Goal: Transaction & Acquisition: Download file/media

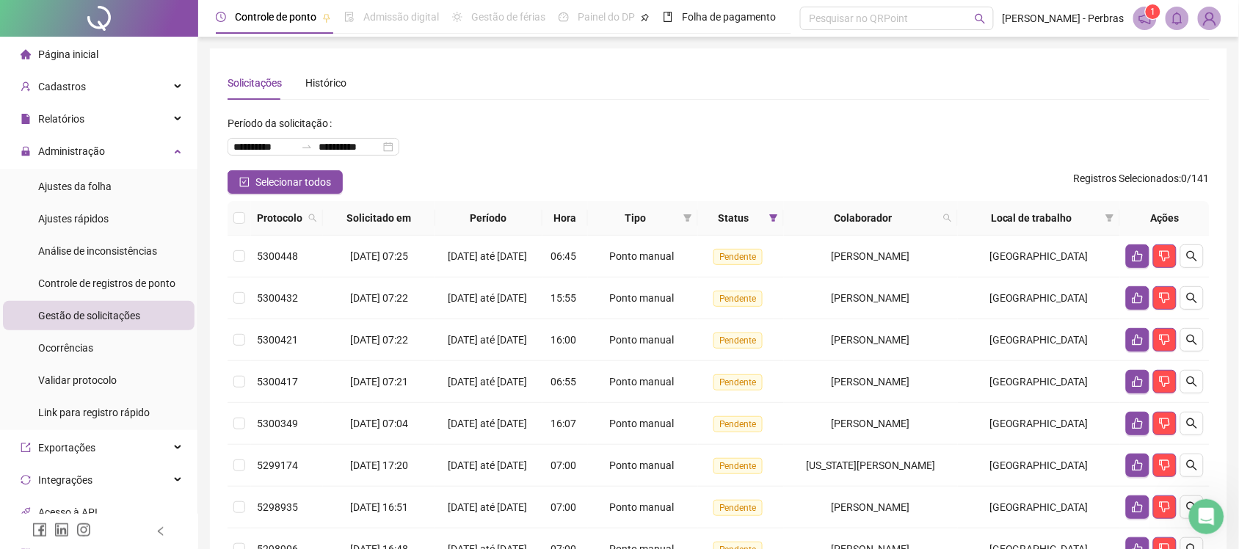
click at [515, 114] on div "**********" at bounding box center [718, 141] width 982 height 59
drag, startPoint x: 426, startPoint y: 148, endPoint x: 294, endPoint y: 158, distance: 131.7
click at [399, 148] on div "**********" at bounding box center [313, 147] width 172 height 18
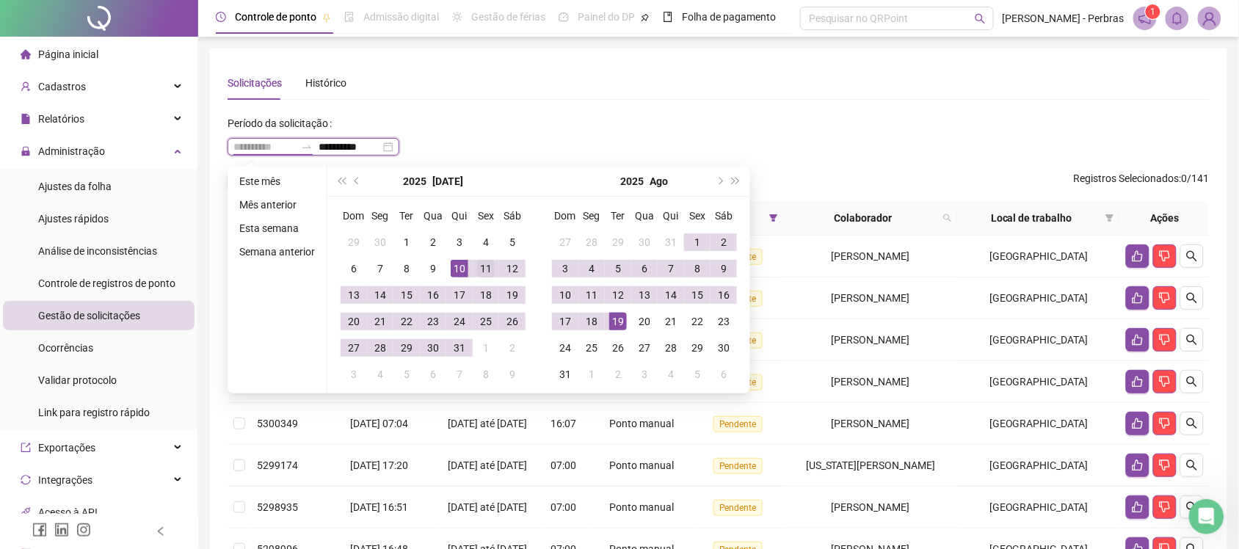
type input "**********"
click at [482, 270] on div "11" at bounding box center [486, 269] width 18 height 18
type input "**********"
click at [621, 323] on div "19" at bounding box center [618, 322] width 18 height 18
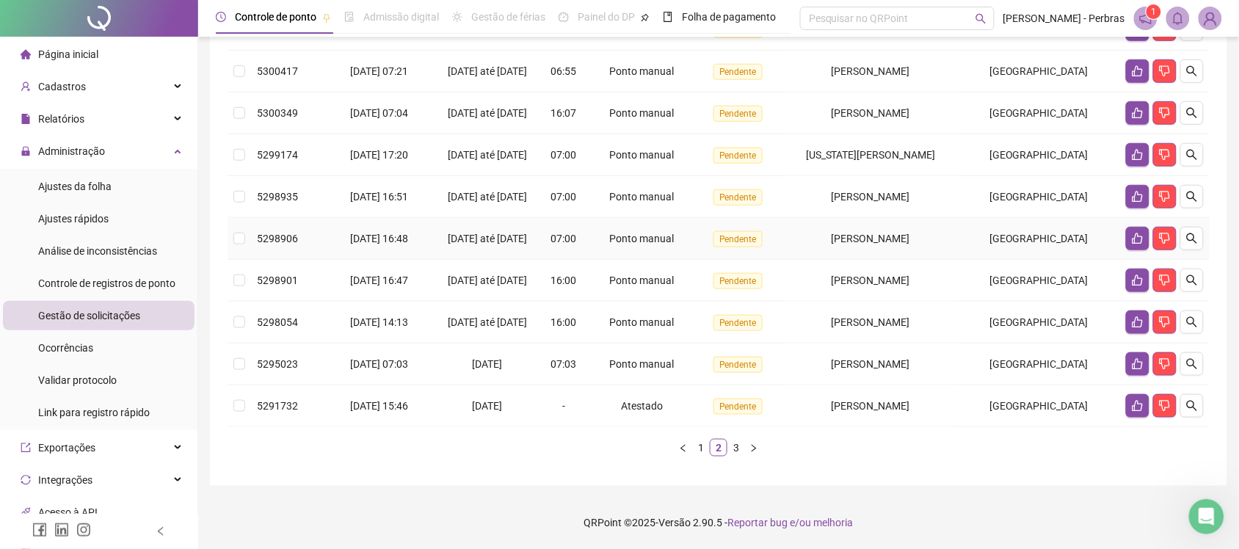
scroll to position [400, 0]
click at [702, 446] on link "1" at bounding box center [701, 448] width 16 height 16
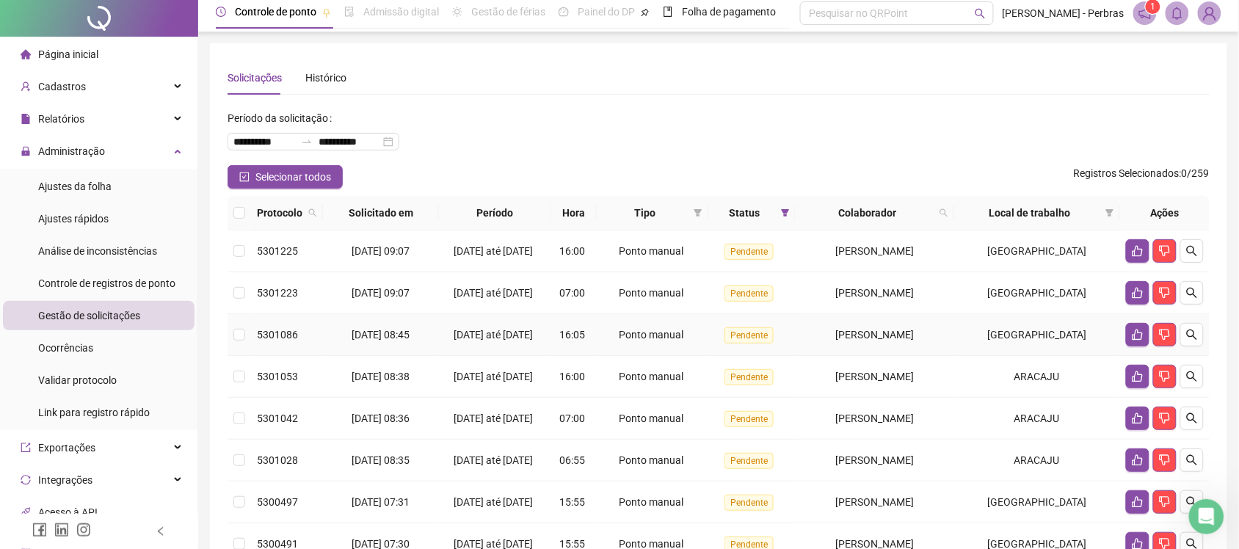
scroll to position [0, 0]
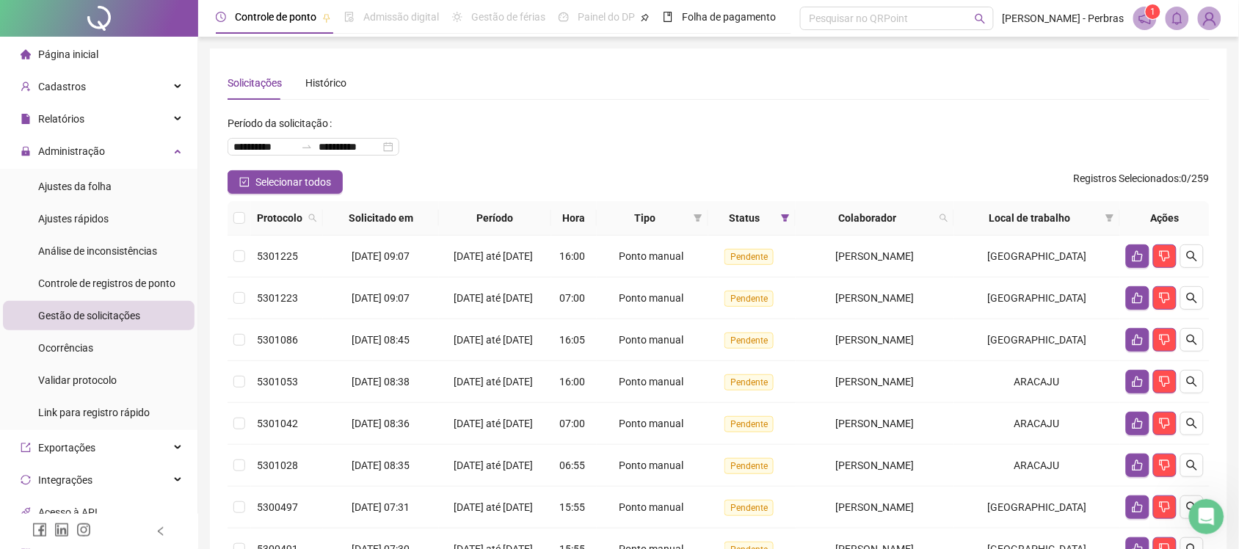
click at [812, 136] on div "**********" at bounding box center [718, 141] width 982 height 59
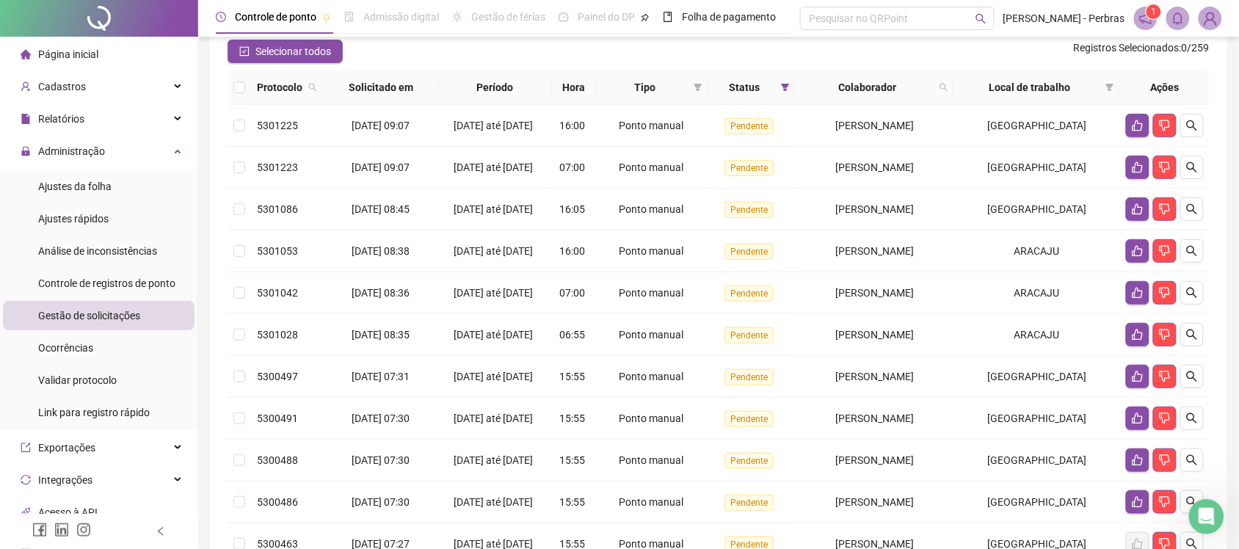
scroll to position [417, 0]
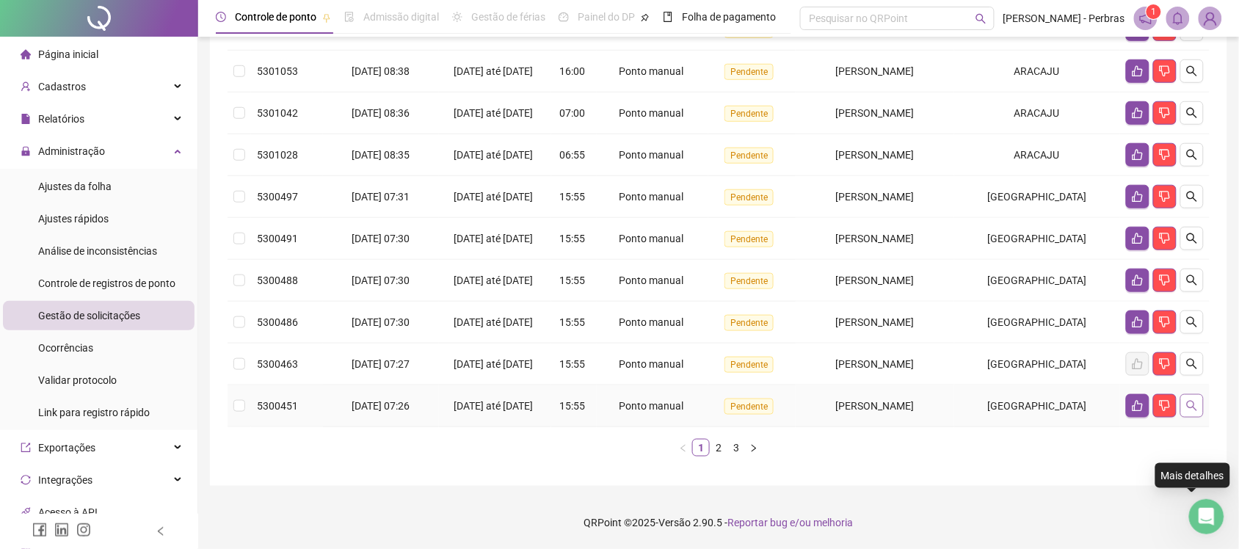
click at [1200, 409] on button "button" at bounding box center [1191, 405] width 23 height 23
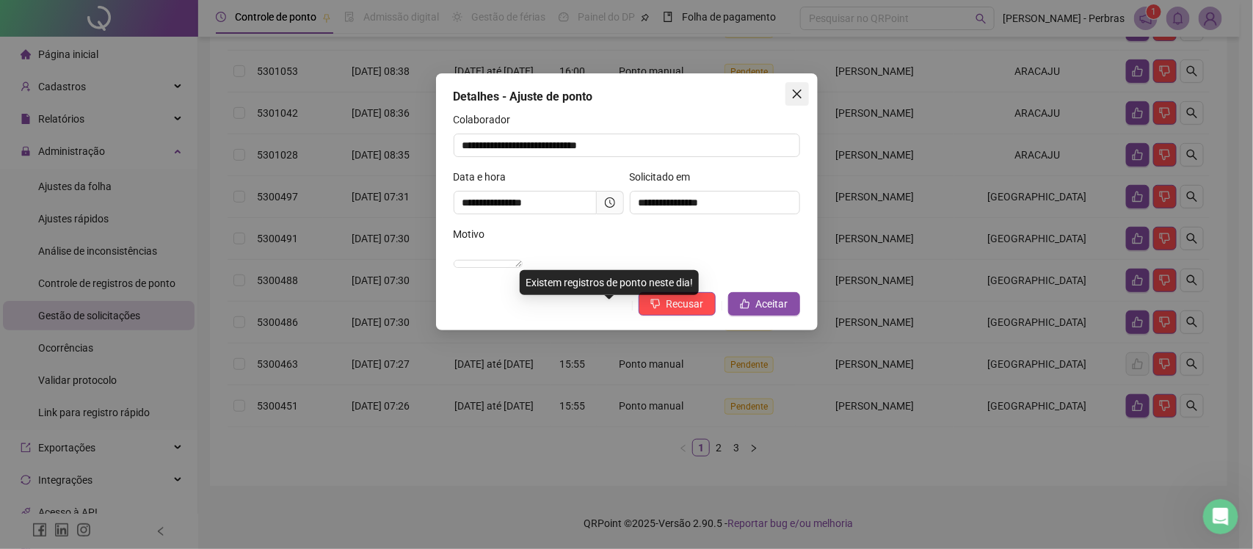
click at [787, 89] on span "Close" at bounding box center [796, 94] width 23 height 12
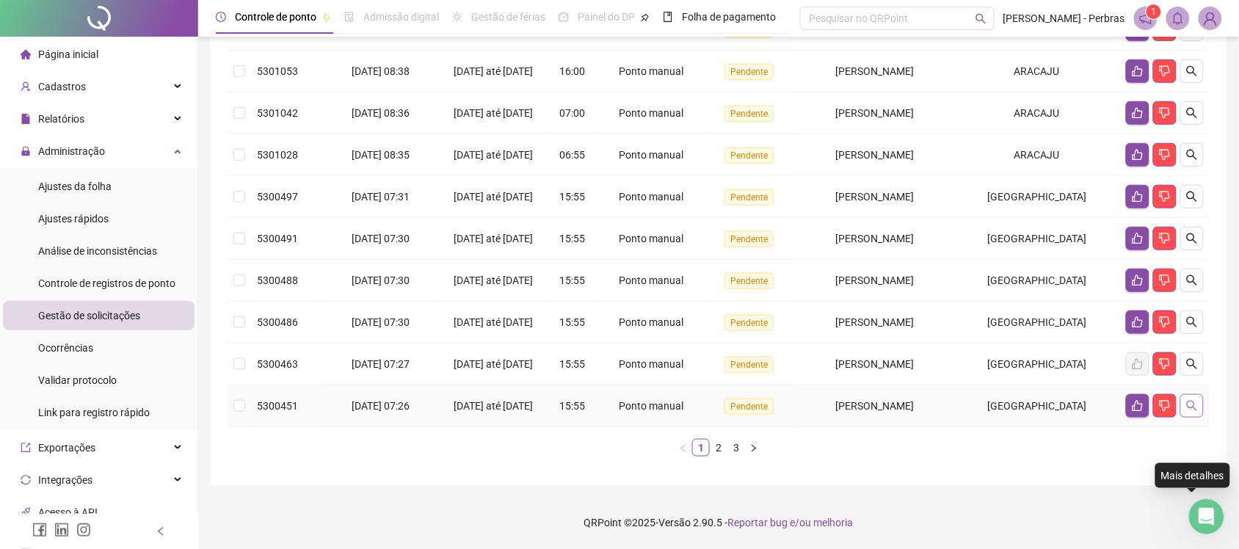
click at [1201, 404] on button "button" at bounding box center [1191, 405] width 23 height 23
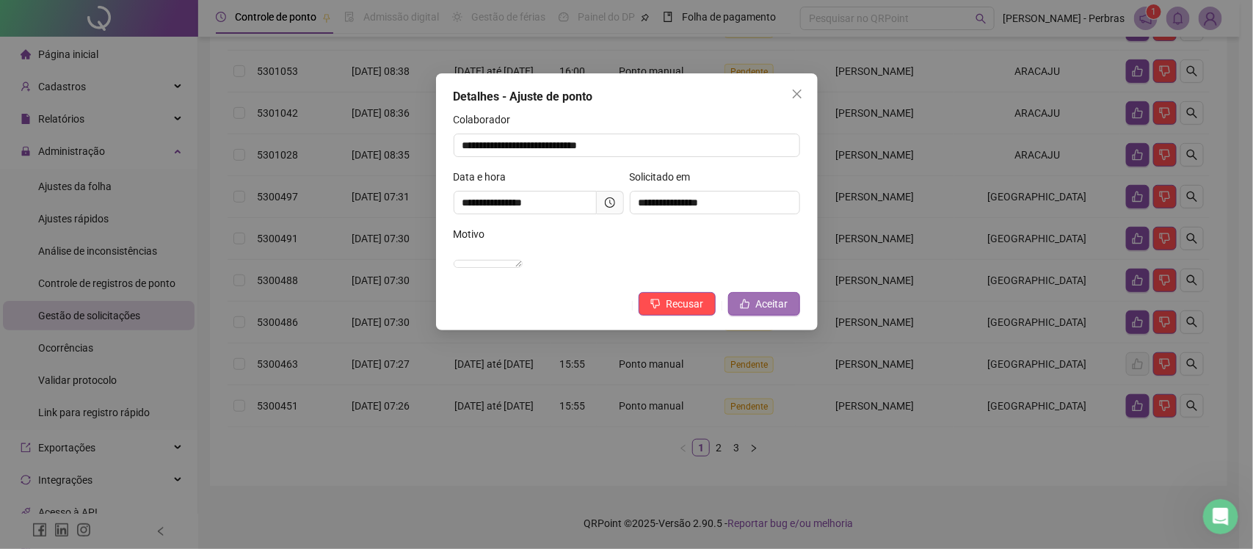
click at [774, 312] on span "Aceitar" at bounding box center [772, 304] width 32 height 16
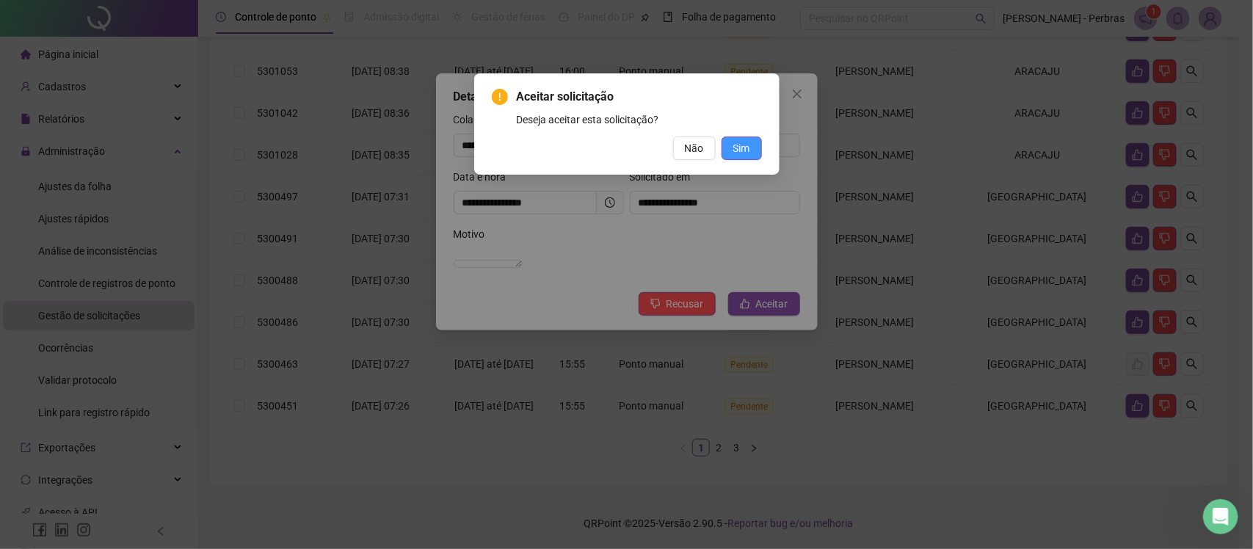
click at [735, 138] on button "Sim" at bounding box center [741, 147] width 40 height 23
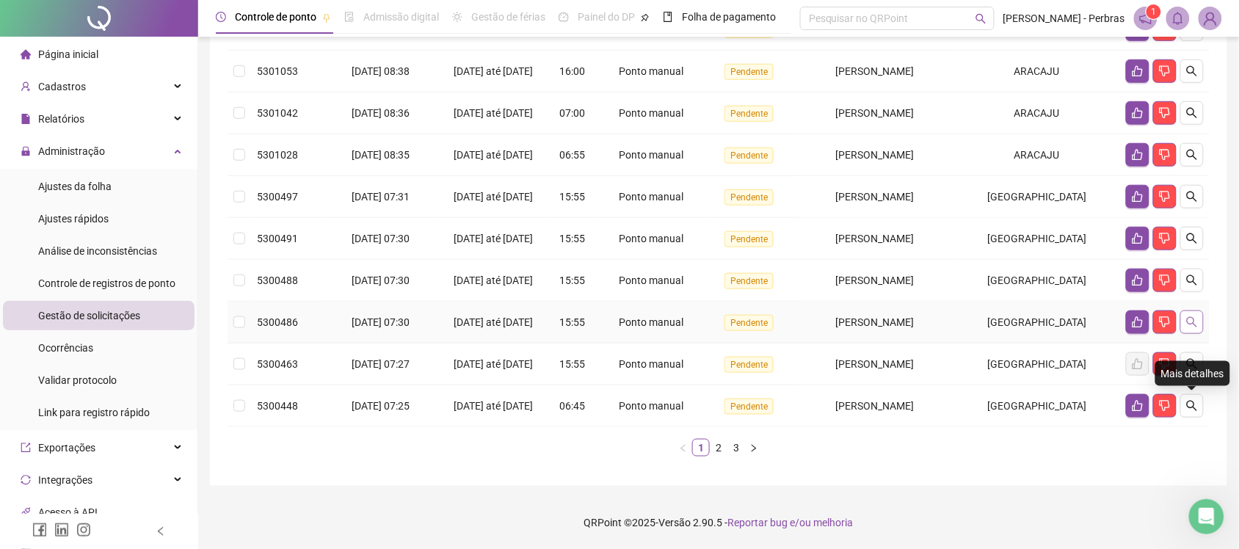
click at [1200, 310] on button "button" at bounding box center [1191, 321] width 23 height 23
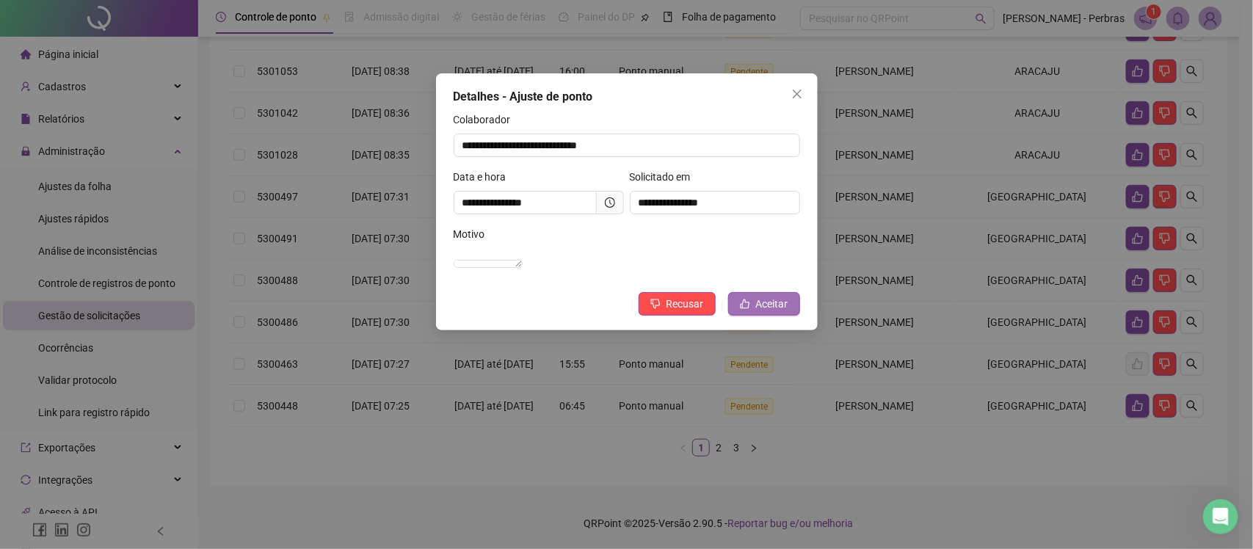
click at [762, 312] on span "Aceitar" at bounding box center [772, 304] width 32 height 16
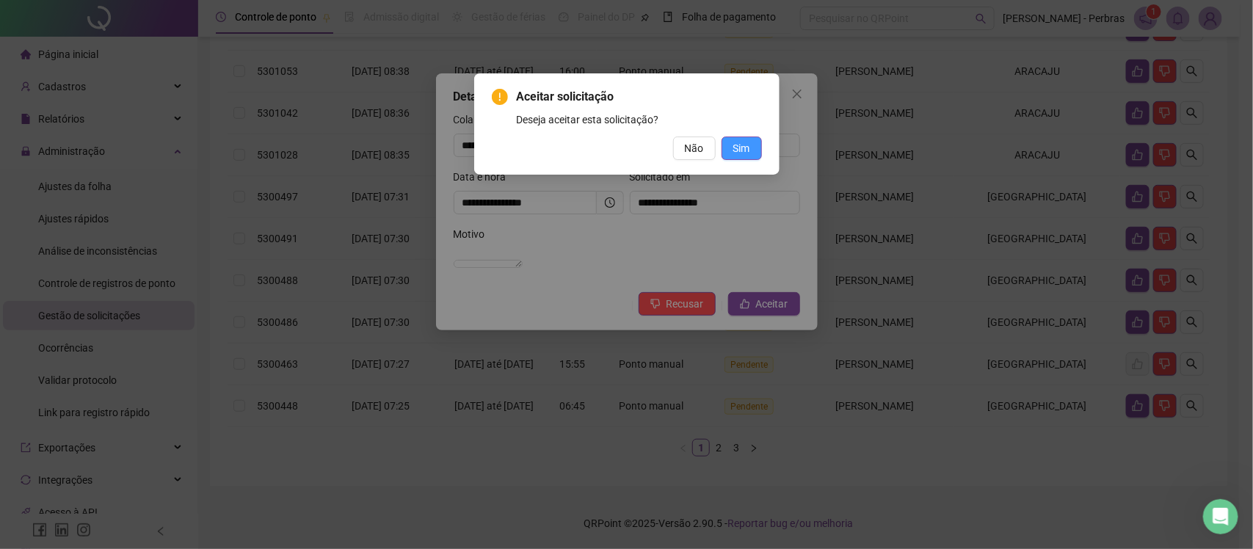
click at [742, 141] on span "Sim" at bounding box center [741, 148] width 17 height 16
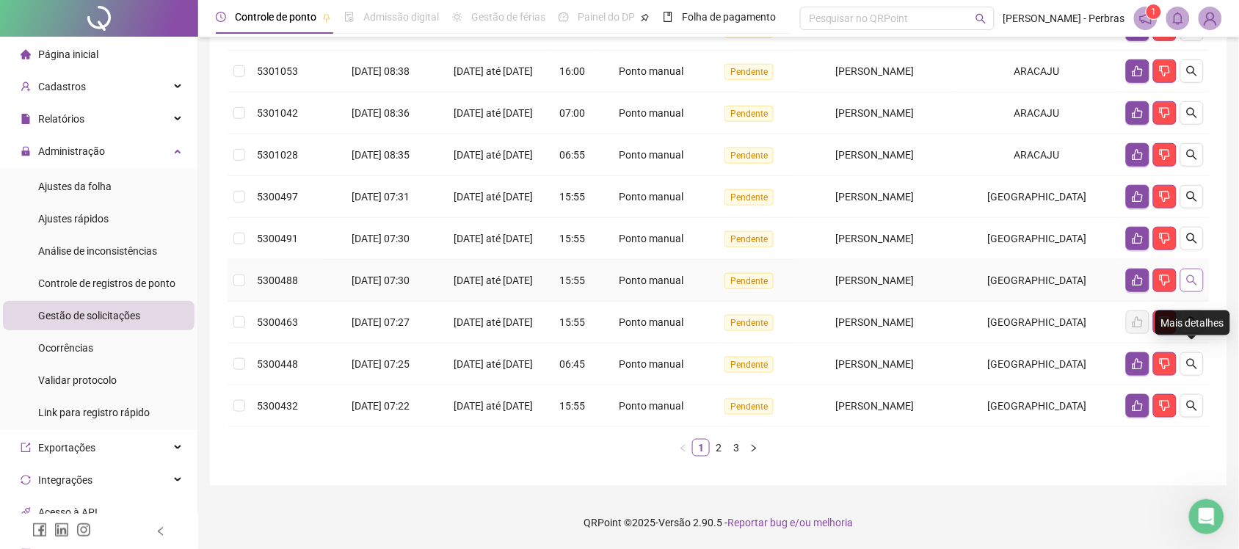
click at [1195, 274] on icon "search" at bounding box center [1192, 280] width 12 height 12
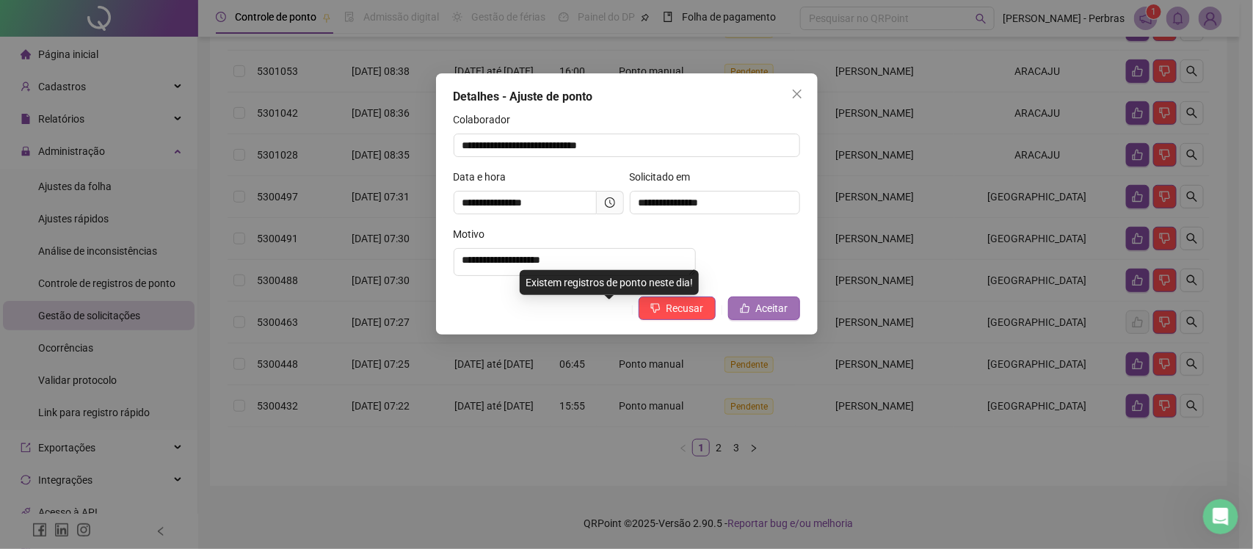
click at [780, 316] on span "Aceitar" at bounding box center [772, 308] width 32 height 16
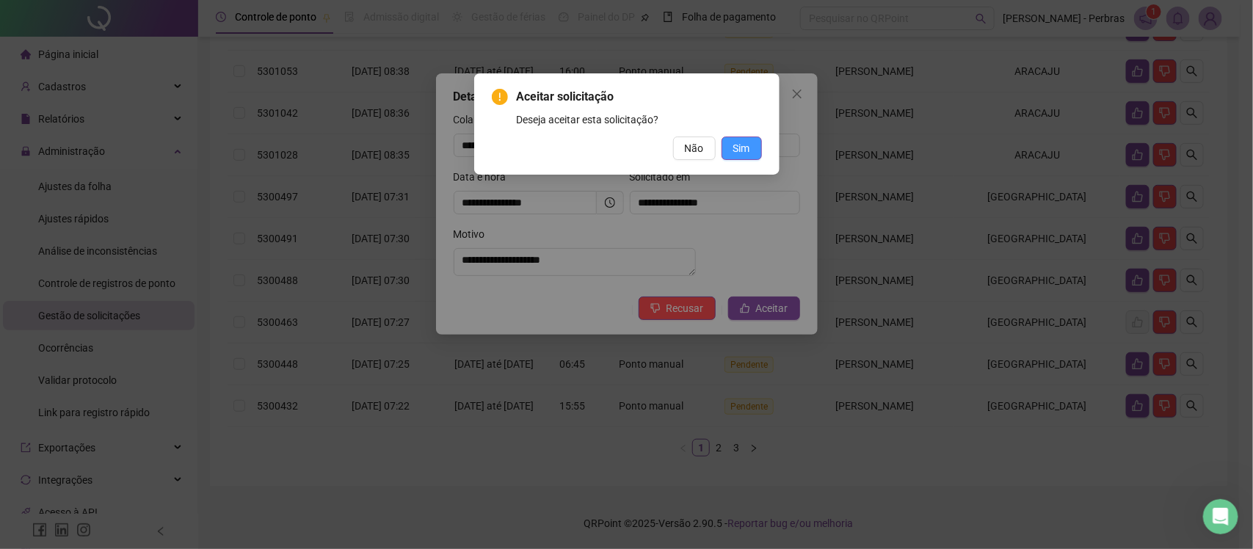
click at [750, 145] on button "Sim" at bounding box center [741, 147] width 40 height 23
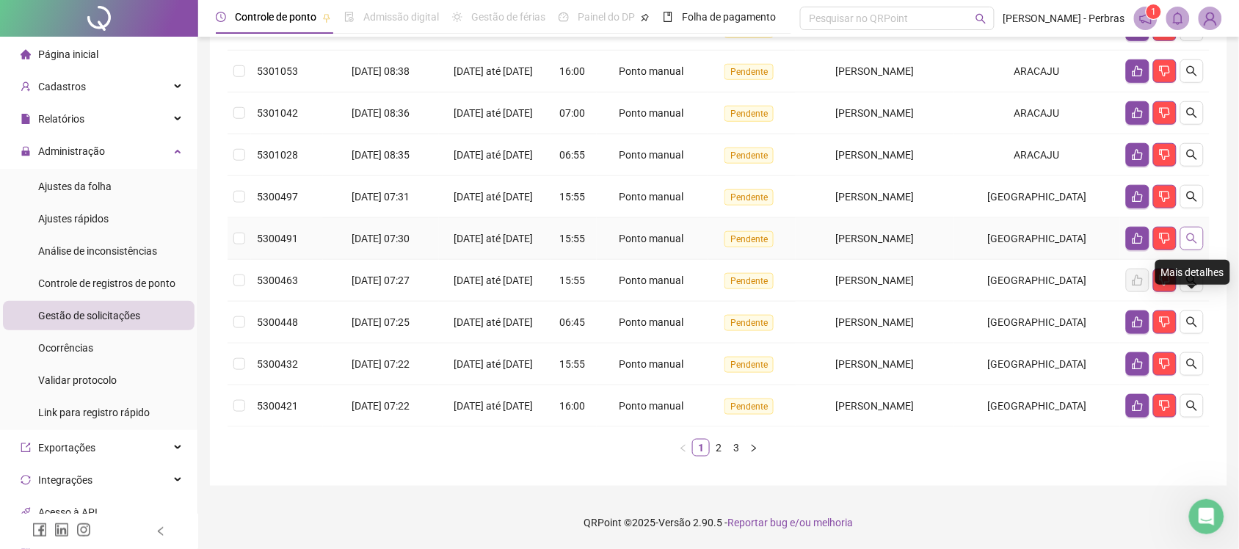
click at [1195, 227] on button "button" at bounding box center [1191, 238] width 23 height 23
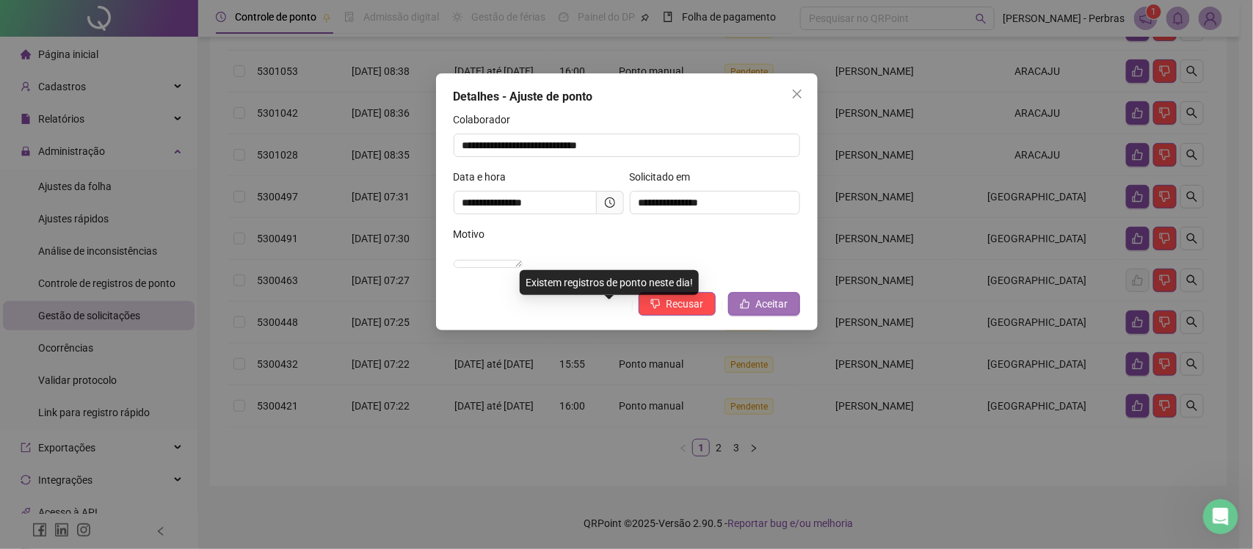
click at [784, 312] on span "Aceitar" at bounding box center [772, 304] width 32 height 16
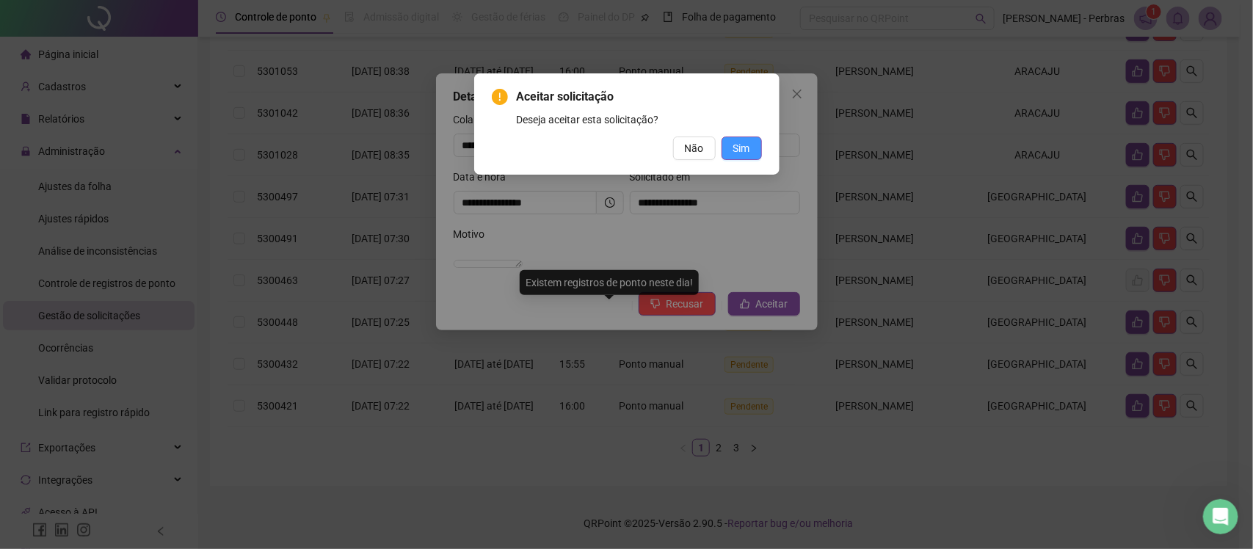
click at [738, 150] on span "Sim" at bounding box center [741, 148] width 17 height 16
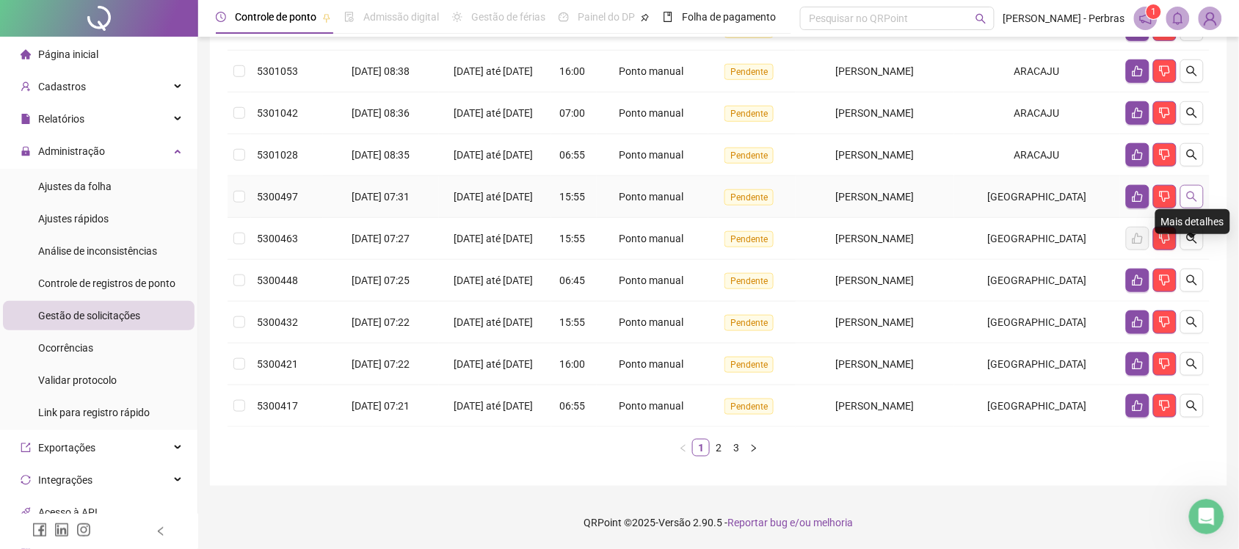
click at [1200, 185] on button "button" at bounding box center [1191, 196] width 23 height 23
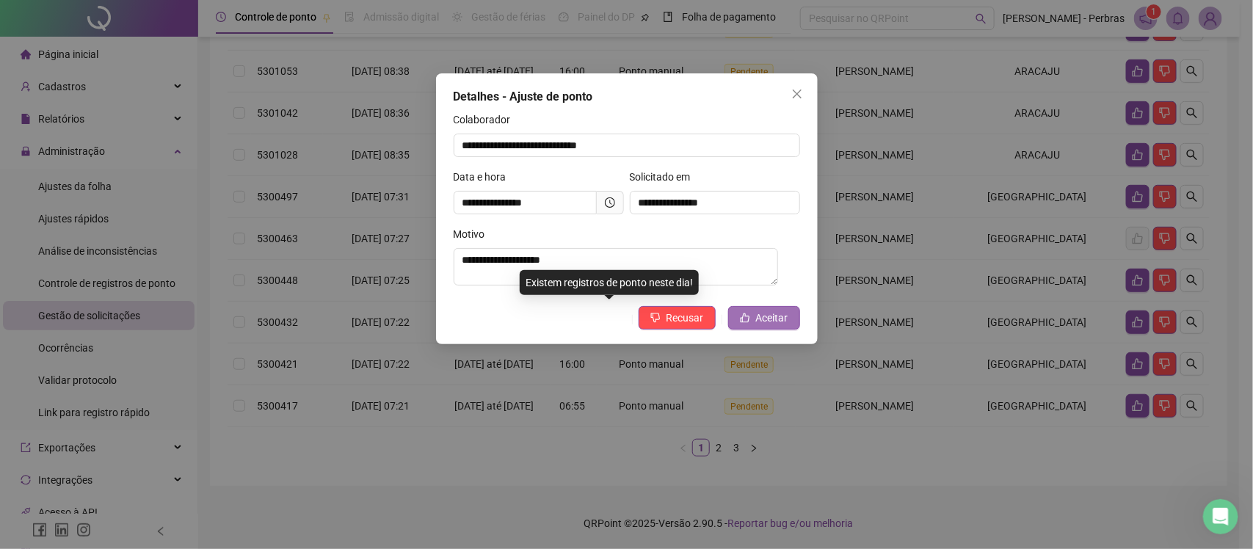
click at [767, 316] on span "Aceitar" at bounding box center [772, 318] width 32 height 16
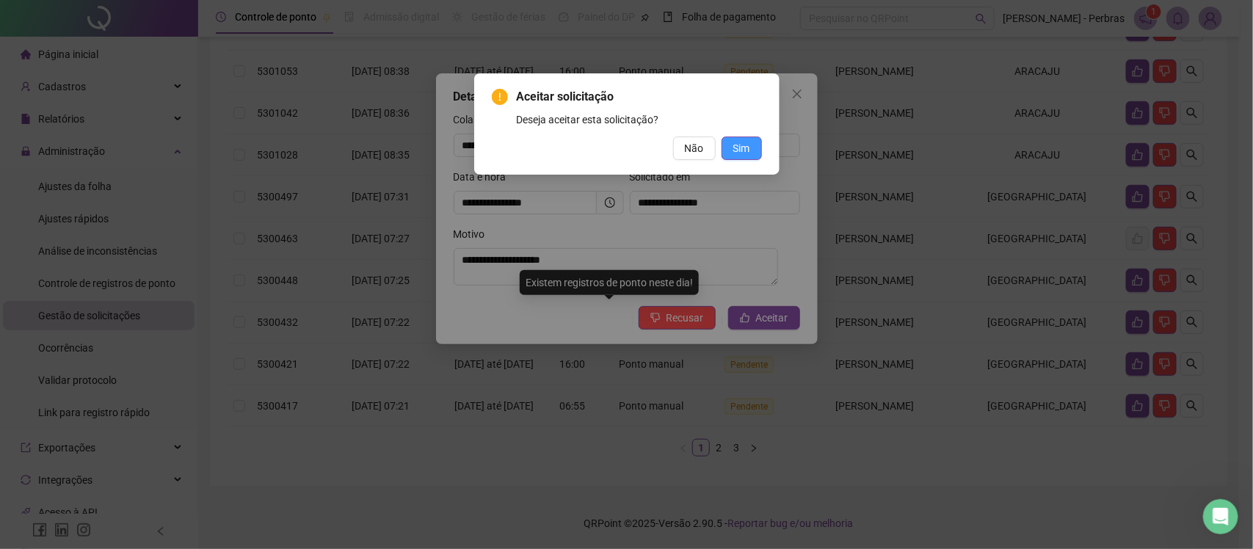
click at [735, 141] on span "Sim" at bounding box center [741, 148] width 17 height 16
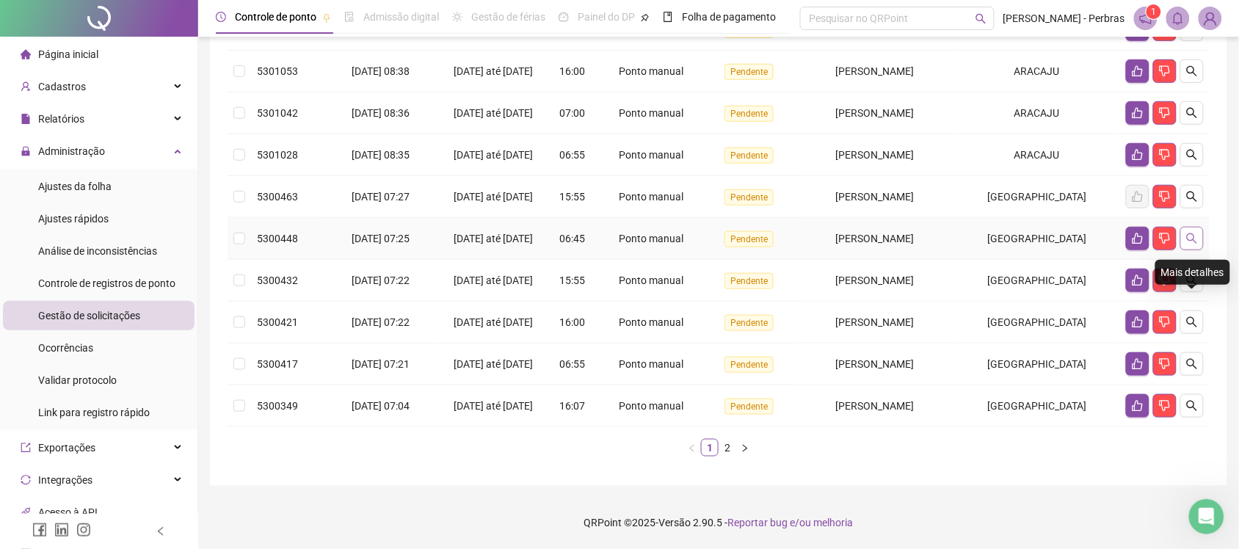
click at [1197, 233] on icon "search" at bounding box center [1192, 239] width 12 height 12
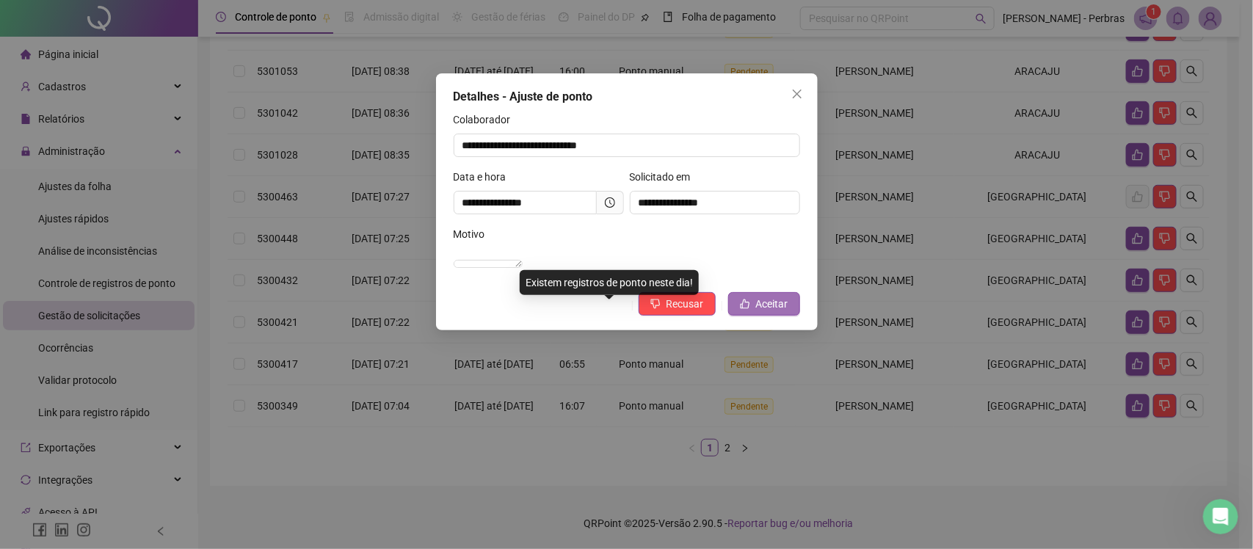
click at [761, 312] on span "Aceitar" at bounding box center [772, 304] width 32 height 16
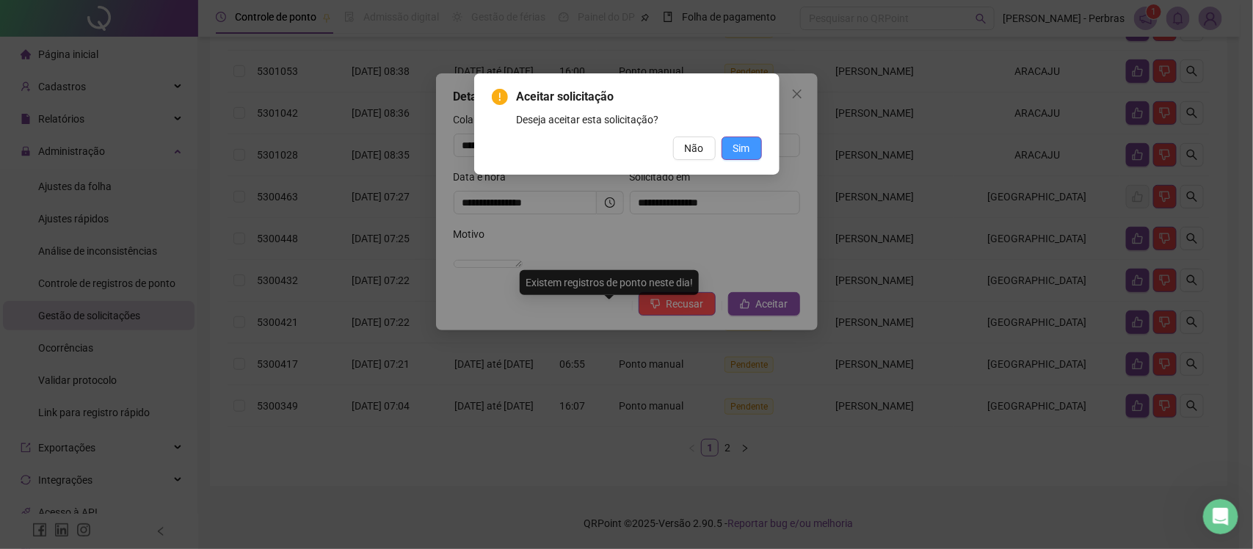
click at [735, 141] on span "Sim" at bounding box center [741, 148] width 17 height 16
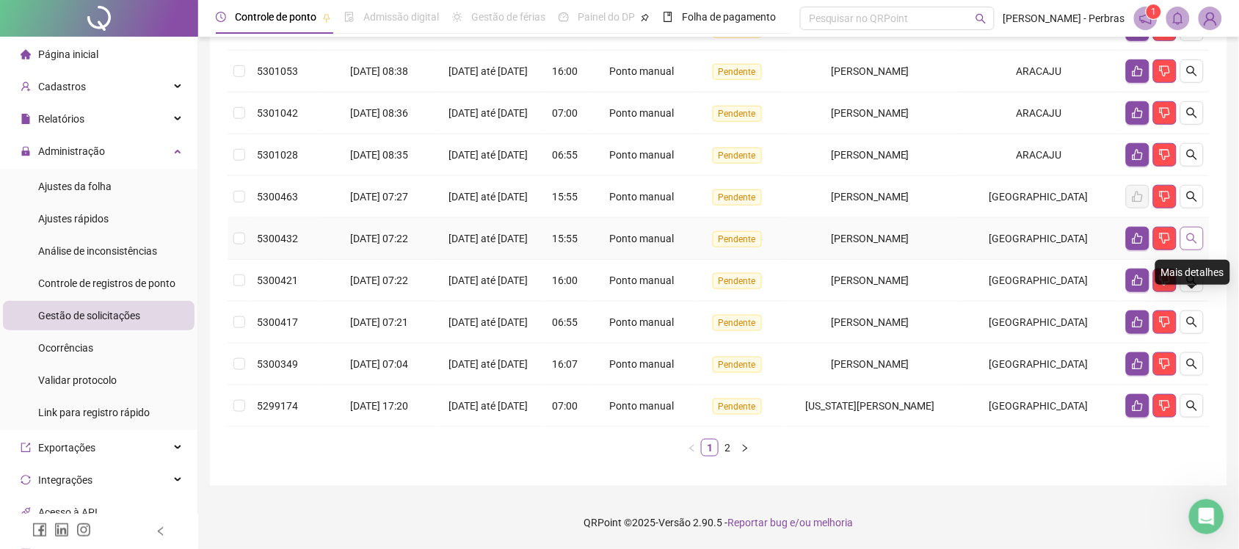
click at [1195, 233] on icon "search" at bounding box center [1192, 239] width 12 height 12
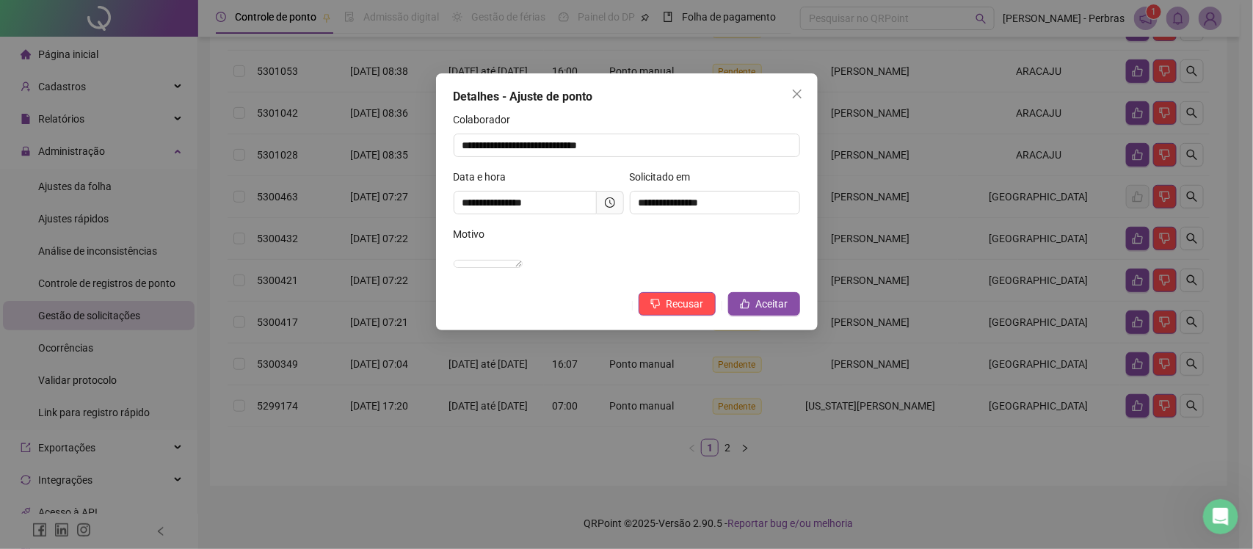
click at [614, 206] on icon "clock-circle" at bounding box center [610, 202] width 10 height 10
click at [523, 268] on textarea "**********" at bounding box center [488, 264] width 69 height 8
click at [681, 312] on span "Recusar" at bounding box center [684, 304] width 37 height 16
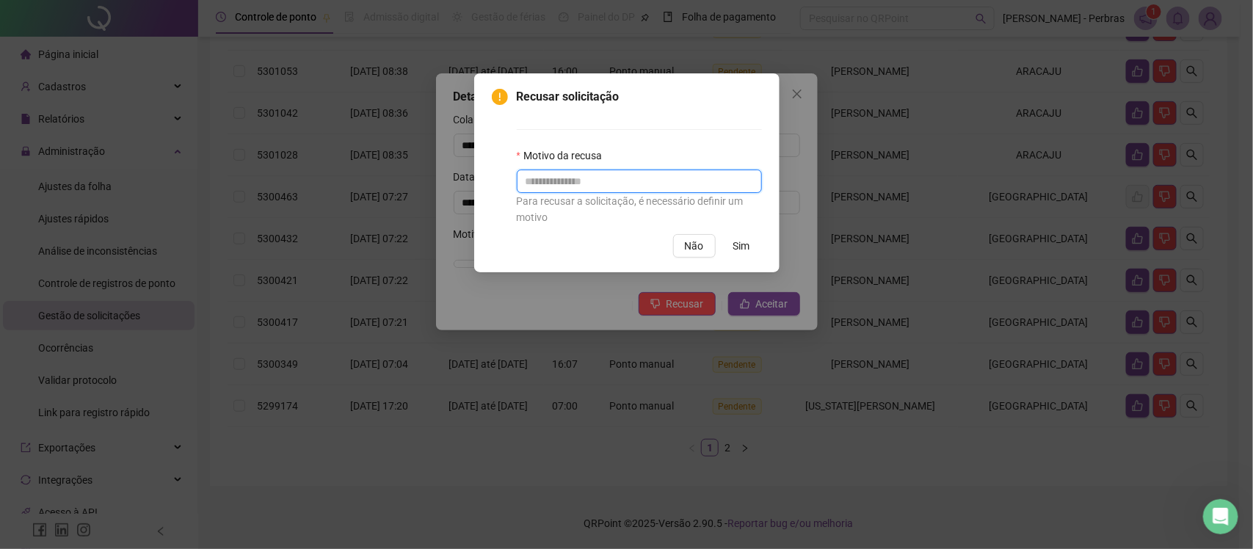
click at [630, 180] on input "text" at bounding box center [639, 181] width 245 height 23
type input "**********"
click at [753, 251] on button "Sim" at bounding box center [741, 245] width 40 height 23
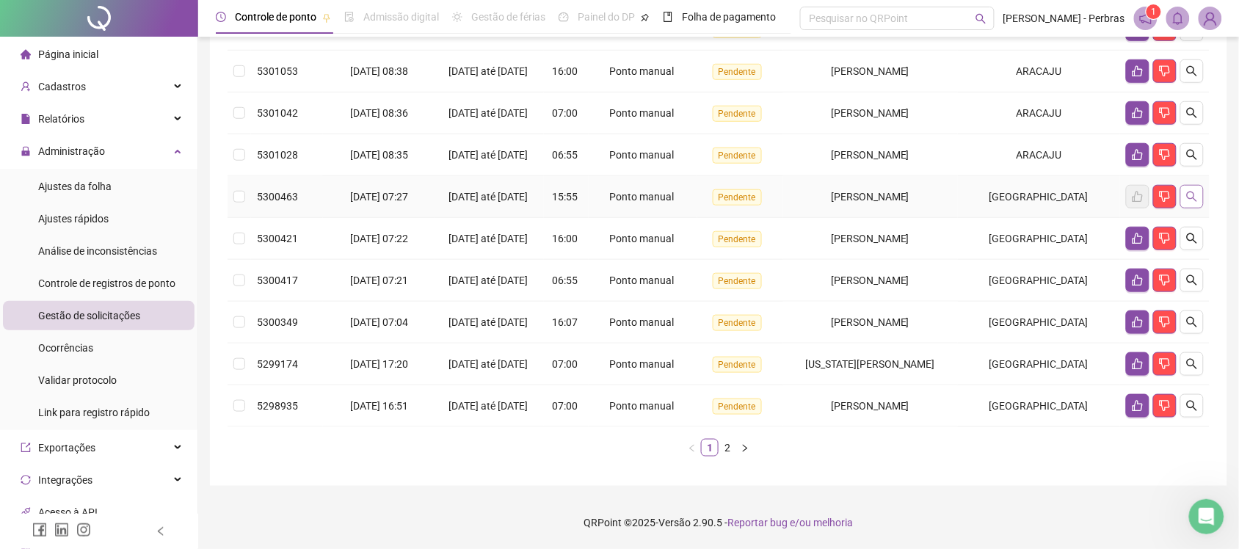
click at [1191, 191] on icon "search" at bounding box center [1192, 197] width 12 height 12
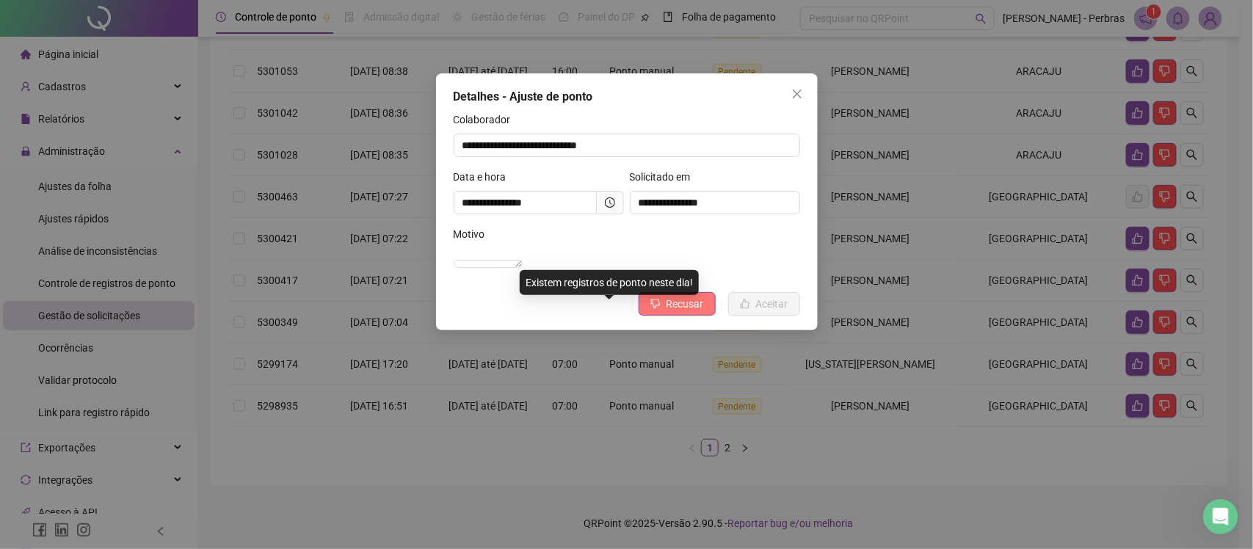
click at [659, 309] on icon "dislike" at bounding box center [655, 304] width 10 height 10
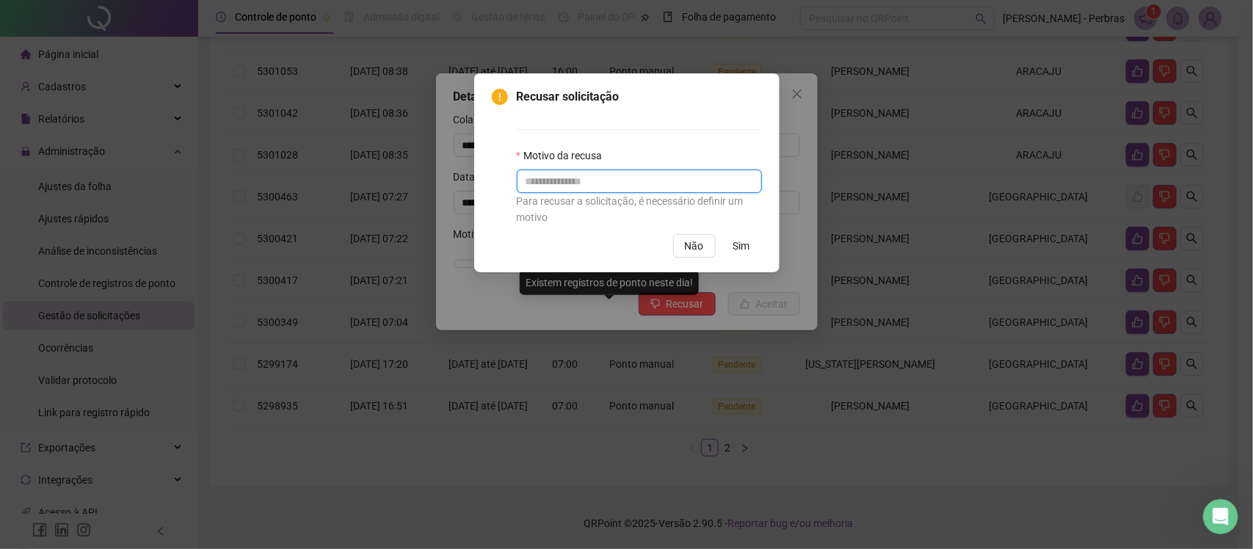
click at [603, 183] on input "text" at bounding box center [639, 181] width 245 height 23
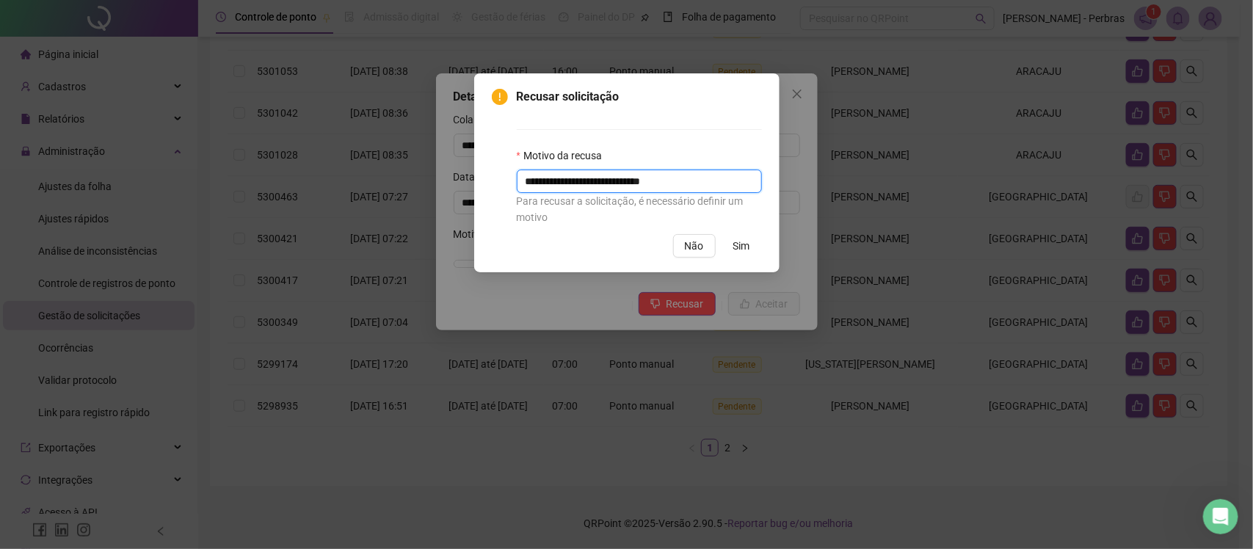
type input "**********"
click at [750, 258] on div "**********" at bounding box center [626, 172] width 305 height 199
click at [749, 253] on span "Sim" at bounding box center [741, 246] width 17 height 16
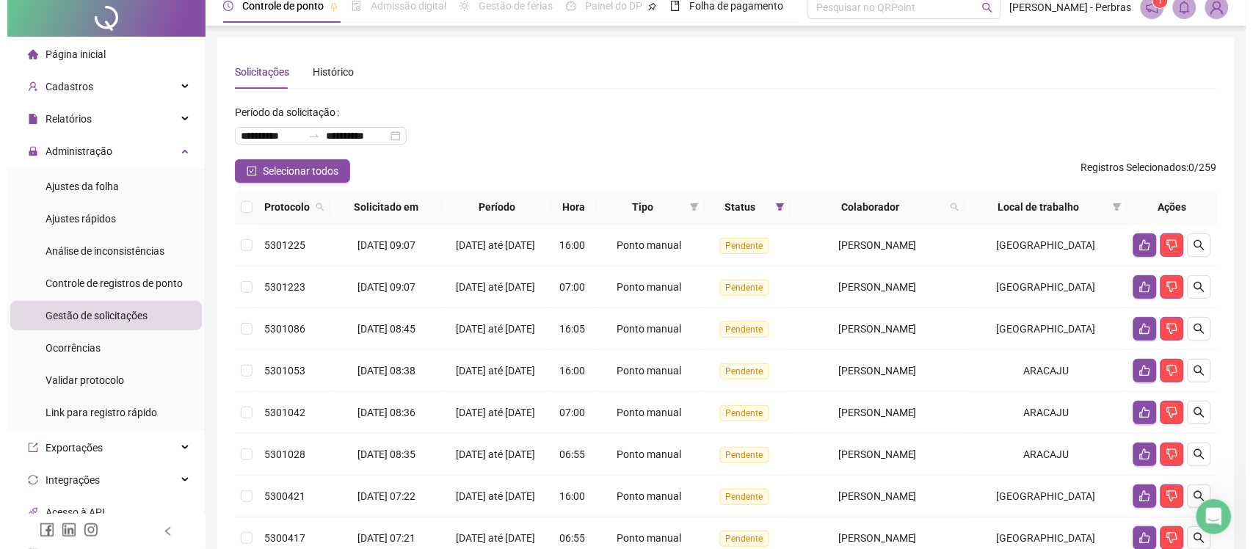
scroll to position [0, 0]
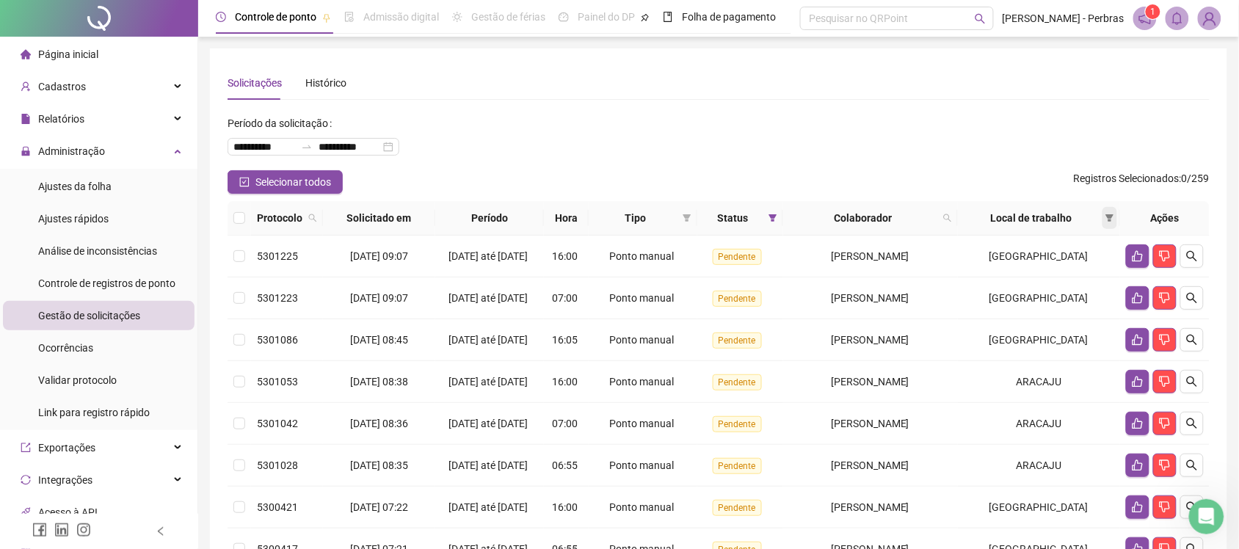
click at [1117, 214] on span at bounding box center [1109, 218] width 15 height 22
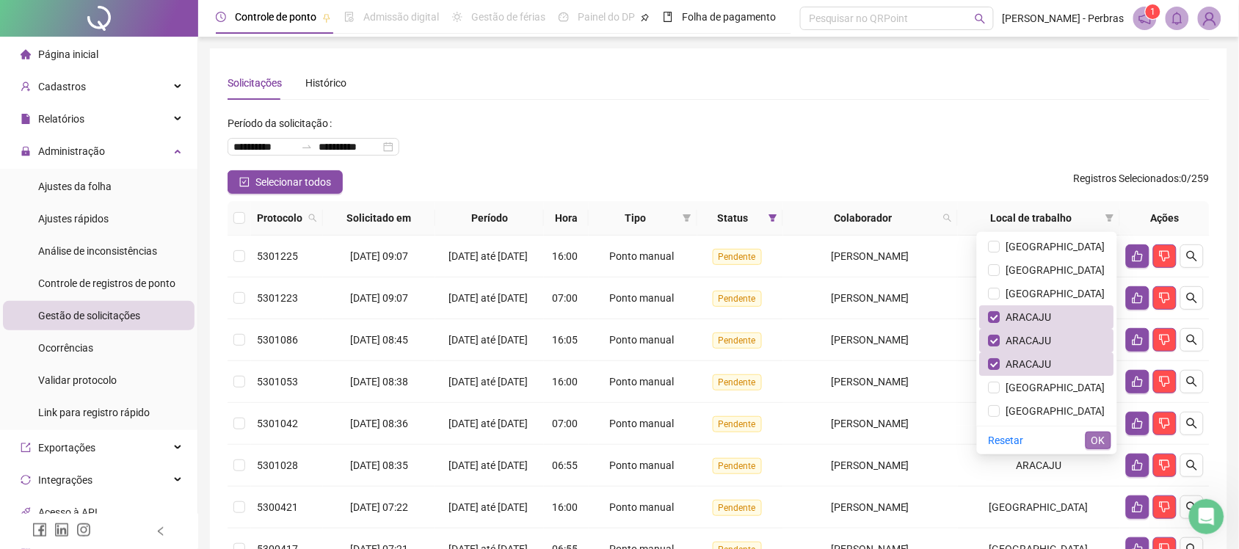
click at [1102, 442] on span "OK" at bounding box center [1098, 440] width 14 height 16
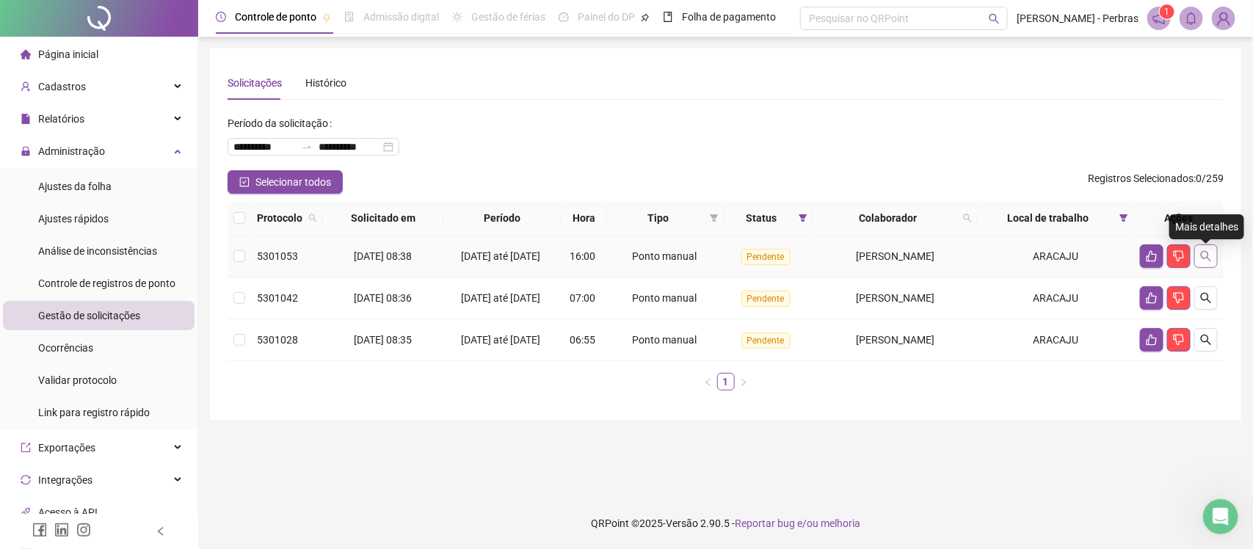
click at [1207, 261] on icon "search" at bounding box center [1206, 256] width 12 height 12
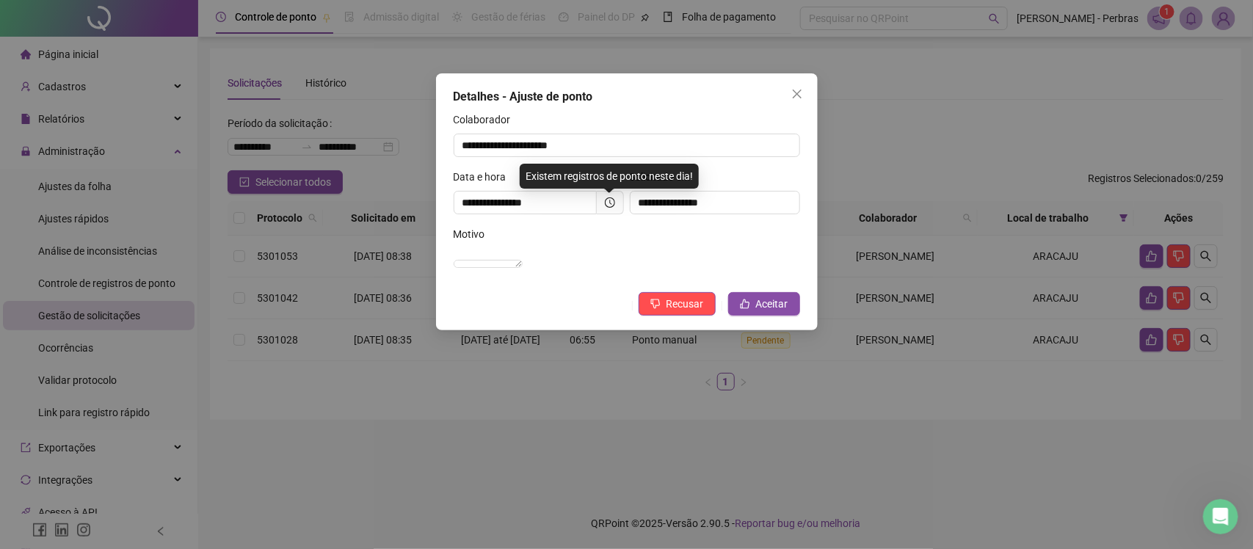
click at [619, 206] on span at bounding box center [610, 202] width 27 height 23
click at [613, 200] on icon "clock-circle" at bounding box center [610, 202] width 10 height 10
click at [769, 312] on span "Aceitar" at bounding box center [772, 304] width 32 height 16
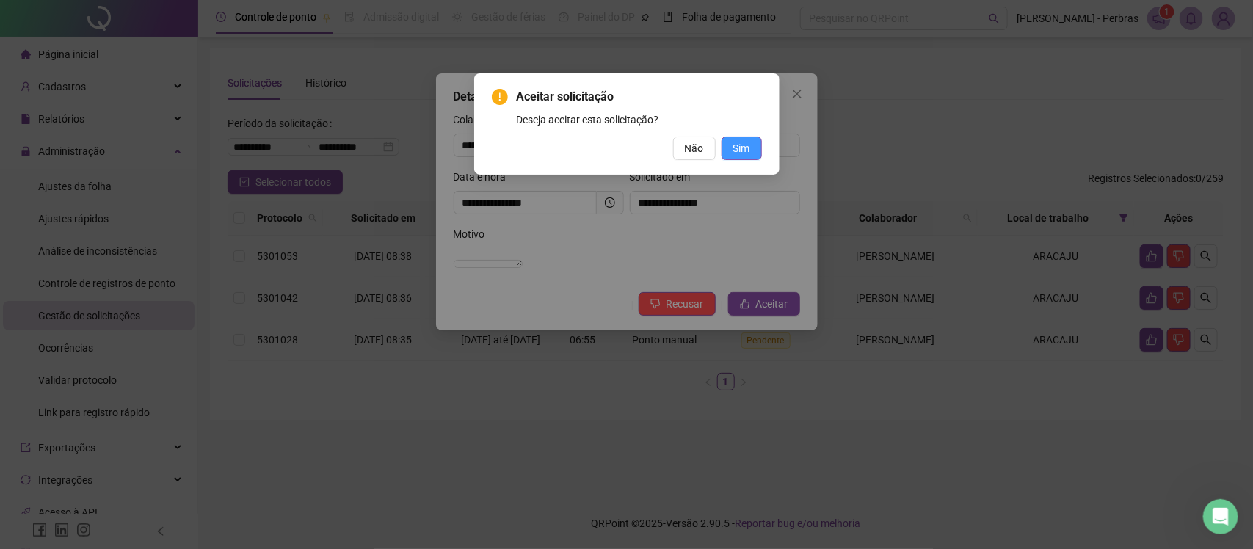
click at [746, 150] on span "Sim" at bounding box center [741, 148] width 17 height 16
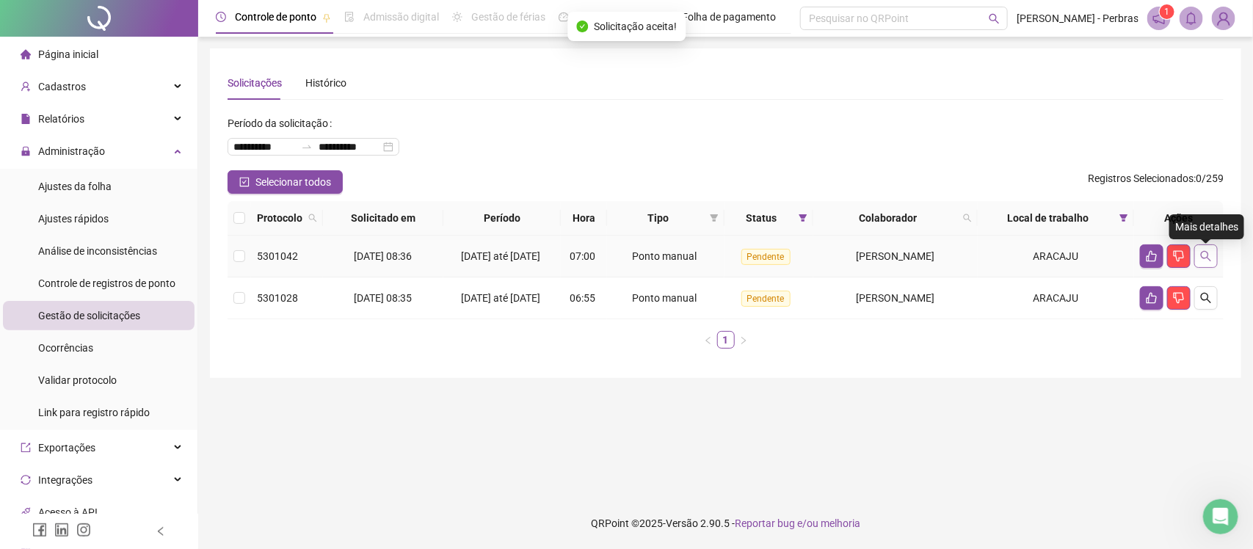
click at [1212, 262] on icon "search" at bounding box center [1206, 256] width 12 height 12
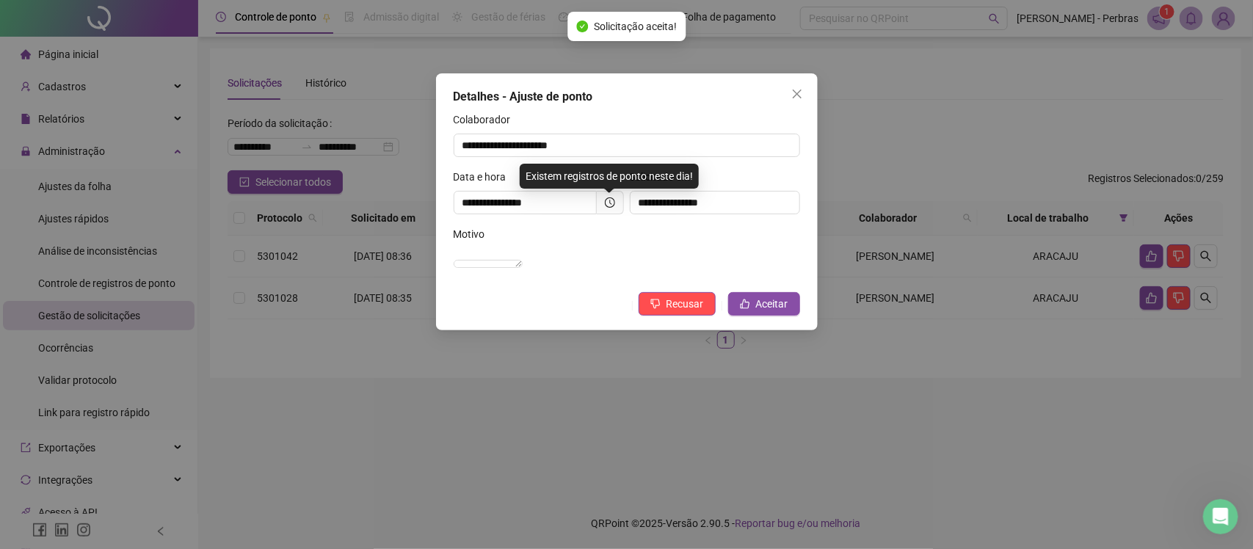
click at [605, 202] on icon "clock-circle" at bounding box center [610, 202] width 10 height 10
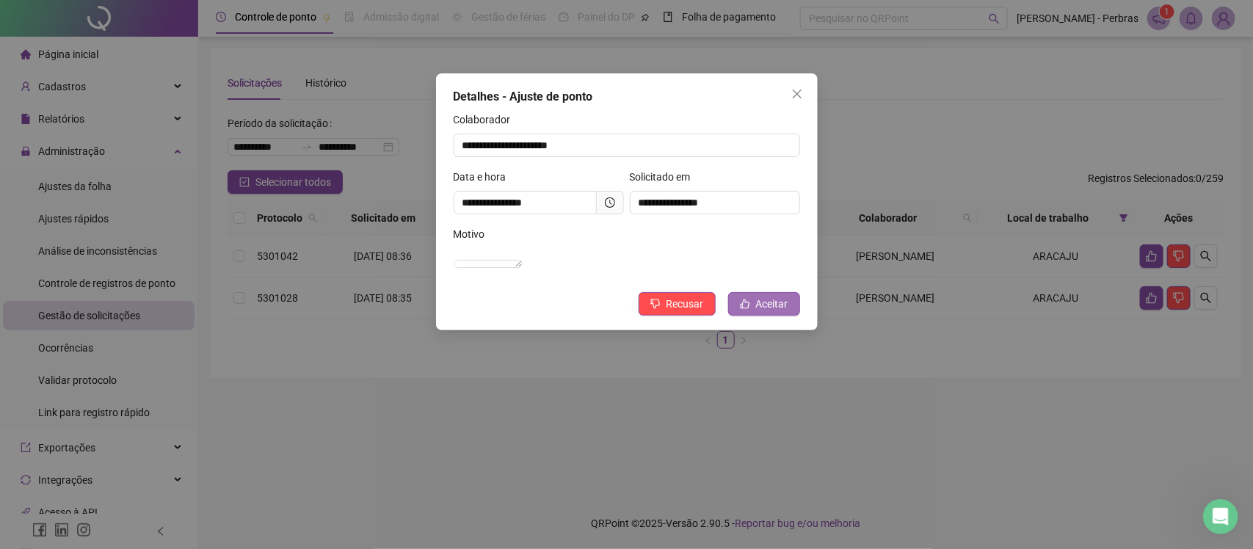
click at [758, 312] on span "Aceitar" at bounding box center [772, 304] width 32 height 16
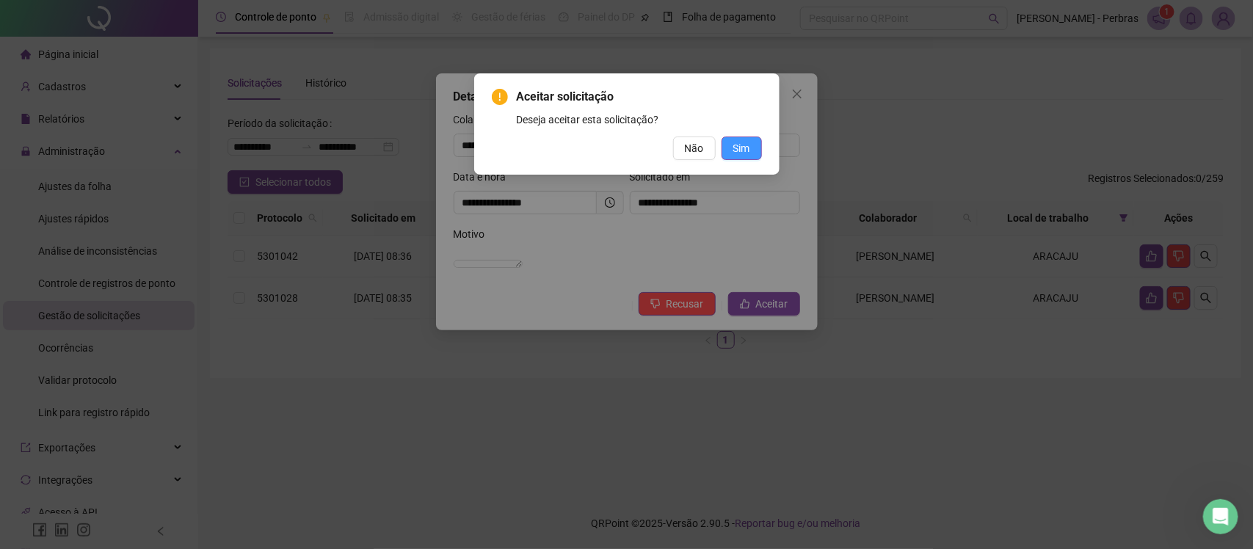
click at [746, 149] on span "Sim" at bounding box center [741, 148] width 17 height 16
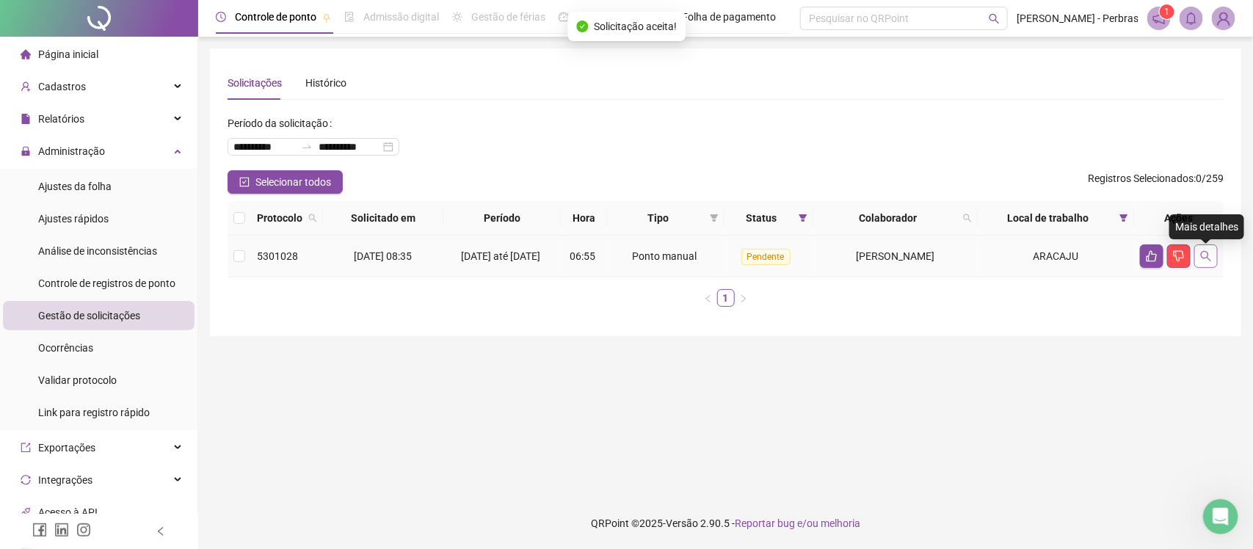
click at [1201, 255] on icon "search" at bounding box center [1206, 256] width 12 height 12
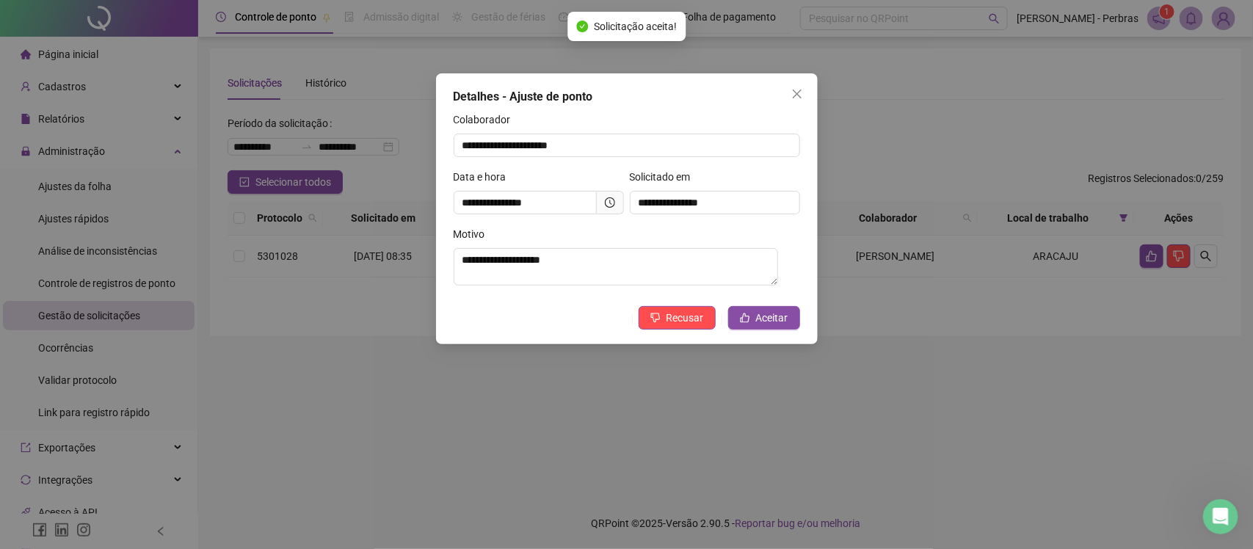
click at [615, 200] on span at bounding box center [610, 202] width 27 height 23
click at [608, 200] on icon "clock-circle" at bounding box center [610, 202] width 10 height 10
click at [779, 321] on span "Aceitar" at bounding box center [772, 318] width 32 height 16
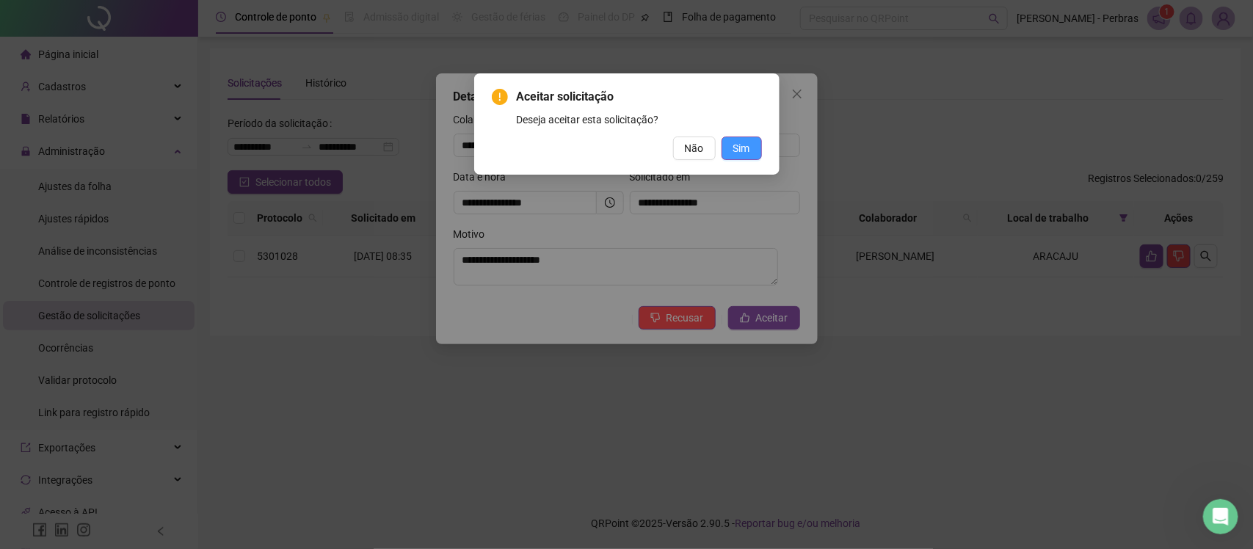
click at [735, 144] on span "Sim" at bounding box center [741, 148] width 17 height 16
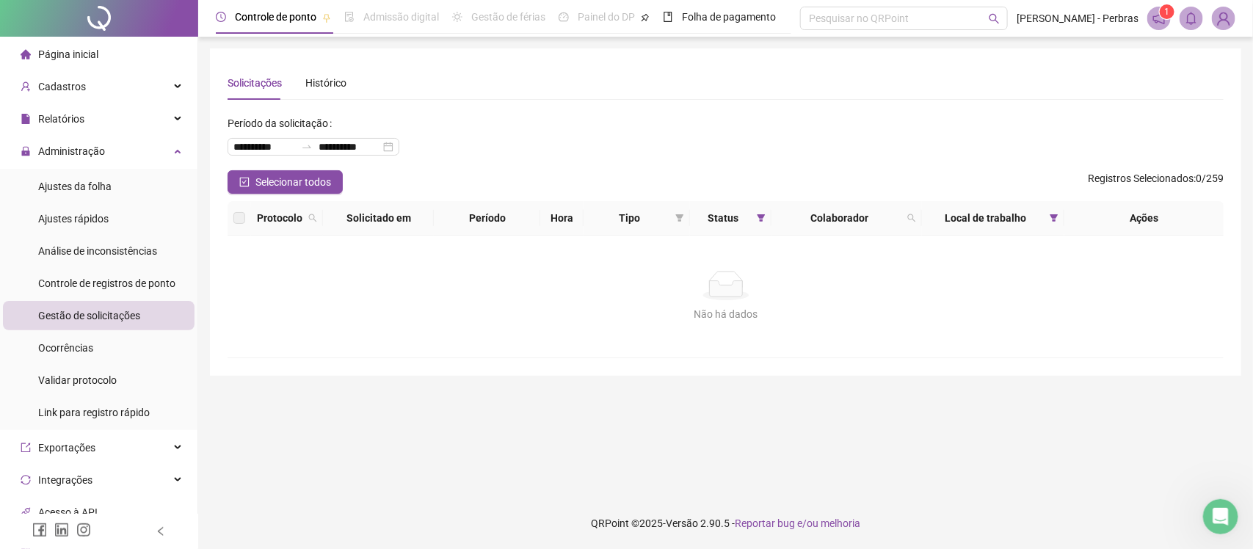
drag, startPoint x: 668, startPoint y: 272, endPoint x: 683, endPoint y: 255, distance: 23.4
click at [668, 272] on div "Não há dados" at bounding box center [725, 285] width 961 height 29
click at [1059, 219] on span at bounding box center [1053, 218] width 15 height 22
click at [1054, 218] on icon "filter" at bounding box center [1053, 217] width 8 height 7
click at [1044, 221] on div "Local de trabalho" at bounding box center [993, 218] width 131 height 16
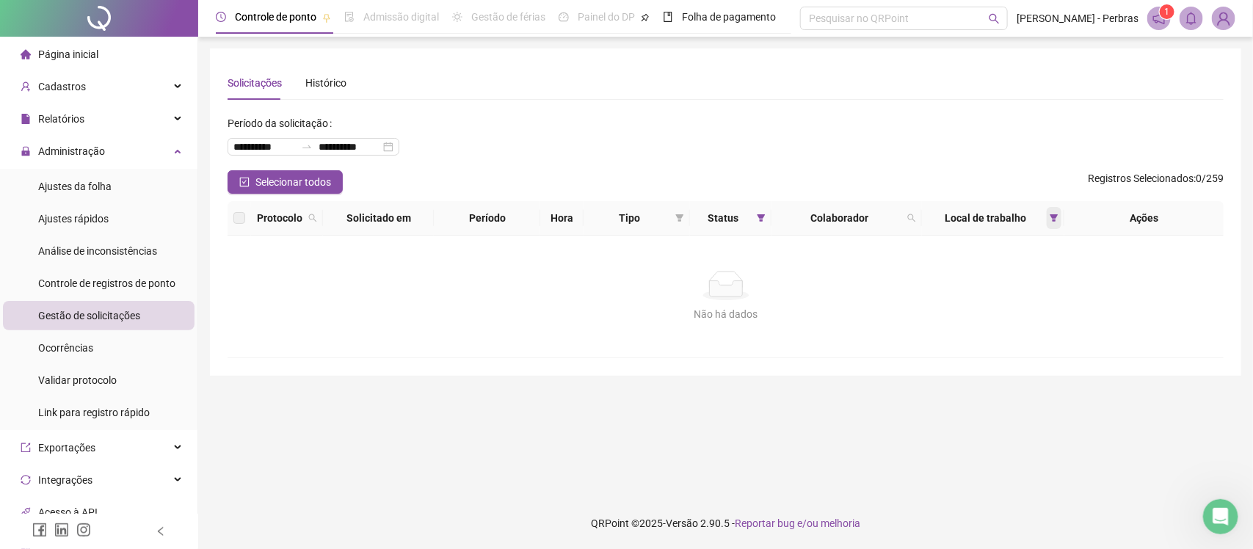
click at [1052, 216] on icon "filter" at bounding box center [1053, 217] width 8 height 7
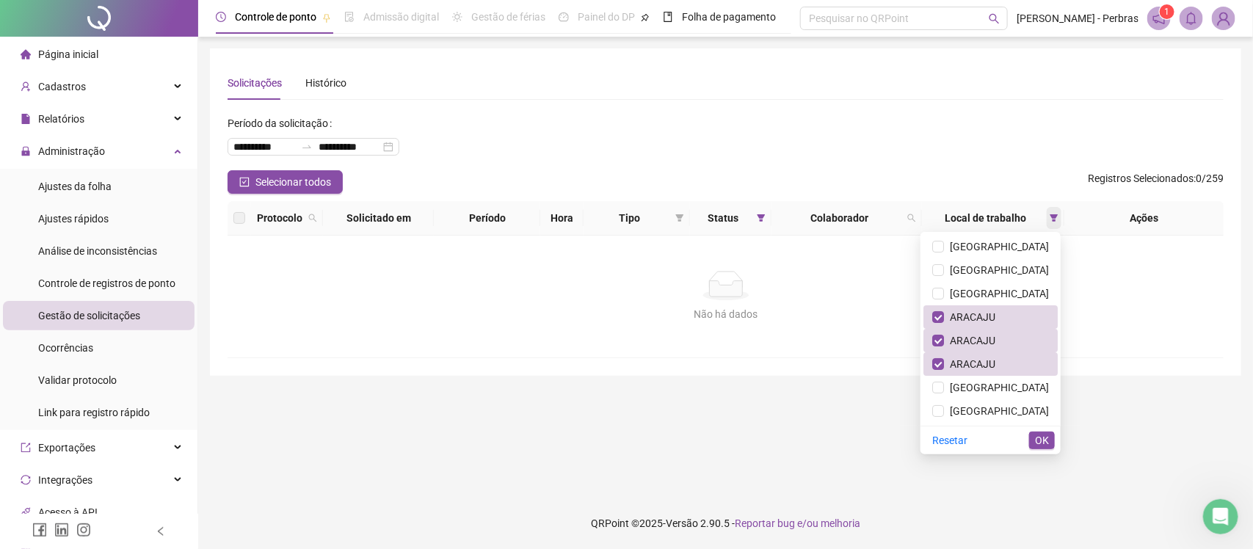
click at [1058, 213] on span at bounding box center [1053, 218] width 15 height 22
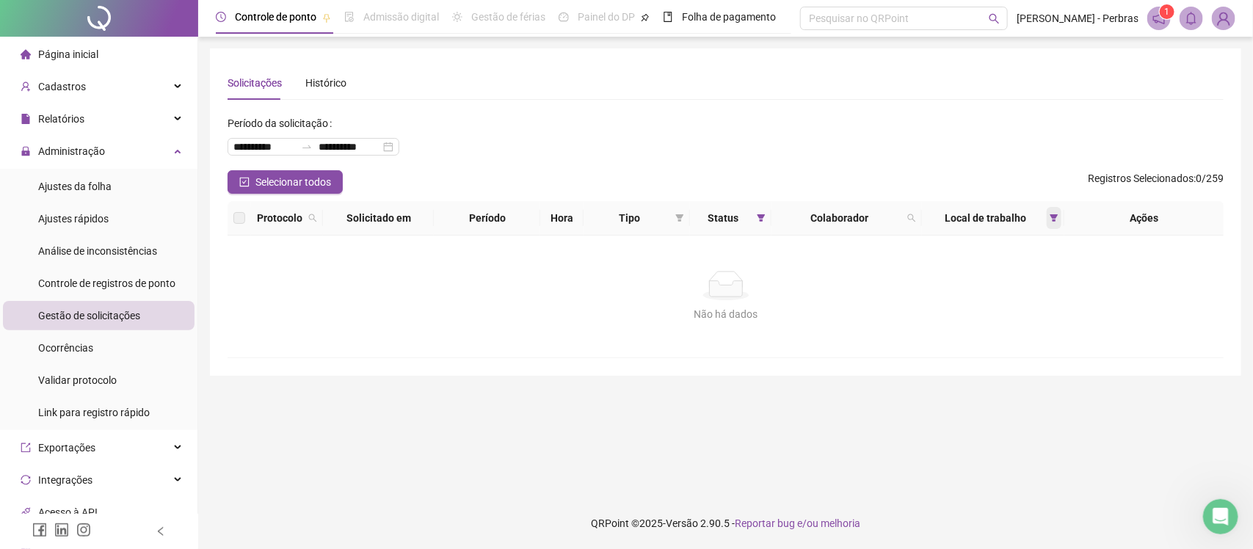
click at [1051, 217] on icon "filter" at bounding box center [1053, 217] width 8 height 7
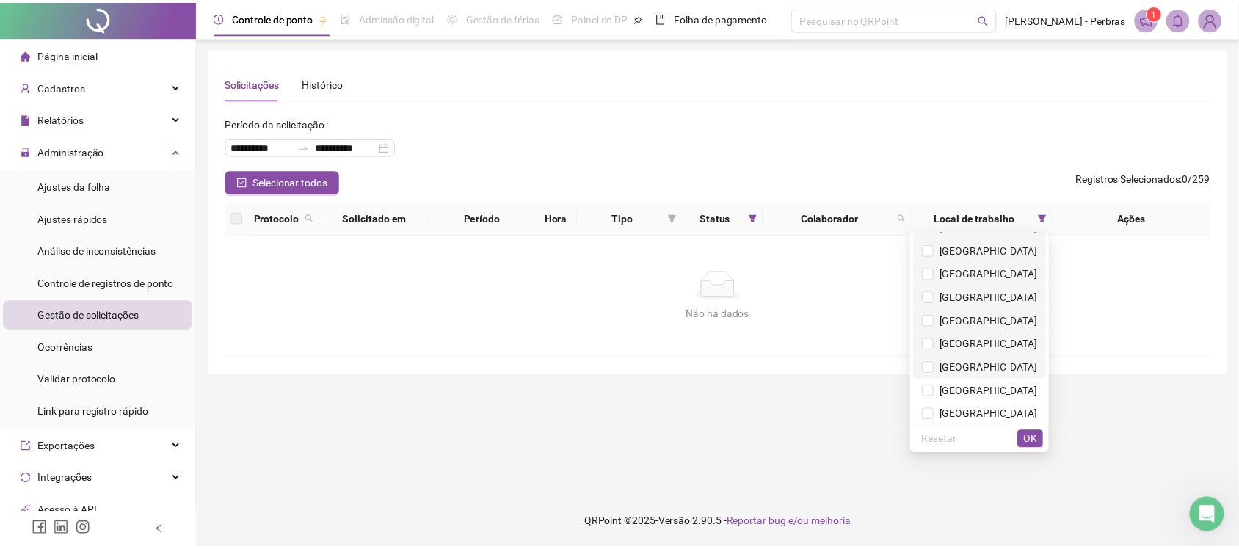
scroll to position [275, 0]
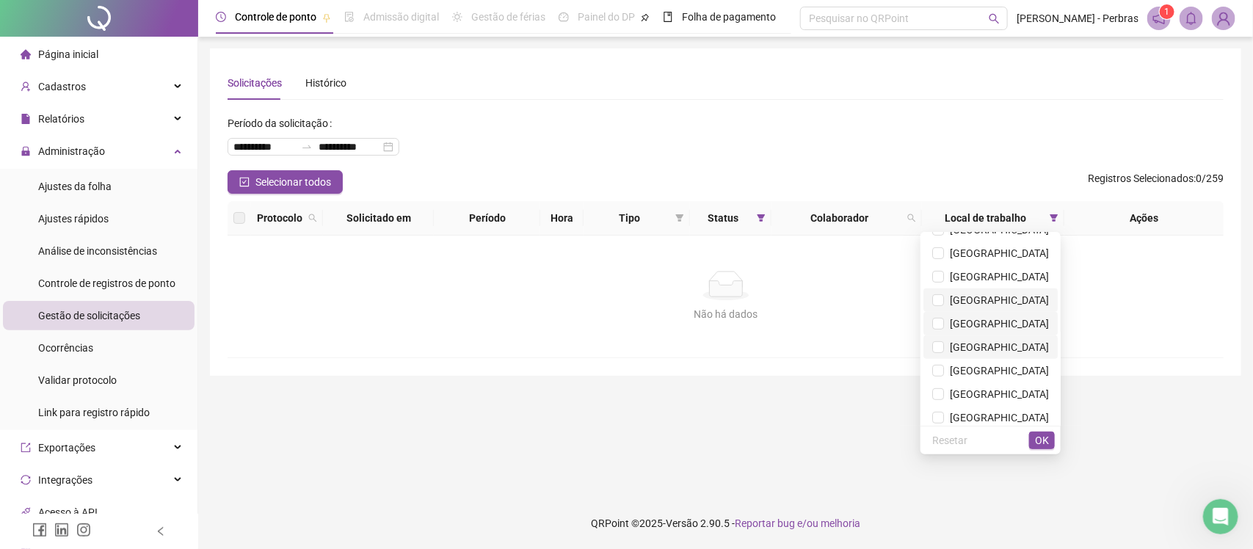
drag, startPoint x: 996, startPoint y: 297, endPoint x: 999, endPoint y: 313, distance: 16.4
click at [997, 297] on span "[GEOGRAPHIC_DATA]" at bounding box center [996, 300] width 105 height 12
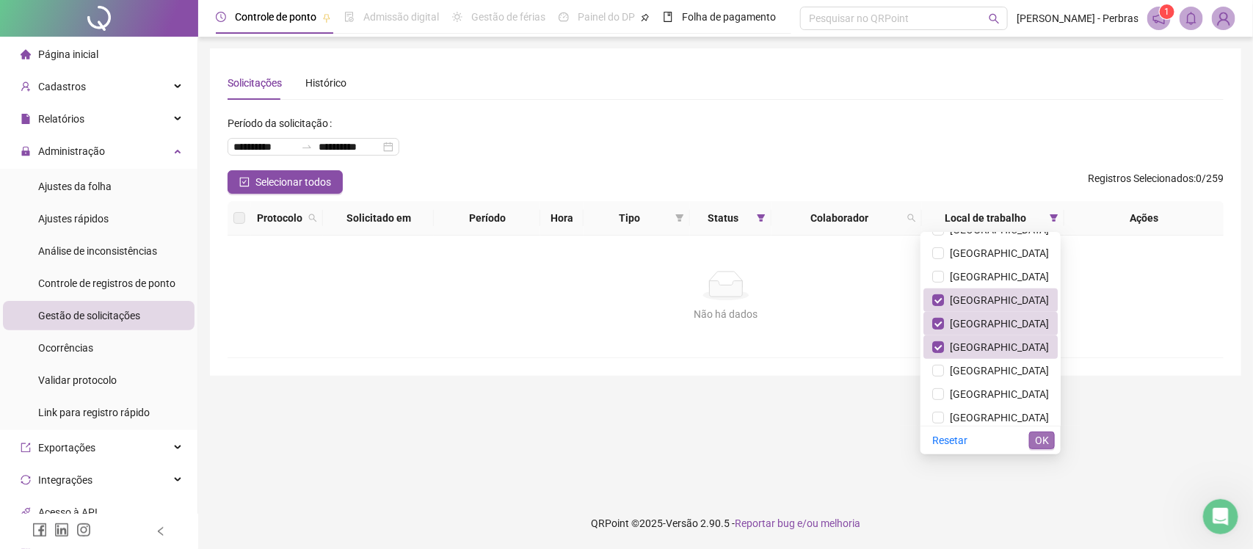
click at [1046, 438] on span "OK" at bounding box center [1042, 440] width 14 height 16
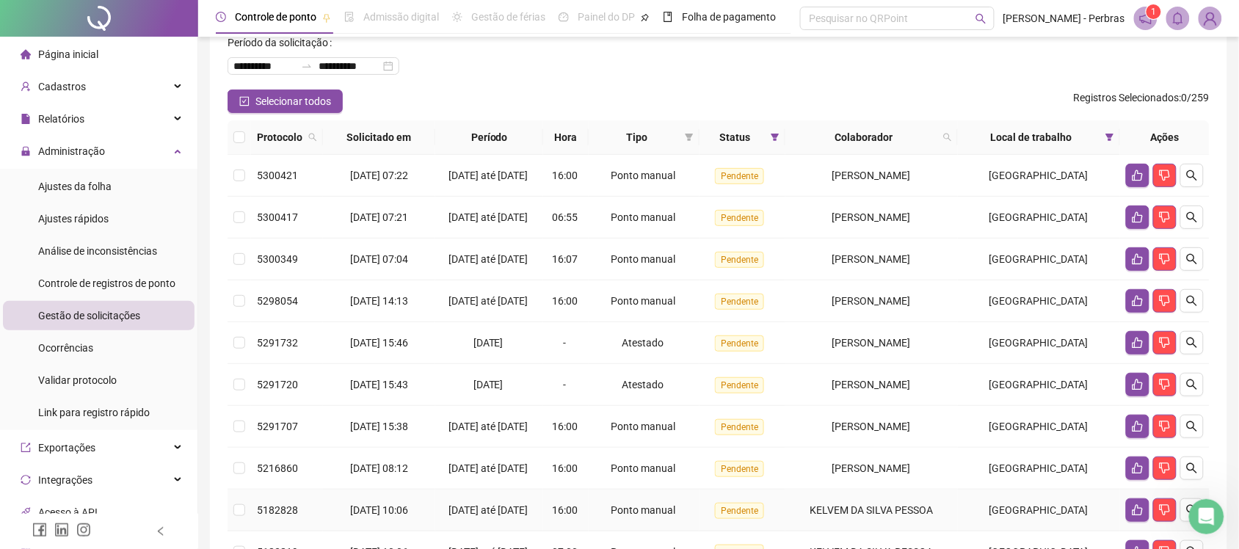
scroll to position [23, 0]
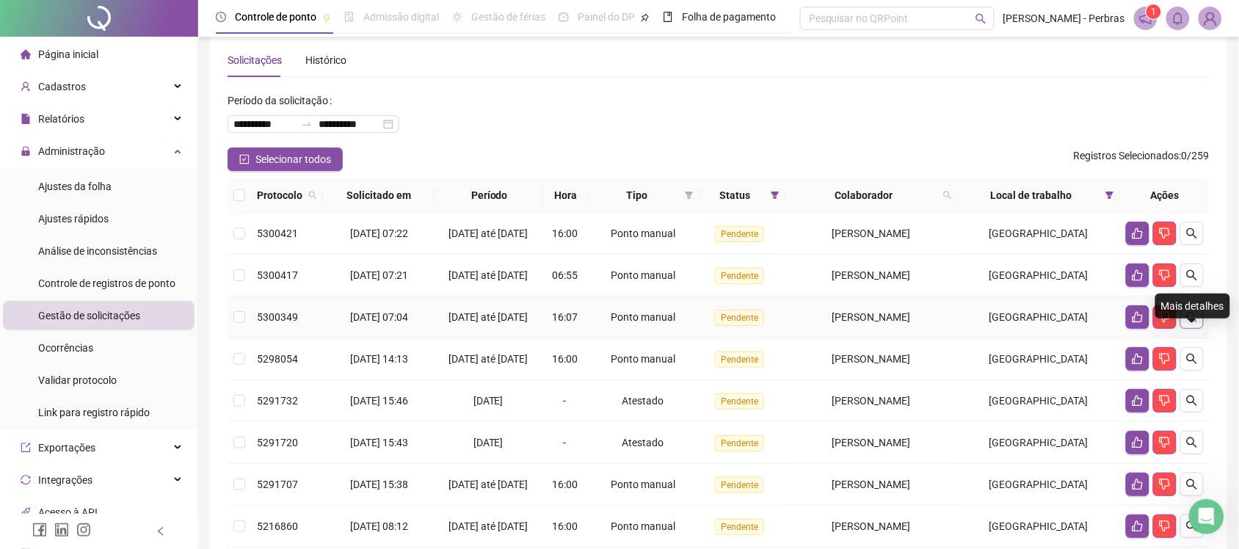
click at [1201, 329] on button "button" at bounding box center [1191, 316] width 23 height 23
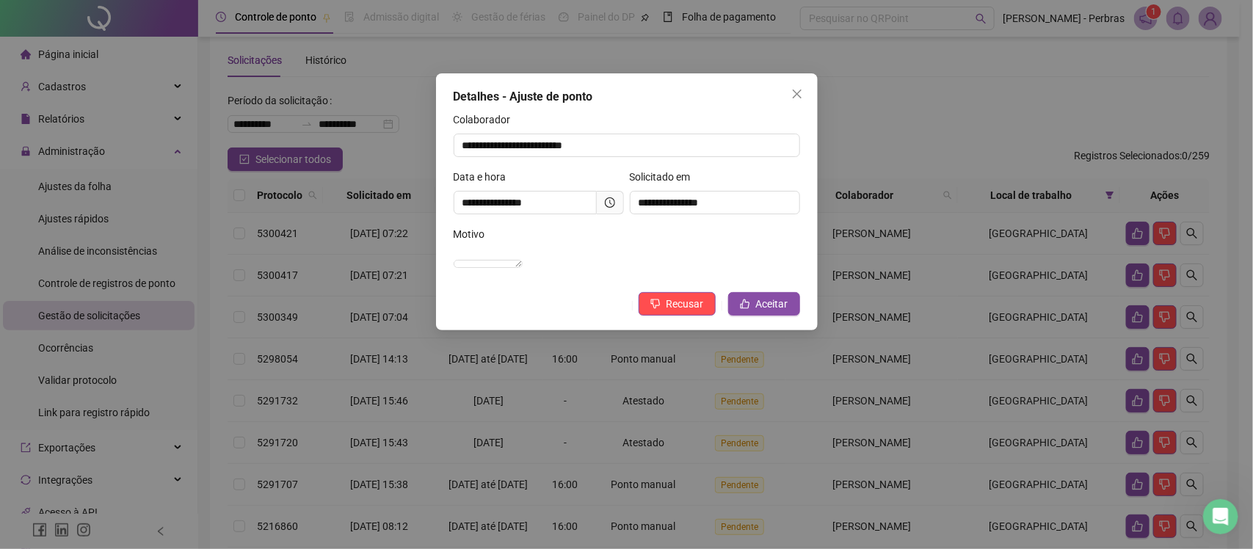
click at [614, 203] on icon "clock-circle" at bounding box center [610, 202] width 10 height 10
click at [749, 314] on button "Aceitar" at bounding box center [764, 303] width 72 height 23
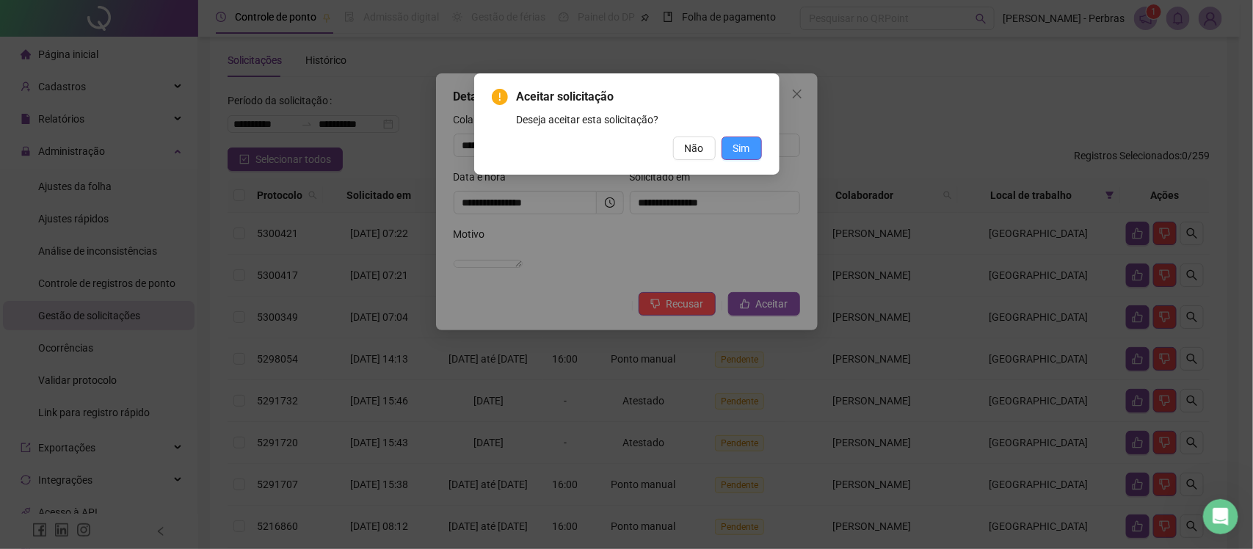
click at [743, 142] on span "Sim" at bounding box center [741, 148] width 17 height 16
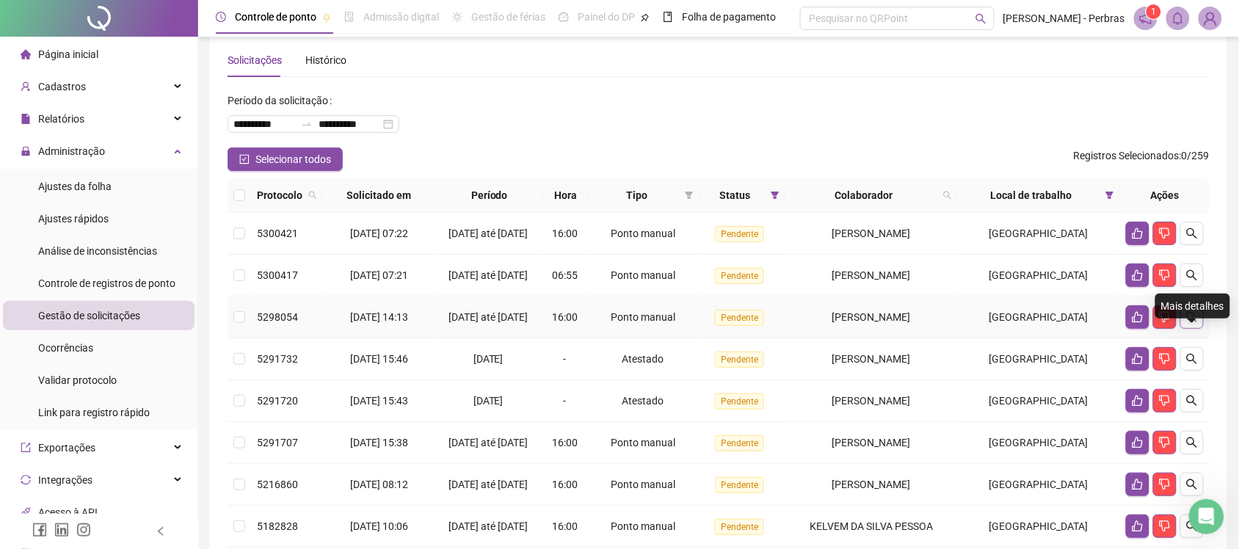
click at [1198, 323] on icon "search" at bounding box center [1192, 317] width 12 height 12
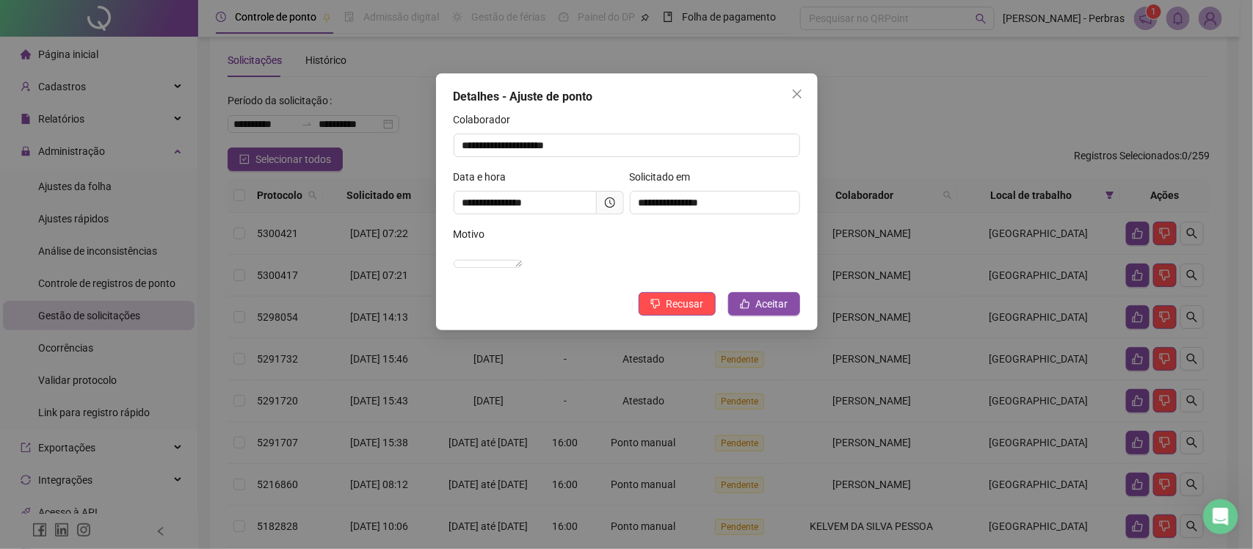
click at [610, 200] on icon "clock-circle" at bounding box center [610, 202] width 10 height 10
click at [608, 205] on icon "clock-circle" at bounding box center [610, 202] width 10 height 10
click at [775, 312] on span "Aceitar" at bounding box center [772, 304] width 32 height 16
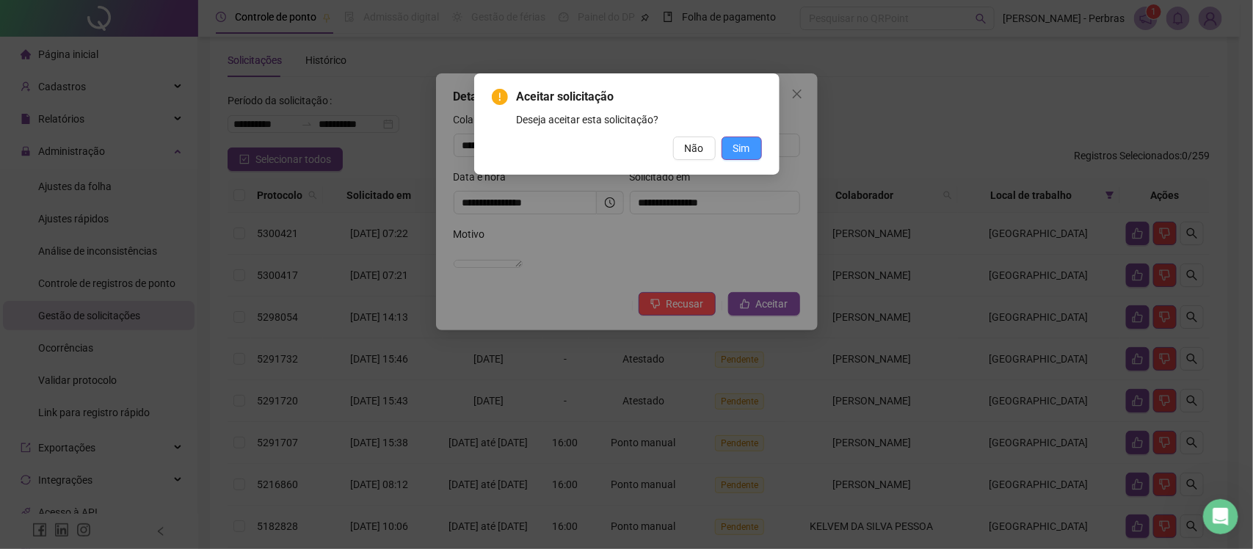
click at [745, 150] on span "Sim" at bounding box center [741, 148] width 17 height 16
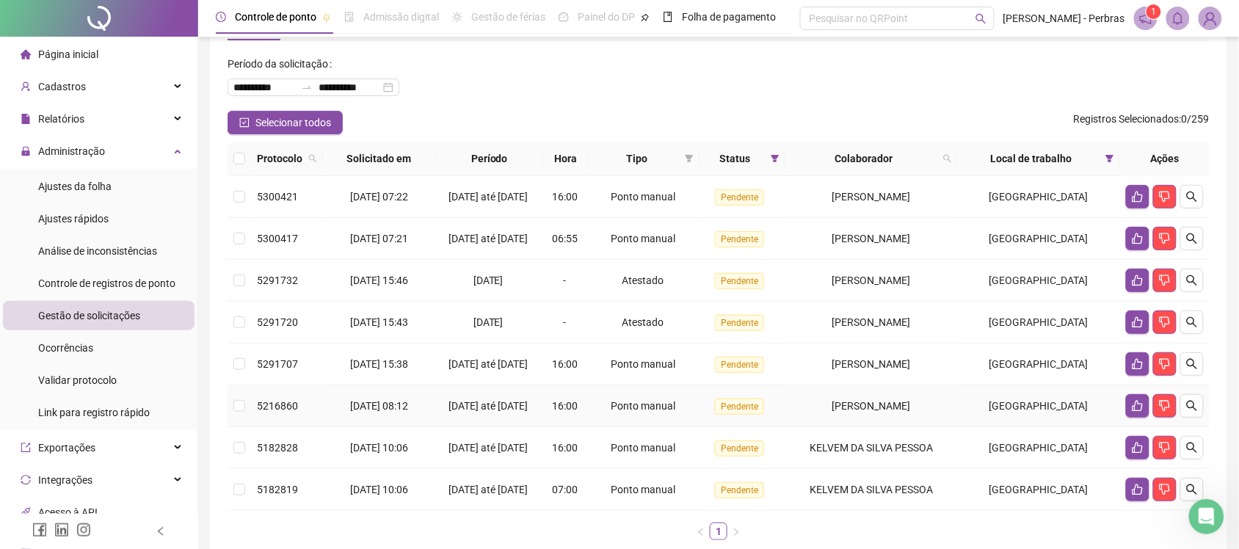
scroll to position [92, 0]
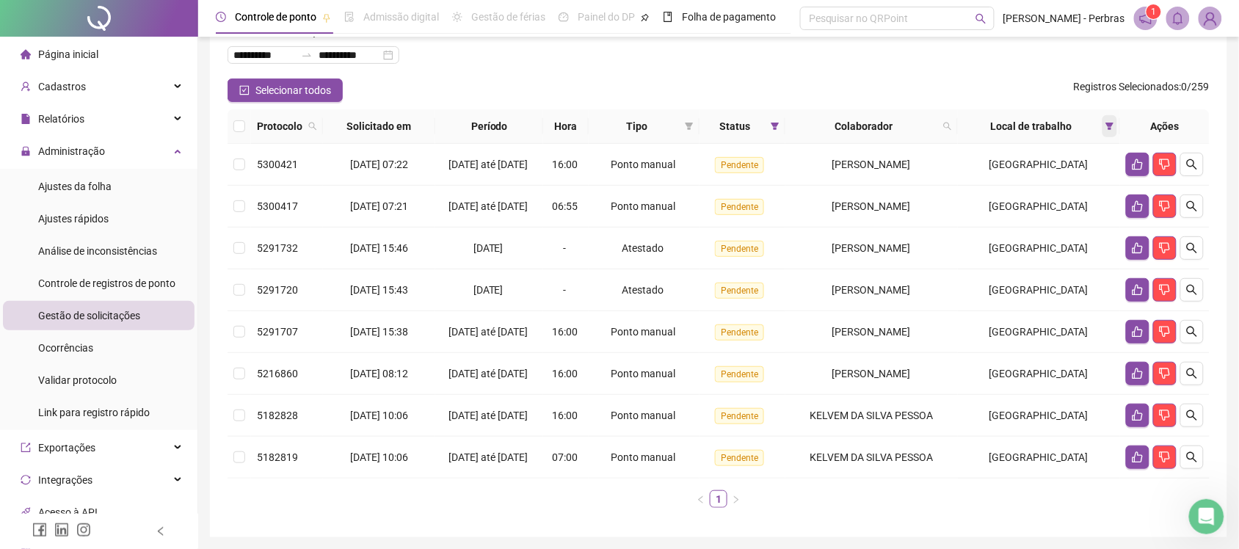
drag, startPoint x: 1110, startPoint y: 119, endPoint x: 1114, endPoint y: 125, distance: 7.9
click at [1110, 119] on span at bounding box center [1109, 126] width 15 height 22
click at [1114, 125] on span at bounding box center [1109, 126] width 15 height 22
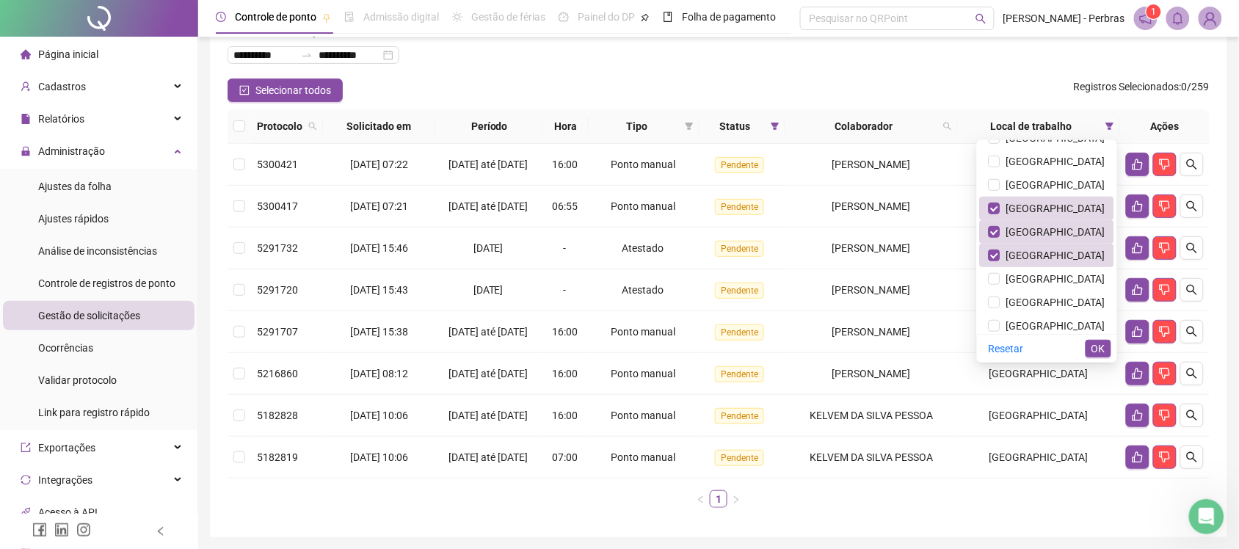
scroll to position [178, 0]
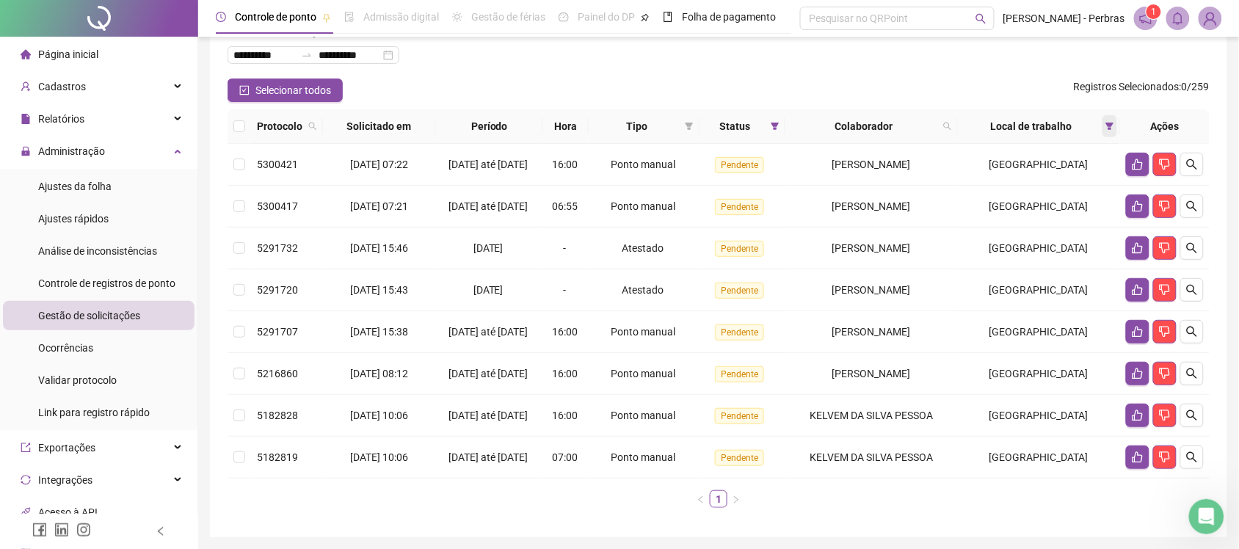
click at [1110, 127] on icon "filter" at bounding box center [1110, 126] width 8 height 7
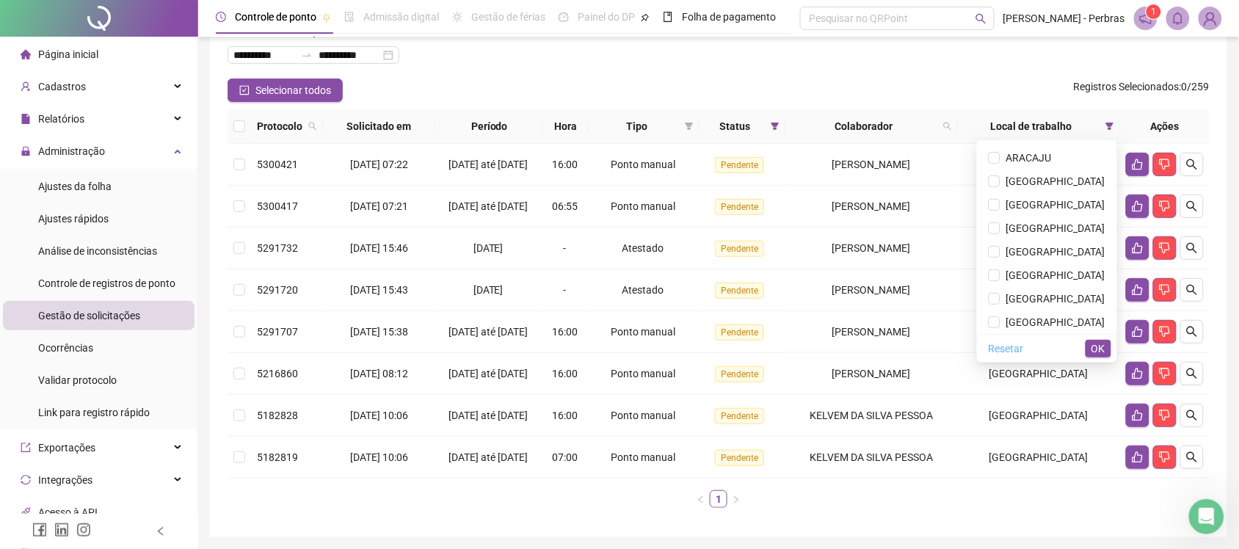
click at [1024, 346] on span "Resetar" at bounding box center [1006, 349] width 35 height 16
click at [1095, 349] on span "OK" at bounding box center [1098, 349] width 14 height 16
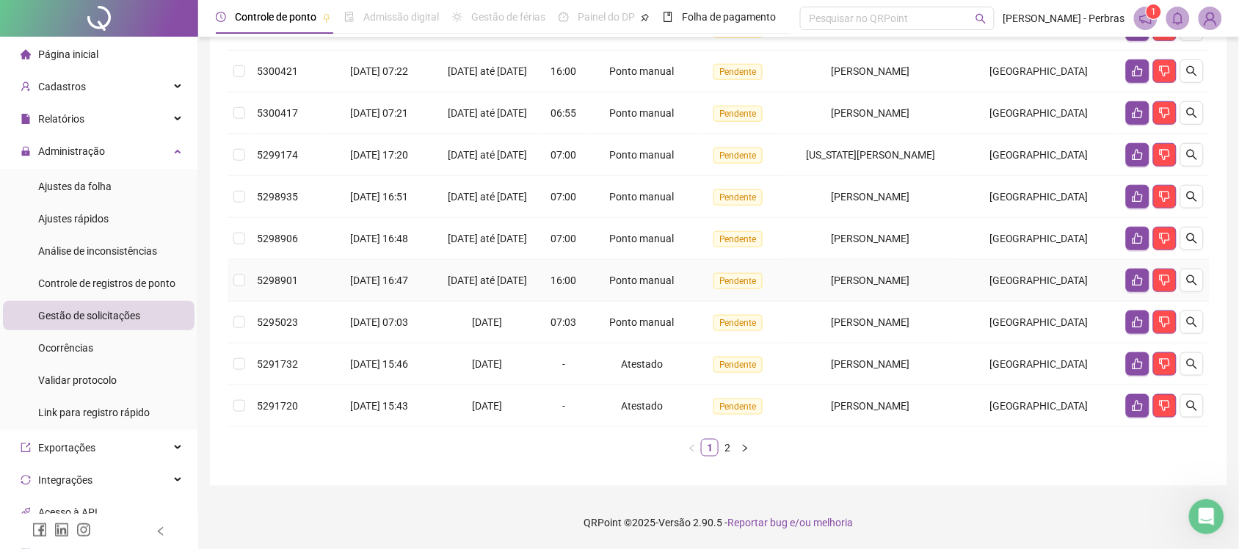
scroll to position [390, 0]
click at [103, 285] on span "Controle de registros de ponto" at bounding box center [106, 283] width 137 height 12
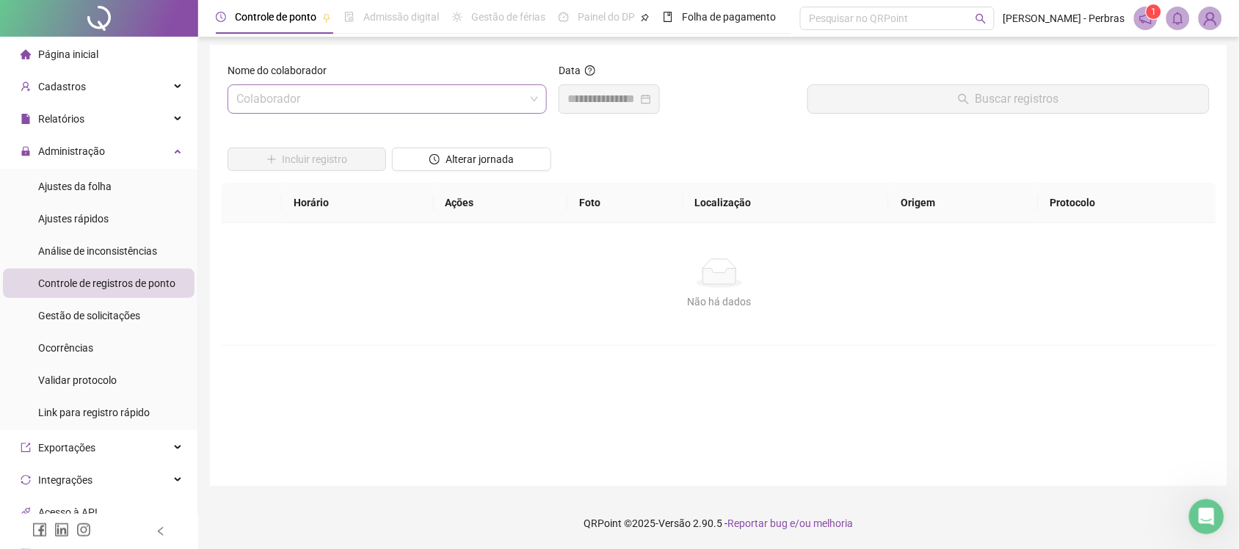
click at [345, 93] on input "search" at bounding box center [380, 99] width 288 height 28
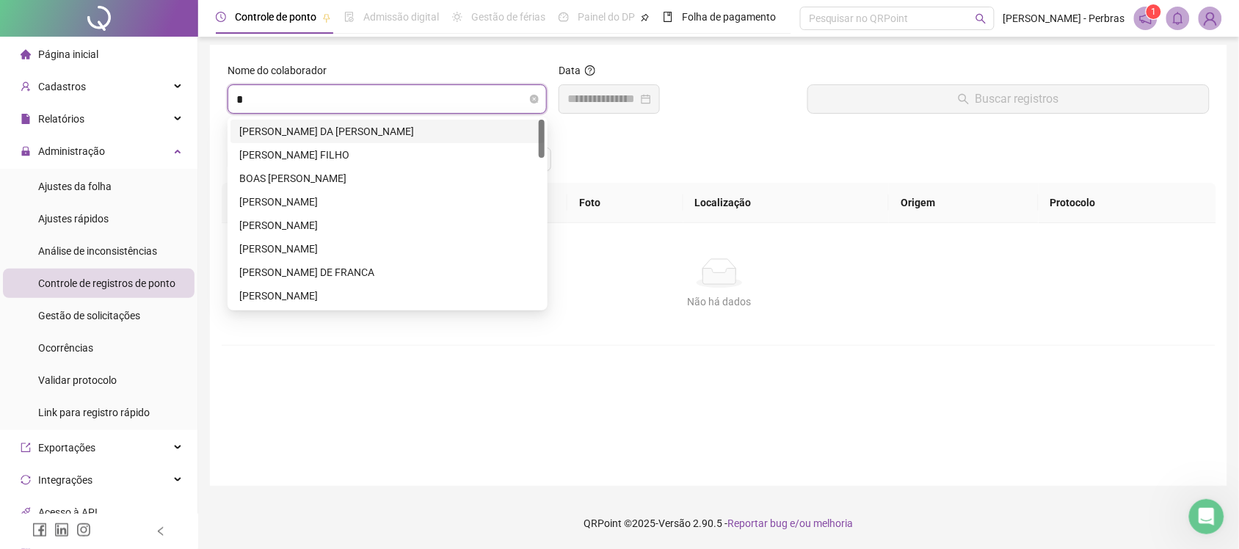
type input "**"
click at [334, 176] on div "[PERSON_NAME]" at bounding box center [387, 178] width 296 height 16
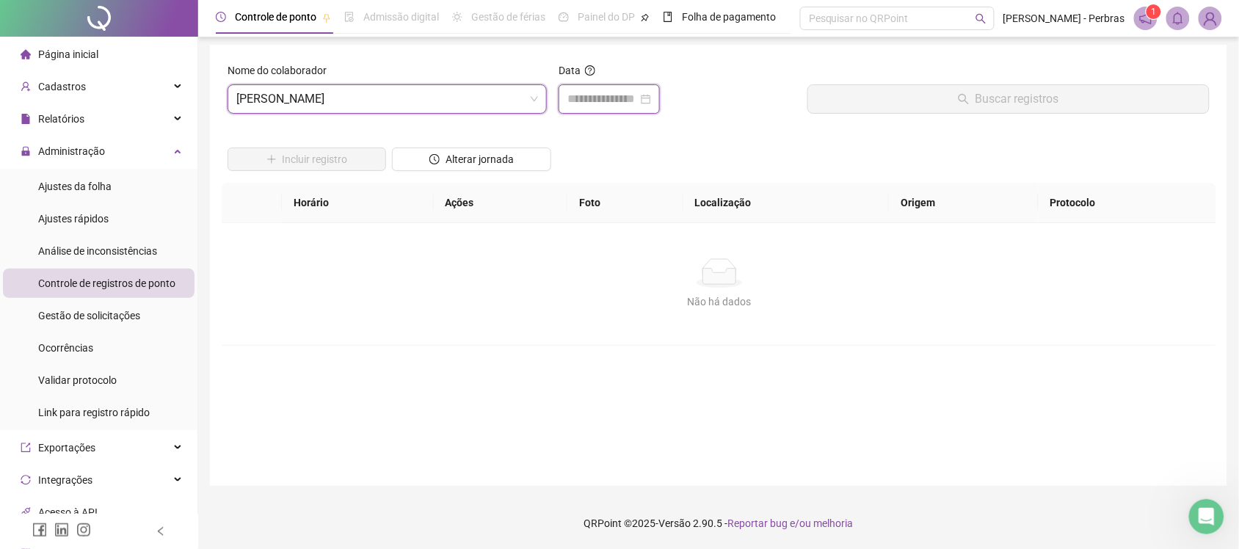
click at [581, 97] on input at bounding box center [602, 99] width 70 height 18
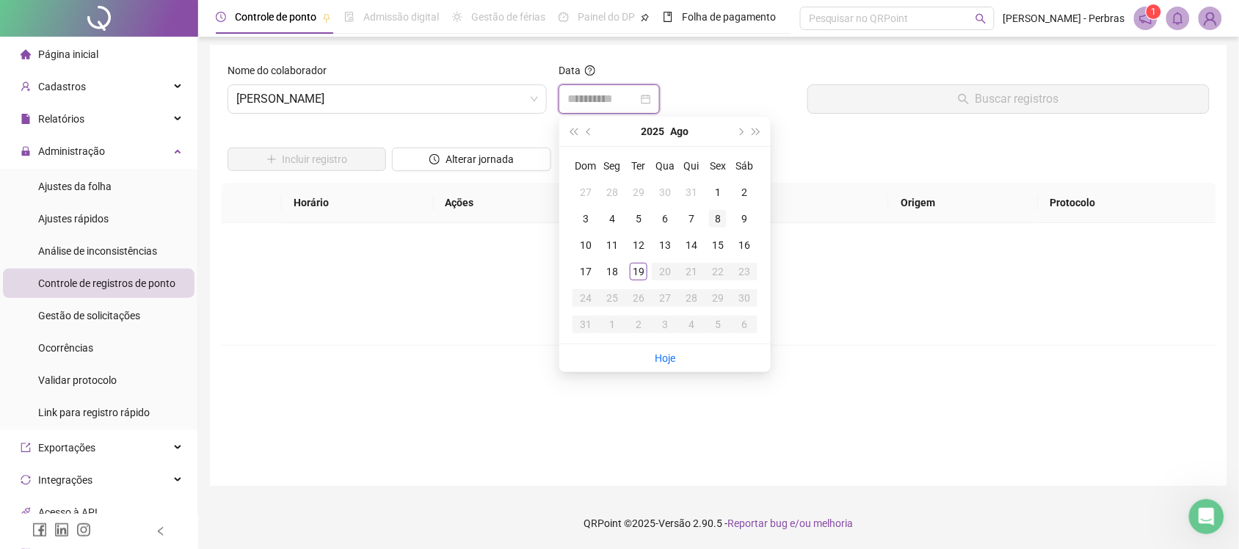
type input "**********"
click at [718, 215] on div "8" at bounding box center [718, 219] width 18 height 18
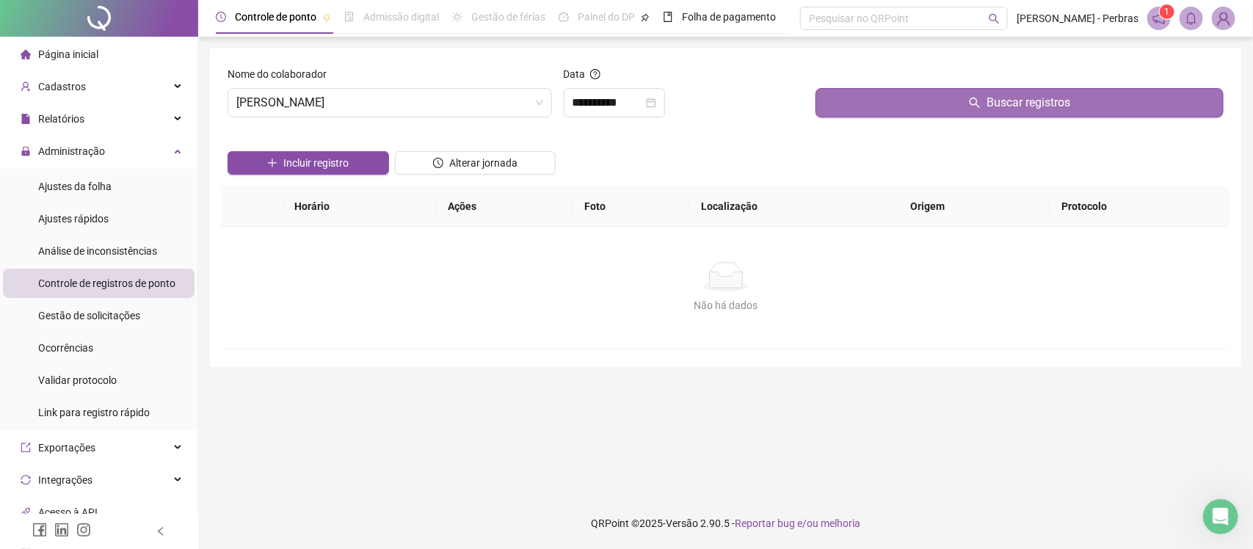
click at [903, 100] on button "Buscar registros" at bounding box center [1019, 102] width 408 height 29
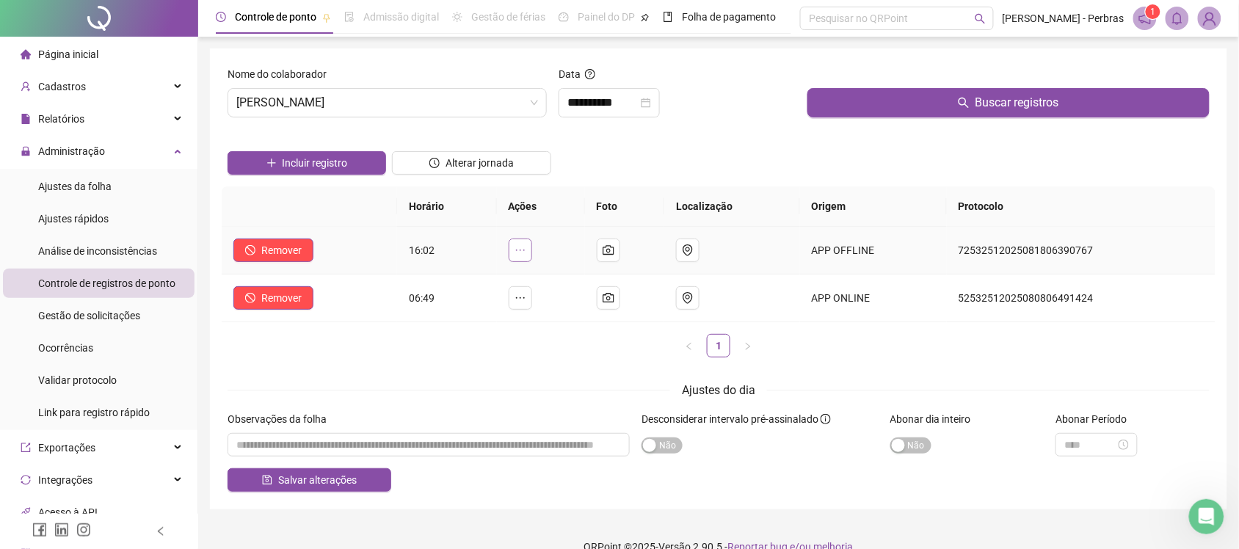
click at [521, 244] on button "button" at bounding box center [520, 250] width 23 height 23
click at [404, 273] on span "Pertence à jornada atual" at bounding box center [419, 267] width 112 height 12
click at [434, 100] on span "[PERSON_NAME]" at bounding box center [387, 103] width 302 height 28
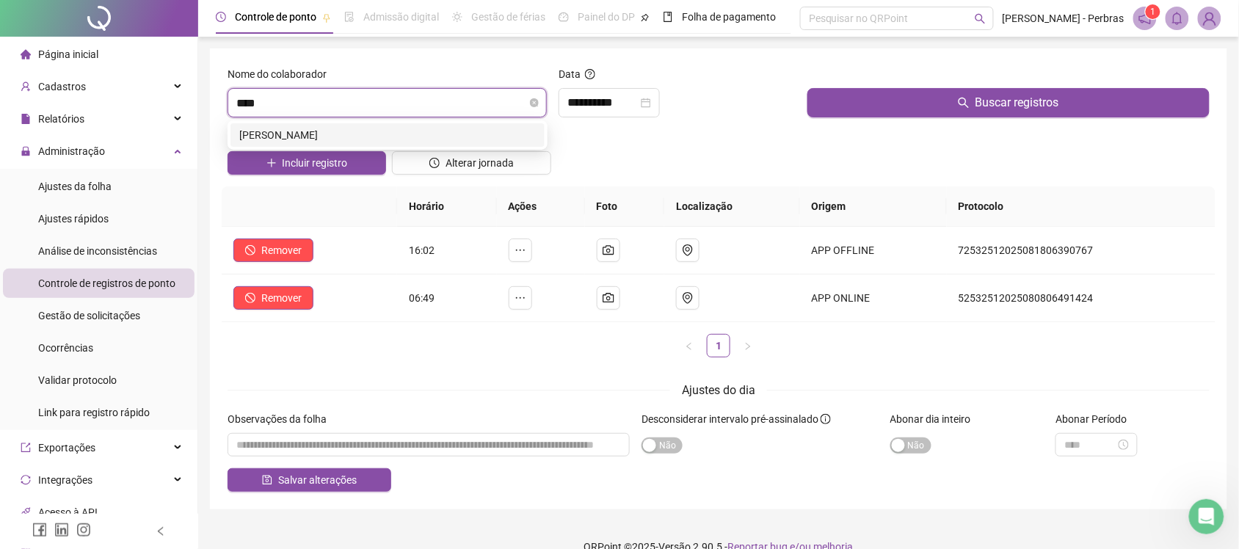
type input "*****"
click at [423, 141] on div "CLOVIS DA SILVA BARBOSA" at bounding box center [387, 135] width 296 height 16
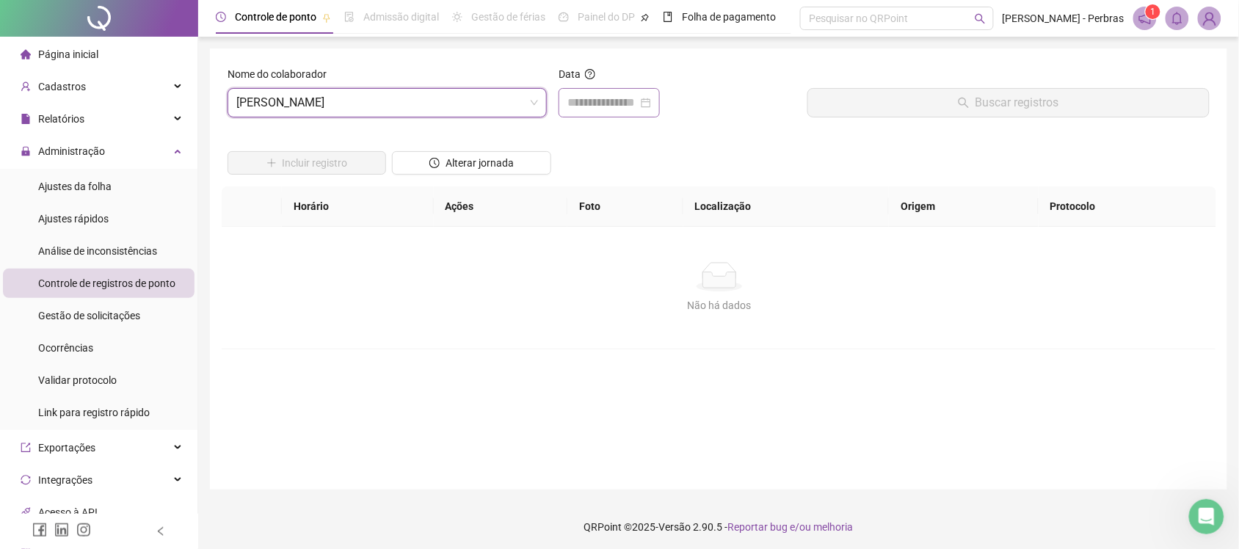
click at [573, 112] on div at bounding box center [608, 102] width 101 height 29
click at [594, 103] on input at bounding box center [602, 103] width 70 height 18
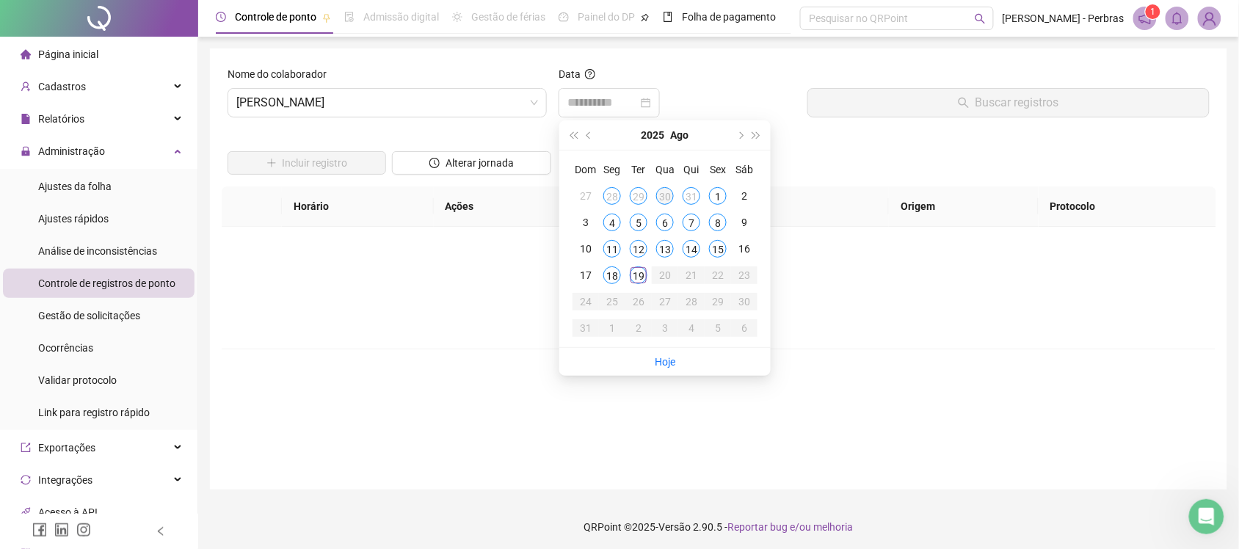
click at [661, 192] on div "30" at bounding box center [665, 196] width 18 height 18
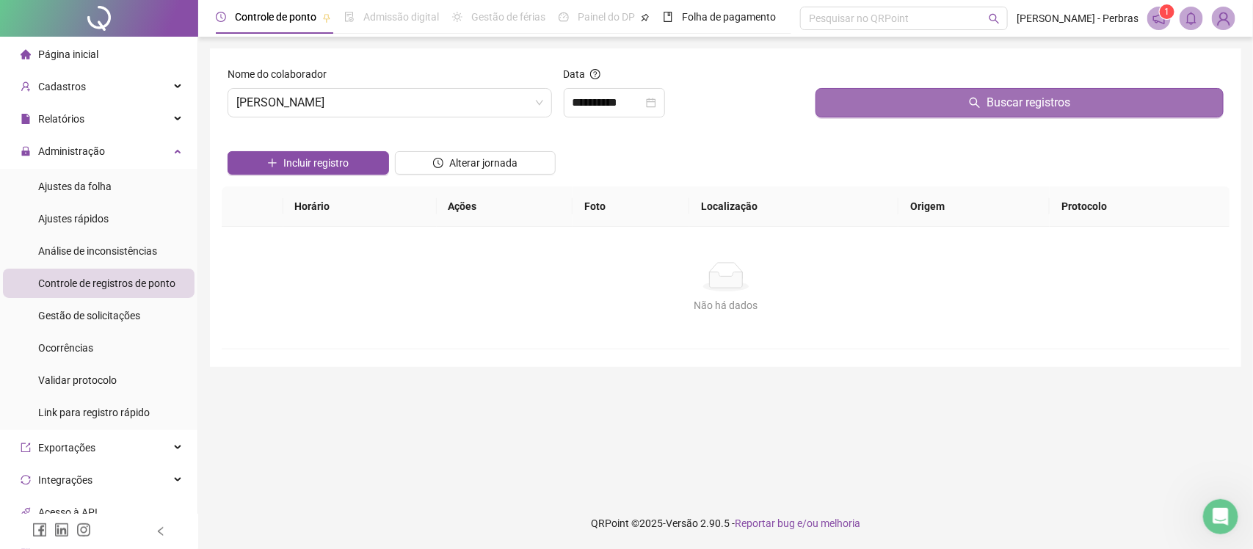
click at [912, 103] on button "Buscar registros" at bounding box center [1019, 102] width 408 height 29
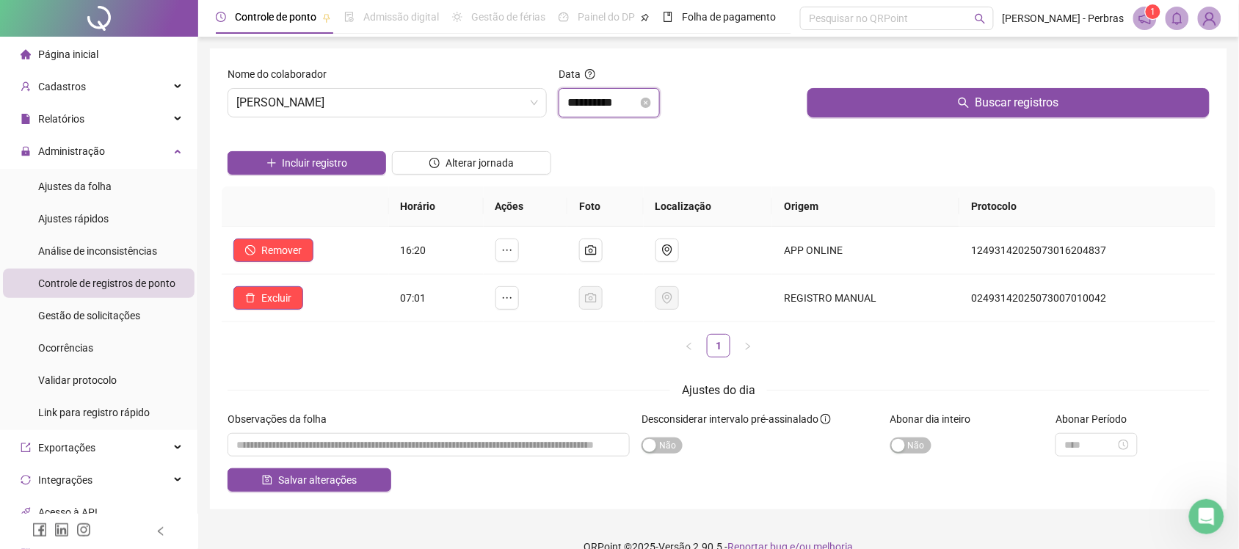
click at [614, 107] on input "**********" at bounding box center [602, 103] width 70 height 18
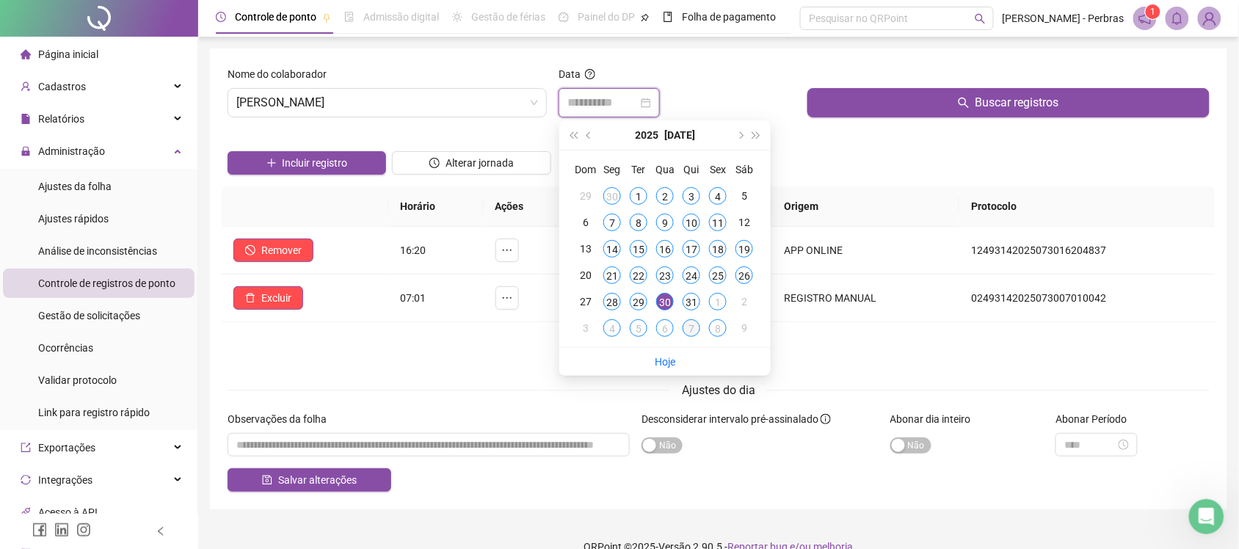
type input "**********"
click at [694, 329] on div "7" at bounding box center [691, 328] width 18 height 18
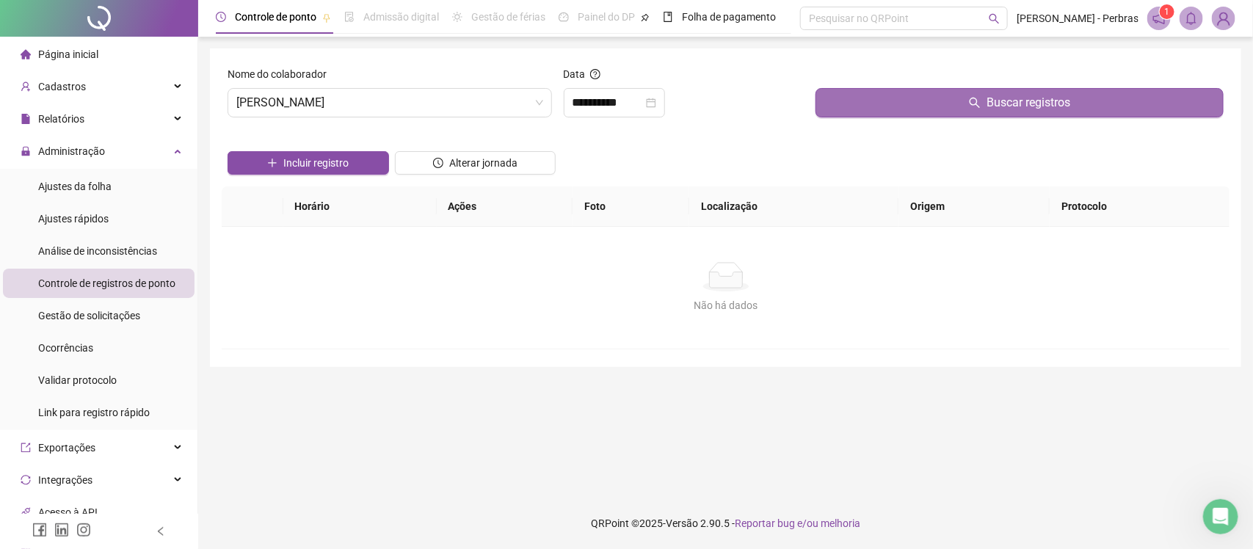
click at [919, 103] on button "Buscar registros" at bounding box center [1019, 102] width 408 height 29
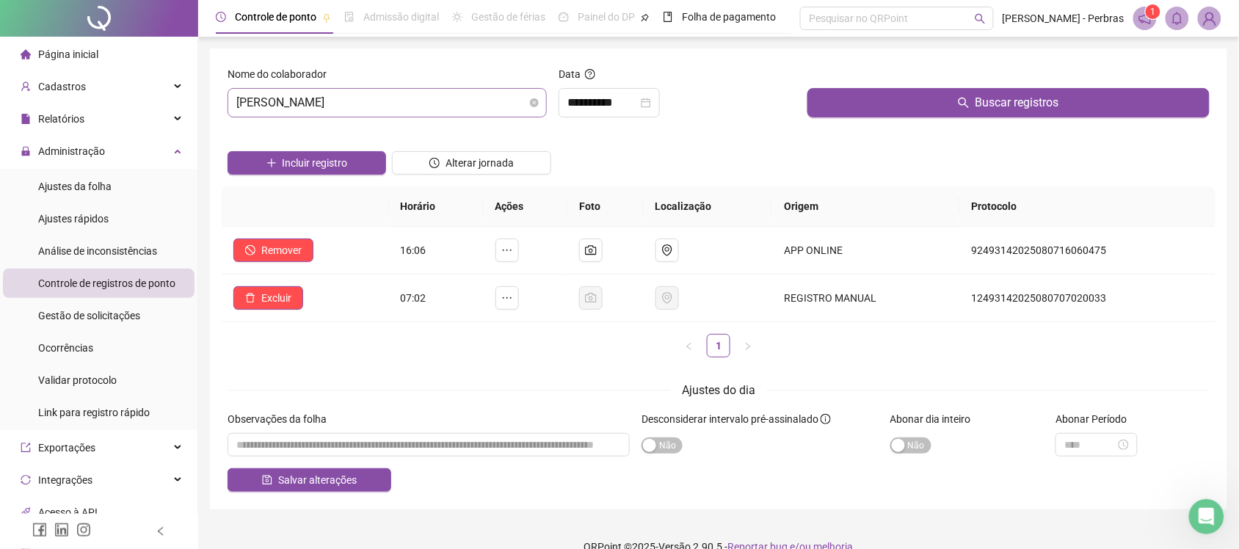
click at [412, 94] on span "CLOVIS DA SILVA BARBOSA" at bounding box center [387, 103] width 302 height 28
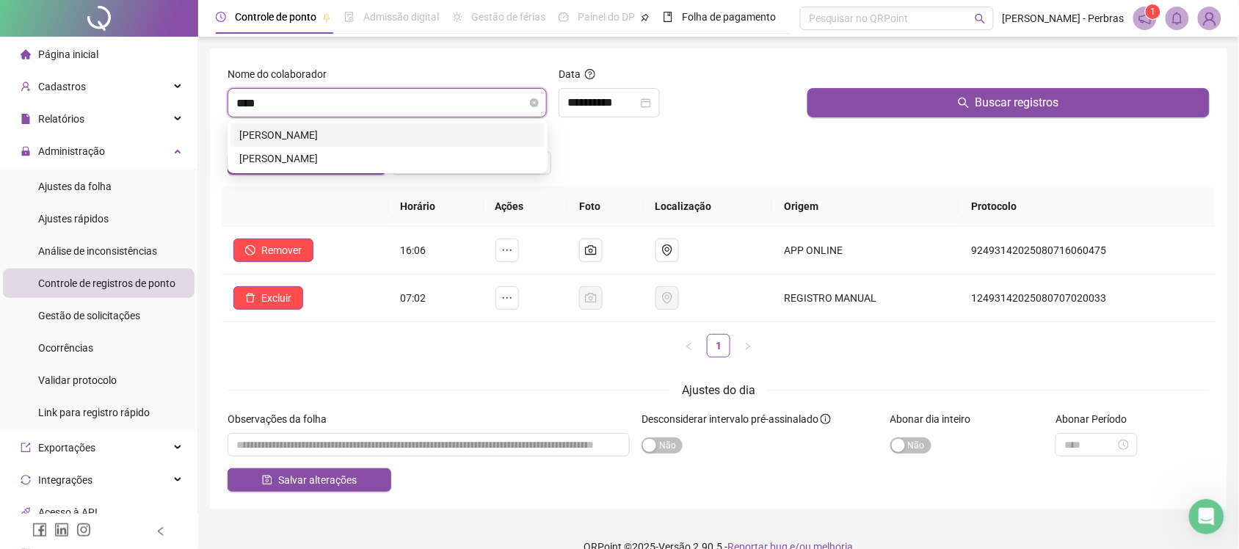
type input "*****"
click at [372, 132] on div "EDSON DE SOUZA NEVES" at bounding box center [387, 135] width 296 height 16
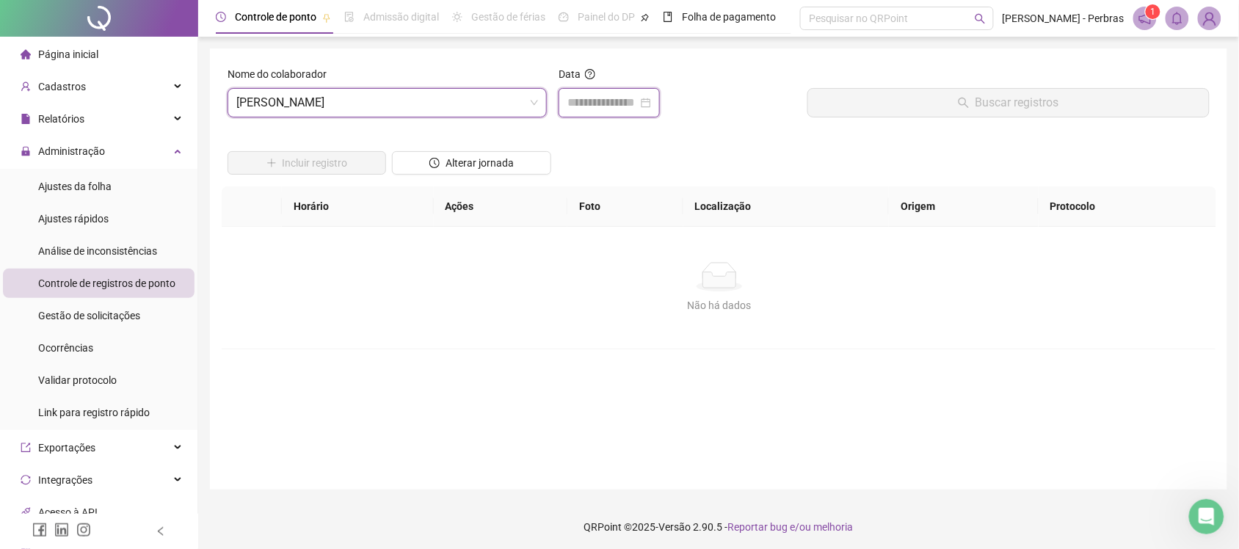
click at [576, 105] on input at bounding box center [602, 103] width 70 height 18
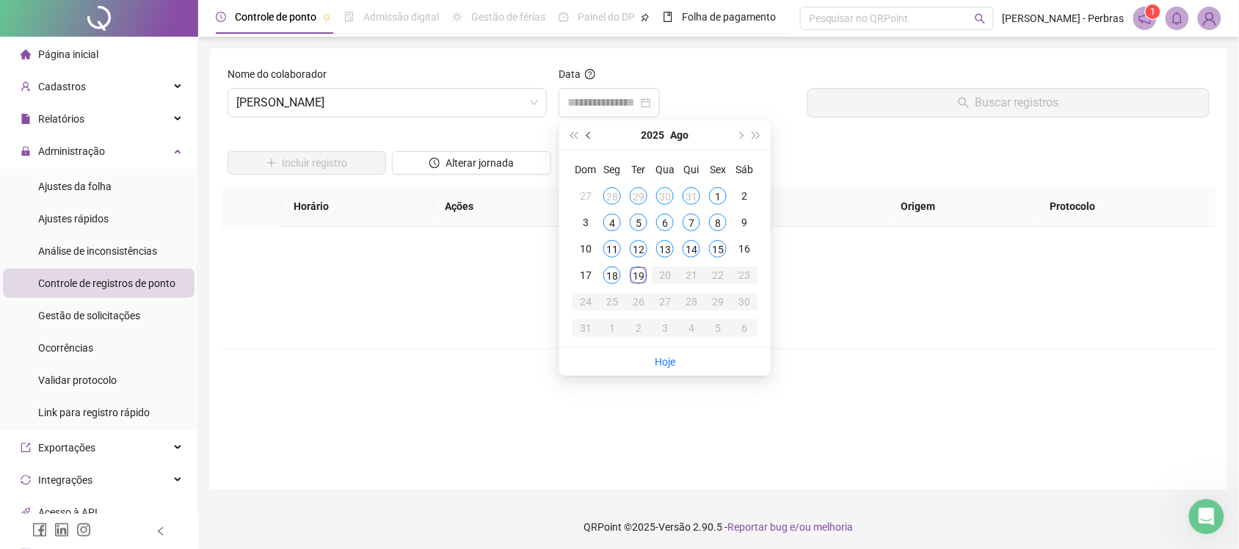
click at [591, 131] on button "prev-year" at bounding box center [589, 134] width 16 height 29
type input "**********"
click at [721, 251] on div "18" at bounding box center [718, 249] width 18 height 18
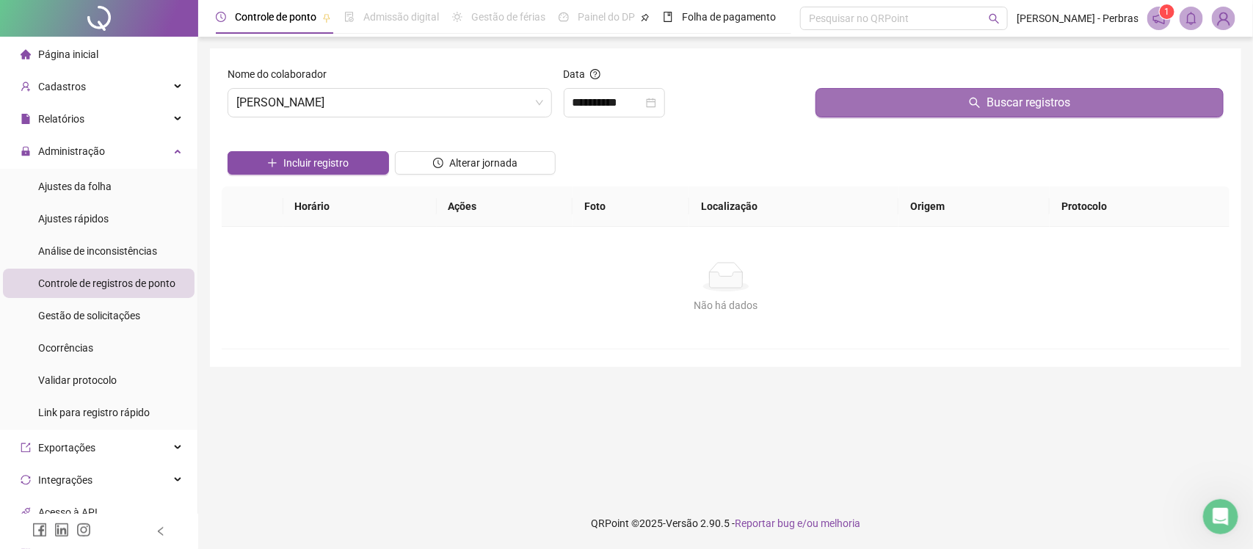
click at [916, 100] on button "Buscar registros" at bounding box center [1019, 102] width 408 height 29
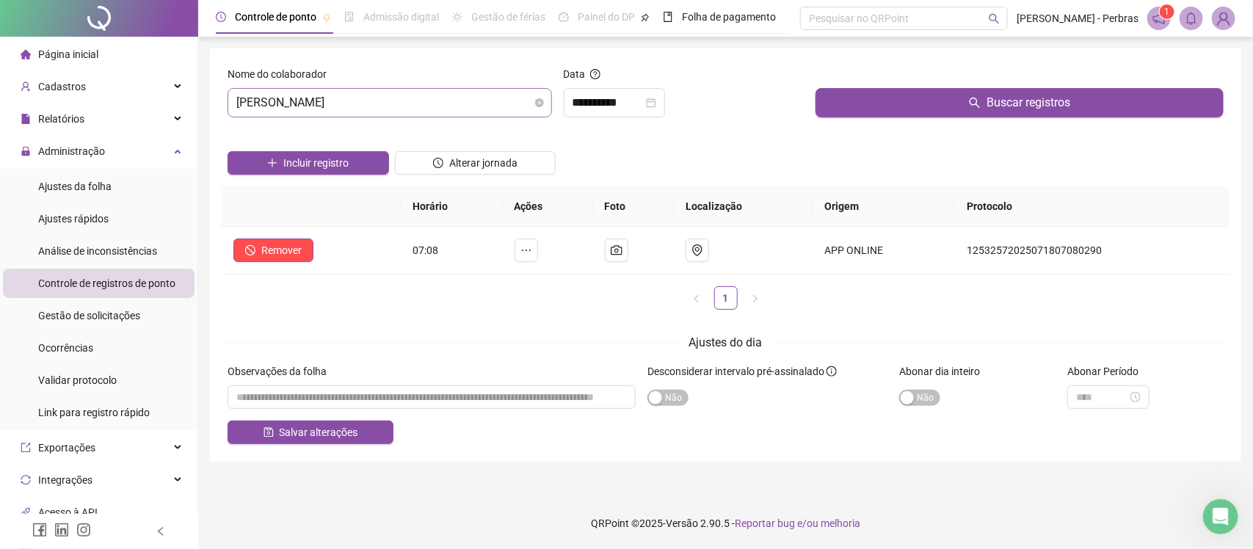
click at [465, 103] on span "EDSON DE SOUZA NEVES" at bounding box center [389, 103] width 307 height 28
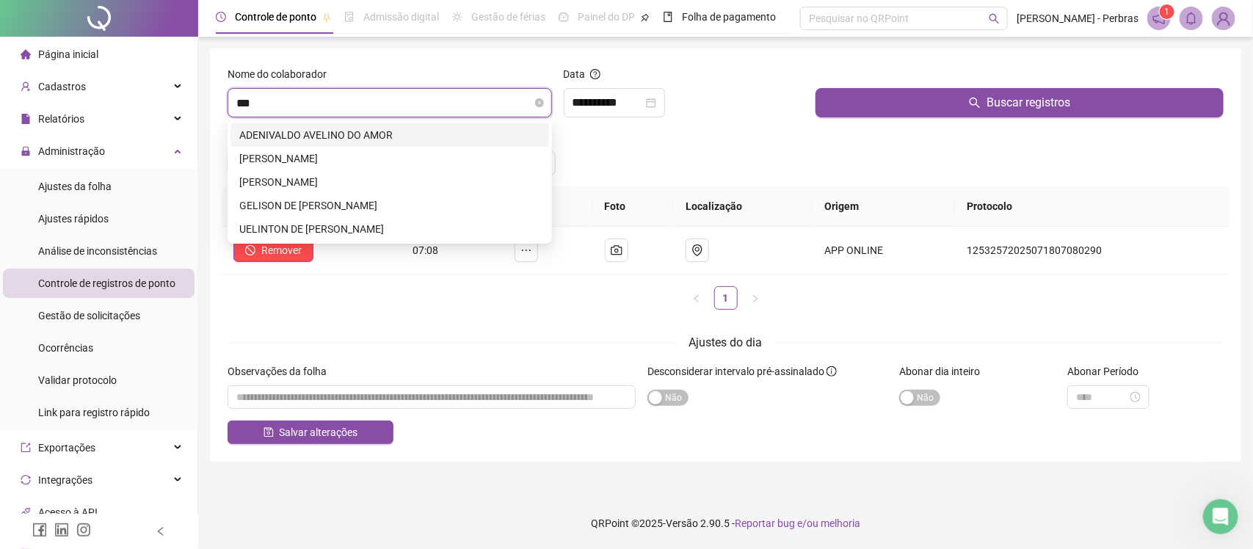
type input "****"
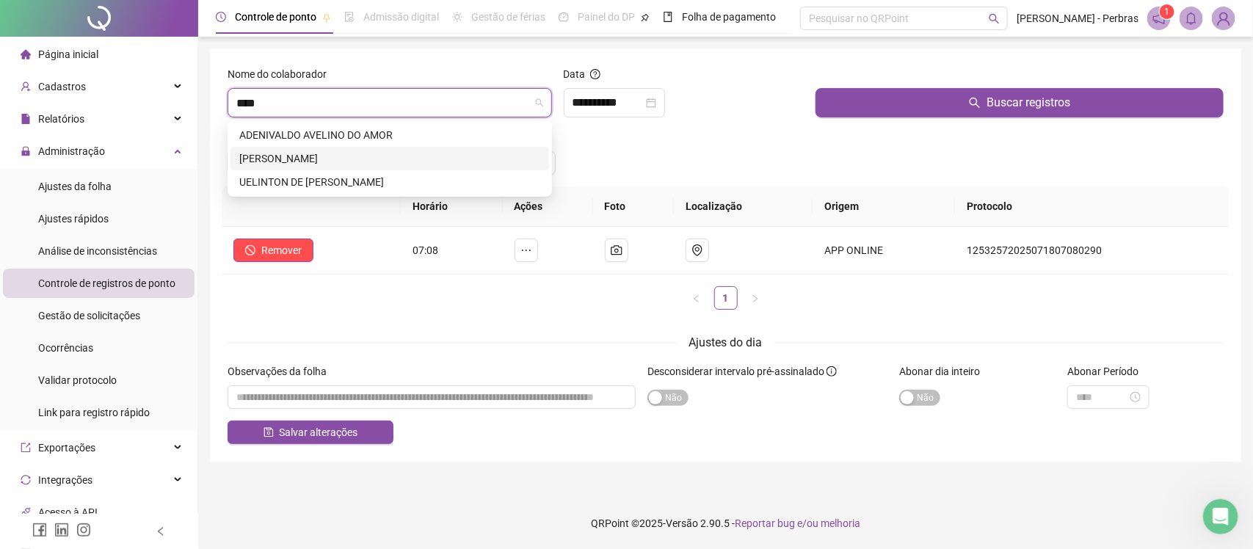
click at [364, 154] on div "ELINEL PEREIRA DA SILVA" at bounding box center [389, 158] width 301 height 16
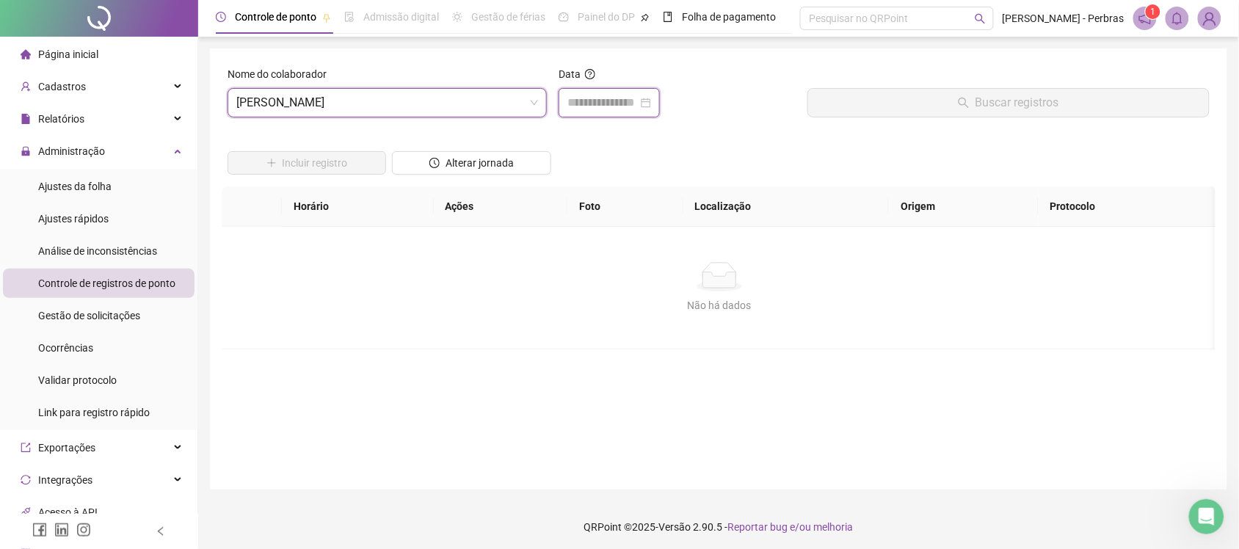
click at [609, 101] on input at bounding box center [602, 103] width 70 height 18
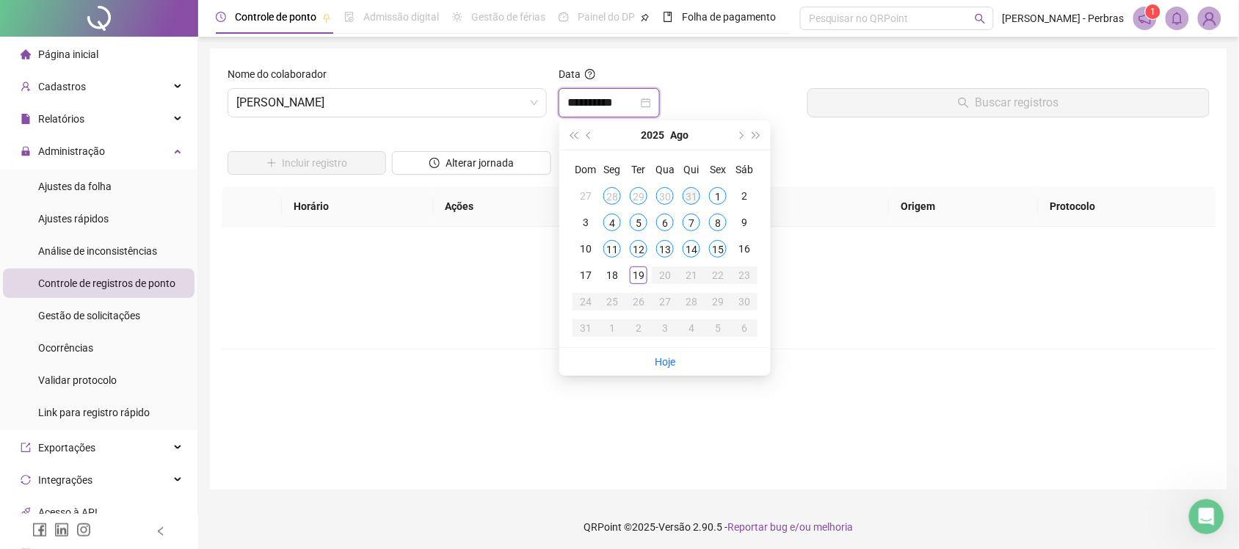
type input "**********"
click at [695, 197] on div "31" at bounding box center [691, 196] width 18 height 18
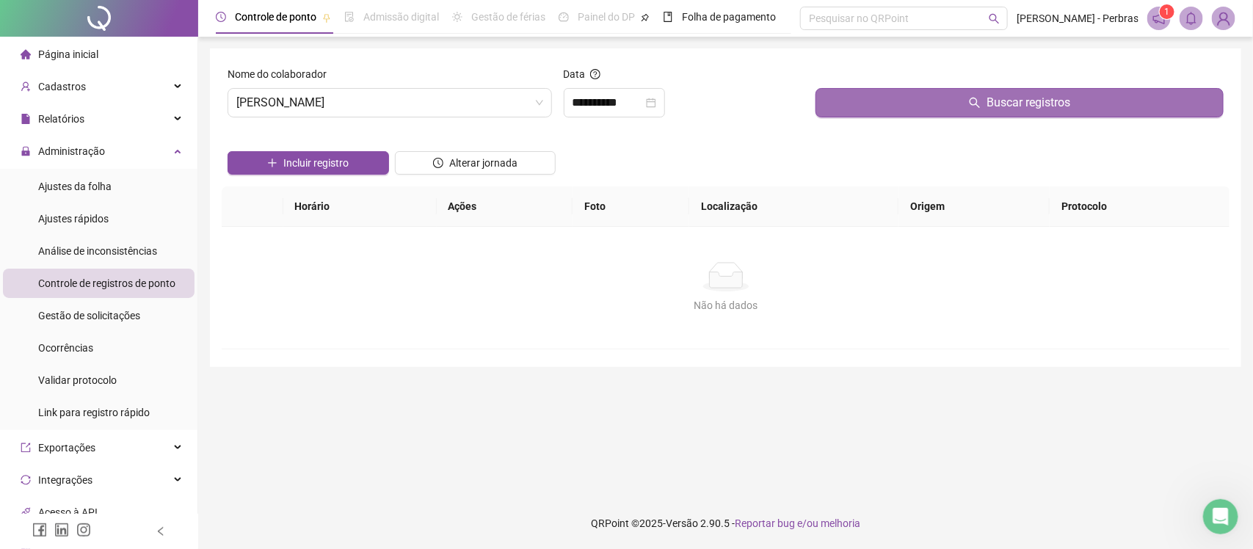
click at [909, 108] on button "Buscar registros" at bounding box center [1019, 102] width 408 height 29
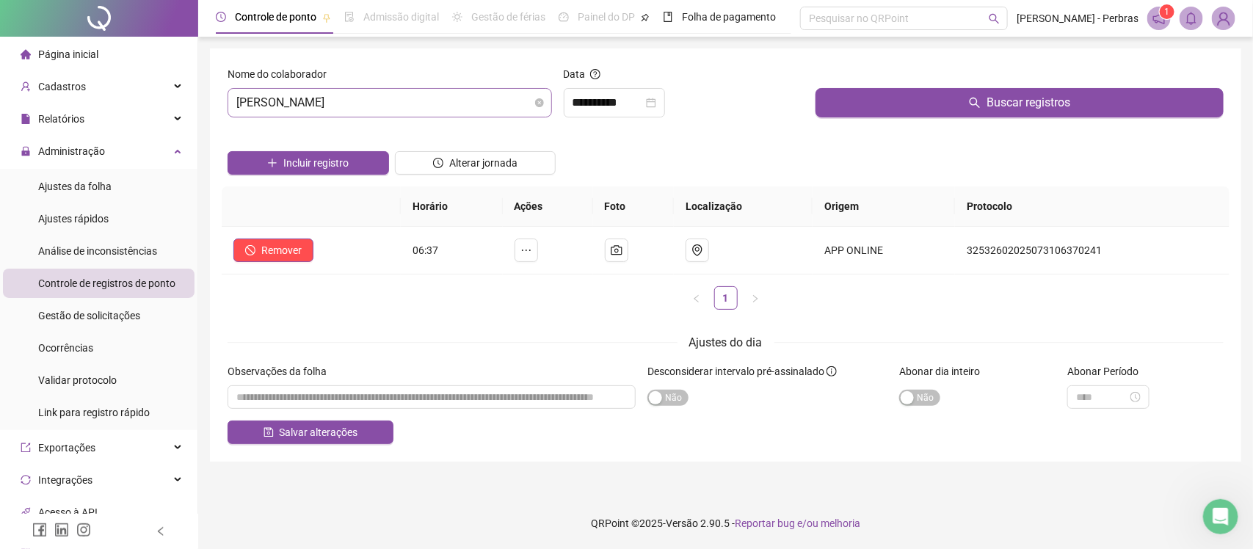
click at [439, 98] on span "ELINEL PEREIRA DA SILVA" at bounding box center [389, 103] width 307 height 28
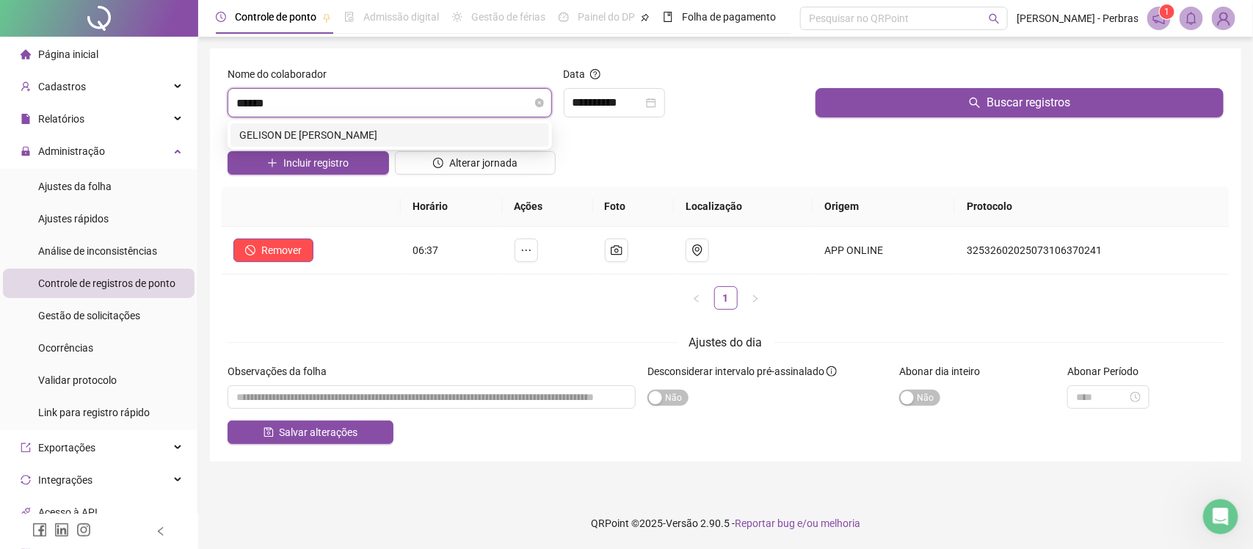
type input "*******"
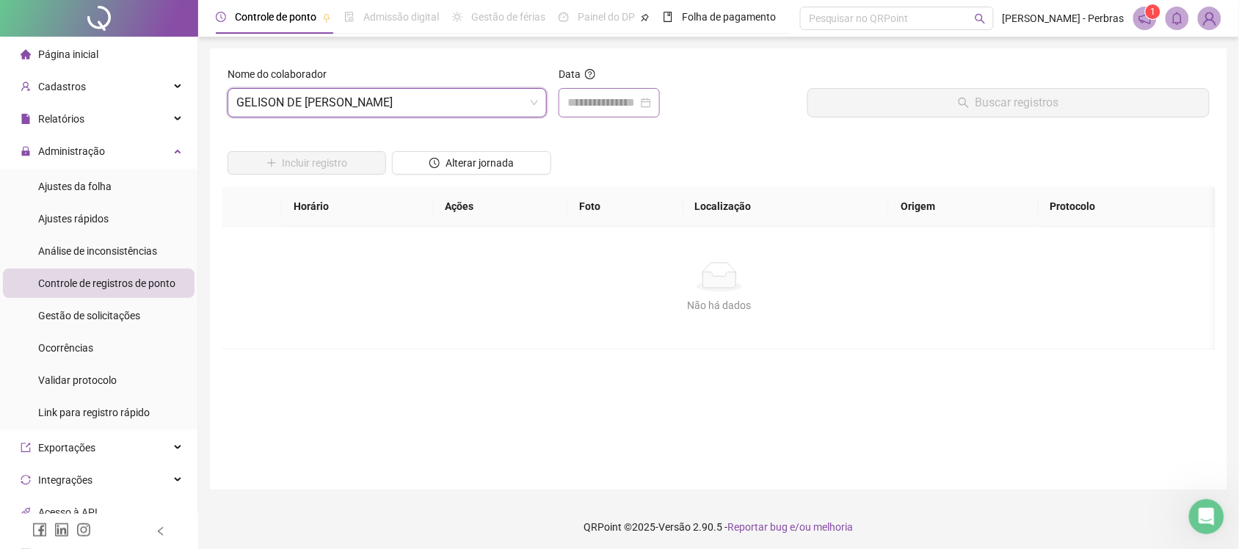
click at [603, 92] on div at bounding box center [608, 102] width 101 height 29
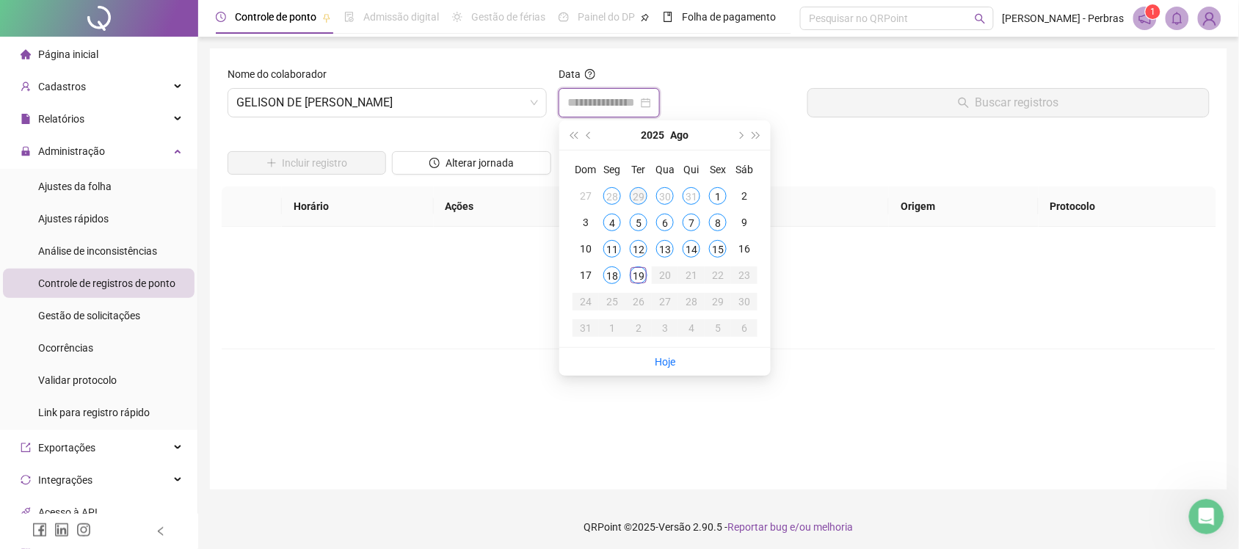
type input "**********"
click at [589, 132] on span "prev-year" at bounding box center [589, 134] width 7 height 7
type input "**********"
click at [714, 217] on div "11" at bounding box center [718, 223] width 18 height 18
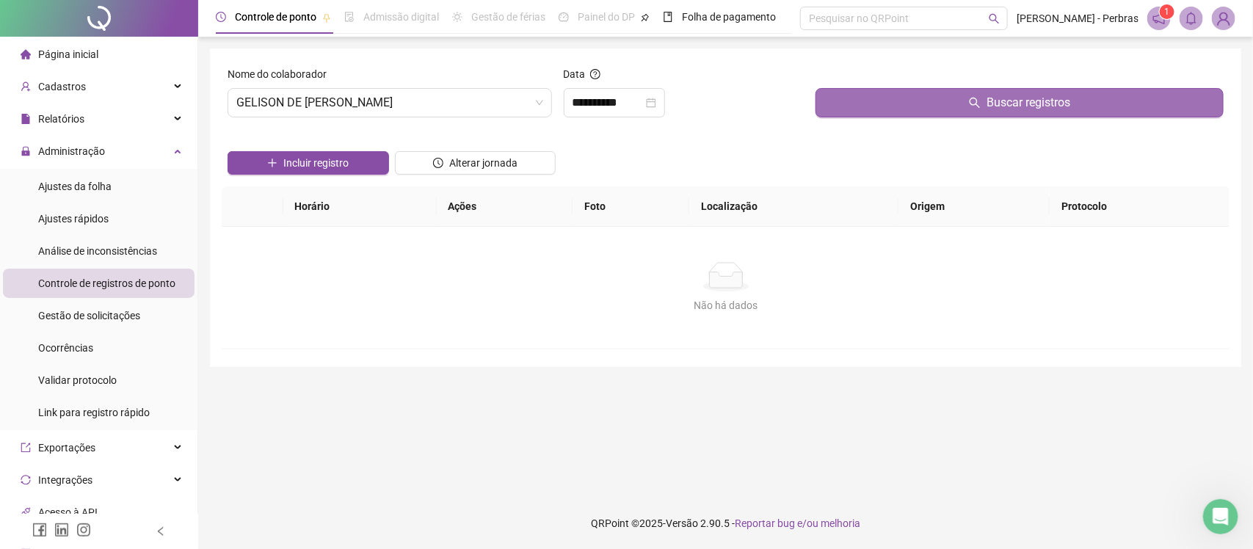
click at [883, 104] on button "Buscar registros" at bounding box center [1019, 102] width 408 height 29
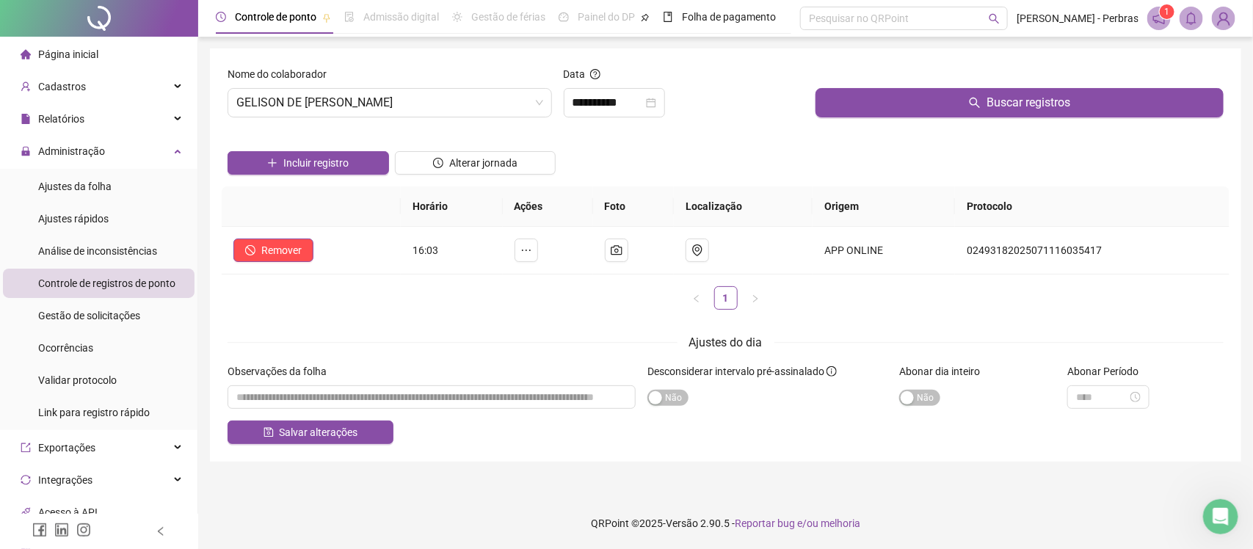
click at [350, 81] on div "Nome do colaborador" at bounding box center [389, 77] width 324 height 22
click at [336, 97] on span "GELISON DE MELO BARRETO" at bounding box center [389, 103] width 307 height 28
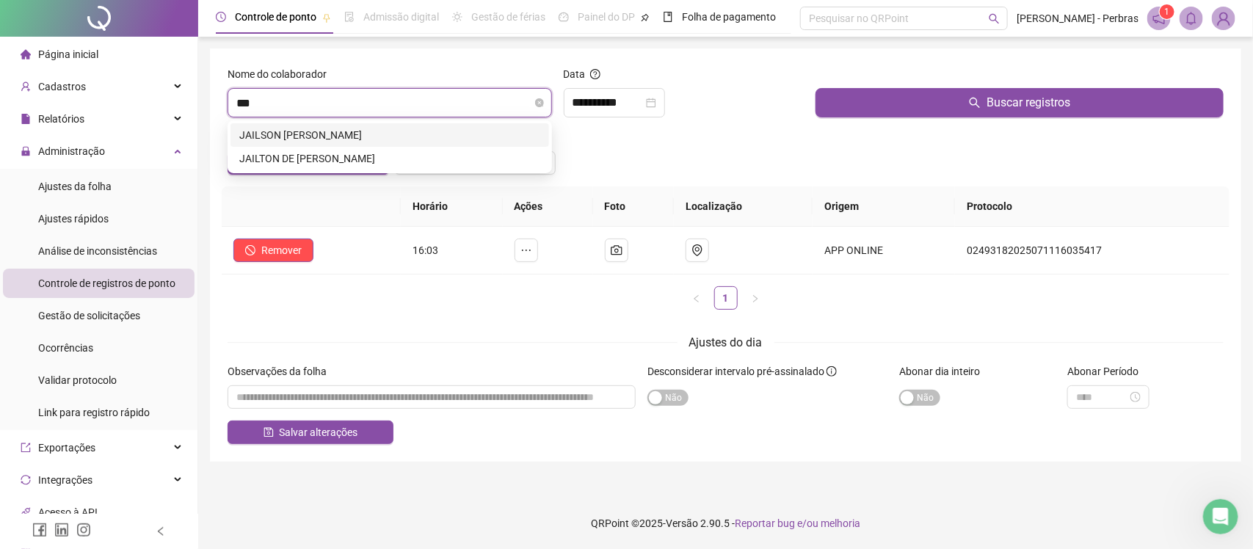
type input "****"
click at [342, 159] on div "JAILTON DE MELO LIMA" at bounding box center [389, 158] width 301 height 16
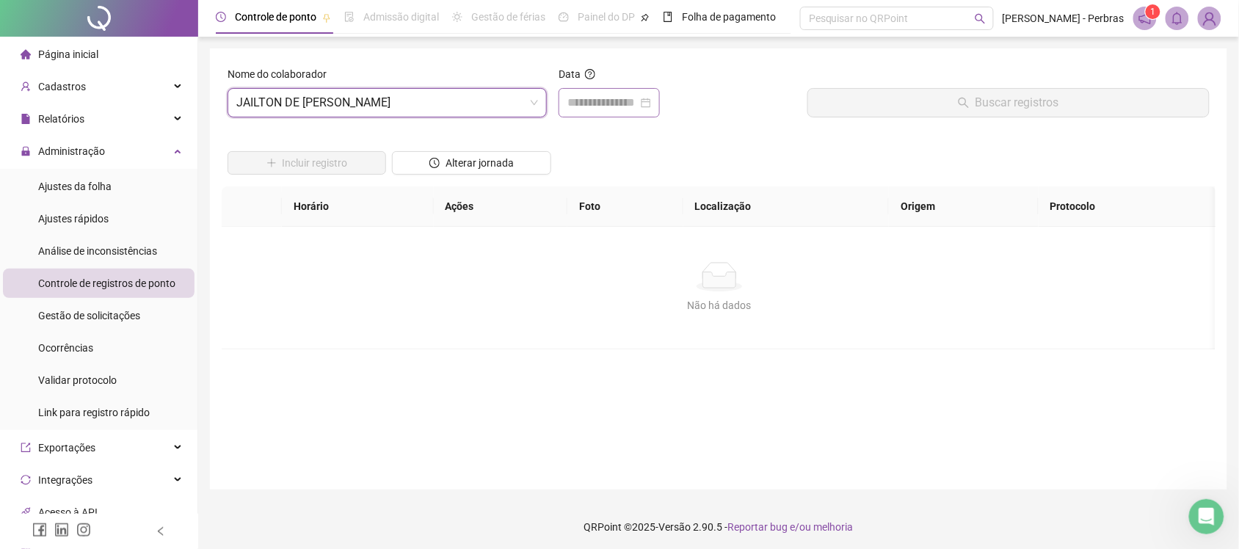
click at [562, 109] on div at bounding box center [608, 102] width 101 height 29
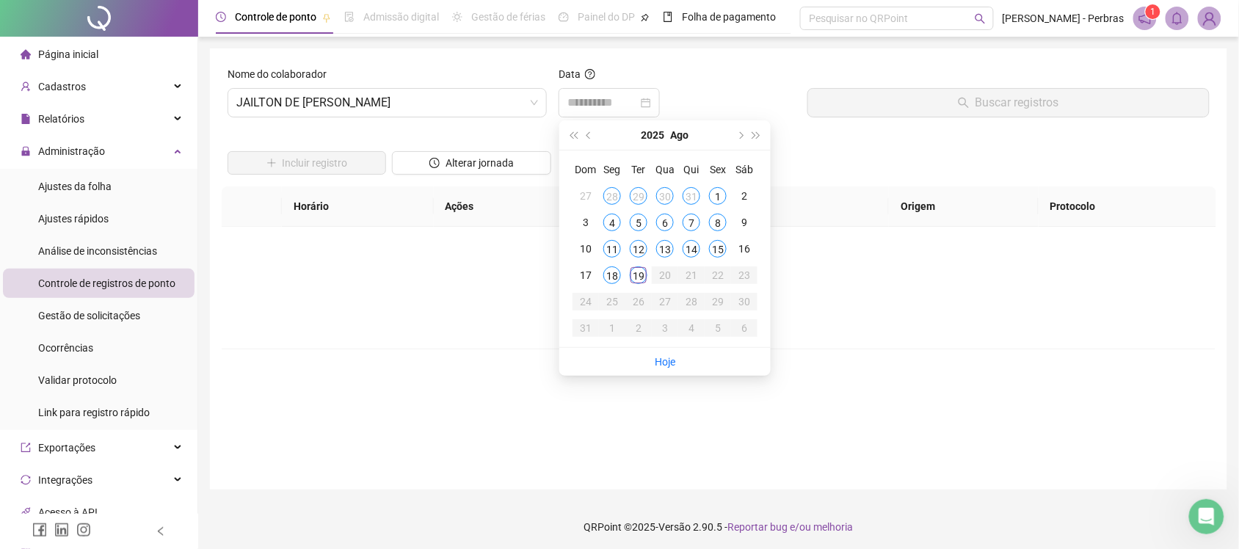
click at [641, 189] on div "29" at bounding box center [639, 196] width 18 height 18
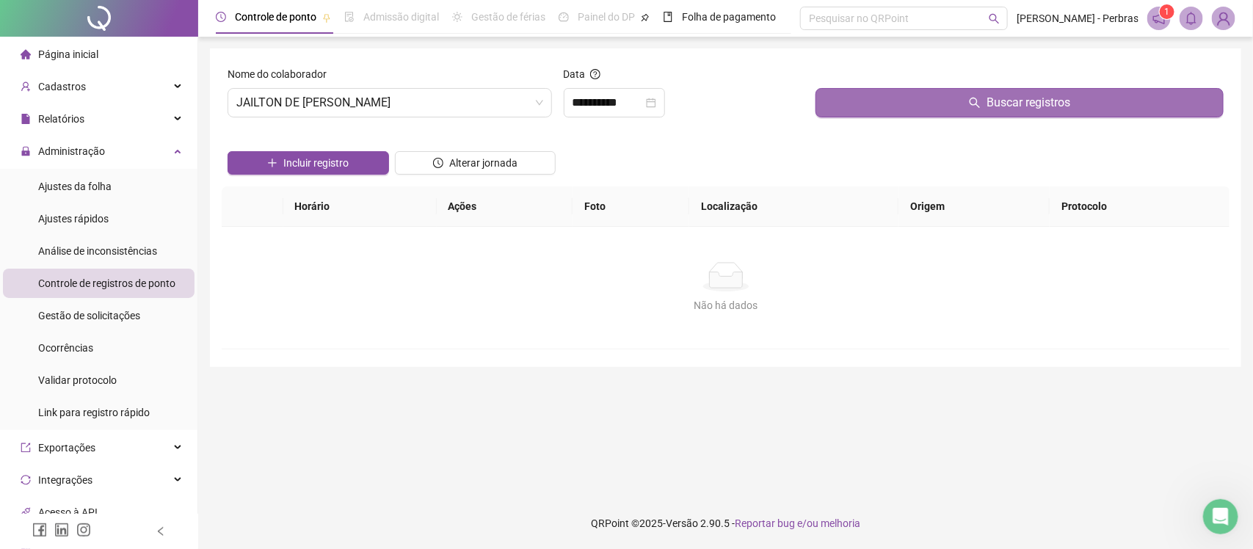
click at [894, 98] on button "Buscar registros" at bounding box center [1019, 102] width 408 height 29
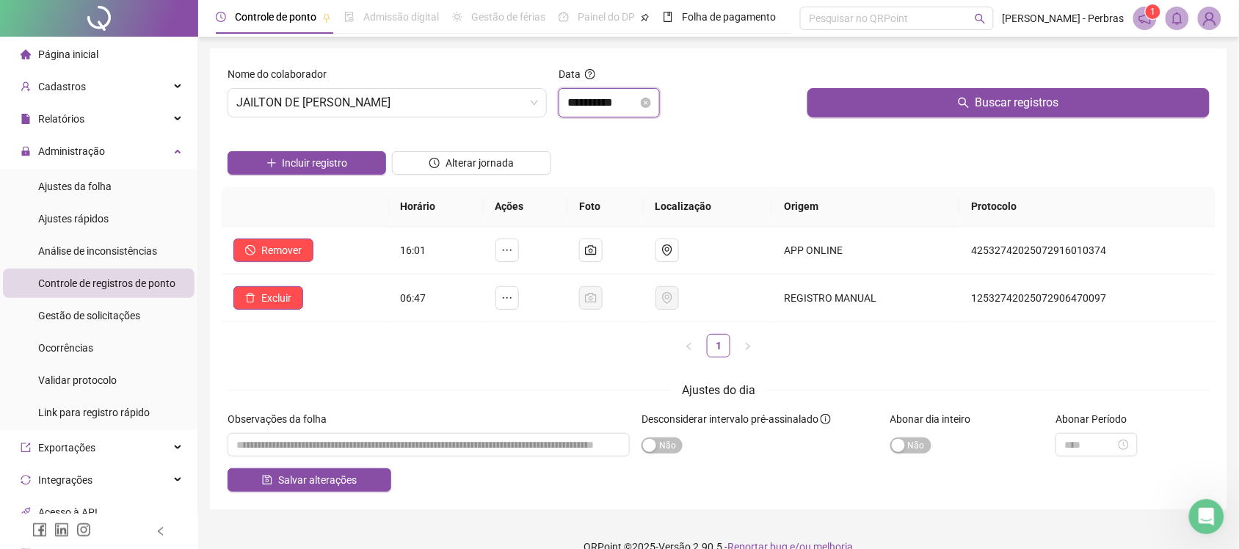
click at [575, 103] on input "**********" at bounding box center [602, 103] width 70 height 18
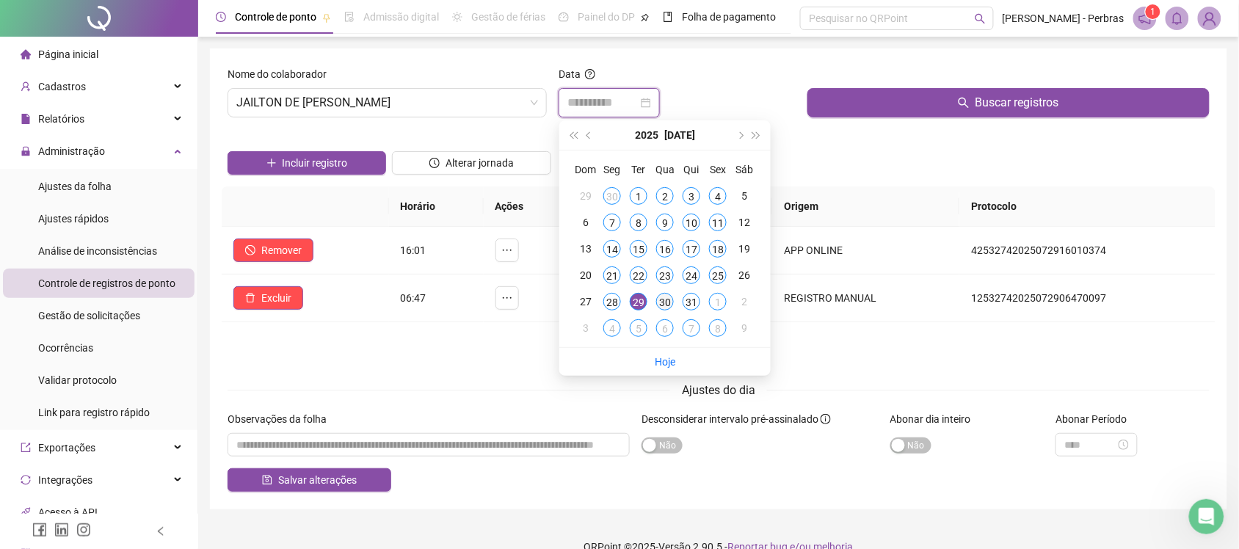
type input "**********"
click at [663, 302] on div "30" at bounding box center [665, 302] width 18 height 18
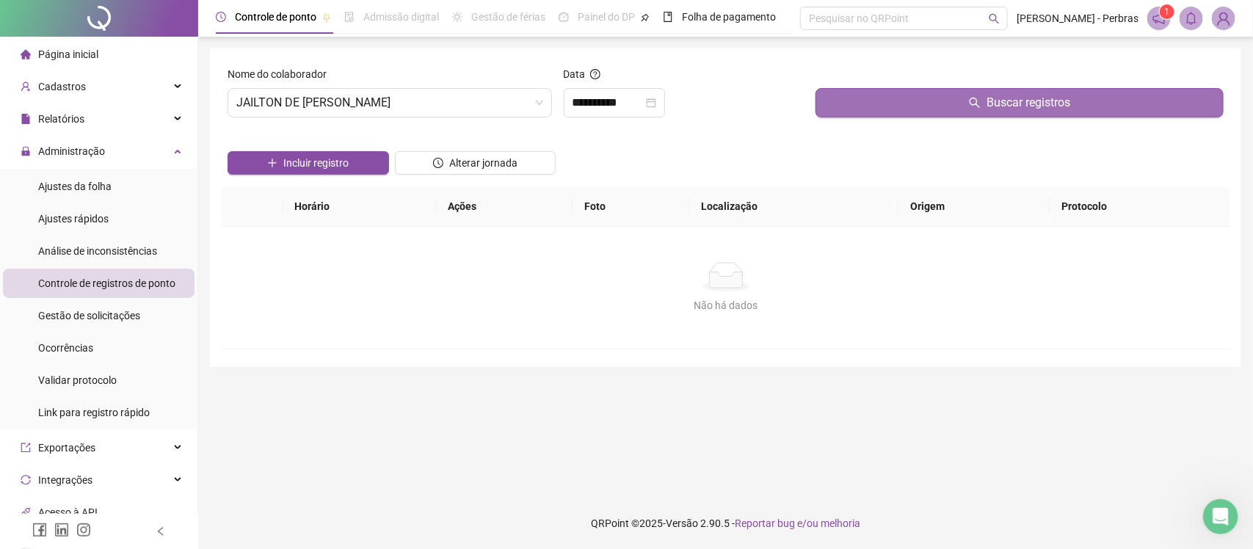
click at [969, 107] on button "Buscar registros" at bounding box center [1019, 102] width 408 height 29
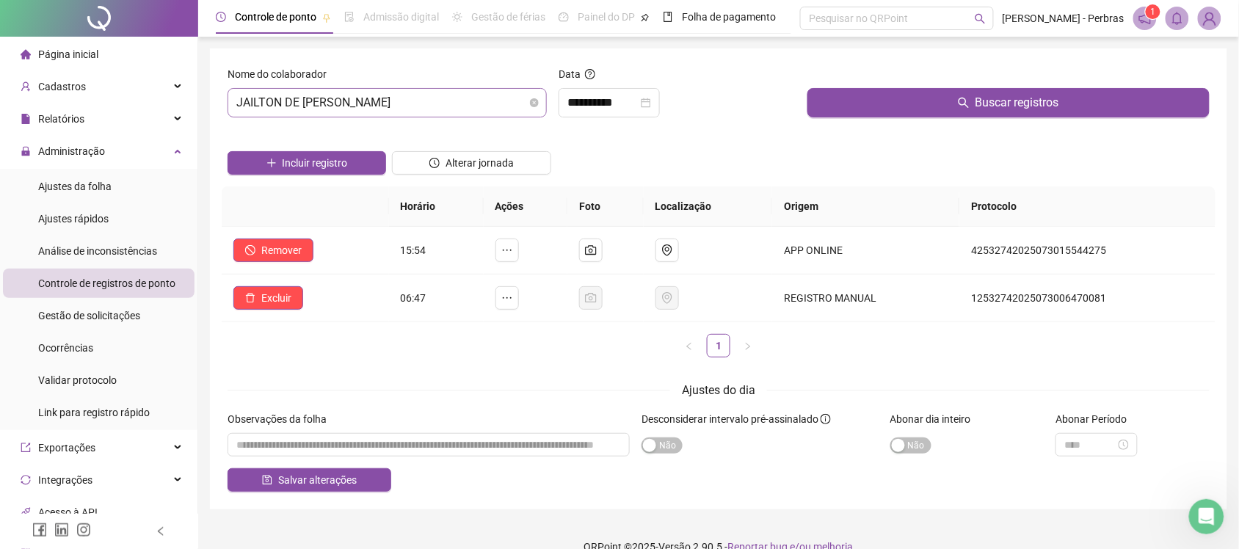
click at [418, 94] on span "JAILTON DE MELO LIMA" at bounding box center [387, 103] width 302 height 28
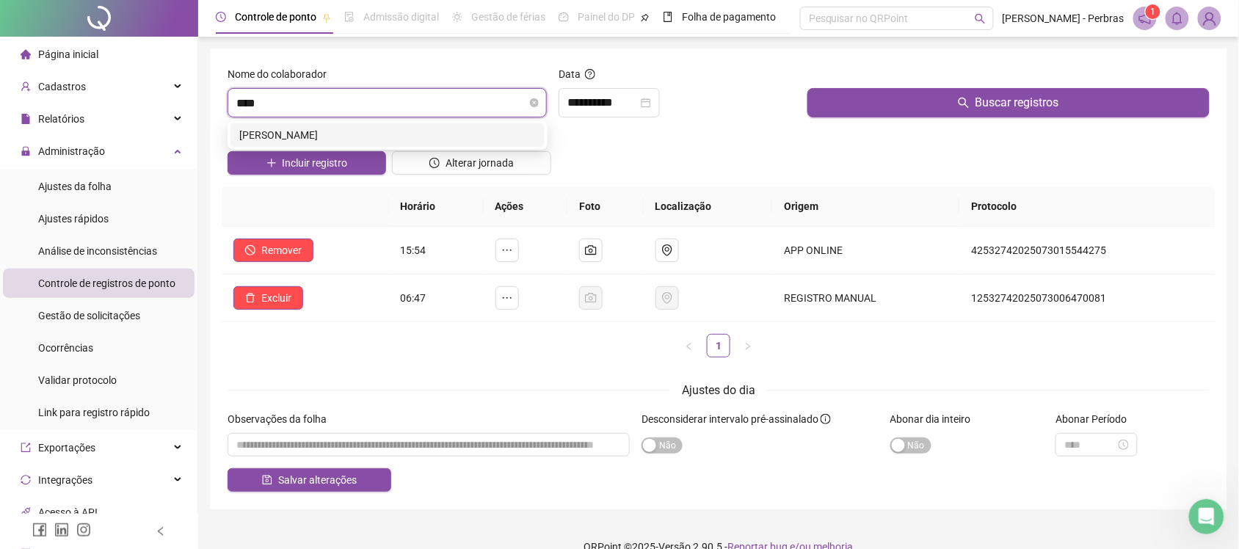
type input "*****"
click at [397, 136] on div "JENNIFER FARIAS DA SILVA" at bounding box center [387, 135] width 296 height 16
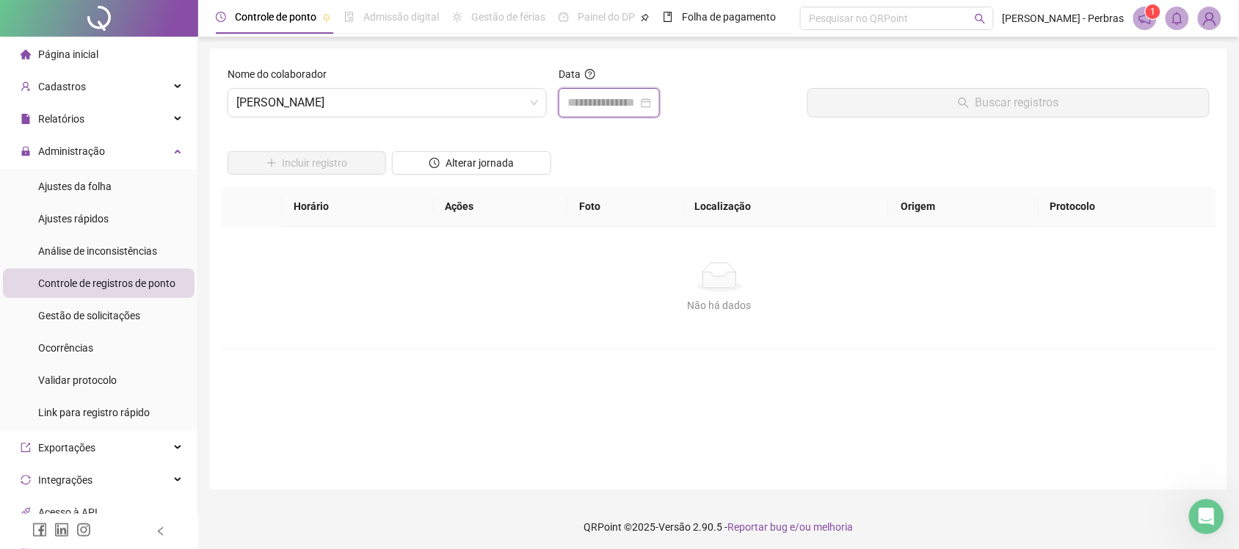
click at [589, 106] on input at bounding box center [602, 103] width 70 height 18
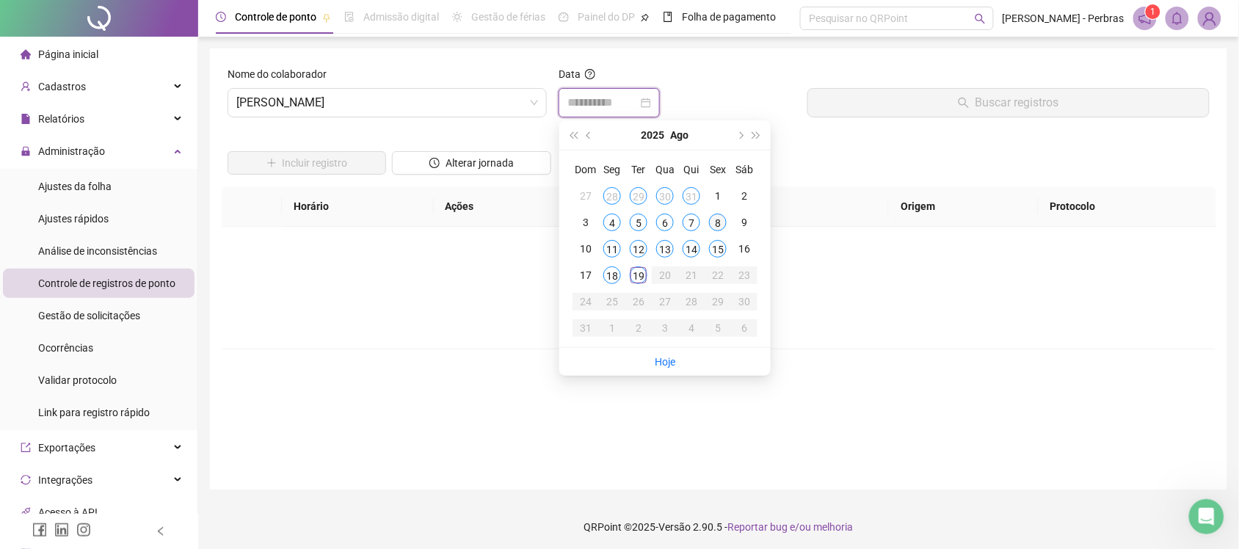
type input "**********"
click at [718, 219] on div "8" at bounding box center [718, 223] width 18 height 18
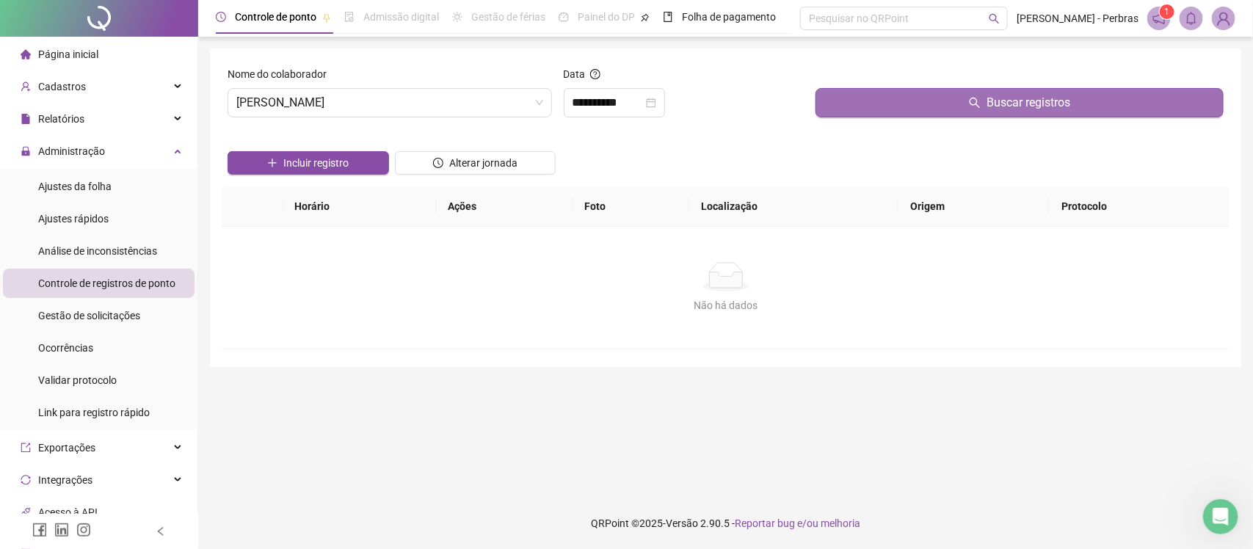
click at [921, 107] on button "Buscar registros" at bounding box center [1019, 102] width 408 height 29
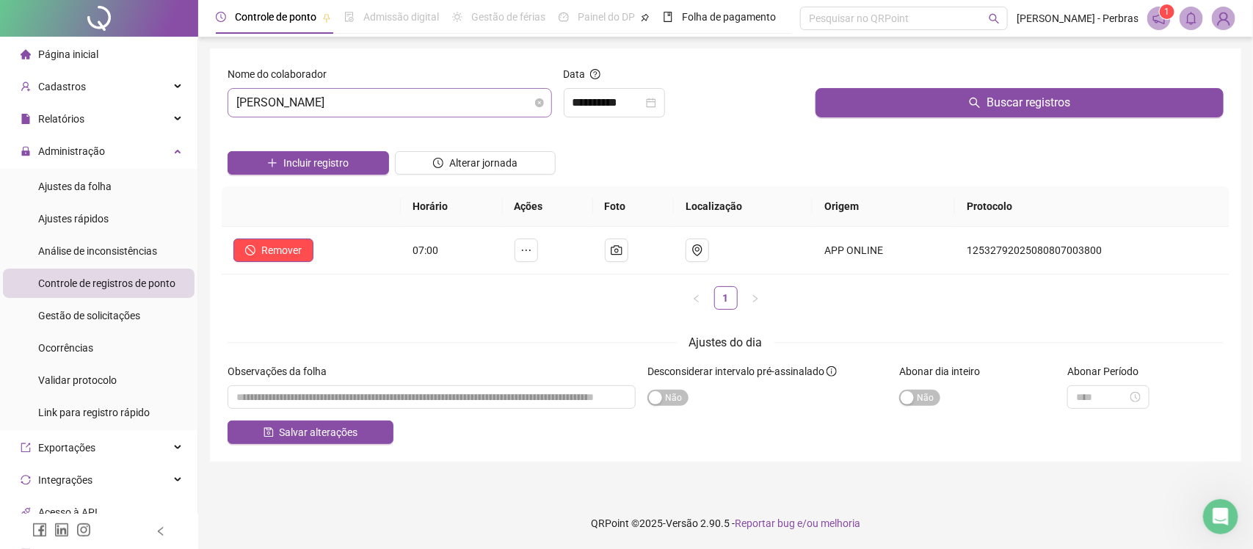
click at [382, 114] on span "JENNIFER FARIAS DA SILVA" at bounding box center [389, 103] width 307 height 28
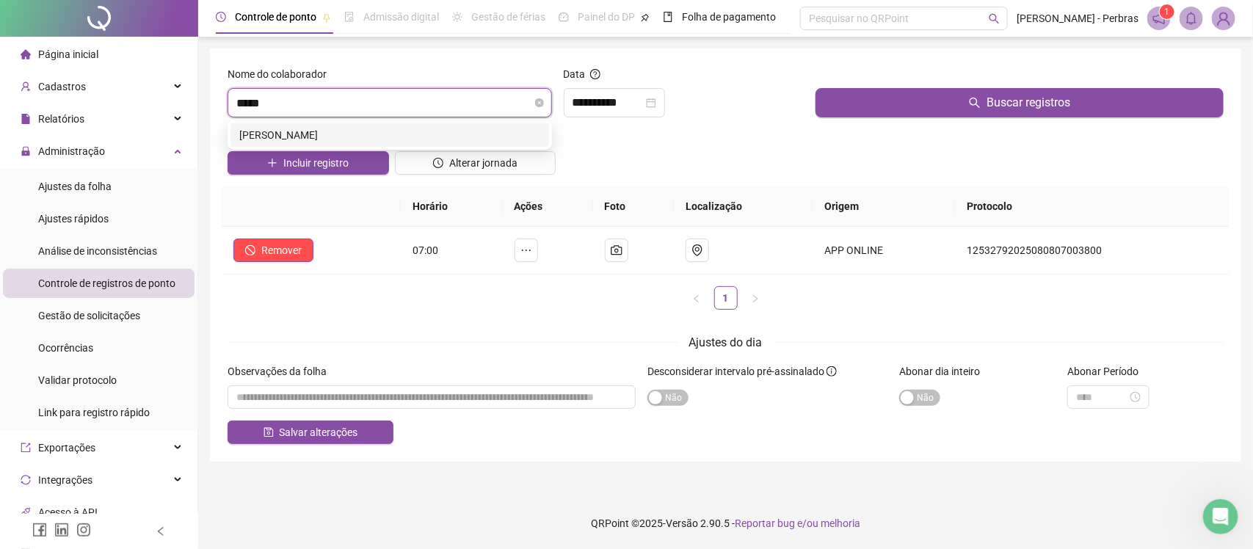
type input "******"
click at [378, 134] on div "JOSEILDO EMILIANO DA SILVA" at bounding box center [389, 135] width 301 height 16
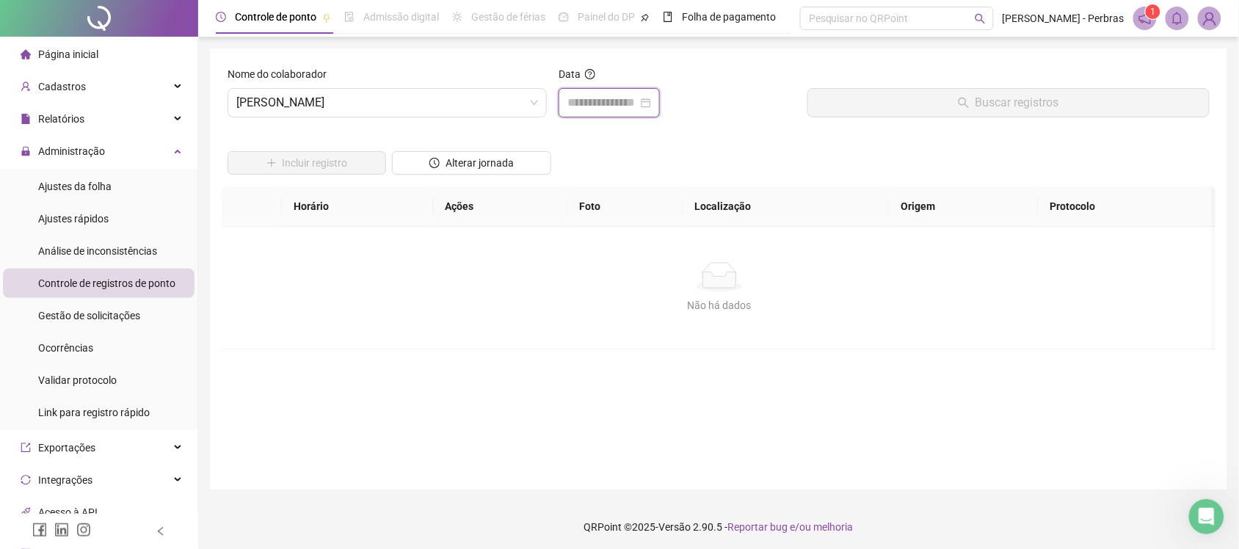
click at [624, 101] on input at bounding box center [602, 103] width 70 height 18
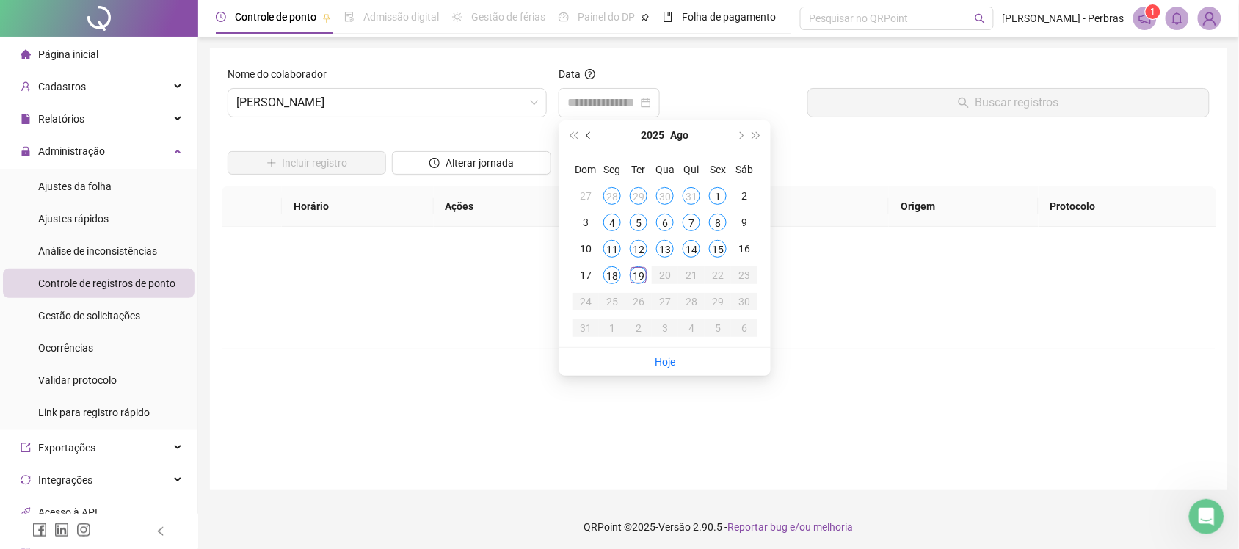
click at [592, 128] on button "prev-year" at bounding box center [589, 134] width 16 height 29
click at [619, 280] on div "21" at bounding box center [612, 275] width 18 height 18
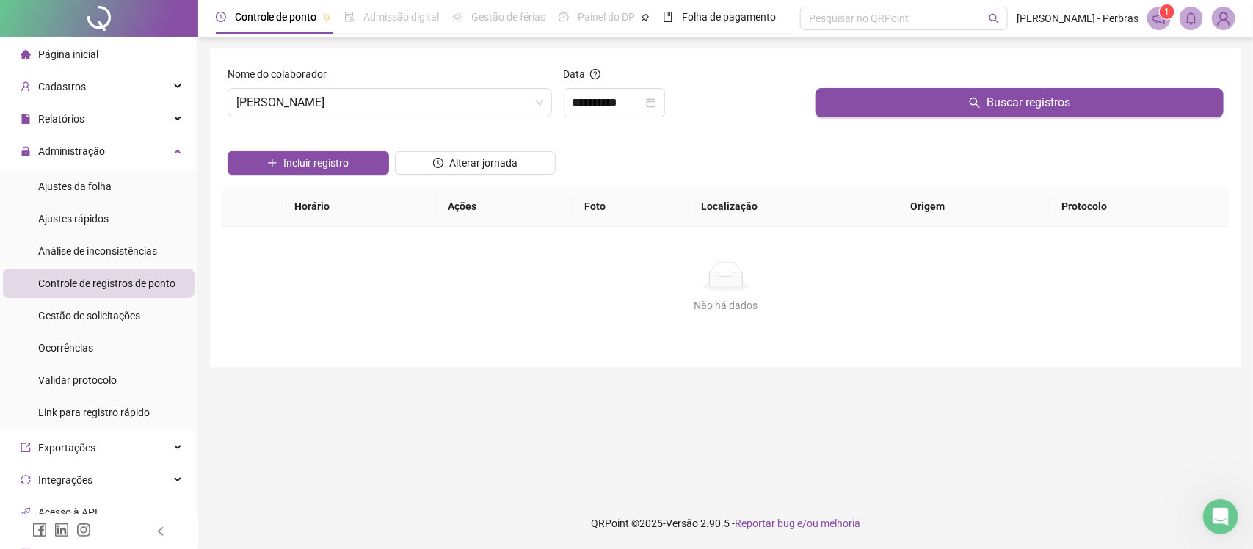
click at [917, 117] on div "Buscar registros" at bounding box center [1019, 97] width 420 height 63
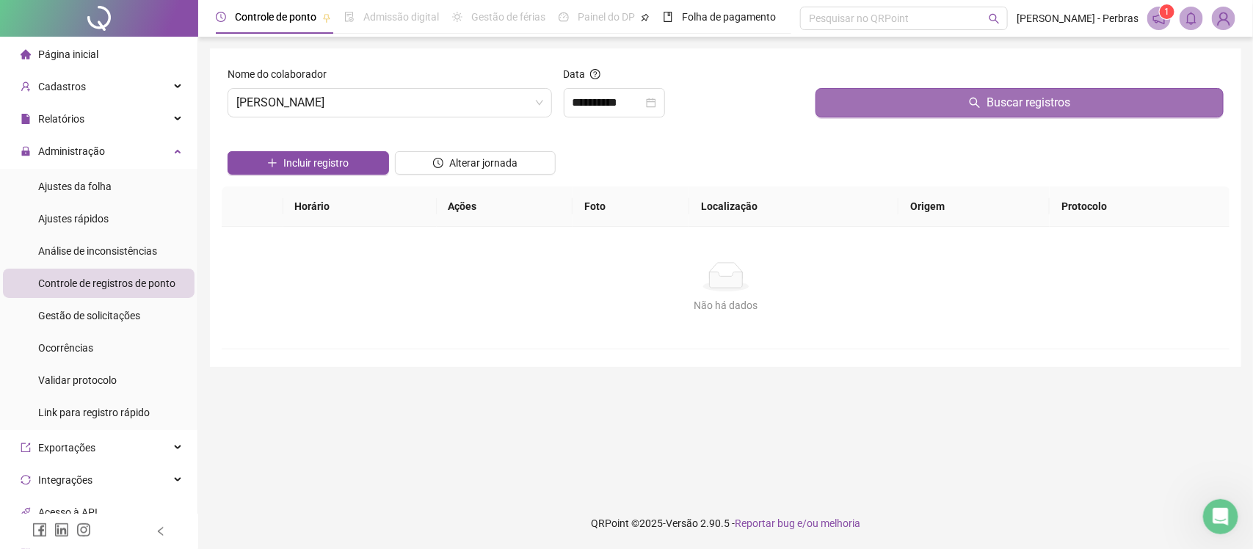
click at [927, 104] on button "Buscar registros" at bounding box center [1019, 102] width 408 height 29
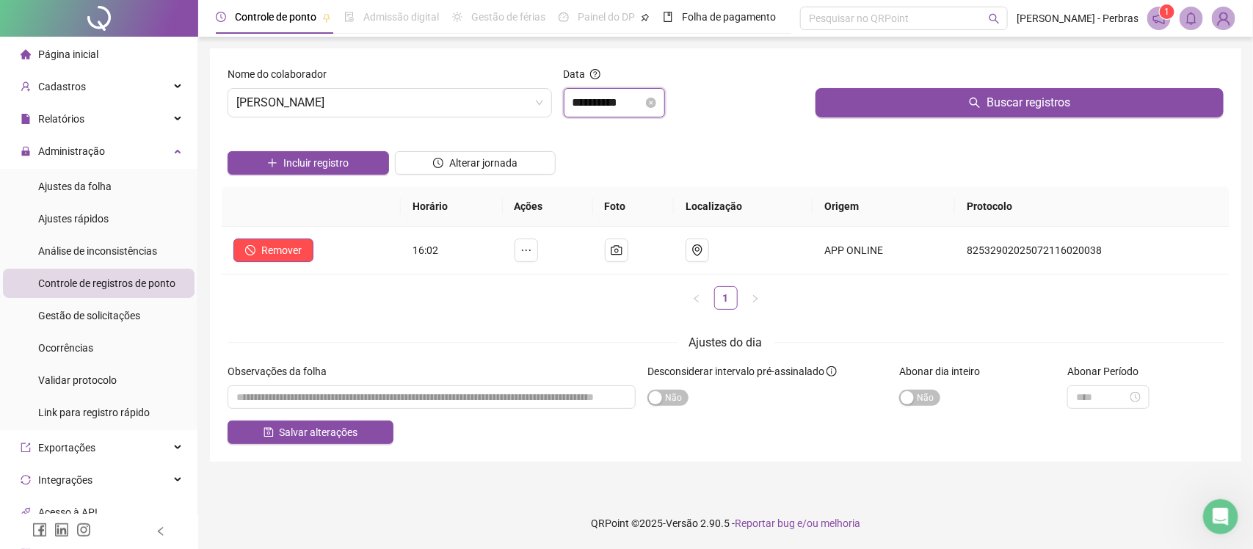
click at [604, 107] on input "**********" at bounding box center [607, 103] width 70 height 18
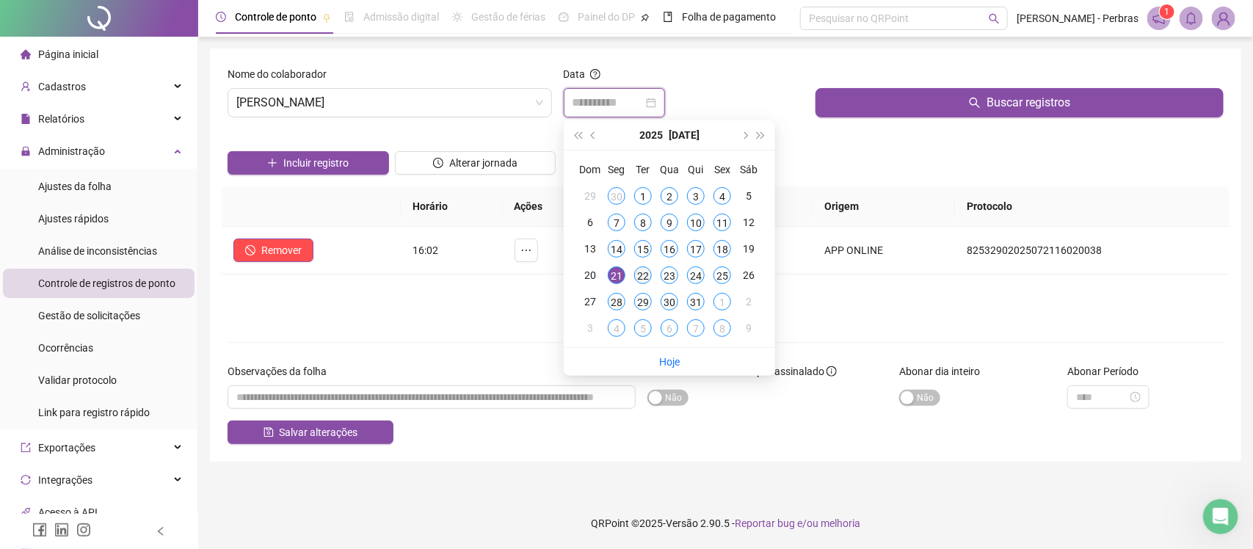
type input "**********"
click at [646, 274] on div "22" at bounding box center [643, 275] width 18 height 18
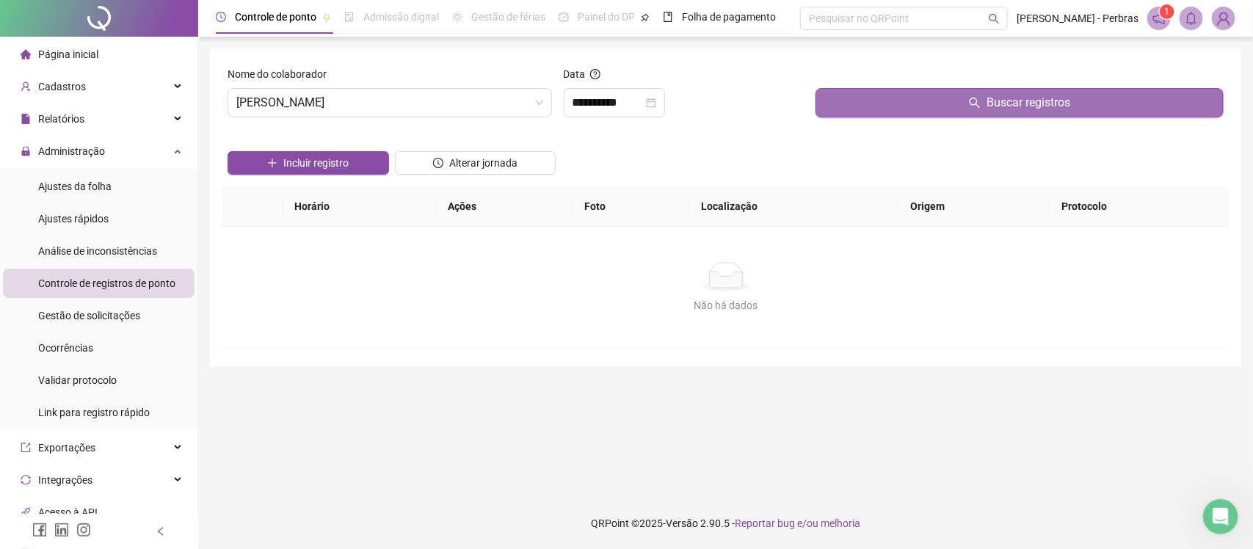
click at [911, 96] on button "Buscar registros" at bounding box center [1019, 102] width 408 height 29
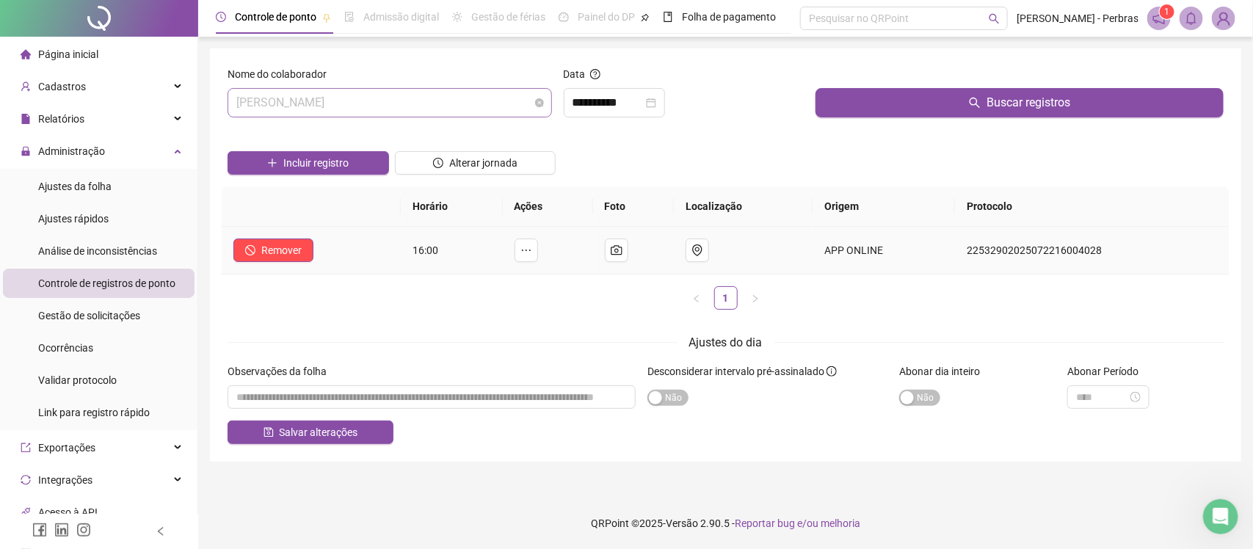
click at [340, 95] on span "JOSEILDO EMILIANO DA SILVA" at bounding box center [389, 103] width 307 height 28
type input "*****"
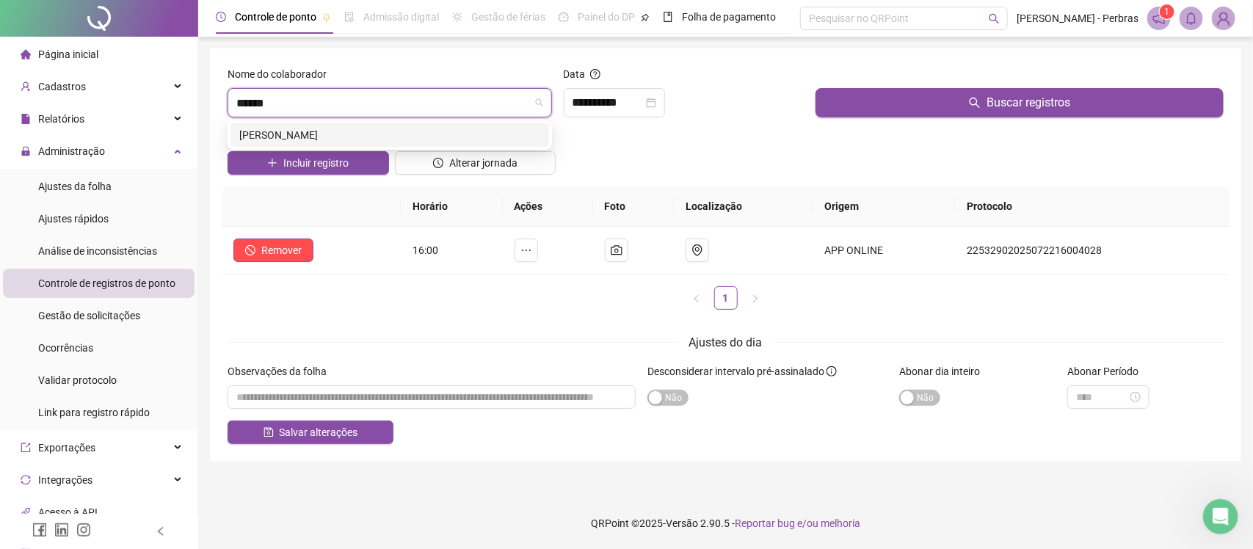
click at [329, 134] on div "MARIA DE FATIMA BISPO DOS SANTOS" at bounding box center [389, 135] width 301 height 16
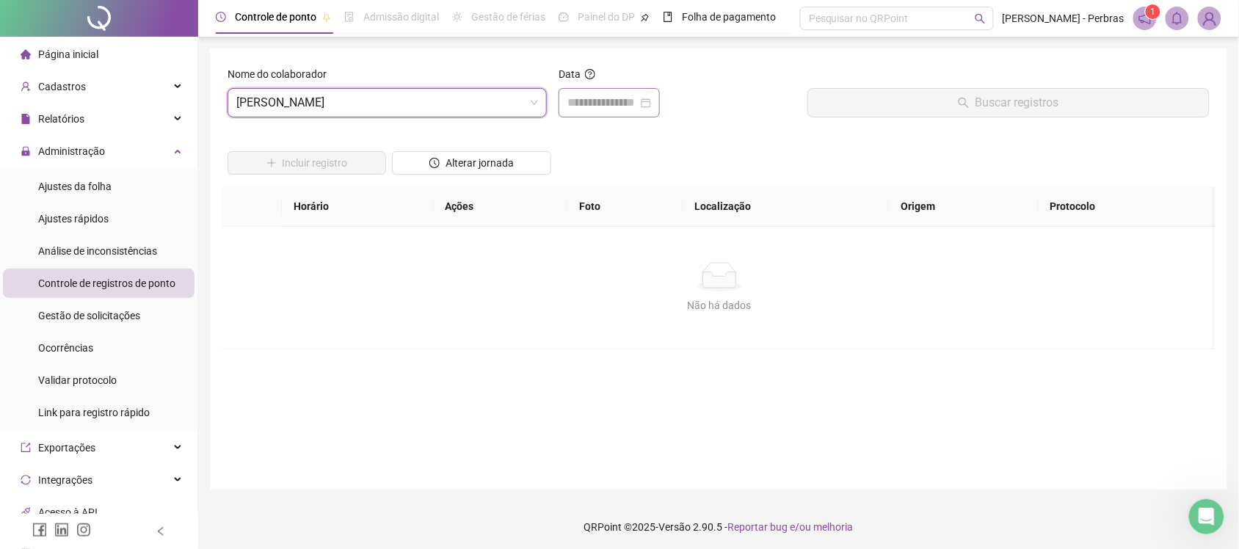
click at [600, 92] on div at bounding box center [608, 102] width 101 height 29
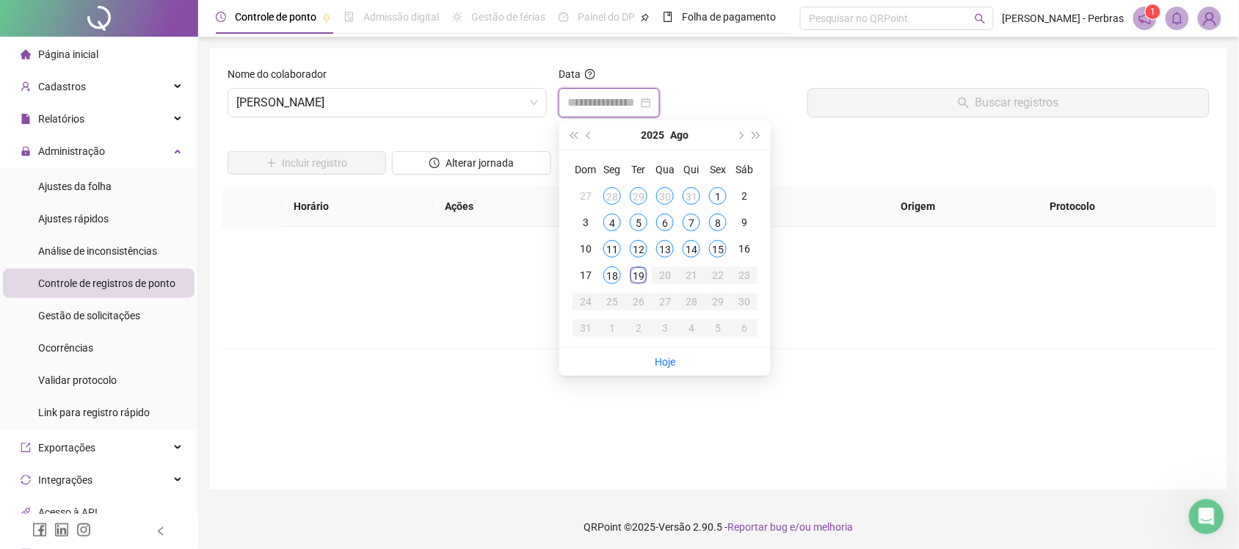
click at [593, 103] on input at bounding box center [602, 103] width 70 height 18
type input "**********"
click at [724, 222] on div "8" at bounding box center [718, 223] width 18 height 18
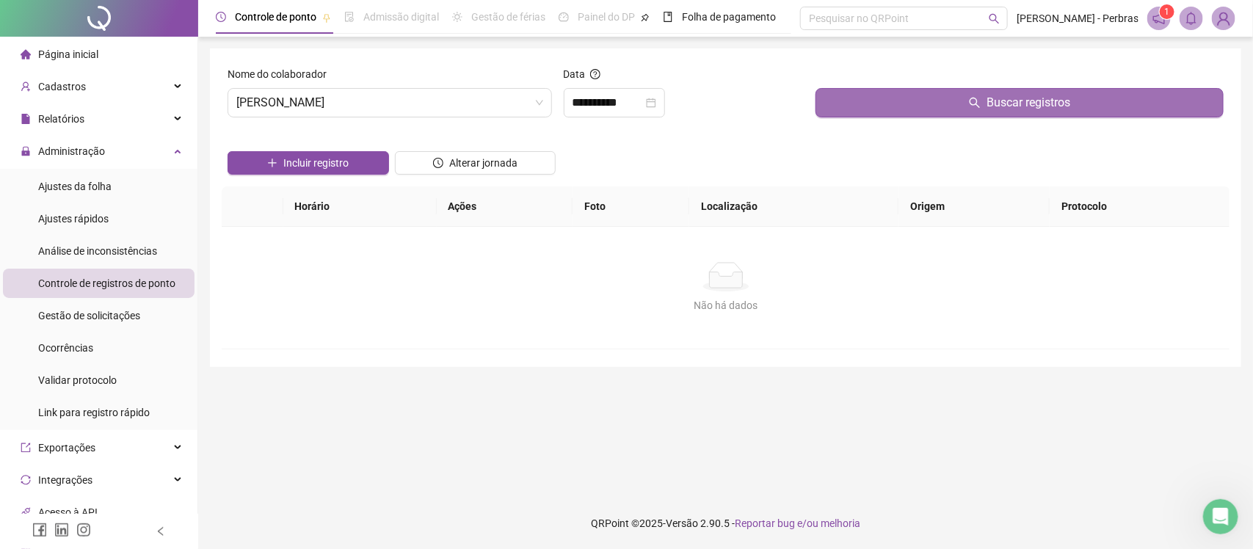
click at [906, 101] on button "Buscar registros" at bounding box center [1019, 102] width 408 height 29
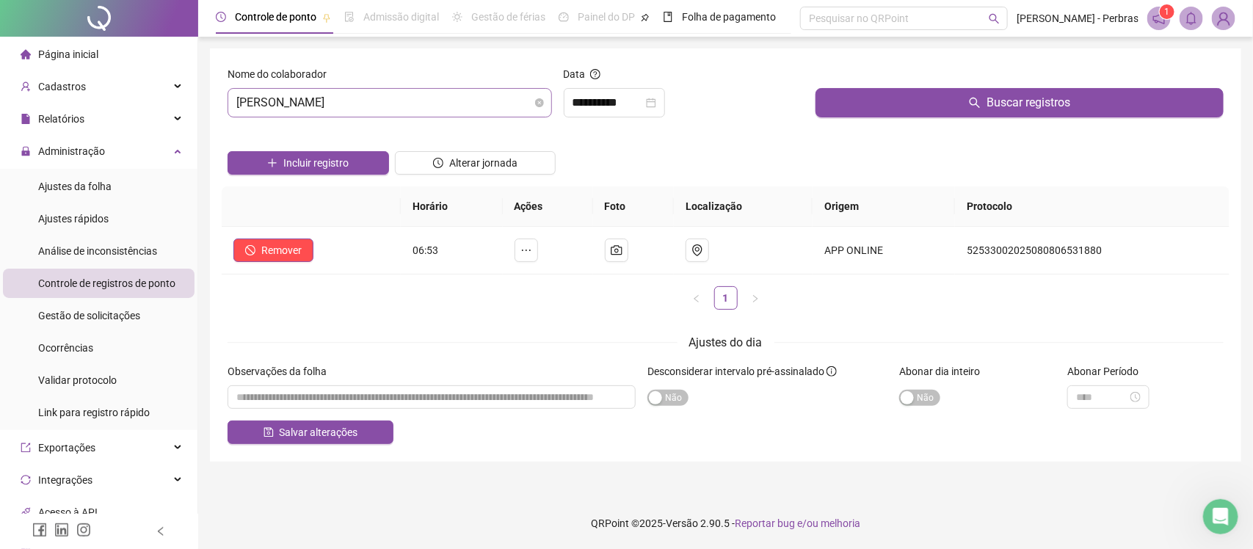
click at [357, 89] on span "MARIA DE FATIMA BISPO DOS SANTOS" at bounding box center [389, 103] width 307 height 28
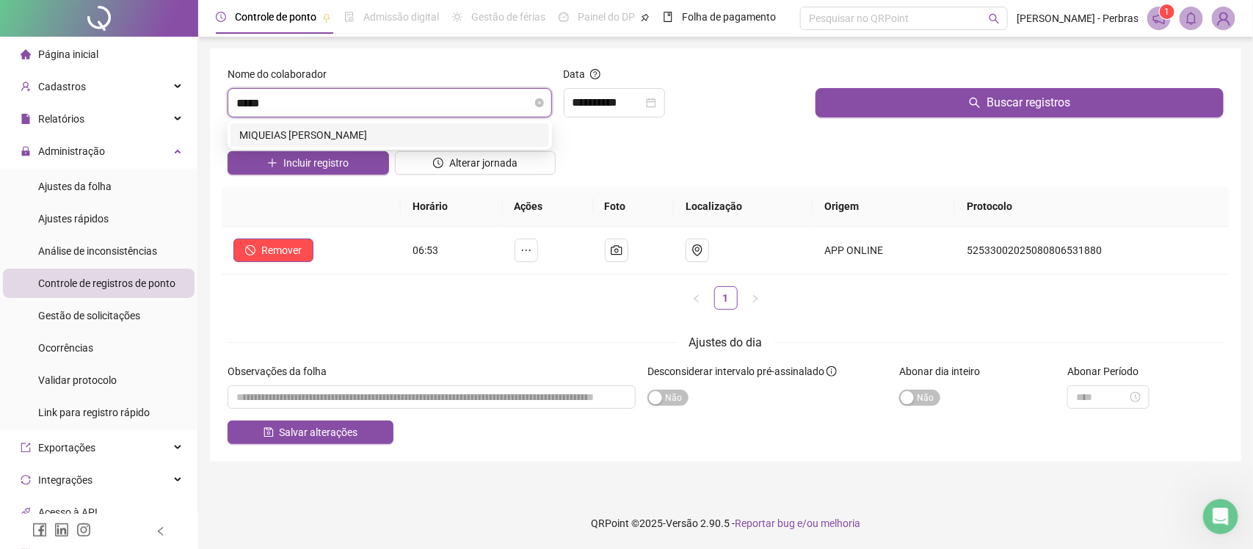
type input "******"
click at [376, 143] on div "MIQUEIAS ALISON DA SILVA GOUVEIA" at bounding box center [389, 134] width 318 height 23
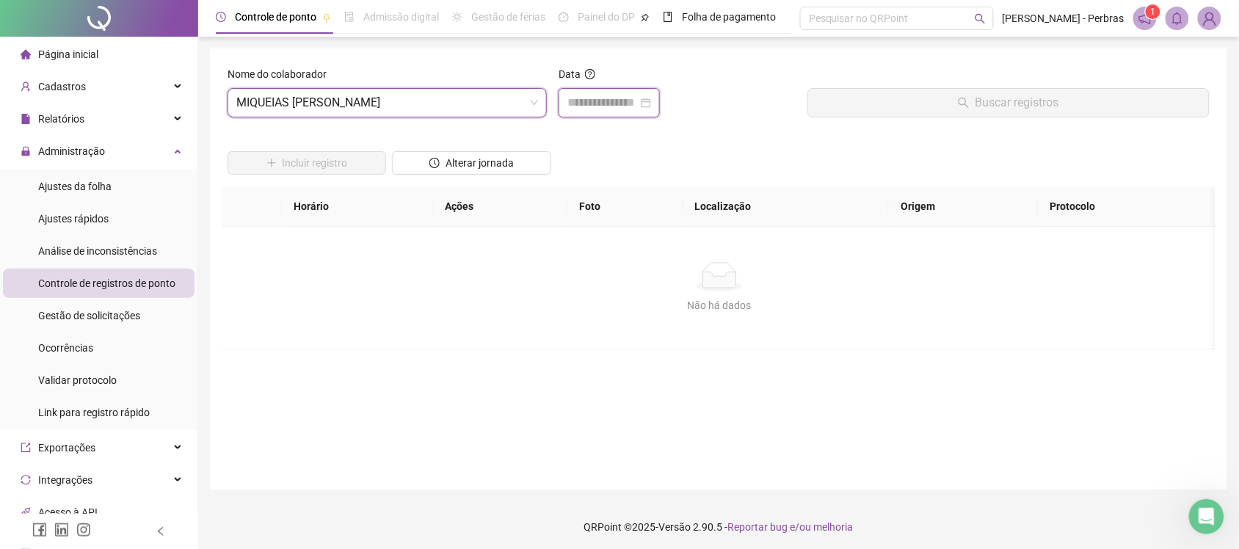
click at [587, 109] on input at bounding box center [602, 103] width 70 height 18
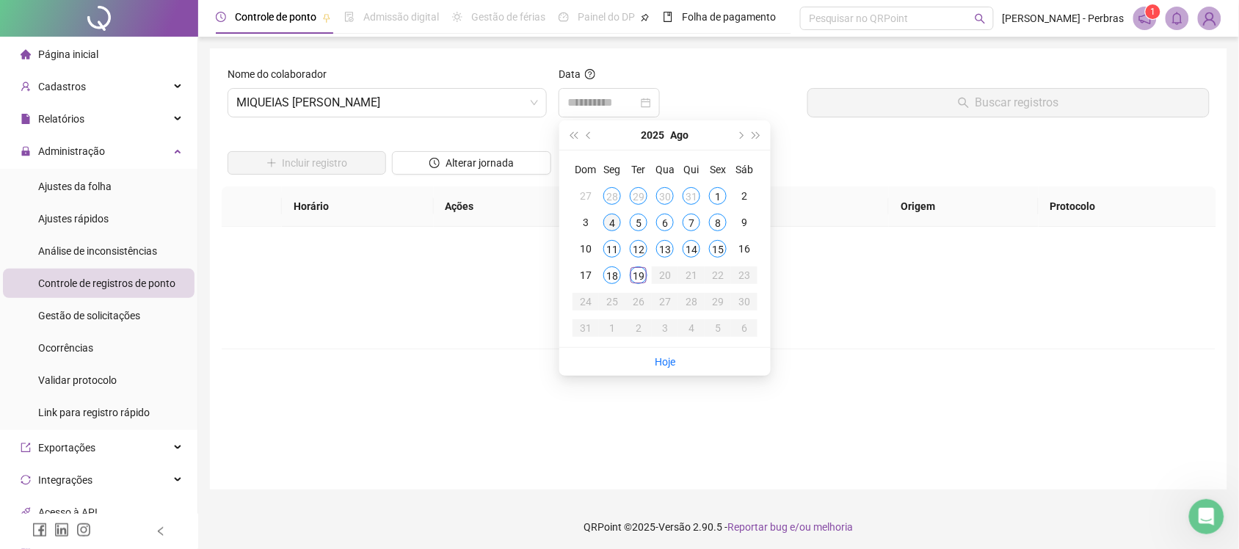
click at [611, 224] on div "4" at bounding box center [612, 223] width 18 height 18
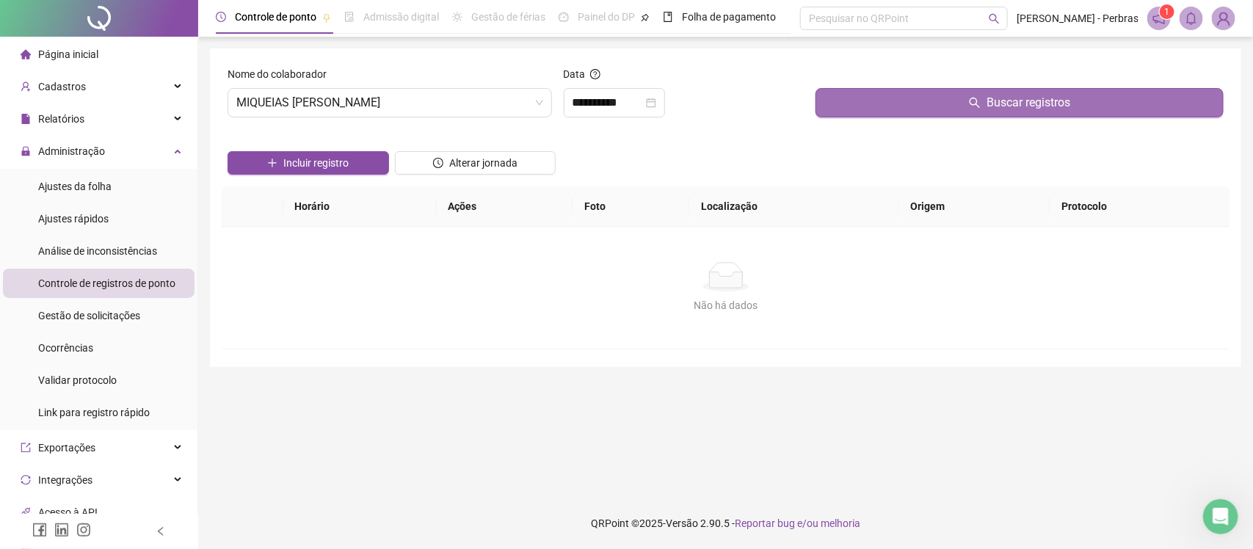
click at [933, 101] on button "Buscar registros" at bounding box center [1019, 102] width 408 height 29
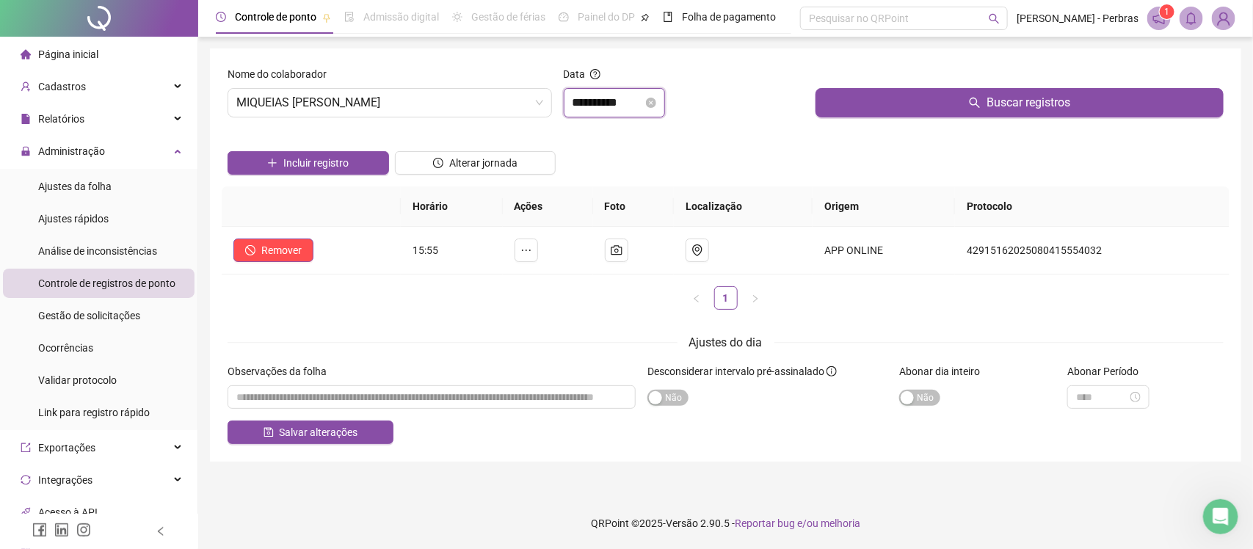
click at [620, 97] on input "**********" at bounding box center [607, 103] width 70 height 18
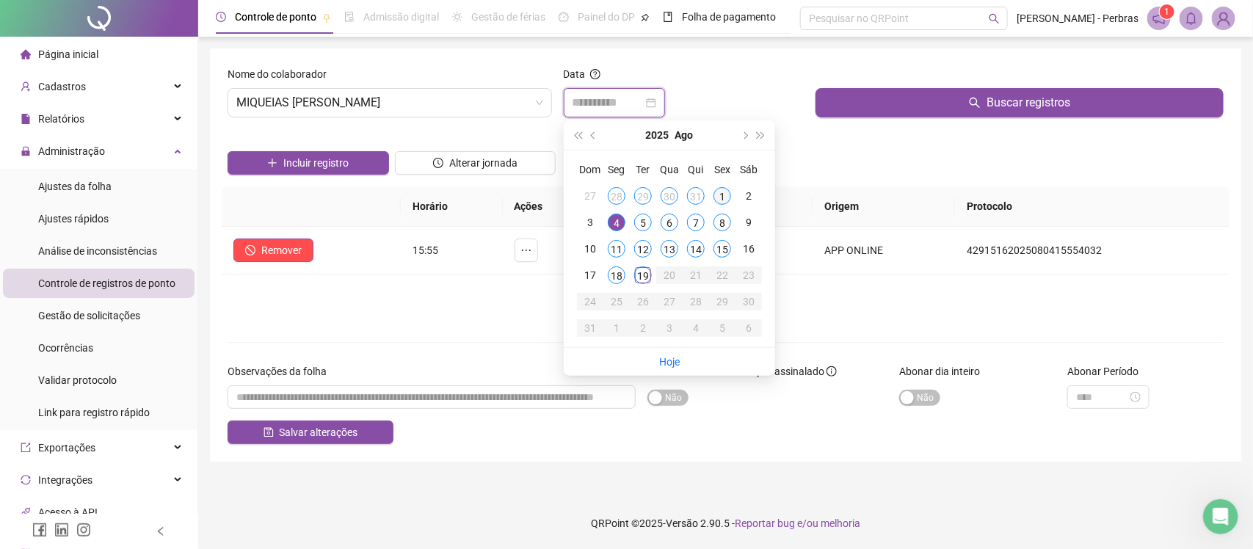
type input "**********"
click at [723, 195] on div "1" at bounding box center [722, 196] width 18 height 18
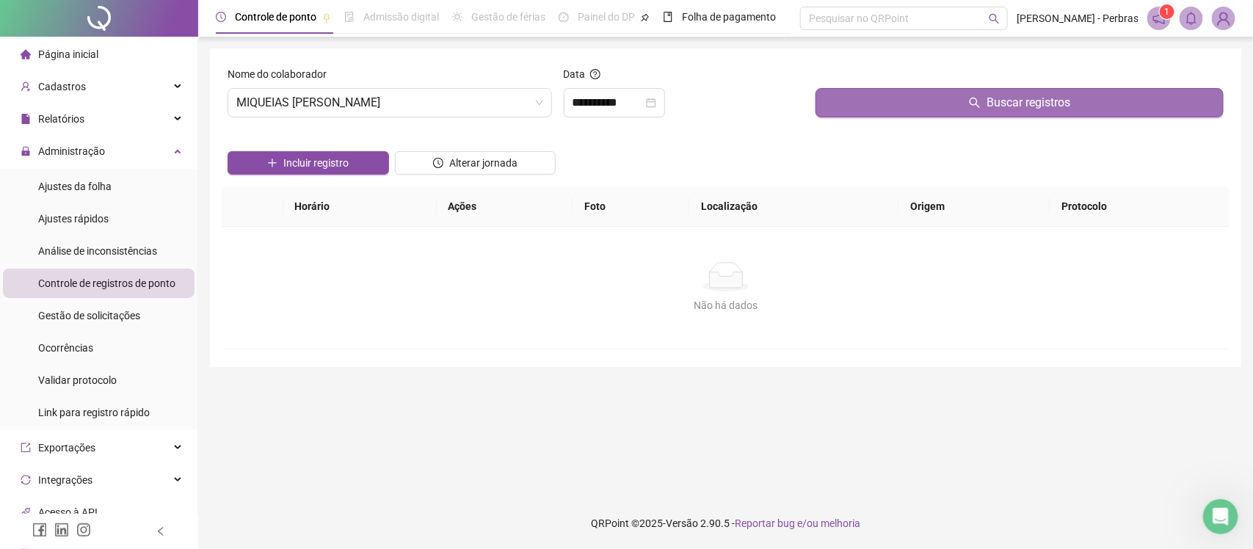
click at [882, 104] on button "Buscar registros" at bounding box center [1019, 102] width 408 height 29
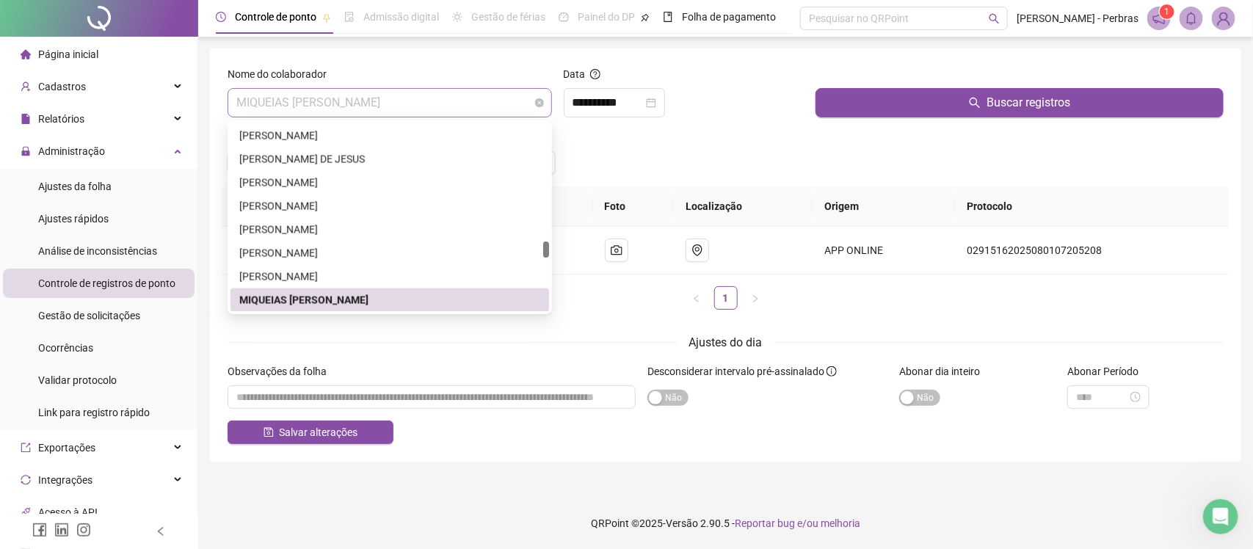
click at [284, 90] on span "MIQUEIAS ALISON DA SILVA GOUVEIA" at bounding box center [389, 103] width 307 height 28
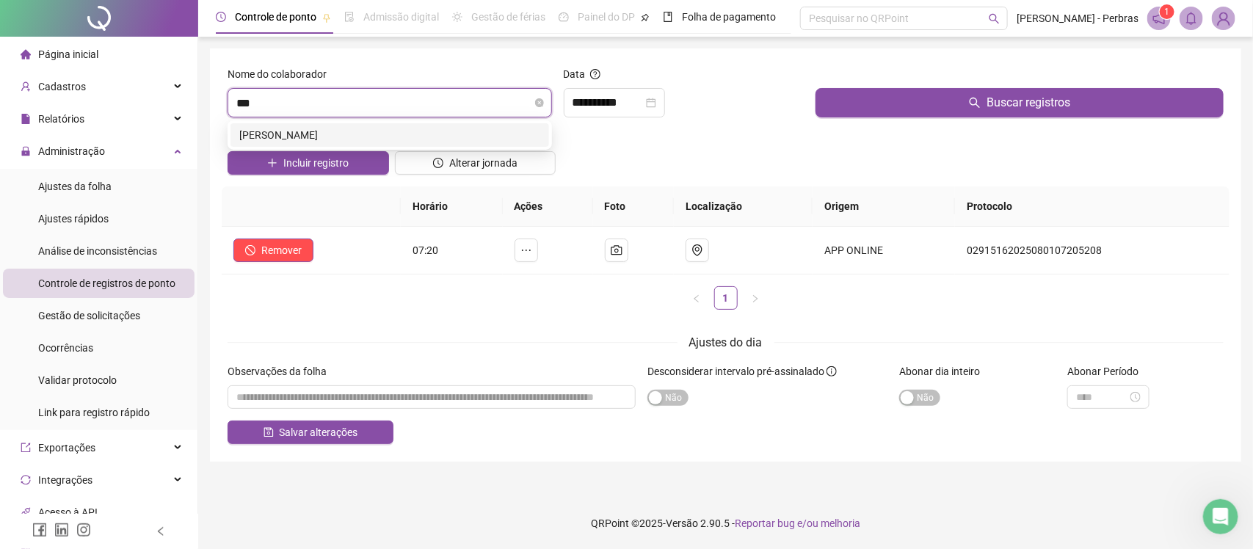
type input "****"
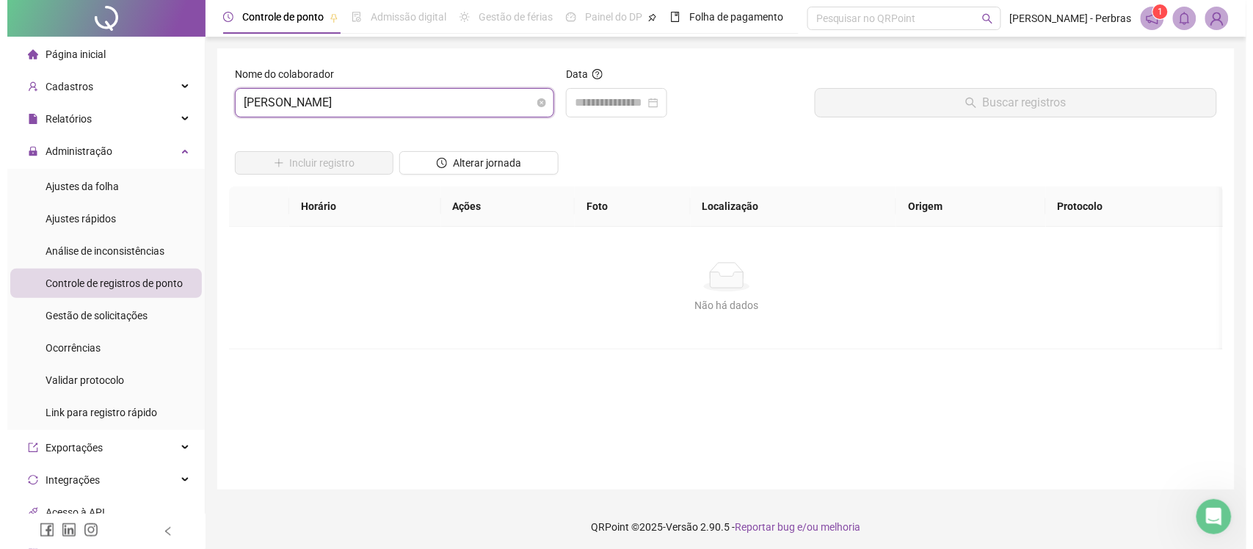
scroll to position [1362, 0]
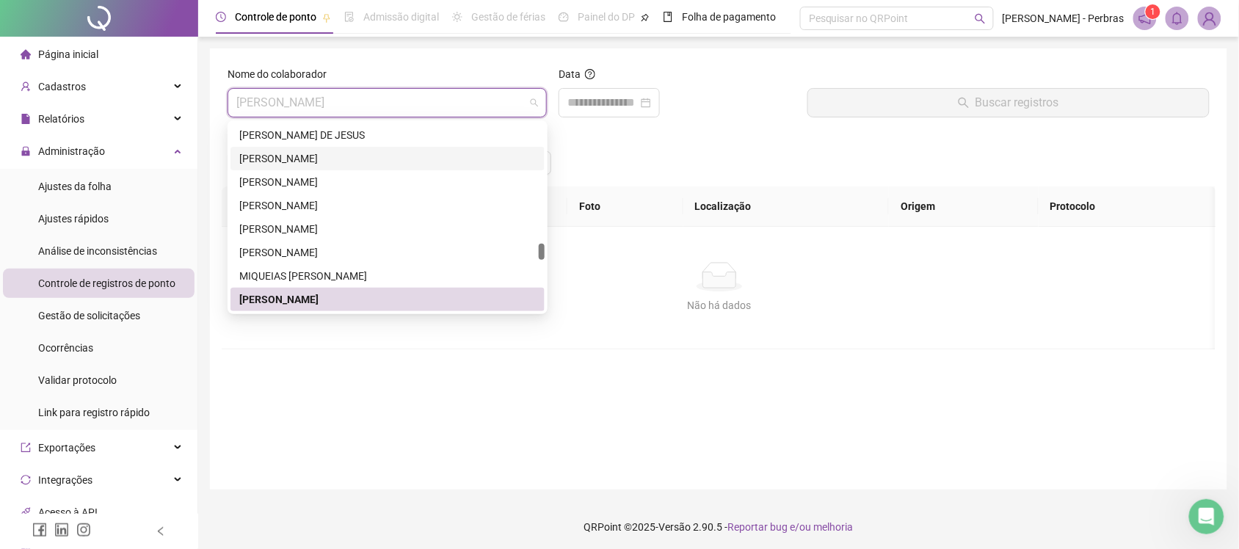
click at [712, 117] on div at bounding box center [676, 102] width 237 height 29
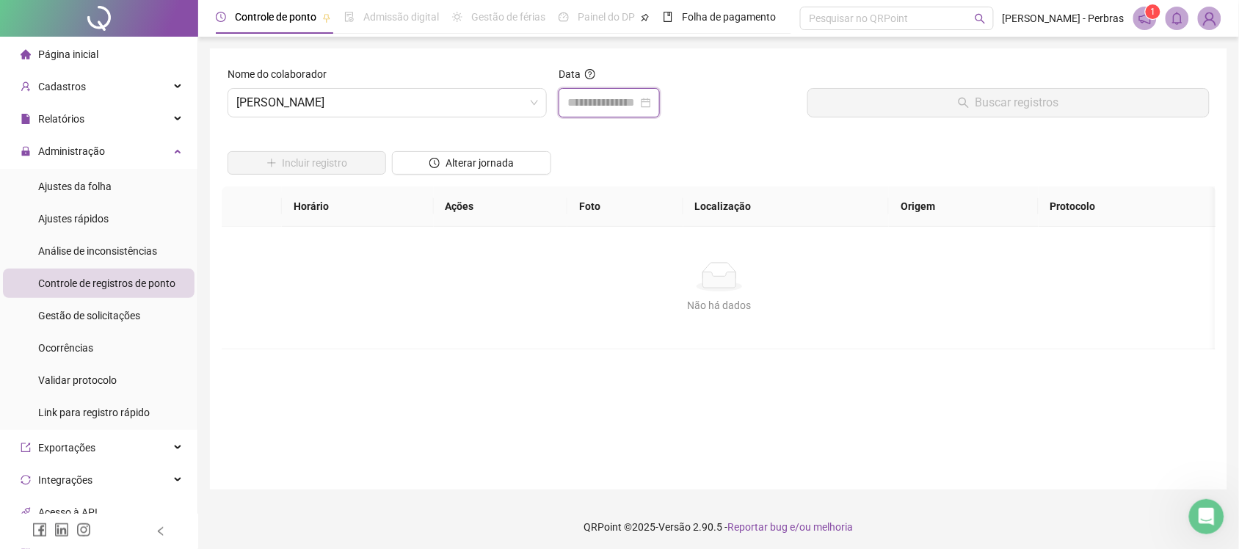
click at [617, 109] on input at bounding box center [602, 103] width 70 height 18
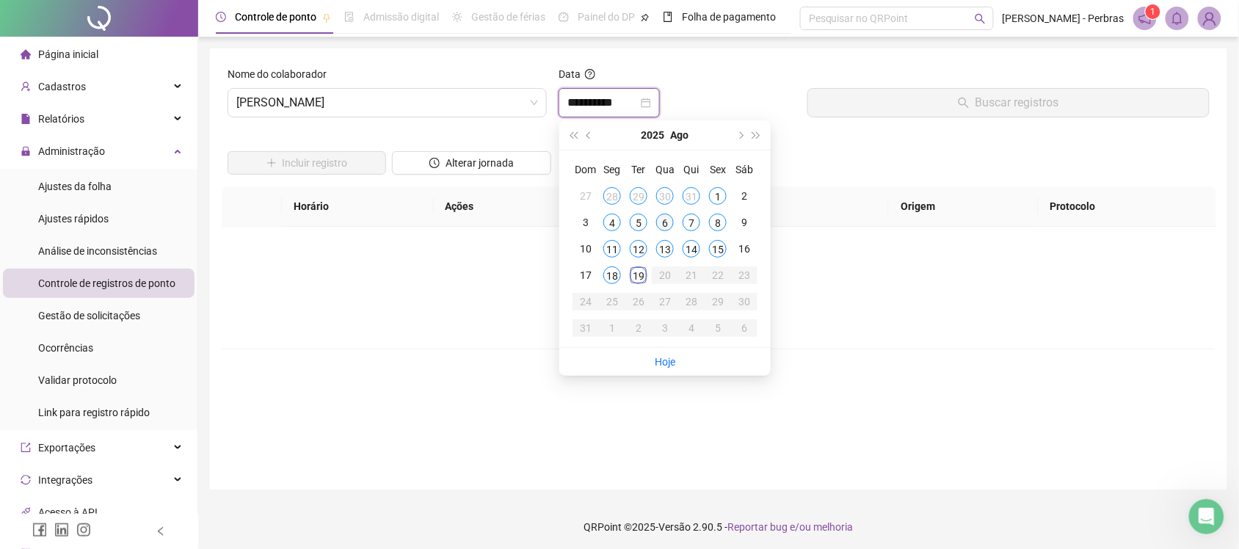
type input "**********"
click at [666, 224] on div "6" at bounding box center [665, 223] width 18 height 18
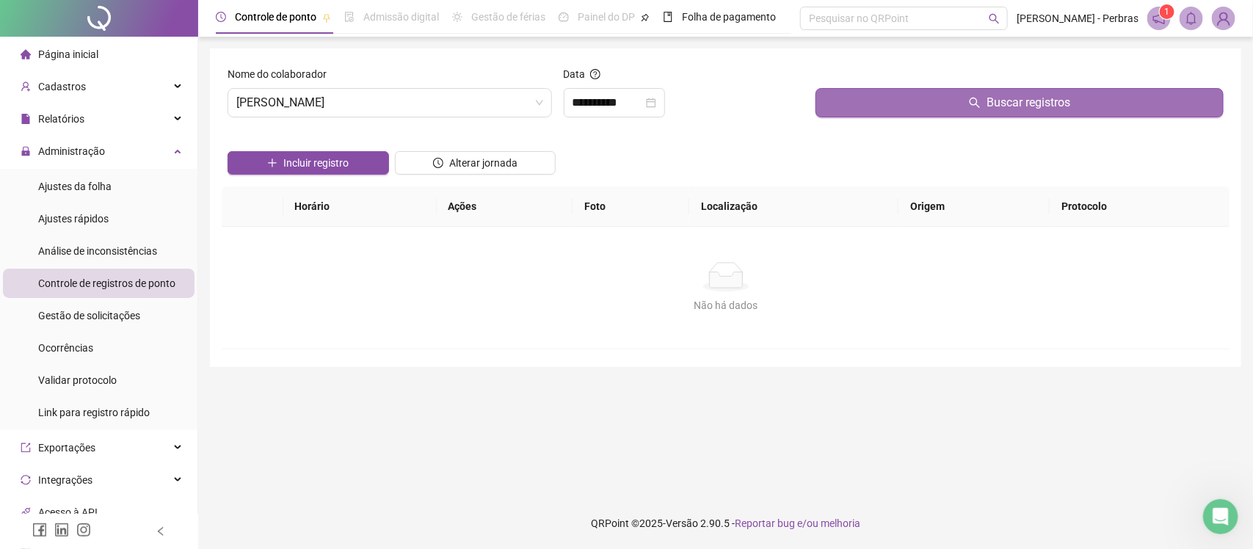
click at [910, 103] on button "Buscar registros" at bounding box center [1019, 102] width 408 height 29
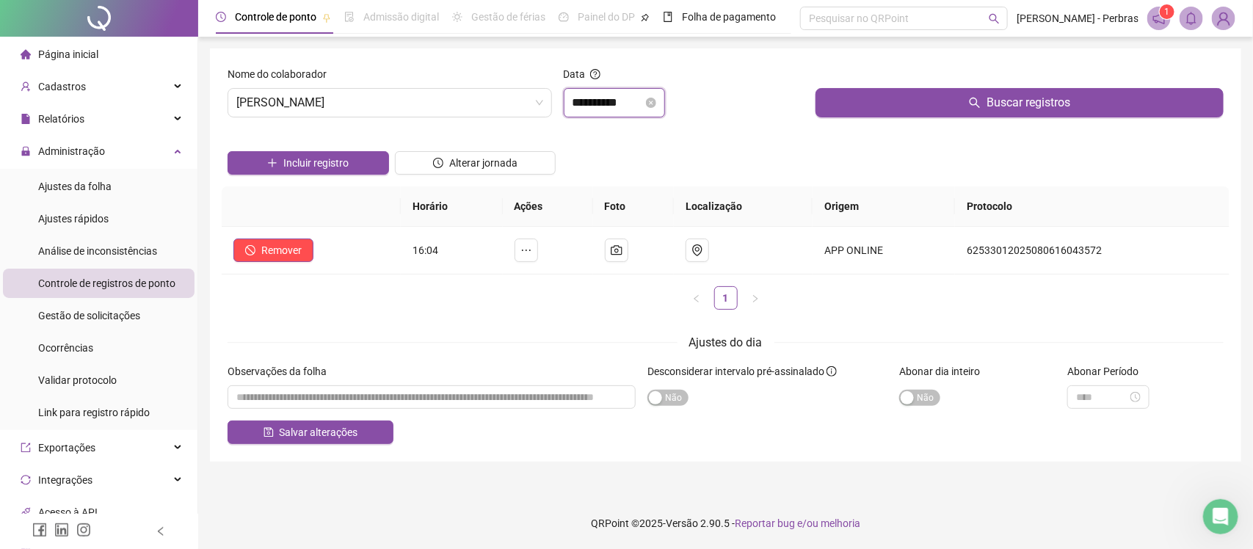
click at [624, 109] on input "**********" at bounding box center [607, 103] width 70 height 18
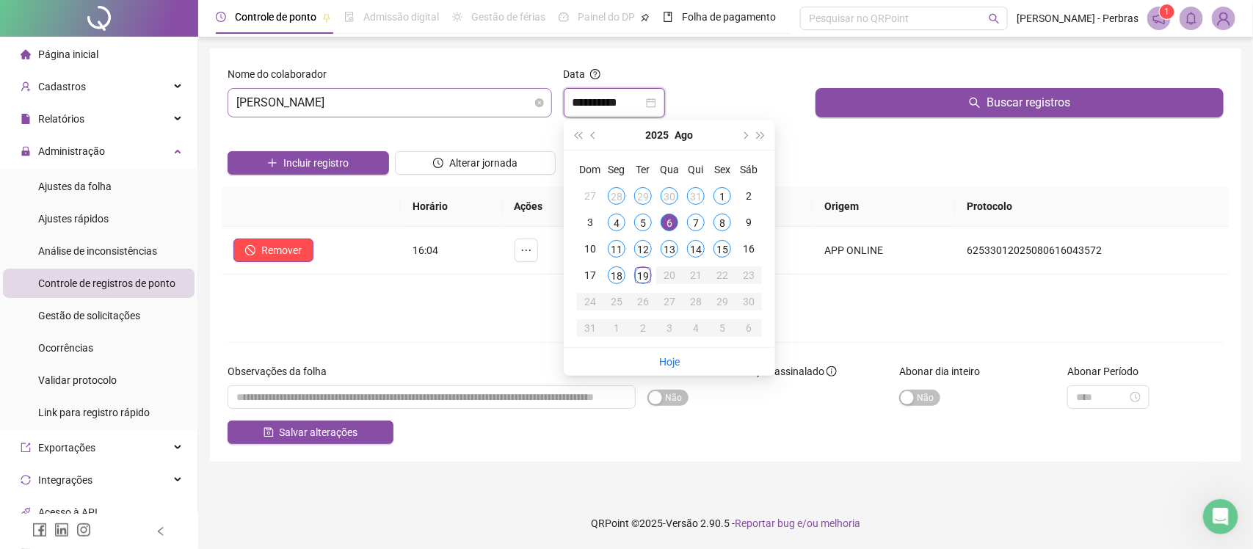
click at [349, 105] on span "MOAB MATIAS DE SANTANA" at bounding box center [389, 103] width 307 height 28
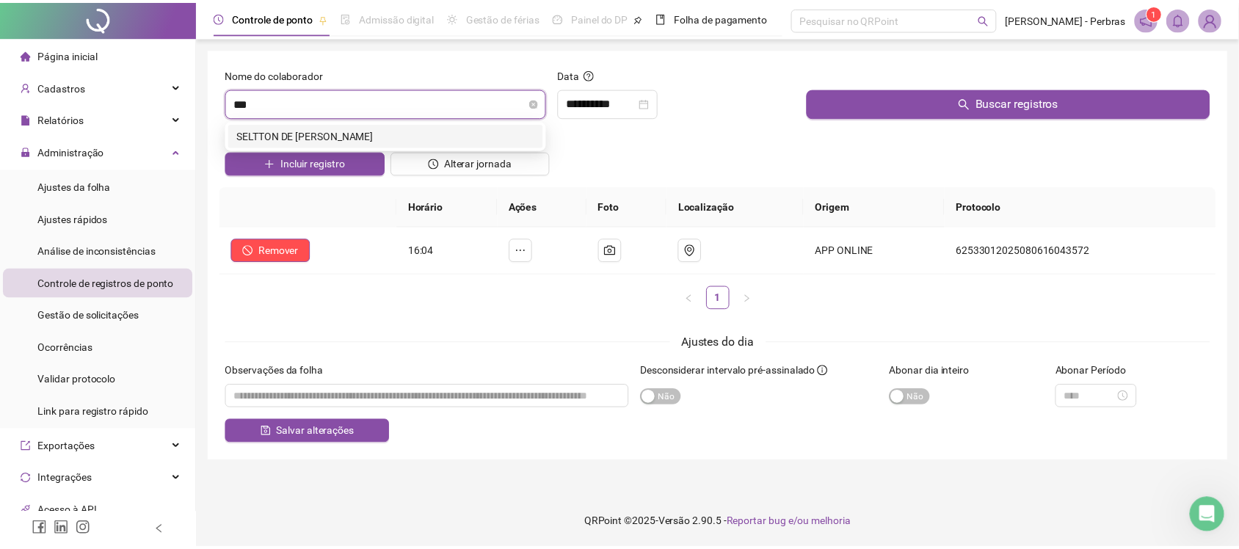
scroll to position [0, 0]
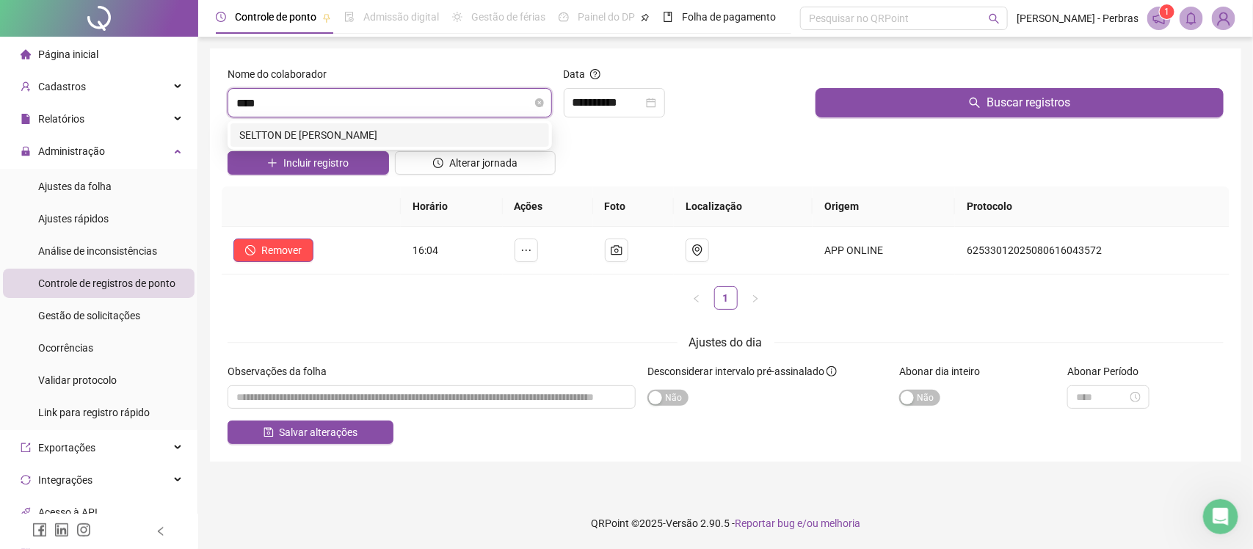
type input "*****"
click at [324, 129] on div "SELTTON DE CASSIO SILVA" at bounding box center [389, 135] width 301 height 16
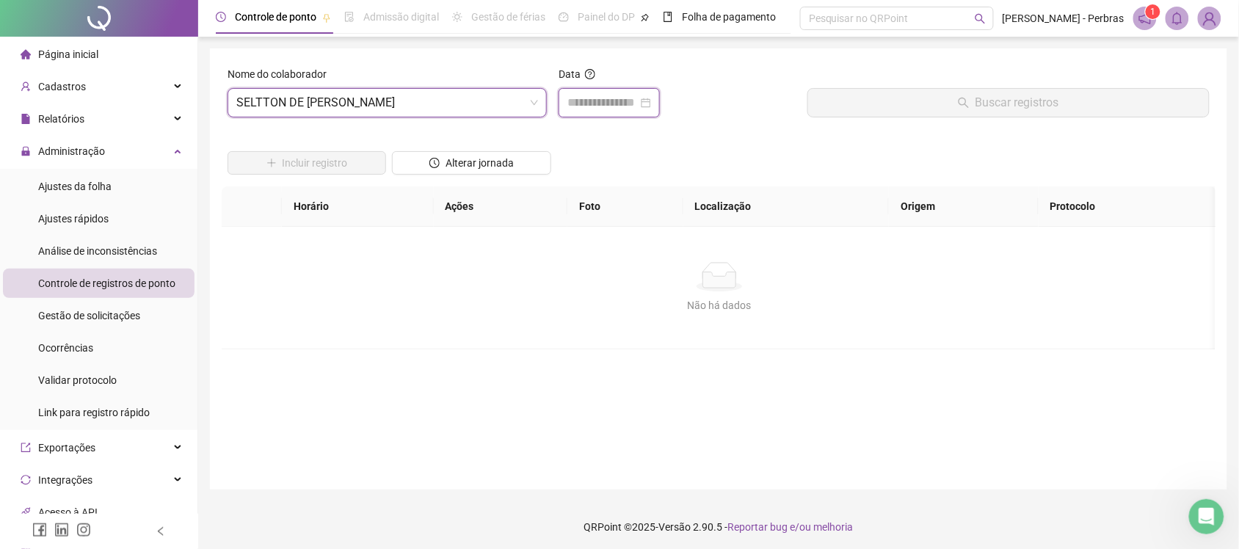
click at [619, 103] on input at bounding box center [602, 103] width 70 height 18
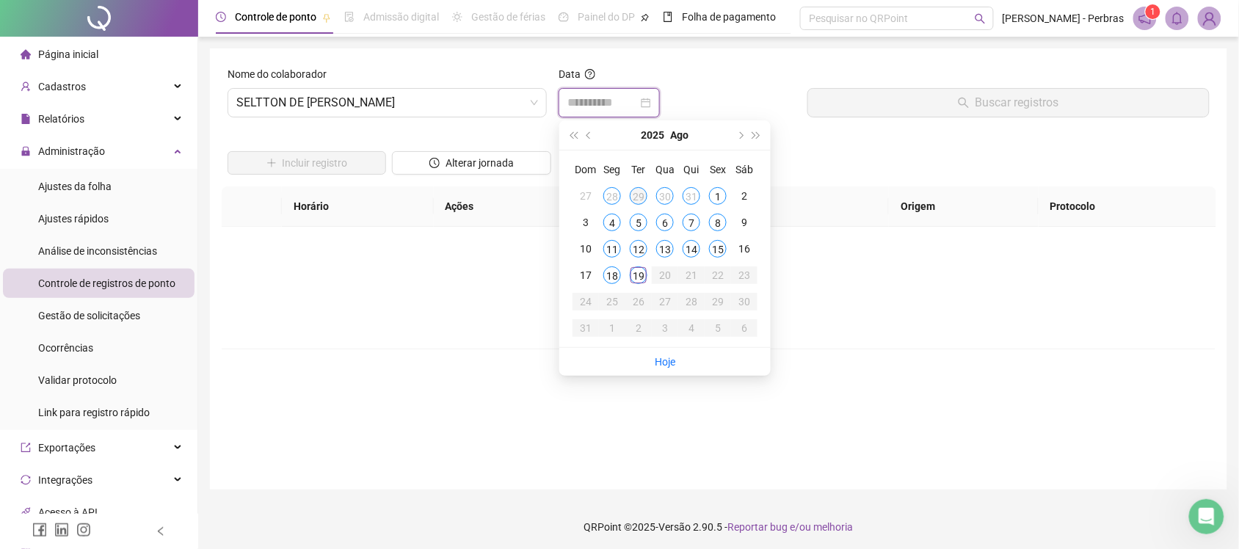
type input "**********"
click at [638, 194] on div "29" at bounding box center [639, 196] width 18 height 18
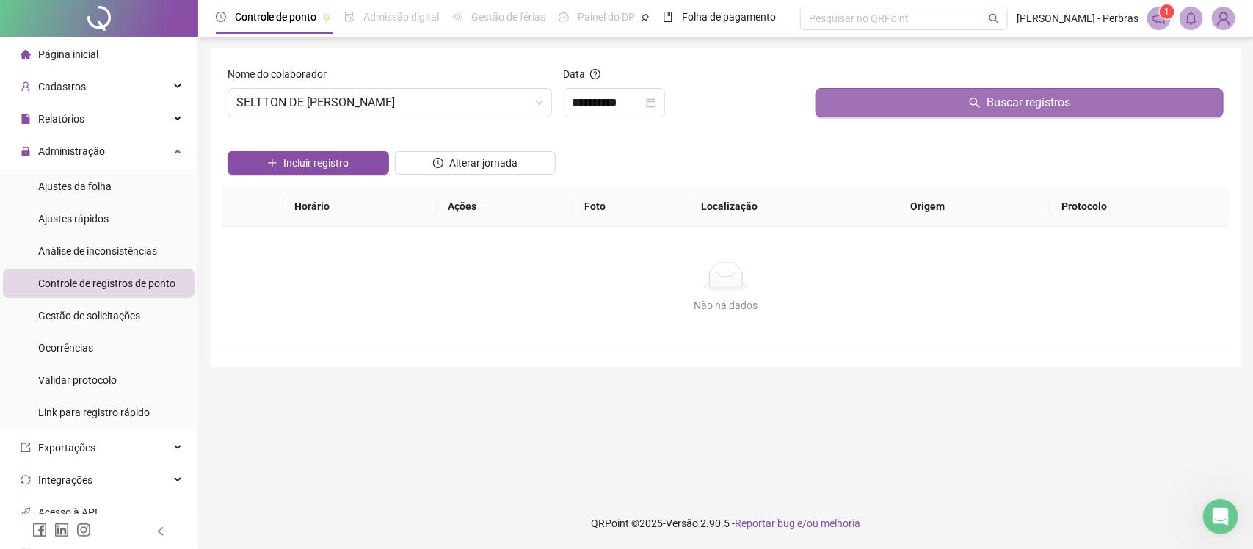
click at [922, 106] on button "Buscar registros" at bounding box center [1019, 102] width 408 height 29
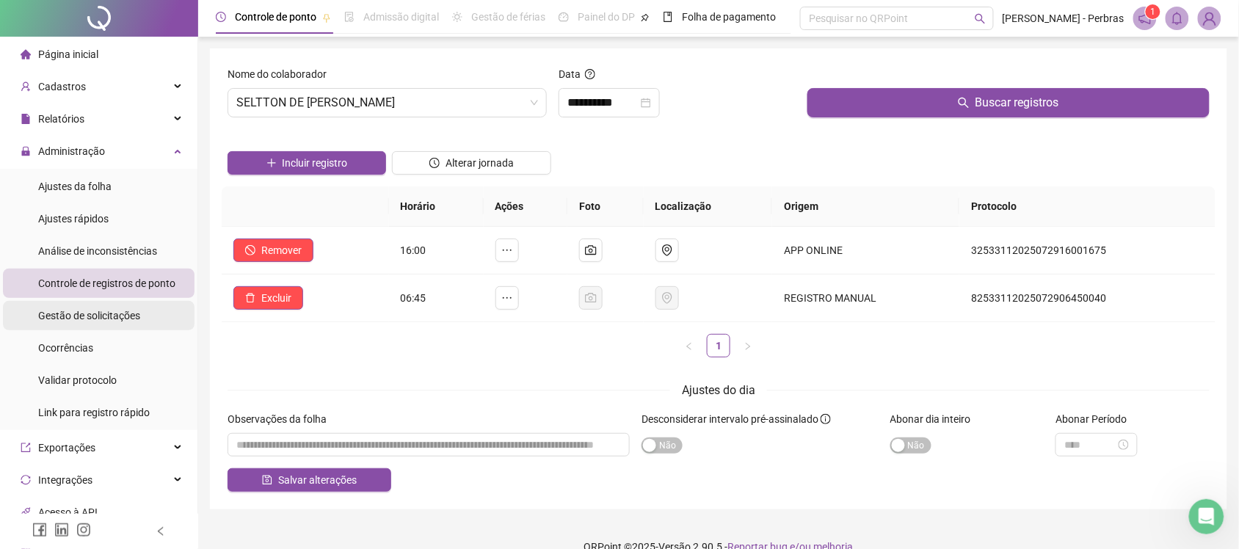
click at [87, 321] on span "Gestão de solicitações" at bounding box center [89, 316] width 102 height 12
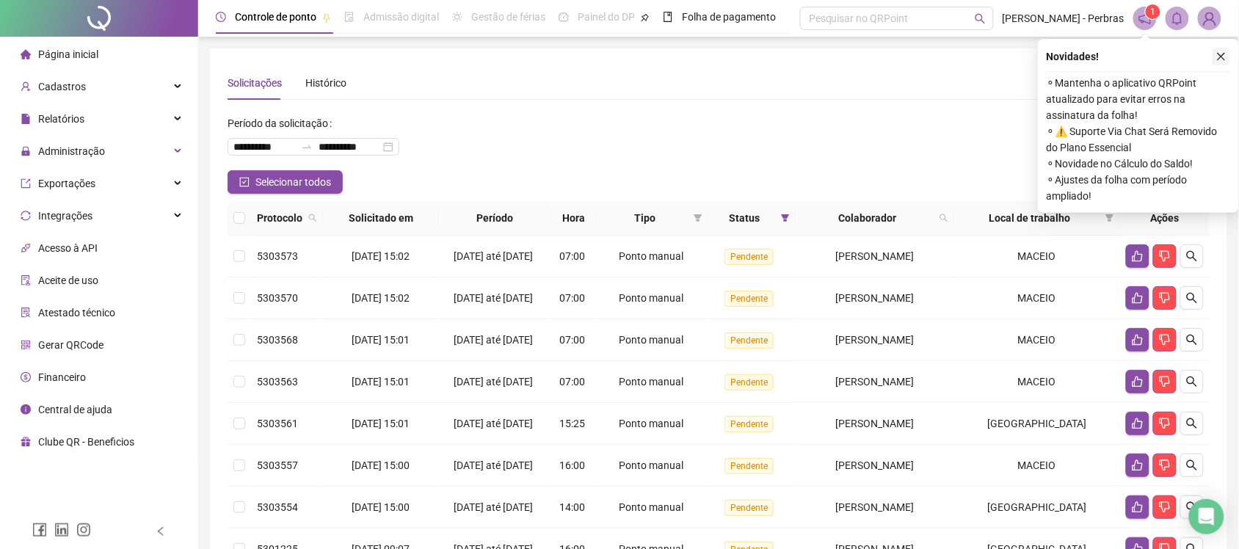
click at [1220, 51] on icon "close" at bounding box center [1221, 56] width 10 height 10
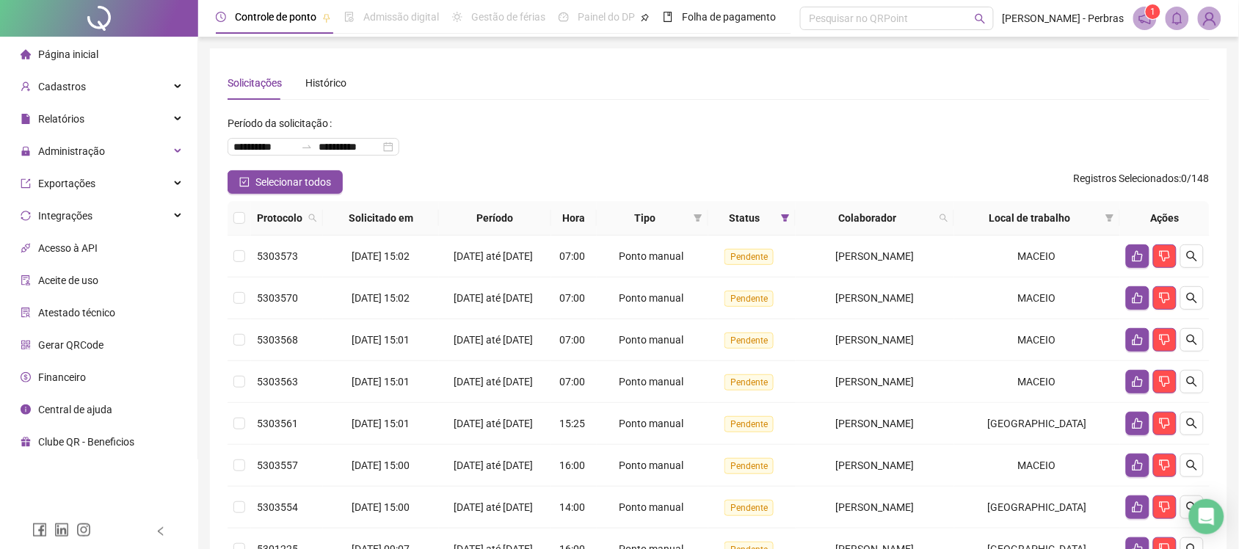
click at [581, 140] on div "**********" at bounding box center [718, 141] width 982 height 59
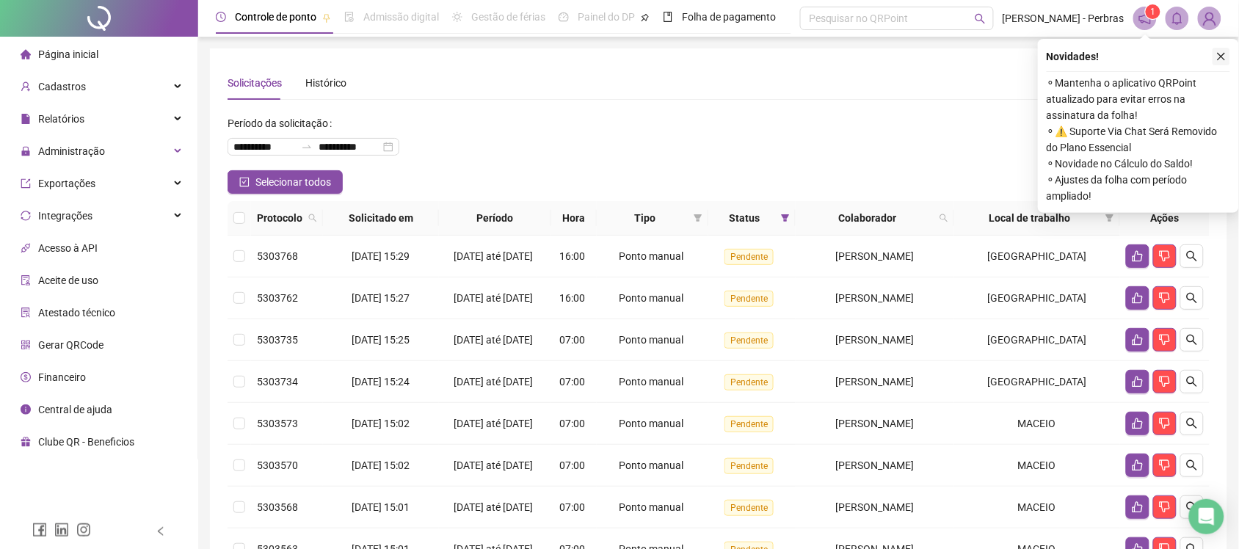
click at [1223, 56] on icon "close" at bounding box center [1221, 56] width 10 height 10
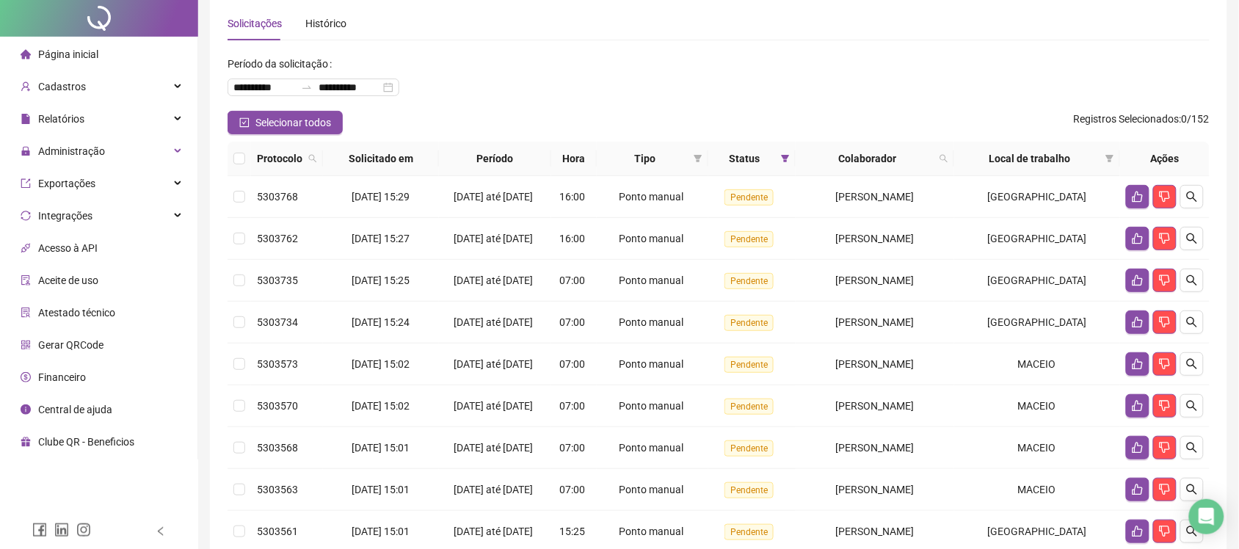
scroll to position [92, 0]
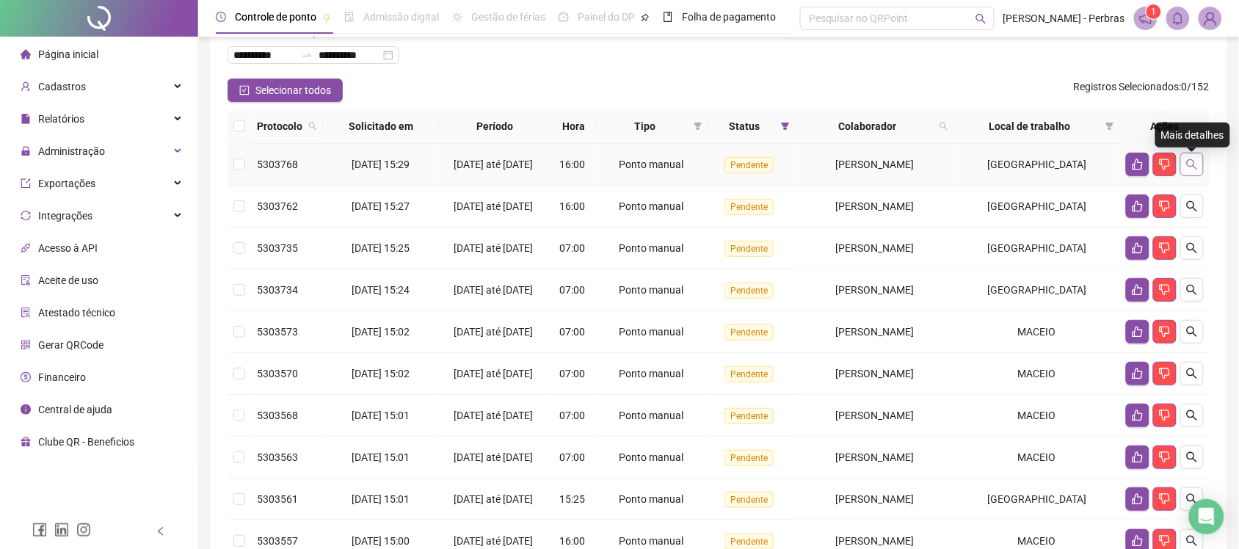
click at [1196, 165] on icon "search" at bounding box center [1192, 165] width 12 height 12
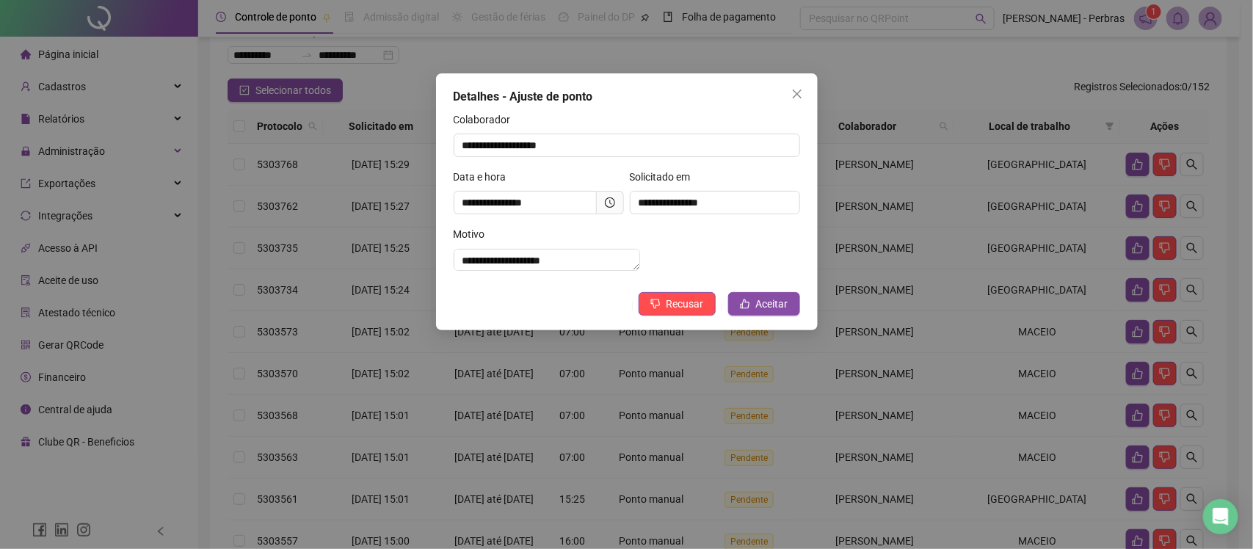
click at [611, 199] on icon "clock-circle" at bounding box center [610, 202] width 10 height 10
click at [772, 312] on span "Aceitar" at bounding box center [772, 304] width 32 height 16
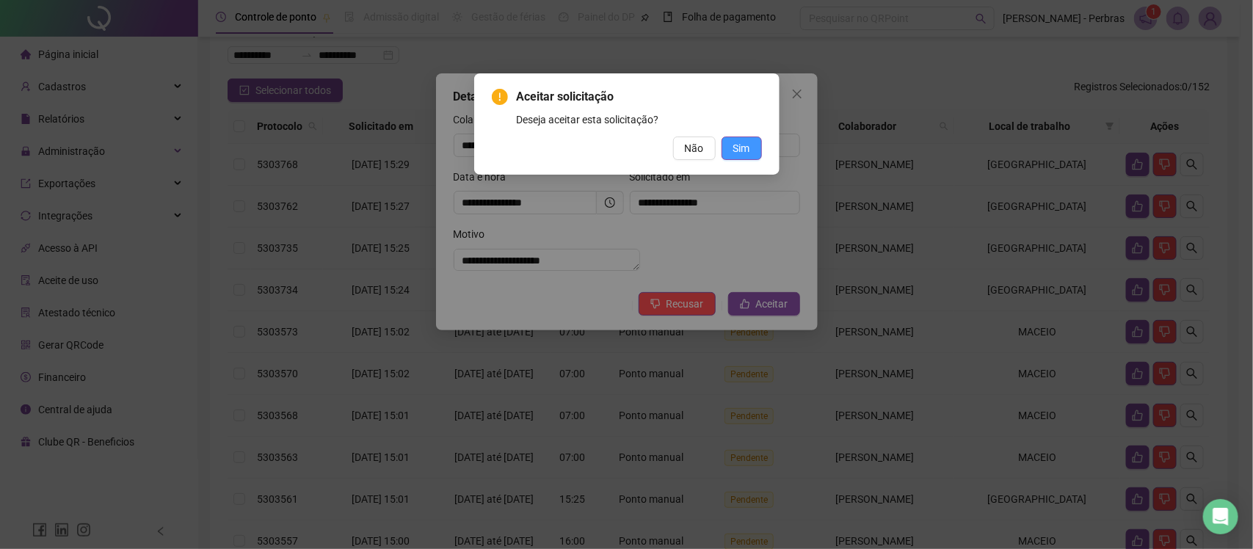
click at [734, 152] on span "Sim" at bounding box center [741, 148] width 17 height 16
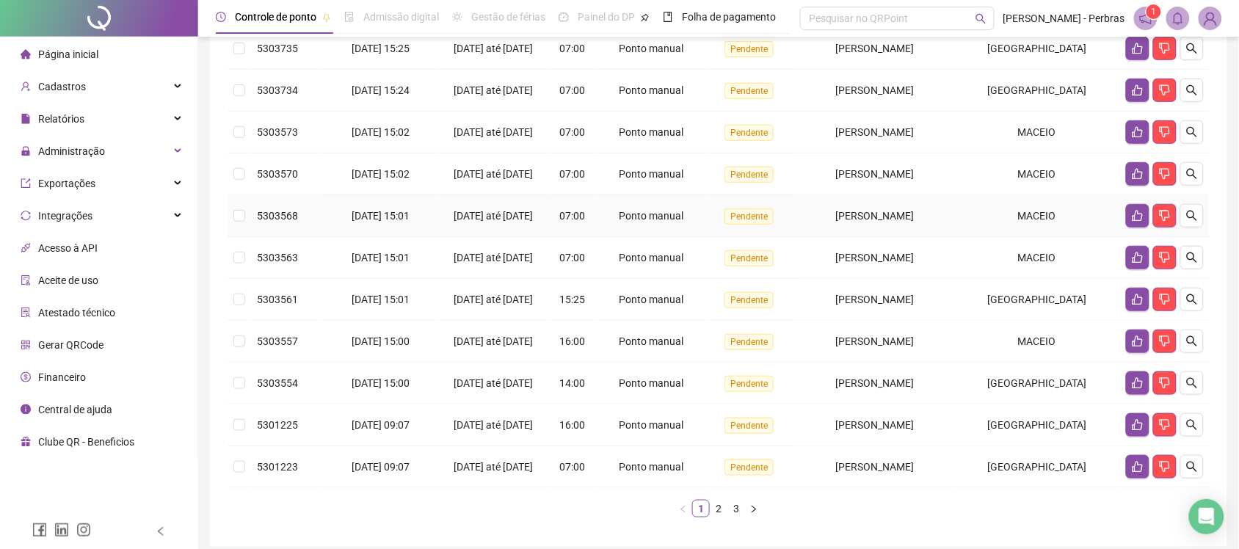
scroll to position [0, 0]
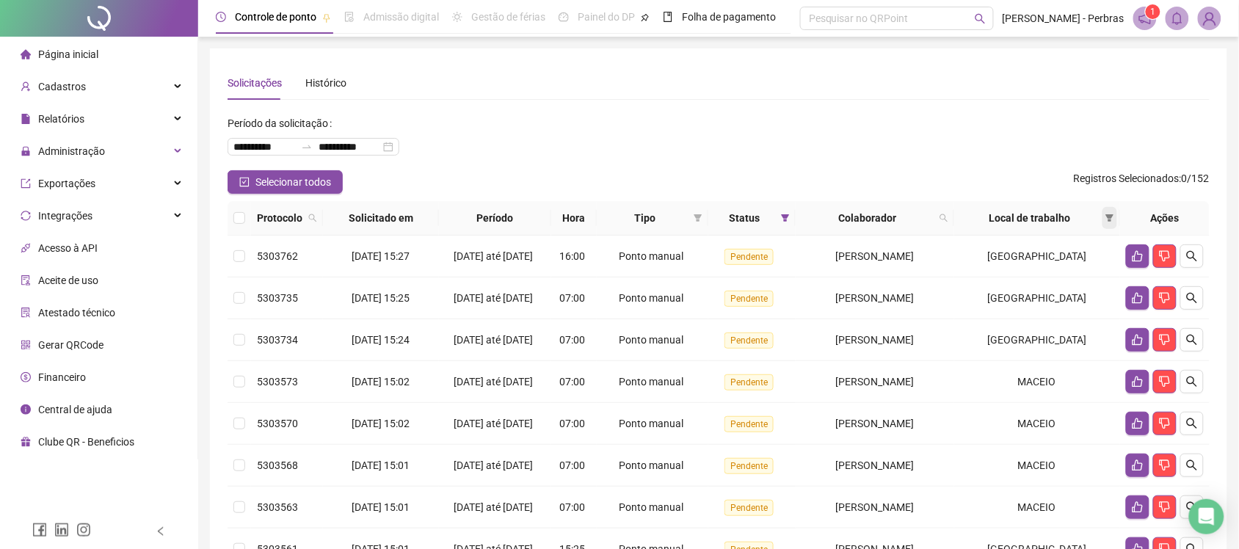
click at [1104, 215] on span at bounding box center [1109, 218] width 15 height 22
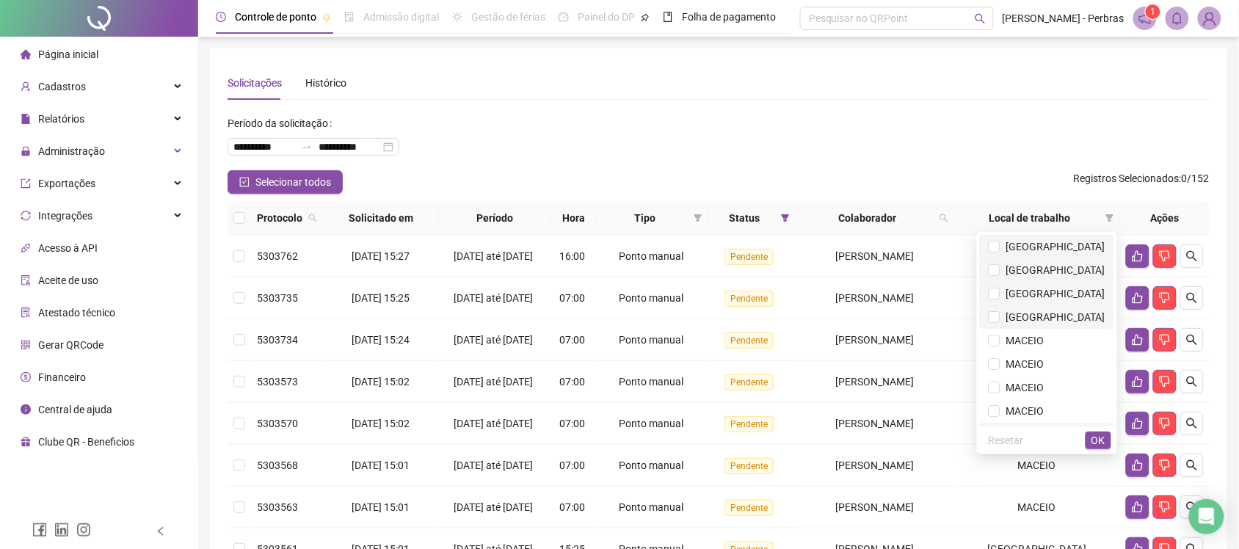
click at [1062, 253] on span "[GEOGRAPHIC_DATA]" at bounding box center [1047, 247] width 117 height 16
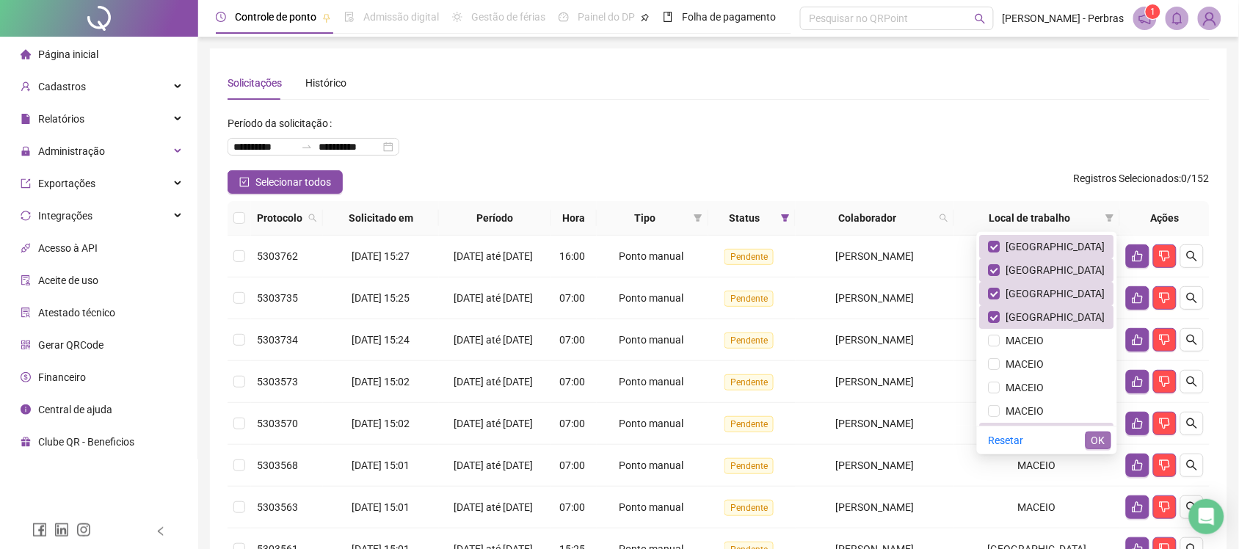
click at [1102, 440] on span "OK" at bounding box center [1098, 440] width 14 height 16
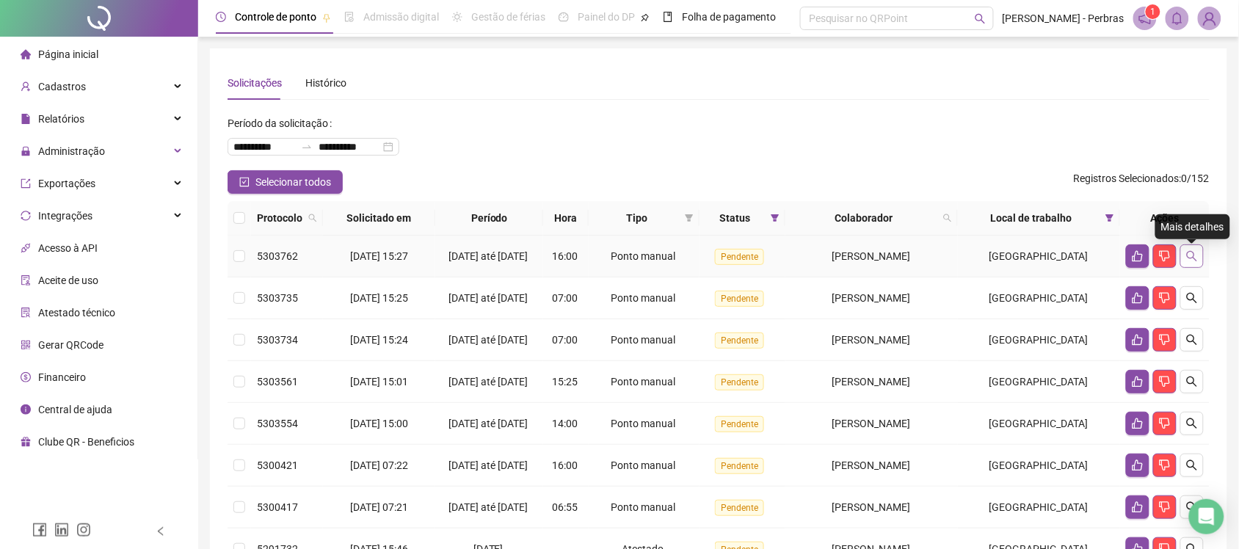
click at [1200, 257] on button "button" at bounding box center [1191, 255] width 23 height 23
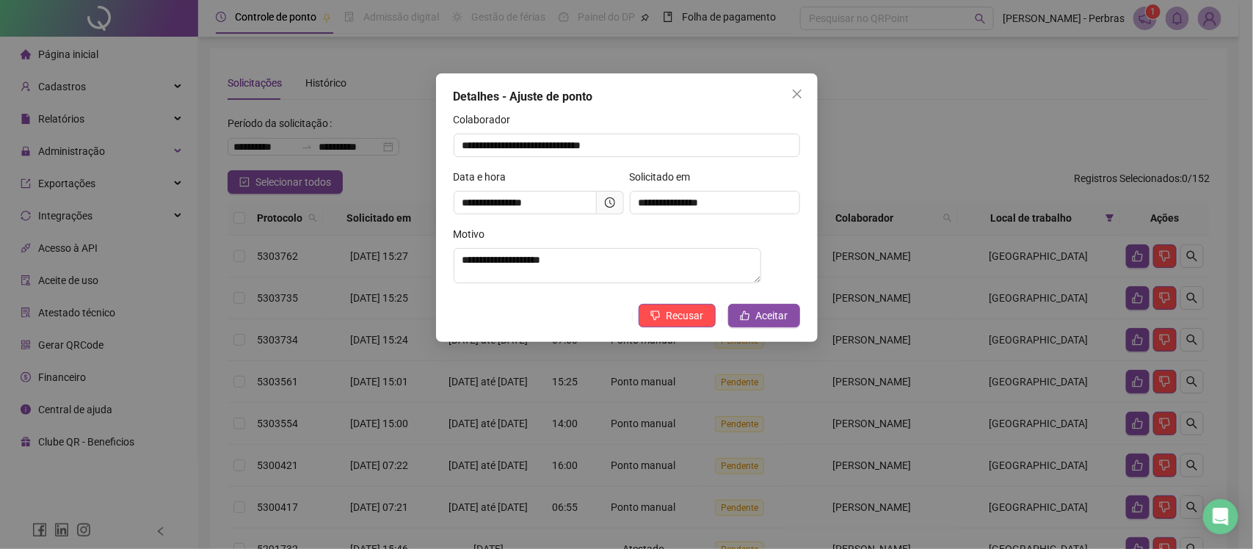
click at [614, 200] on icon "clock-circle" at bounding box center [610, 202] width 10 height 10
click at [614, 202] on icon "clock-circle" at bounding box center [610, 202] width 10 height 10
click at [605, 203] on icon "clock-circle" at bounding box center [610, 202] width 10 height 10
click at [764, 321] on span "Aceitar" at bounding box center [772, 315] width 32 height 16
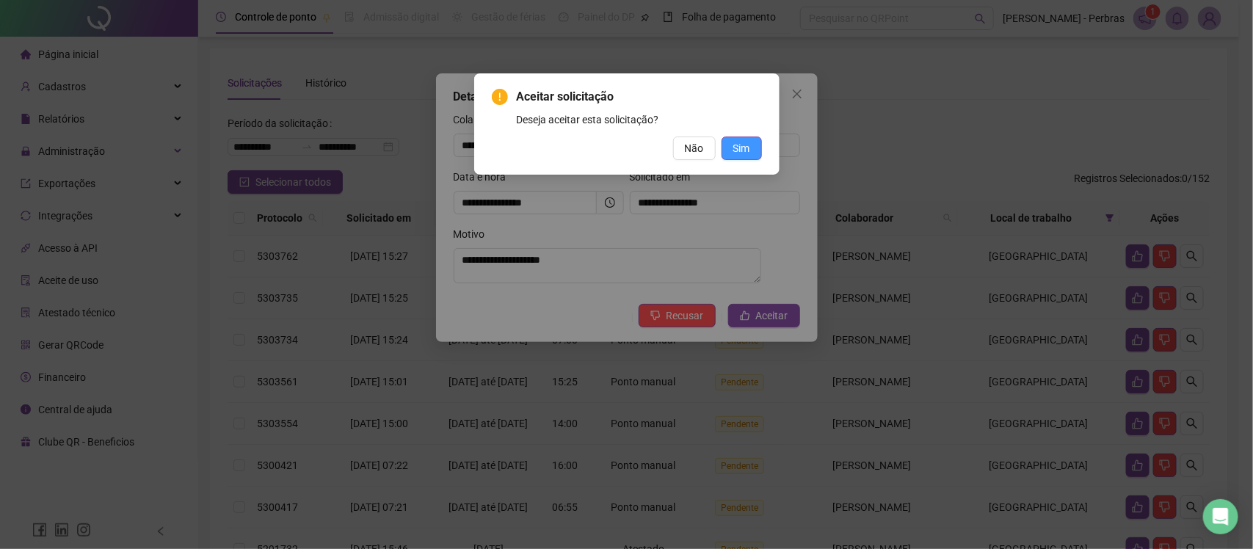
click at [747, 149] on span "Sim" at bounding box center [741, 148] width 17 height 16
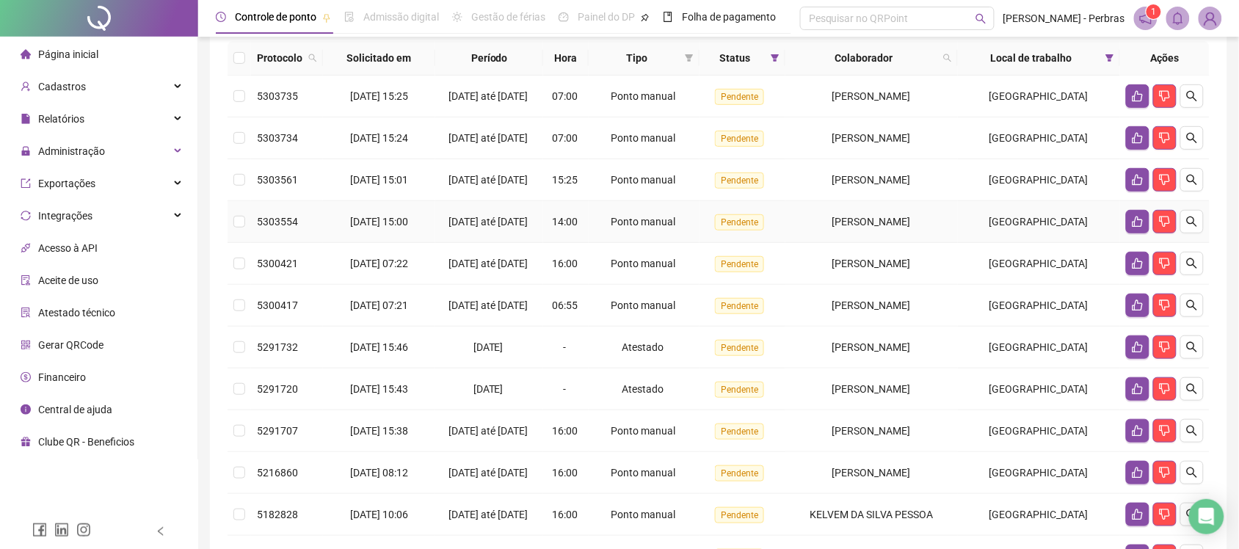
scroll to position [92, 0]
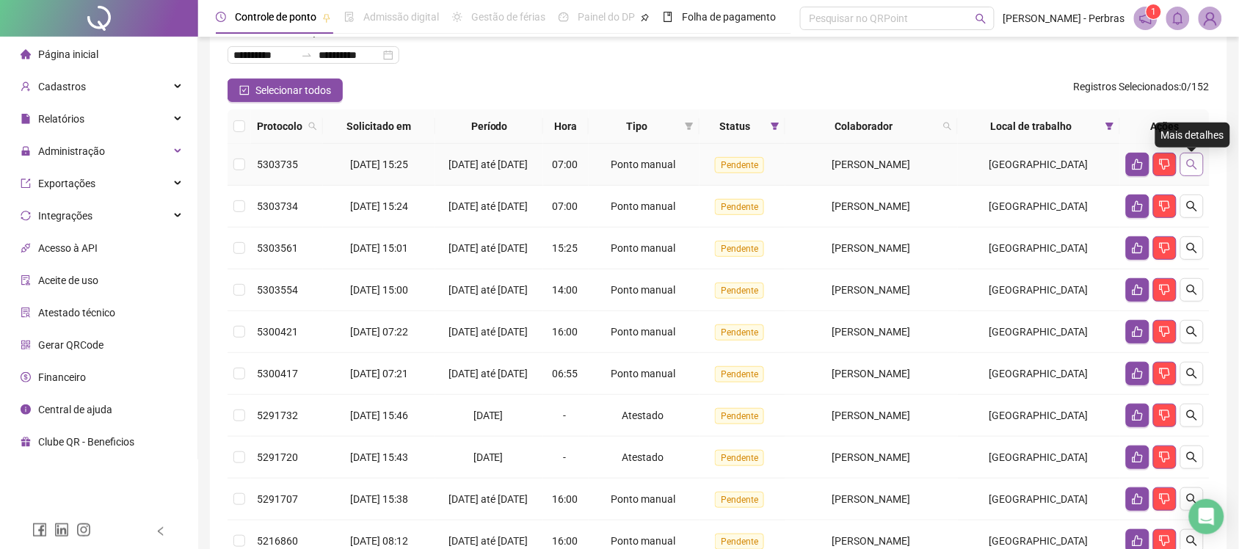
click at [1193, 170] on icon "search" at bounding box center [1192, 165] width 12 height 12
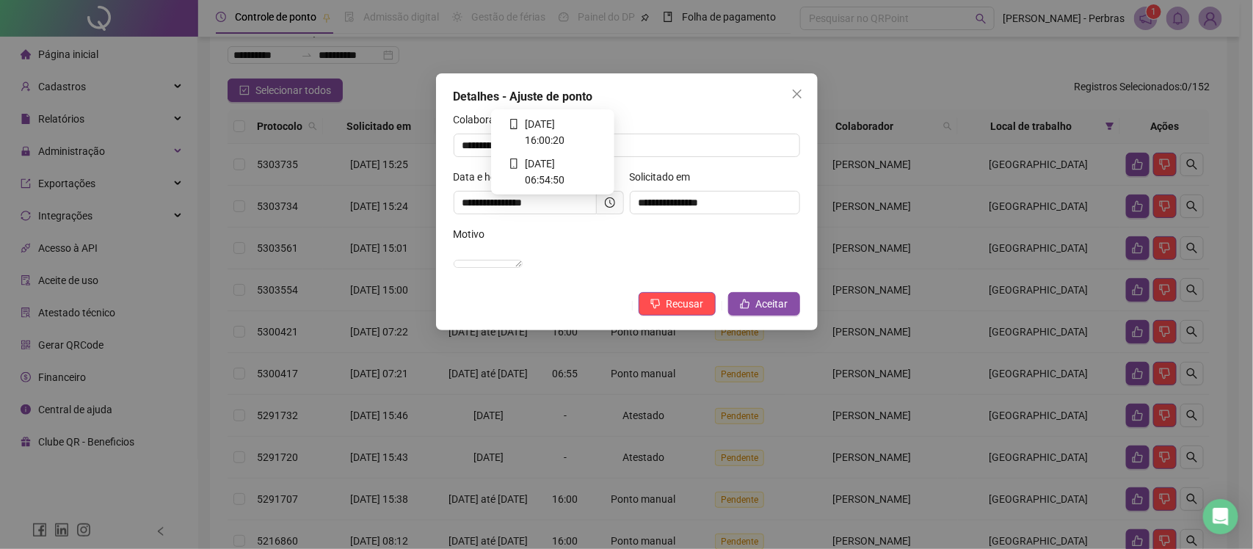
click at [611, 206] on icon "clock-circle" at bounding box center [610, 202] width 10 height 10
click at [611, 208] on span at bounding box center [610, 202] width 27 height 23
click at [793, 88] on icon "close" at bounding box center [797, 94] width 12 height 12
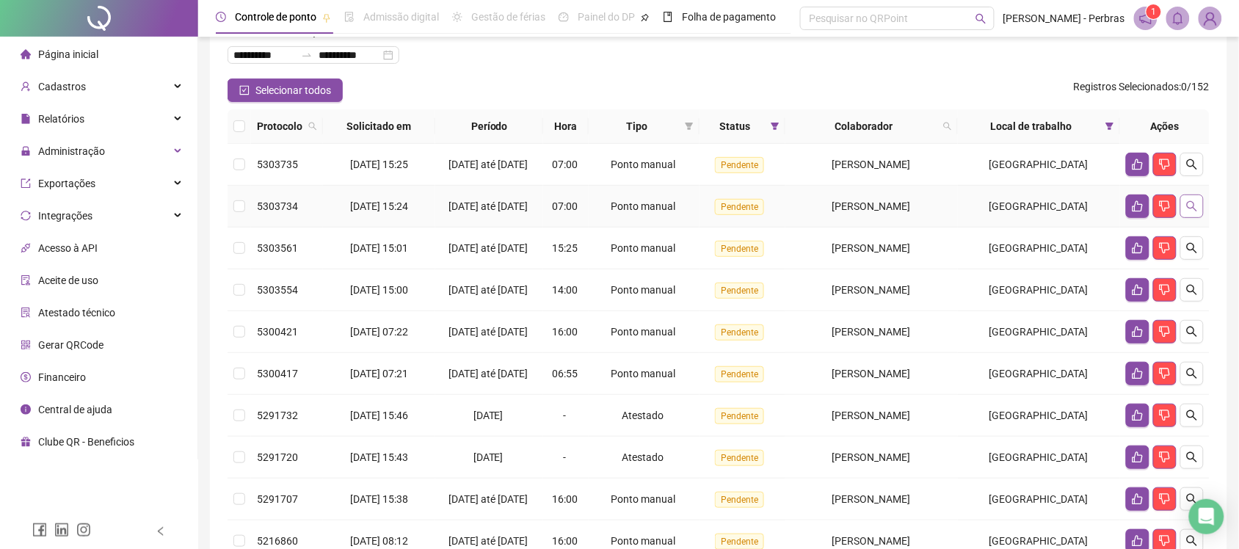
click at [1195, 212] on icon "search" at bounding box center [1192, 206] width 12 height 12
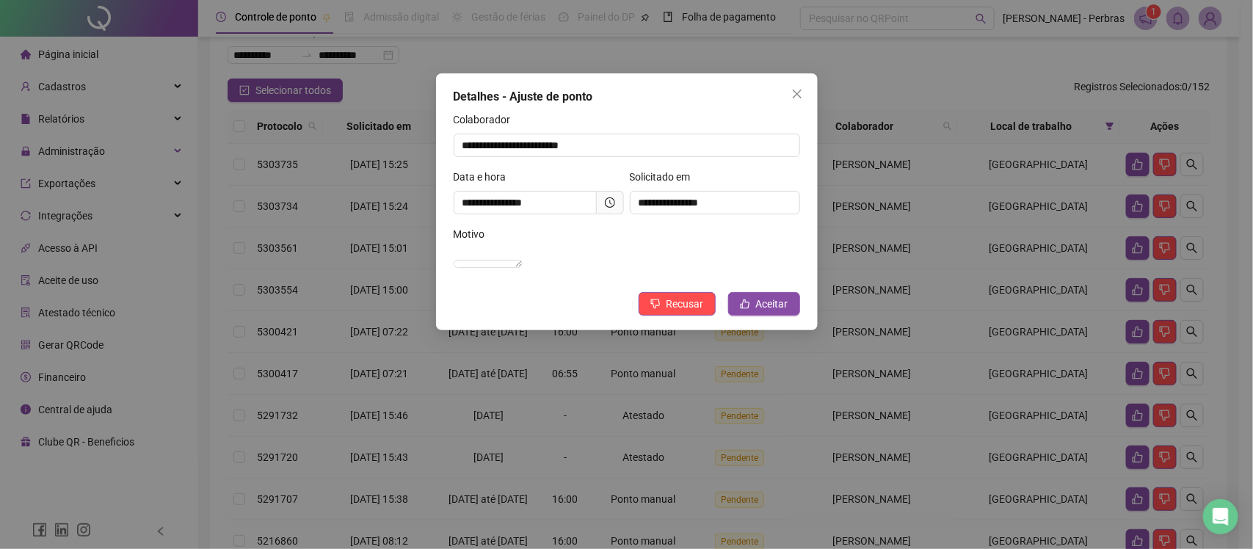
click at [618, 209] on span at bounding box center [610, 202] width 27 height 23
click at [611, 203] on icon "clock-circle" at bounding box center [610, 202] width 10 height 10
click at [795, 95] on icon "close" at bounding box center [796, 94] width 9 height 9
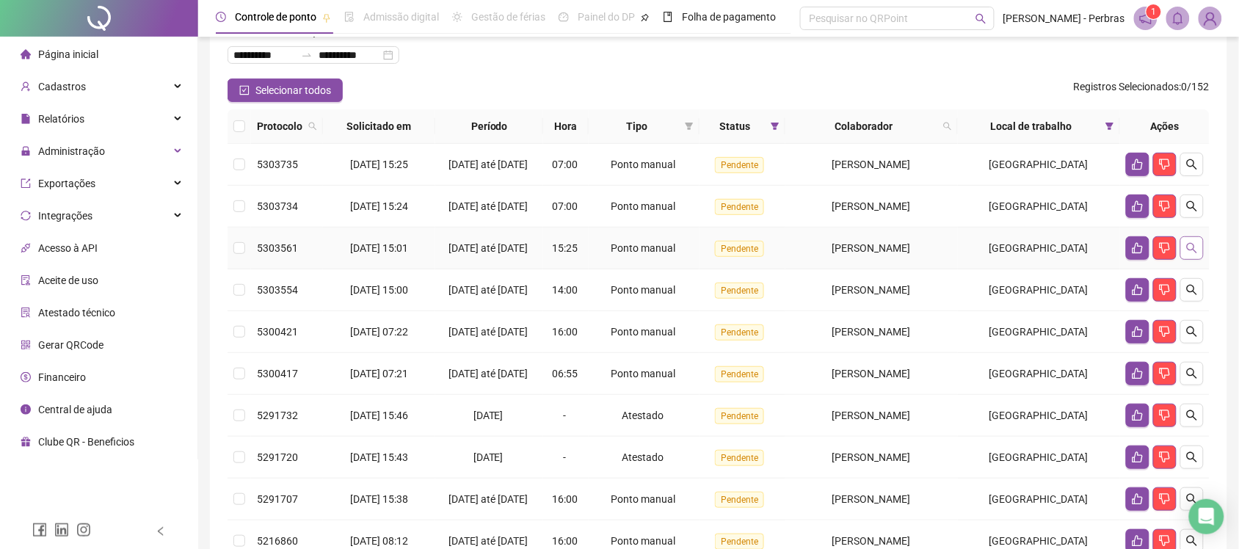
click at [1197, 254] on icon "search" at bounding box center [1192, 248] width 12 height 12
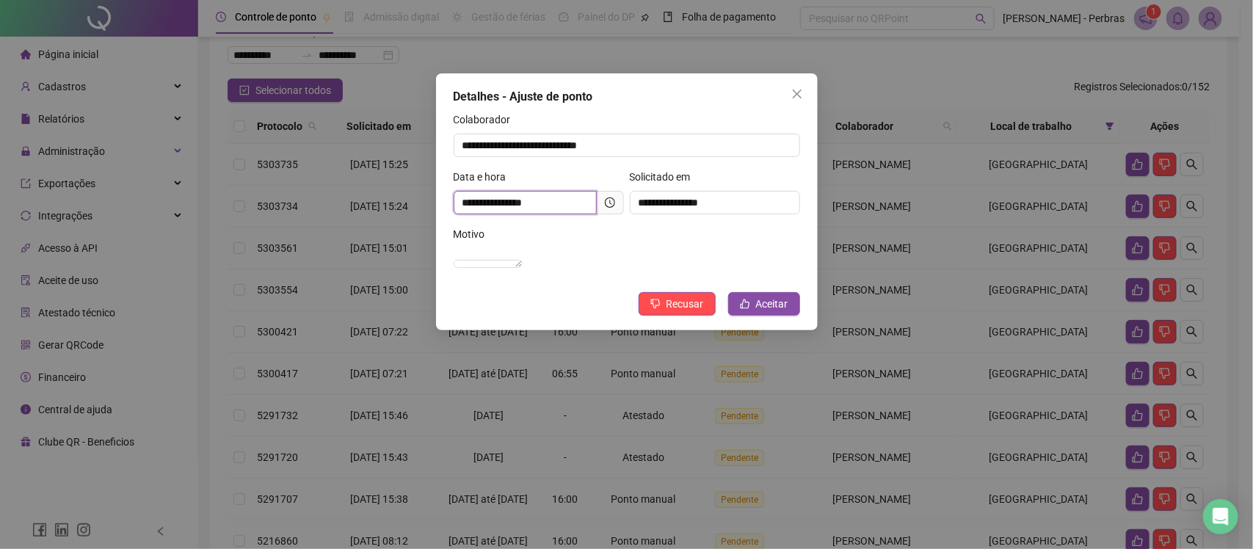
click at [596, 203] on input "**********" at bounding box center [525, 202] width 143 height 23
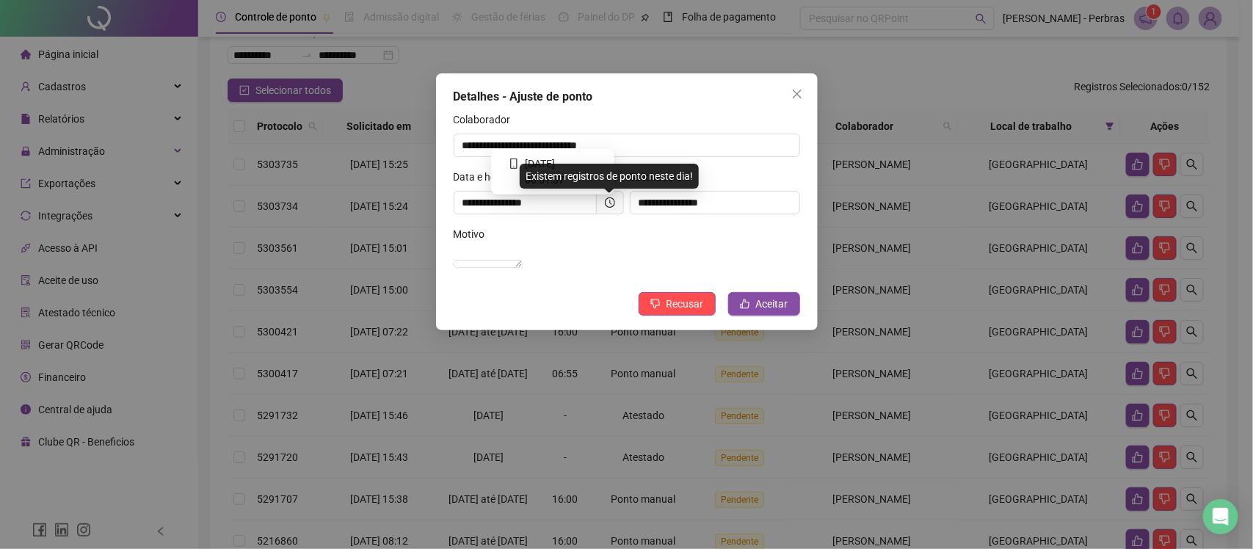
click at [606, 205] on icon "clock-circle" at bounding box center [610, 202] width 10 height 10
click at [708, 116] on div "Colaborador" at bounding box center [627, 123] width 346 height 22
click at [607, 202] on icon "clock-circle" at bounding box center [610, 202] width 10 height 10
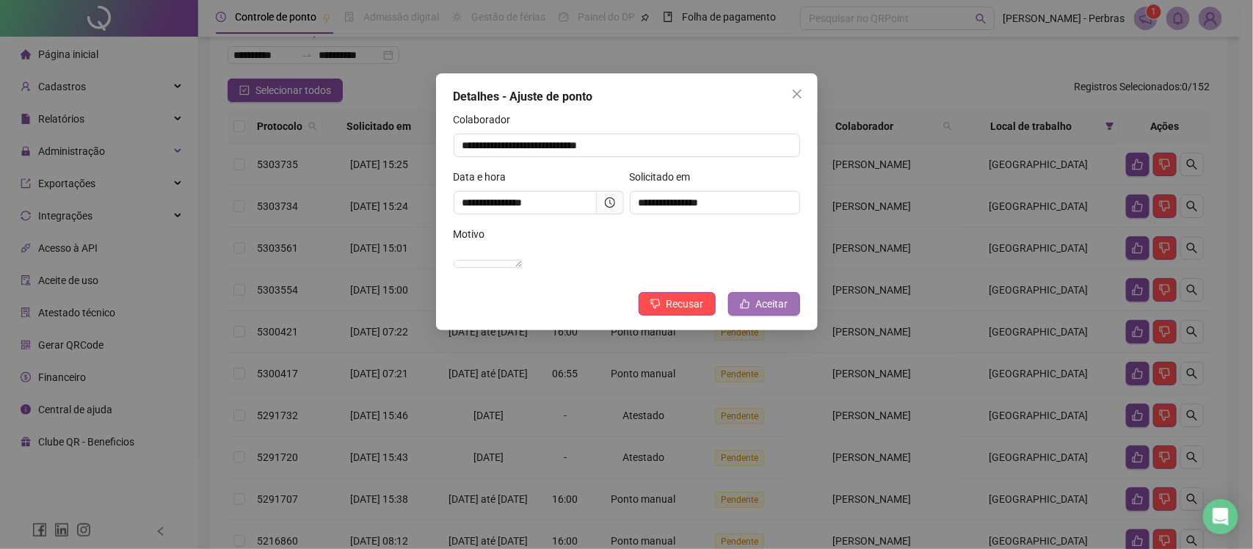
click at [765, 312] on span "Aceitar" at bounding box center [772, 304] width 32 height 16
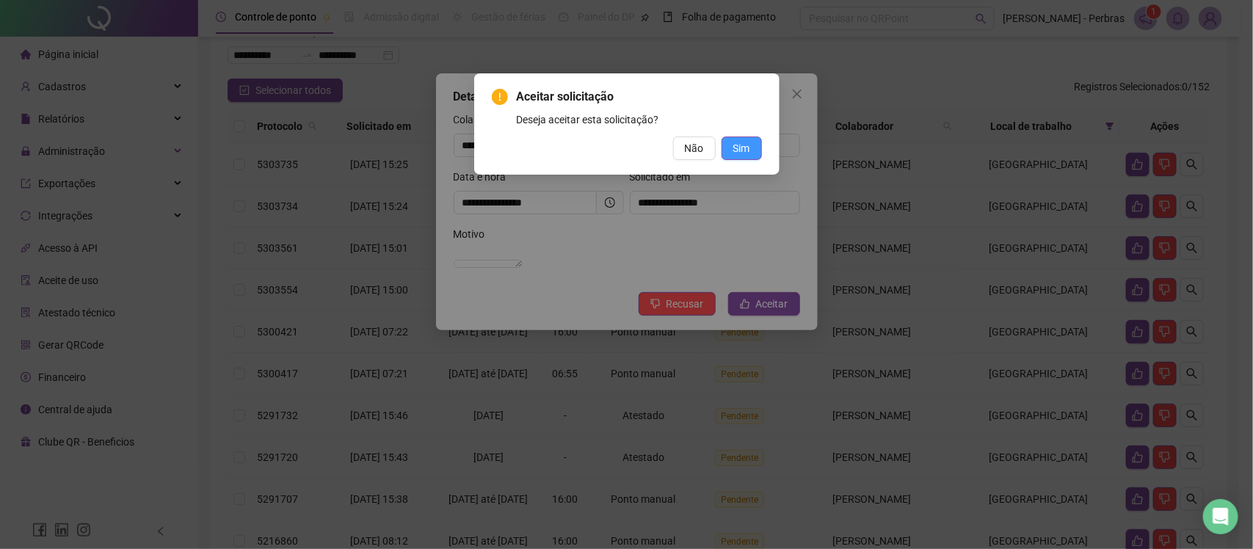
click at [743, 140] on span "Sim" at bounding box center [741, 148] width 17 height 16
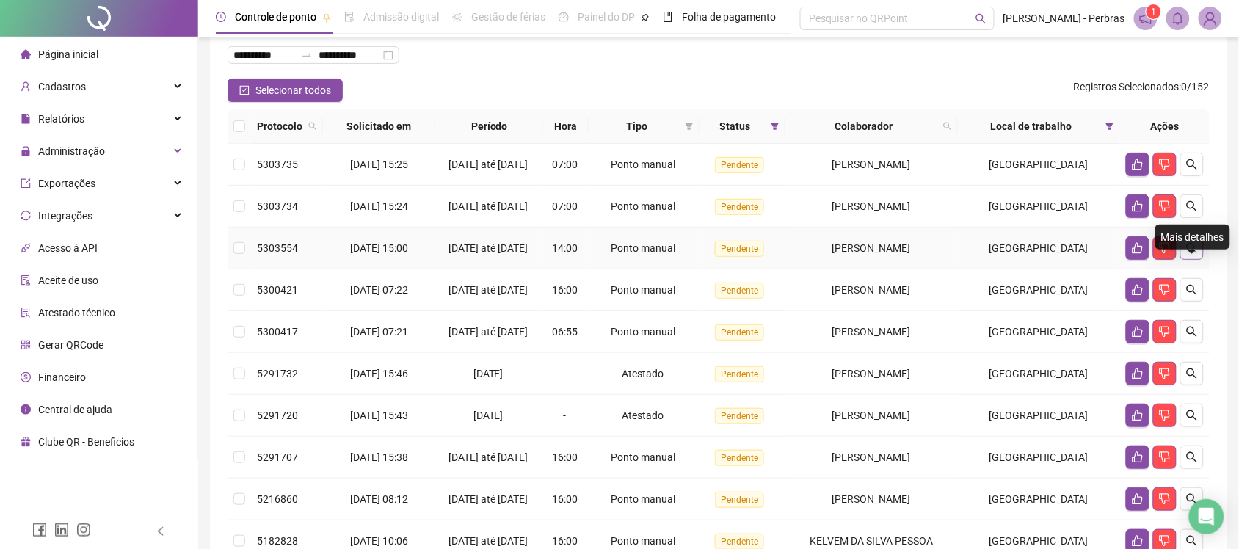
click at [1189, 254] on icon "search" at bounding box center [1192, 248] width 12 height 12
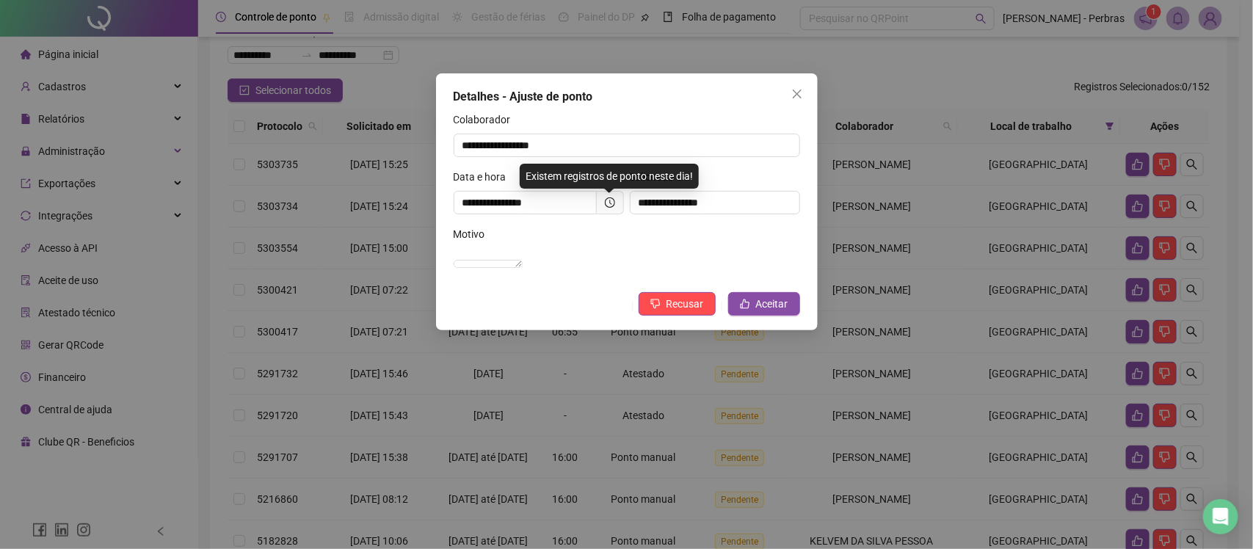
click at [617, 205] on span at bounding box center [610, 202] width 27 height 23
click at [614, 205] on icon "clock-circle" at bounding box center [610, 202] width 10 height 10
click at [613, 205] on icon "clock-circle" at bounding box center [610, 202] width 10 height 10
click at [753, 316] on button "Aceitar" at bounding box center [764, 303] width 72 height 23
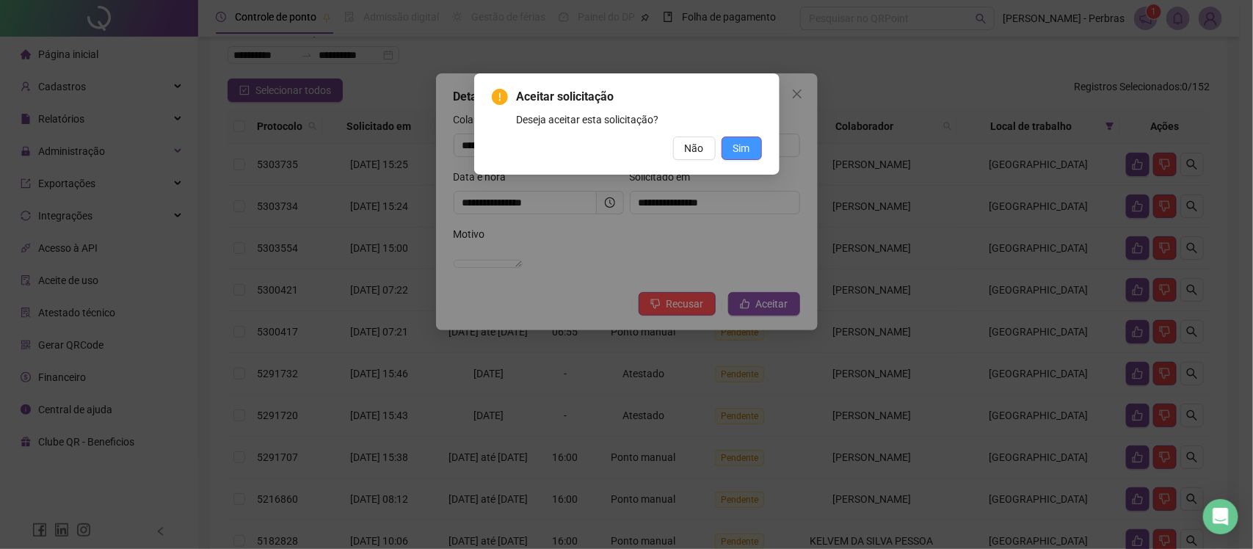
click at [743, 156] on span "Sim" at bounding box center [741, 148] width 17 height 16
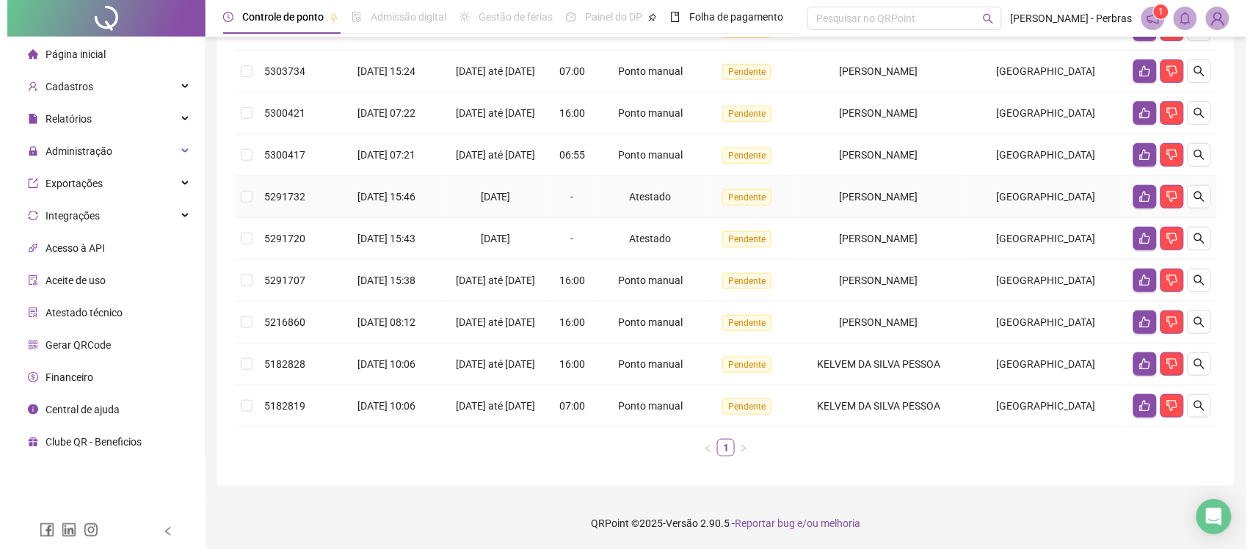
scroll to position [298, 0]
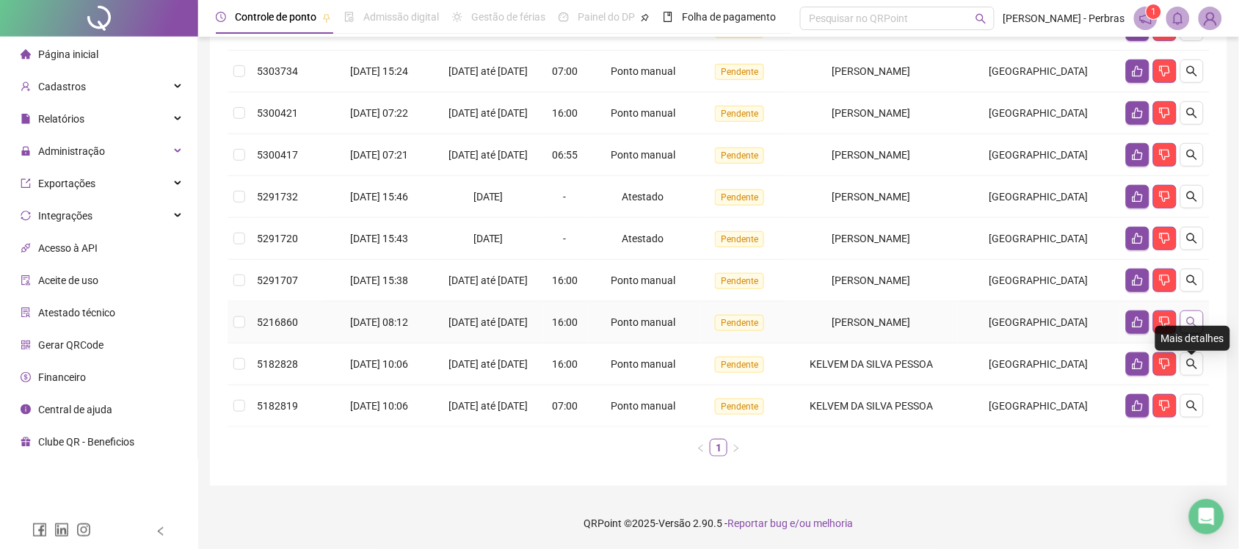
click at [1190, 316] on icon "search" at bounding box center [1192, 322] width 12 height 12
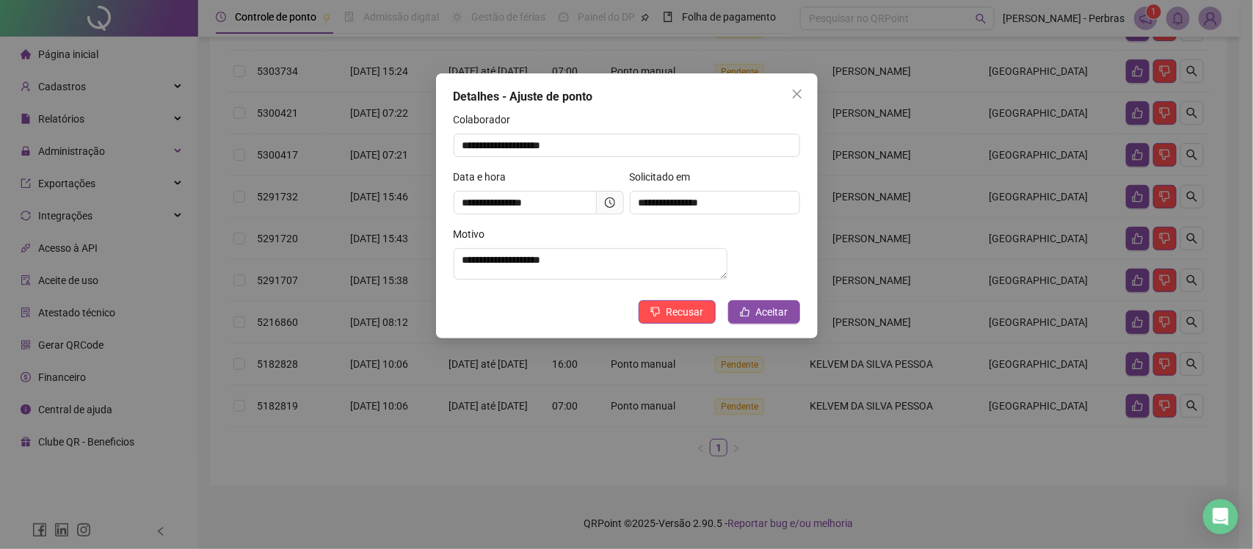
click at [603, 198] on span at bounding box center [610, 202] width 27 height 23
click at [609, 203] on icon "clock-circle" at bounding box center [610, 202] width 10 height 10
click at [775, 320] on span "Aceitar" at bounding box center [772, 312] width 32 height 16
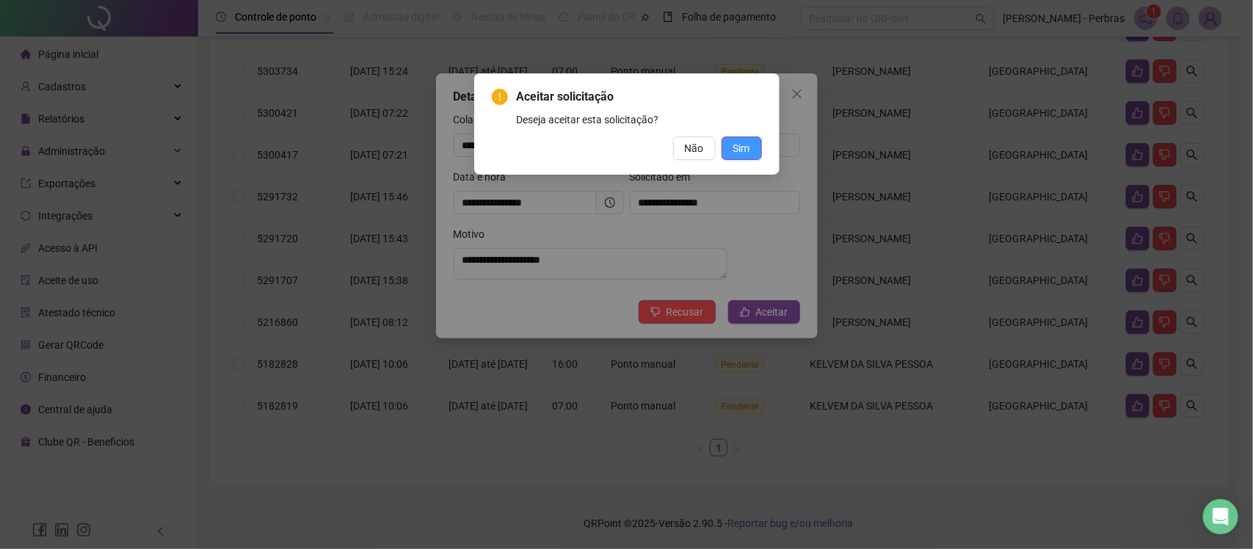
click at [741, 148] on span "Sim" at bounding box center [741, 148] width 17 height 16
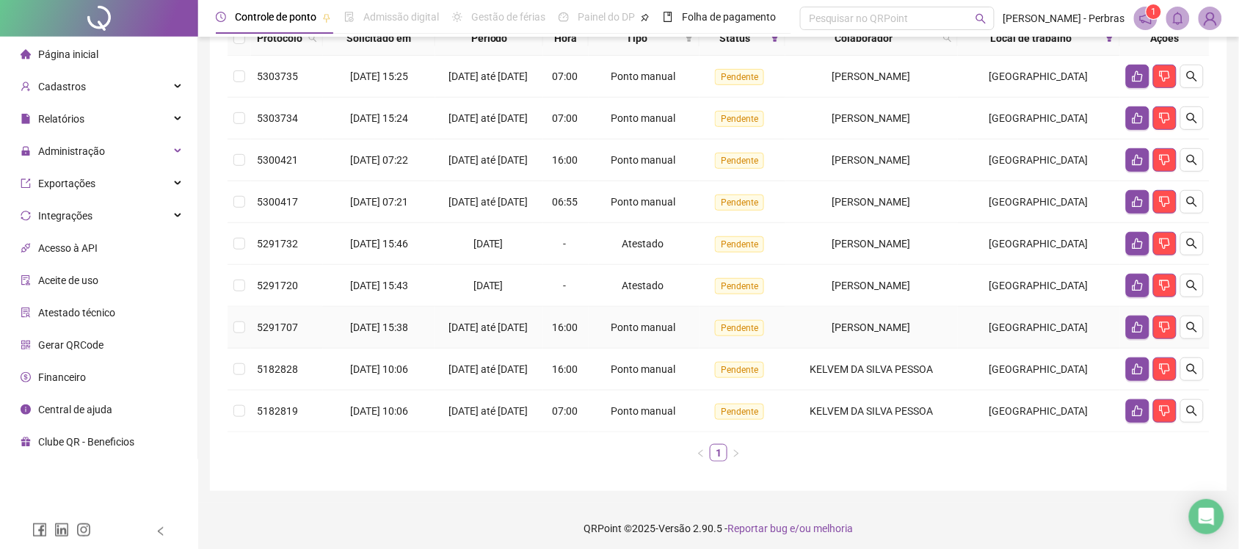
scroll to position [64, 0]
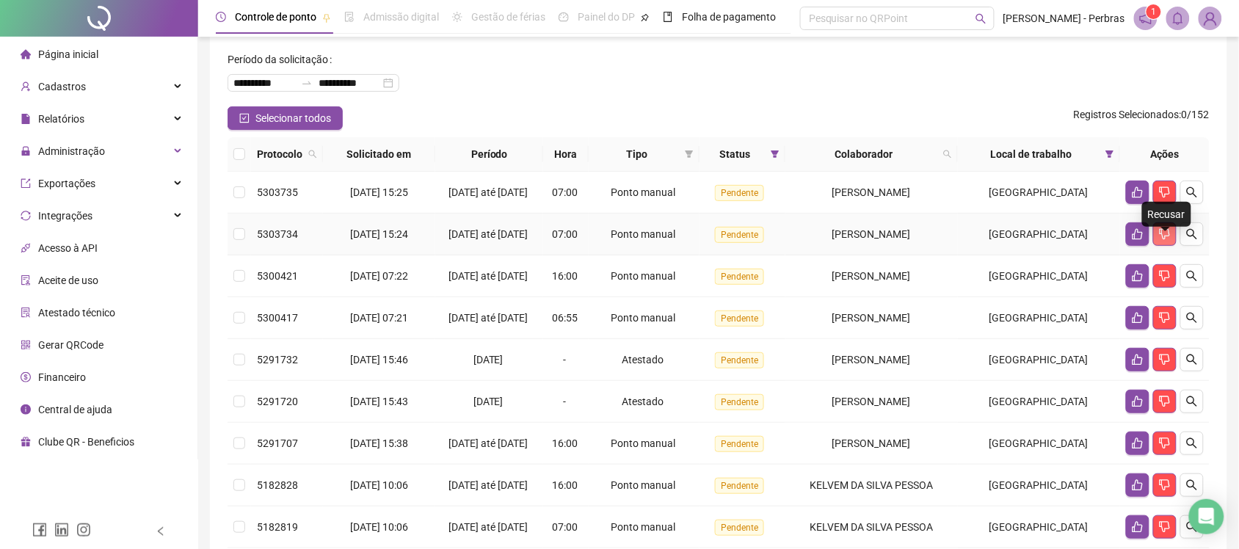
click at [1163, 240] on icon "dislike" at bounding box center [1165, 234] width 12 height 12
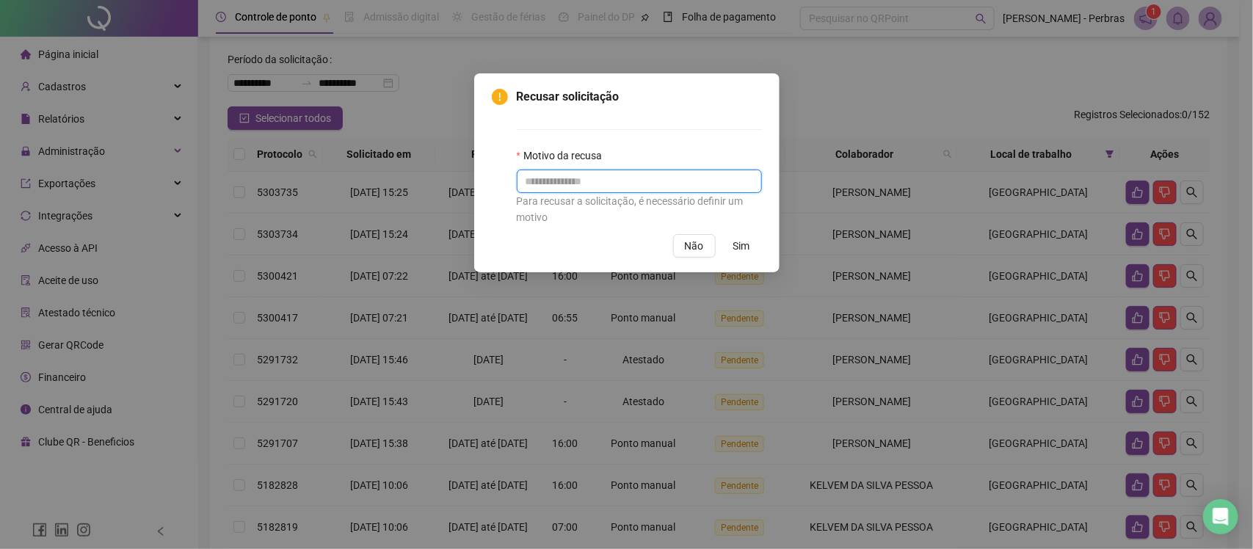
click at [611, 182] on input "text" at bounding box center [639, 181] width 245 height 23
click at [611, 182] on input "**********" at bounding box center [639, 181] width 245 height 23
type input "**********"
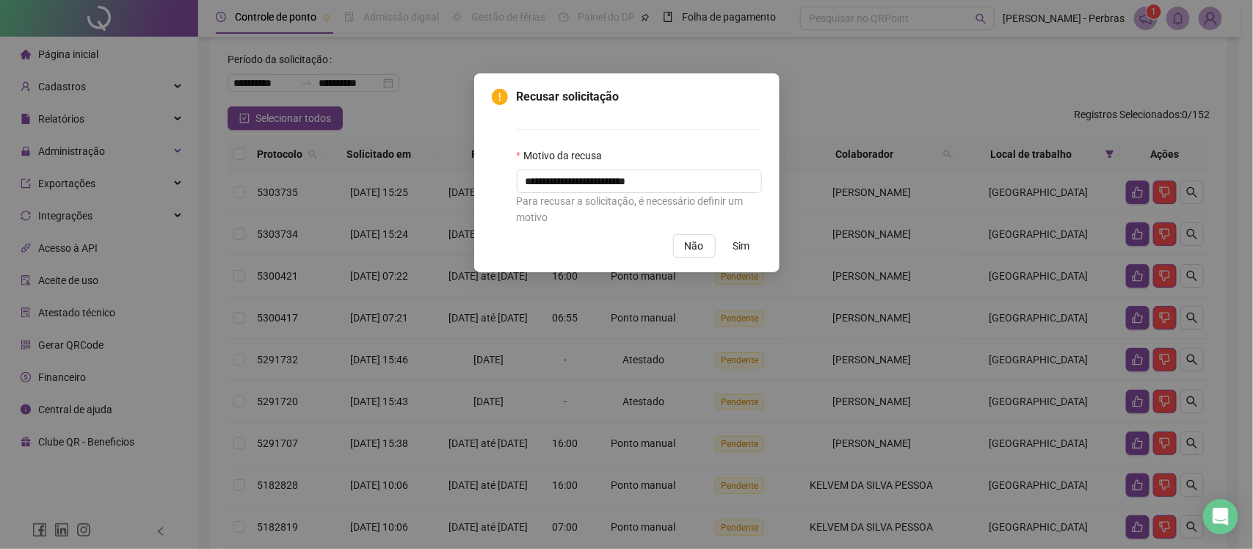
click at [749, 236] on button "Sim" at bounding box center [741, 245] width 40 height 23
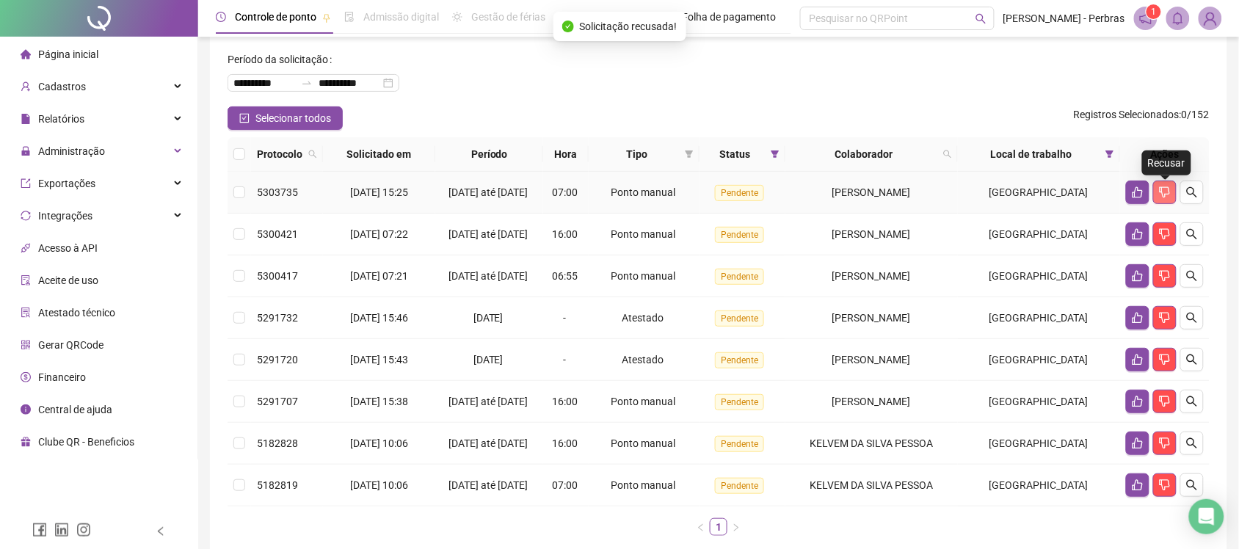
click at [1161, 198] on icon "dislike" at bounding box center [1165, 192] width 12 height 12
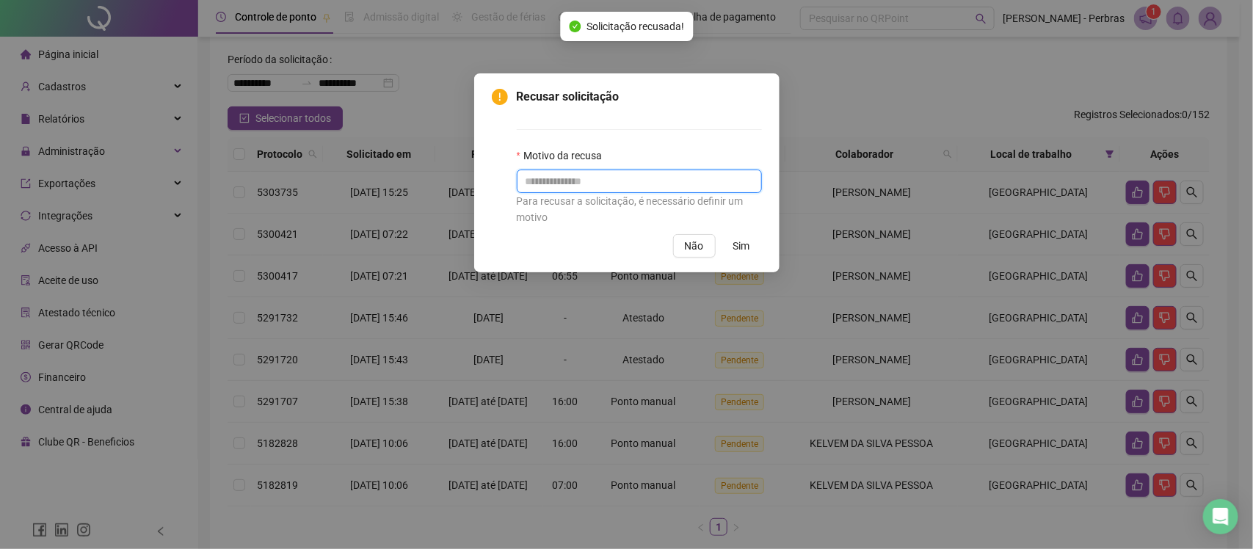
click at [588, 183] on input "text" at bounding box center [639, 181] width 245 height 23
paste input "**********"
type input "**********"
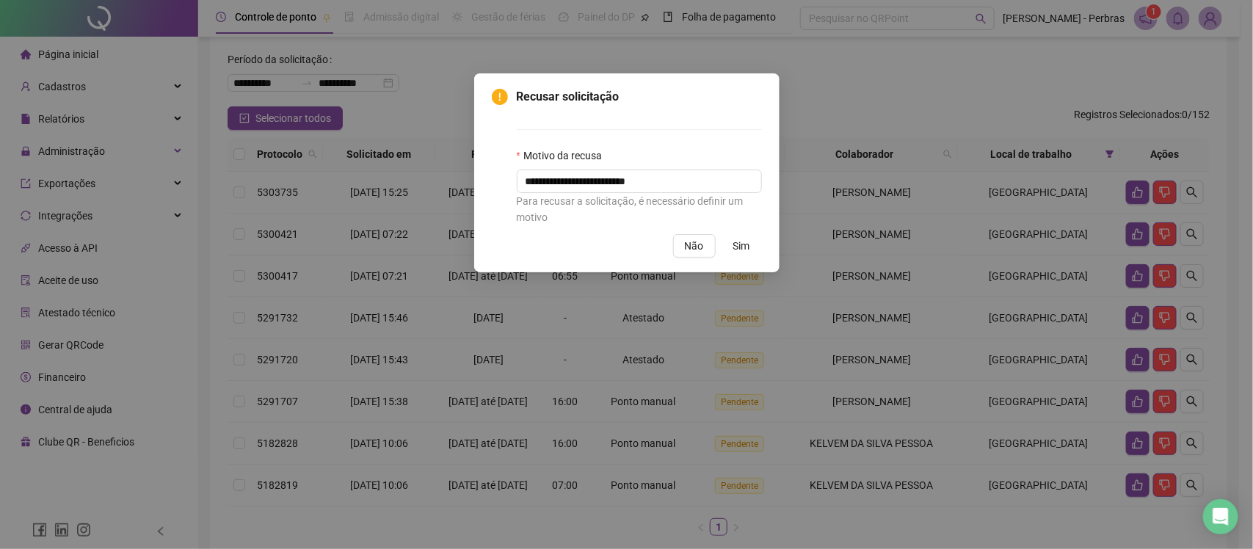
click at [743, 246] on span "Sim" at bounding box center [741, 246] width 17 height 16
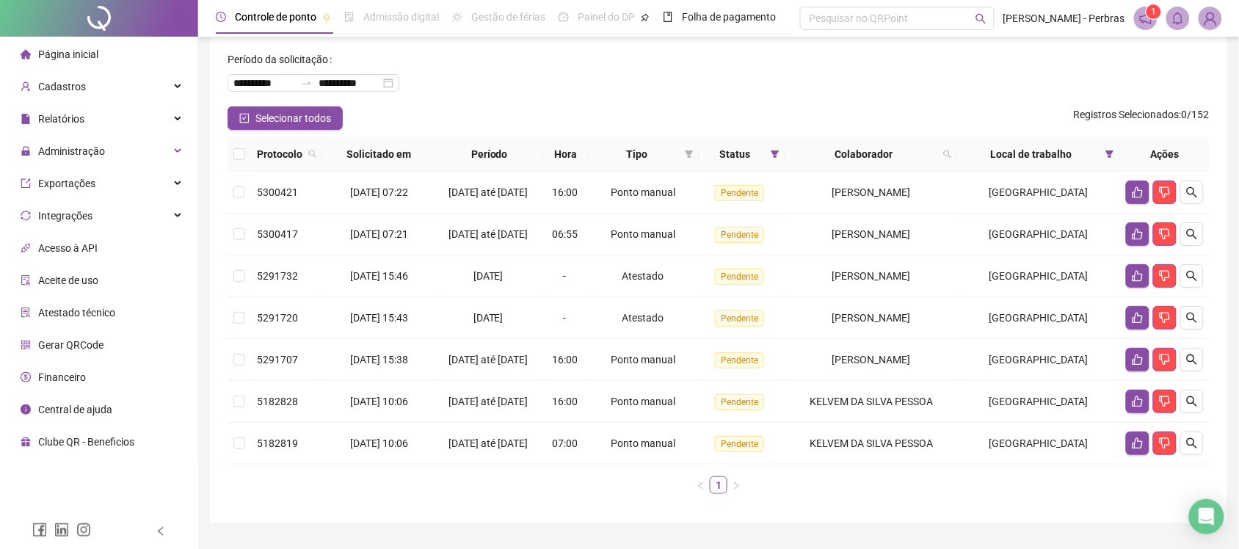
click at [878, 89] on div "**********" at bounding box center [718, 77] width 982 height 59
click at [1109, 156] on icon "filter" at bounding box center [1110, 153] width 8 height 7
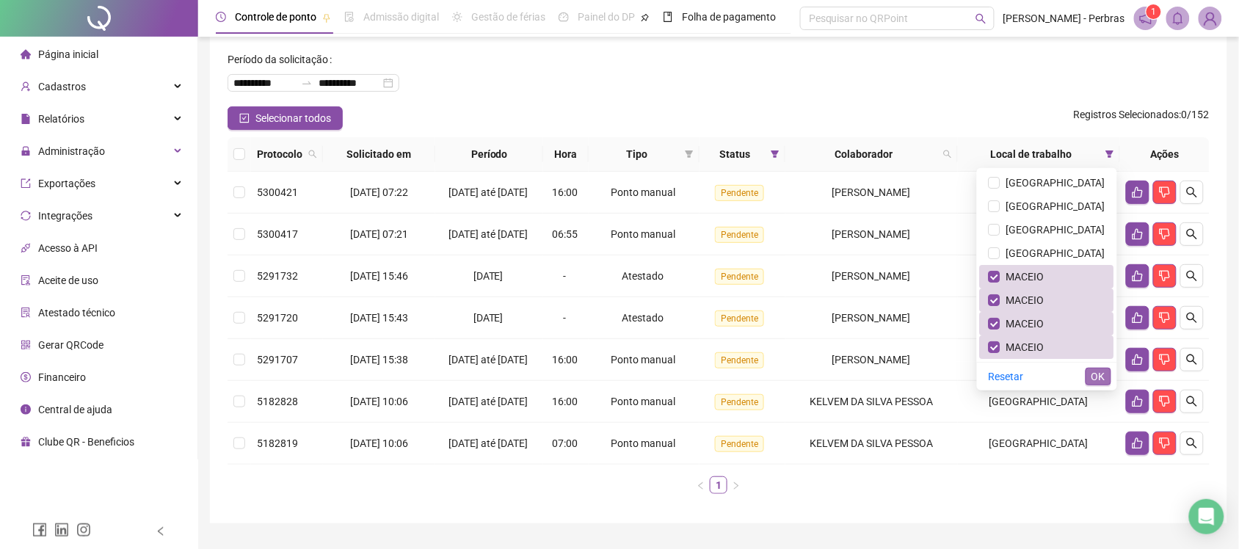
click at [1099, 379] on span "OK" at bounding box center [1098, 376] width 14 height 16
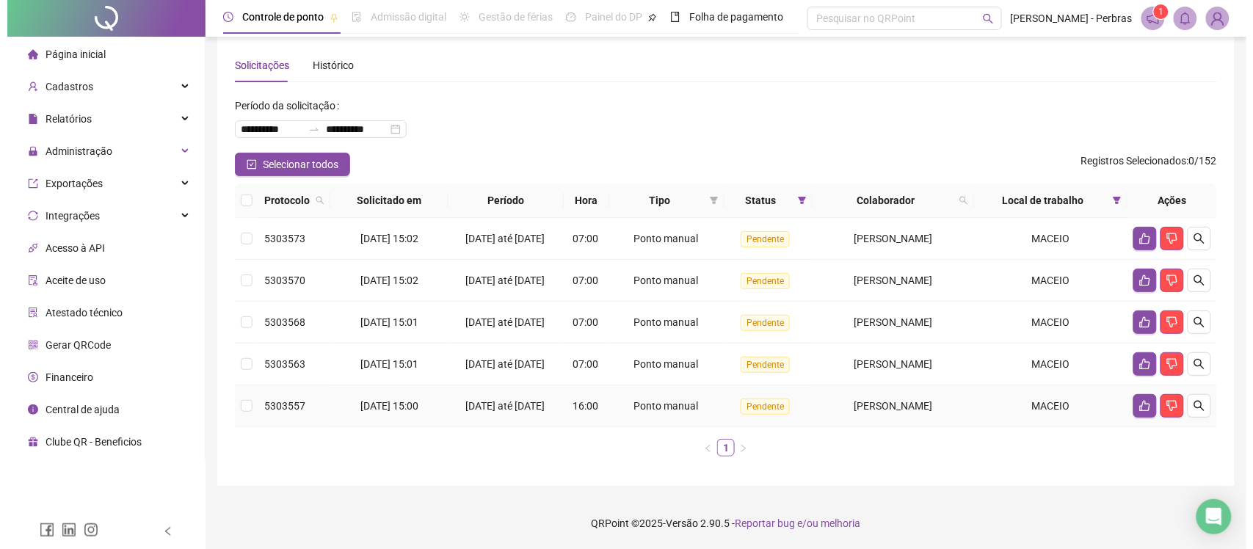
scroll to position [62, 0]
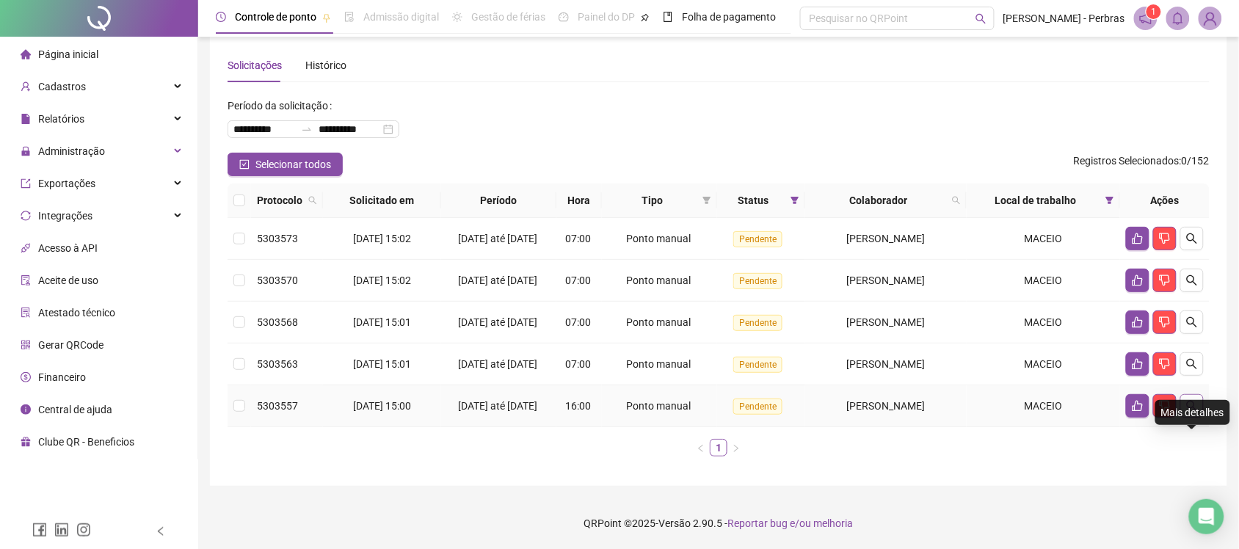
click at [1195, 400] on icon "search" at bounding box center [1192, 406] width 12 height 12
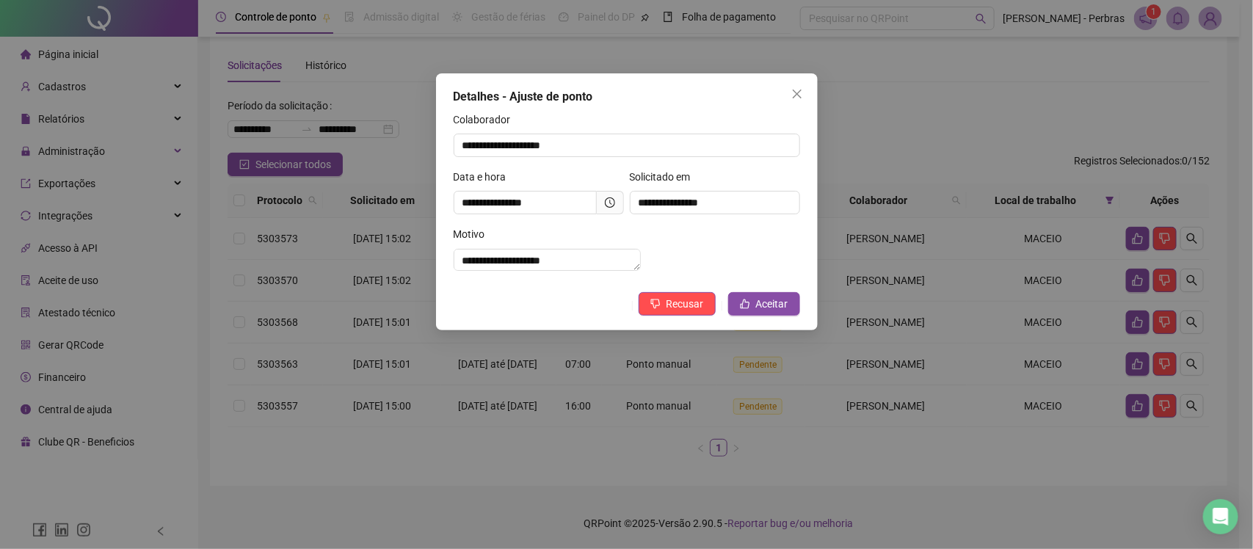
click at [607, 199] on icon "clock-circle" at bounding box center [610, 202] width 10 height 10
click at [595, 214] on input "**********" at bounding box center [525, 202] width 143 height 23
click at [772, 312] on span "Aceitar" at bounding box center [772, 304] width 32 height 16
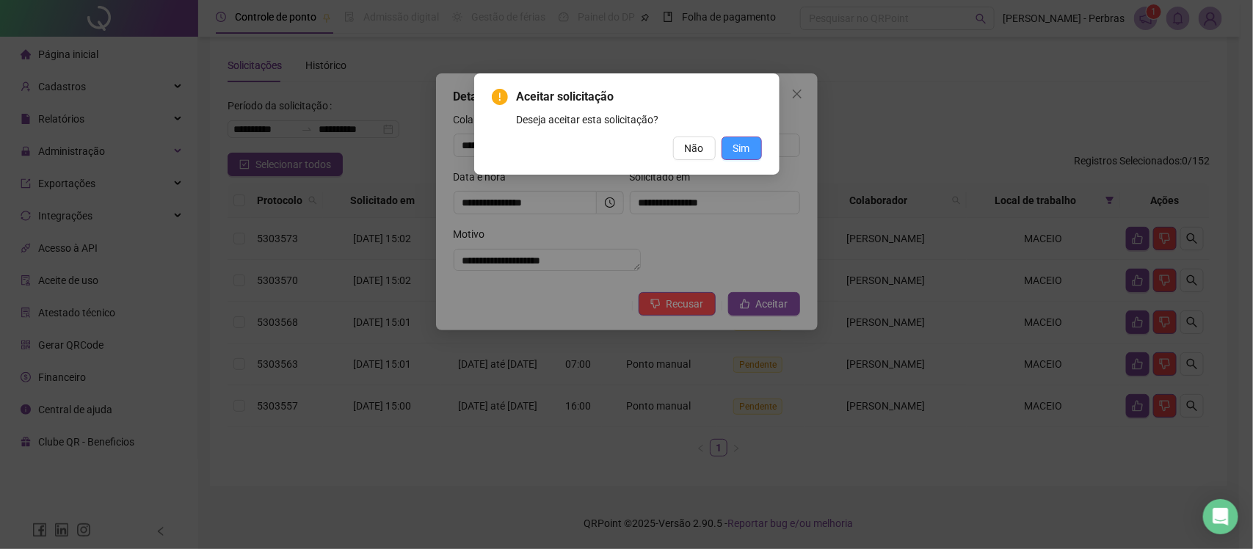
click at [743, 140] on span "Sim" at bounding box center [741, 148] width 17 height 16
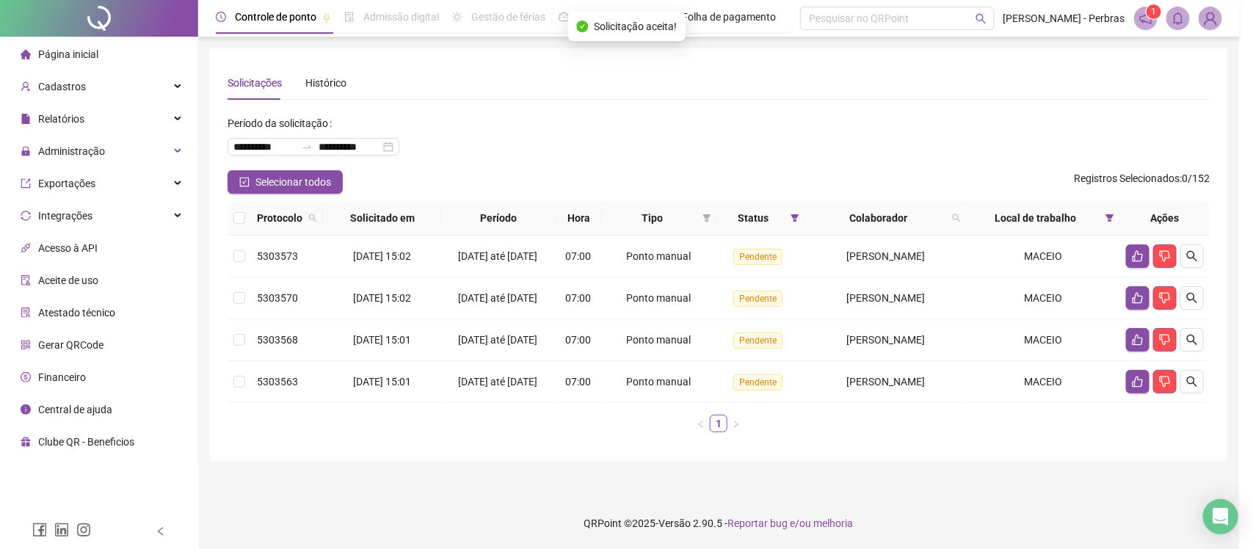
scroll to position [11, 0]
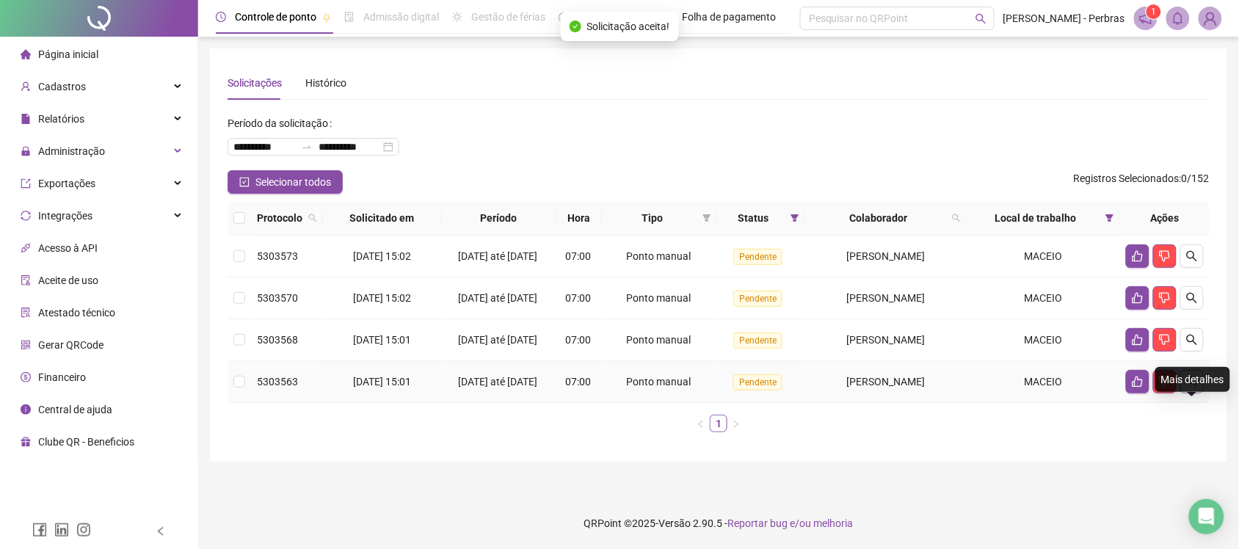
click at [1193, 387] on icon "search" at bounding box center [1192, 382] width 12 height 12
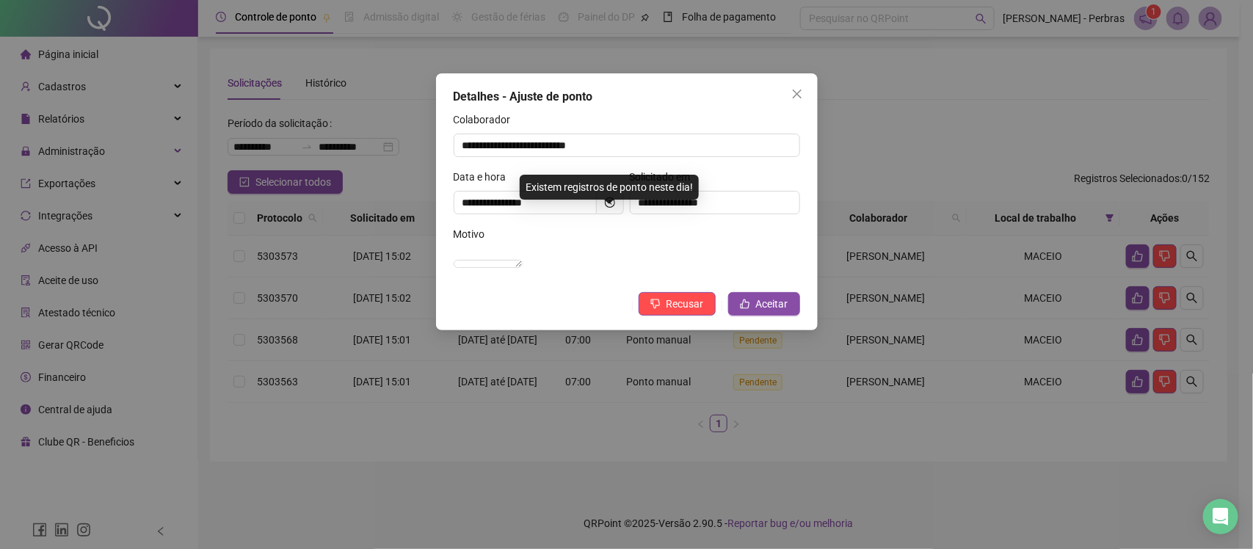
click at [599, 198] on span at bounding box center [610, 202] width 27 height 23
click at [613, 205] on icon "clock-circle" at bounding box center [610, 202] width 10 height 10
click at [613, 207] on icon "clock-circle" at bounding box center [610, 202] width 10 height 10
click at [758, 312] on span "Aceitar" at bounding box center [772, 304] width 32 height 16
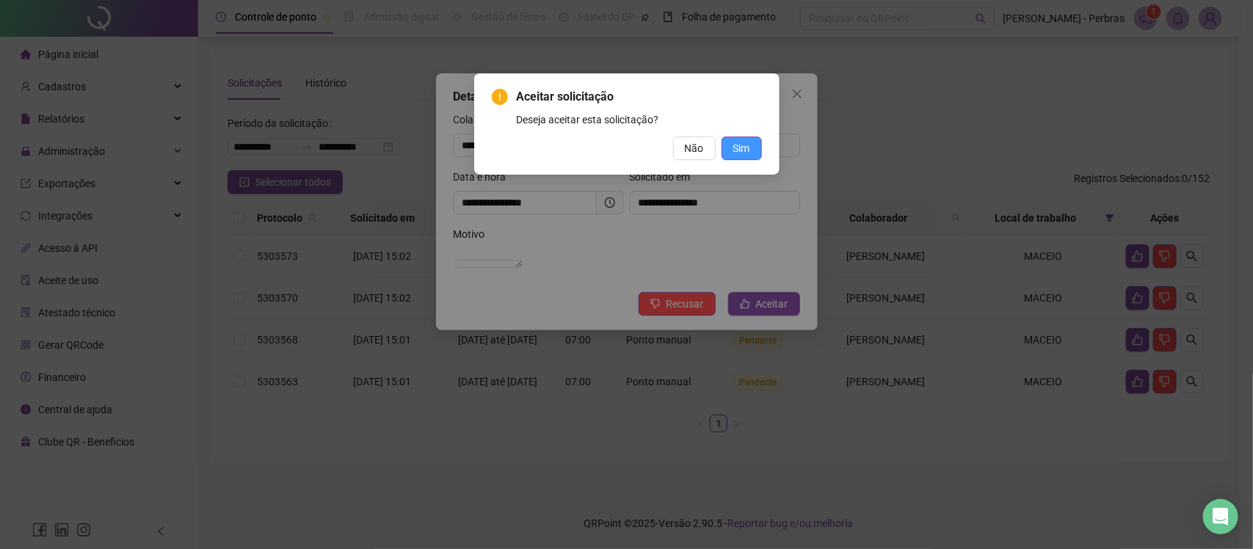
click at [746, 145] on span "Sim" at bounding box center [741, 148] width 17 height 16
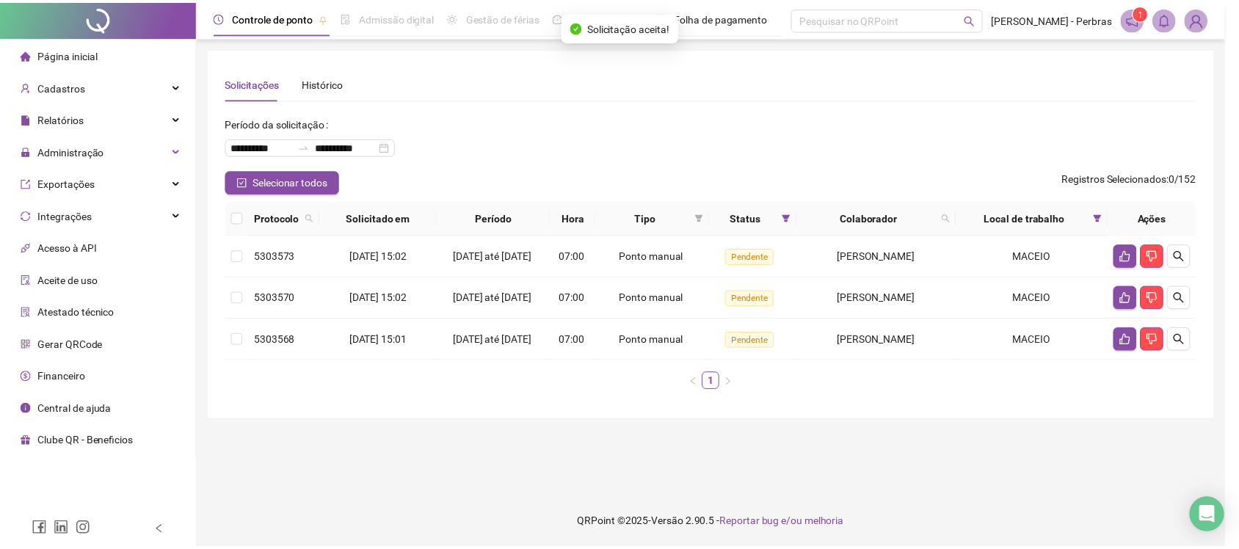
scroll to position [0, 0]
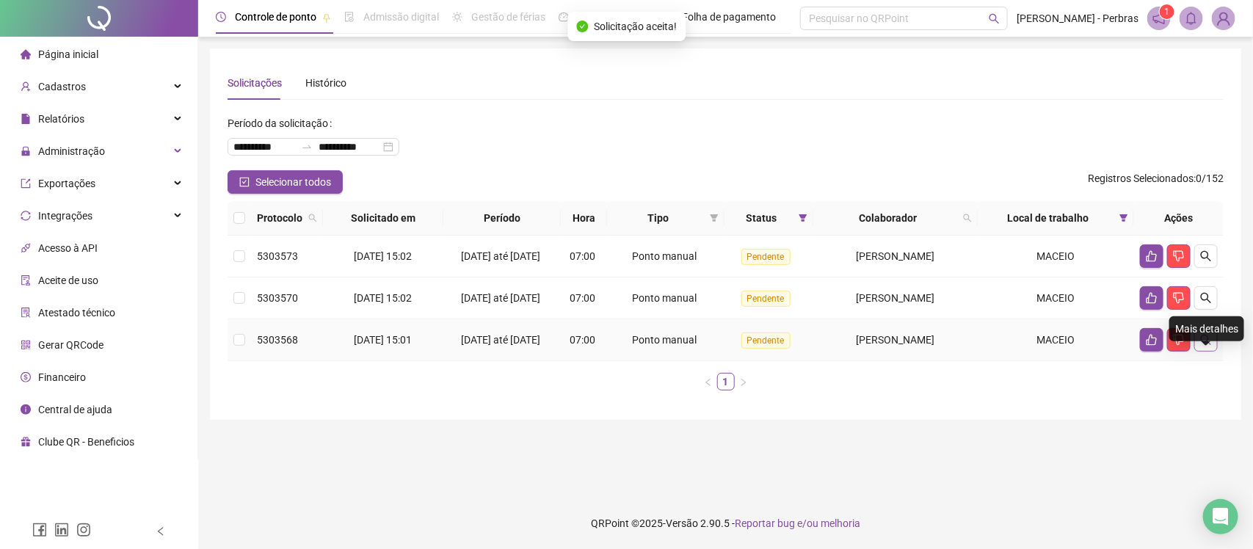
click at [1215, 352] on button "button" at bounding box center [1205, 339] width 23 height 23
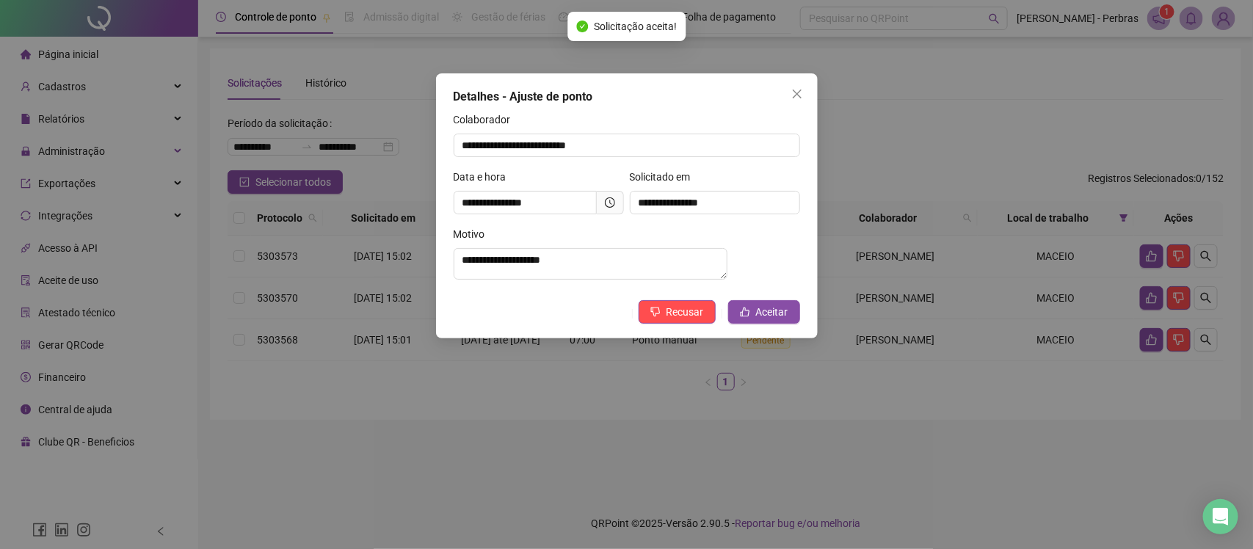
click at [606, 203] on icon "clock-circle" at bounding box center [610, 202] width 10 height 10
click at [768, 320] on span "Aceitar" at bounding box center [772, 312] width 32 height 16
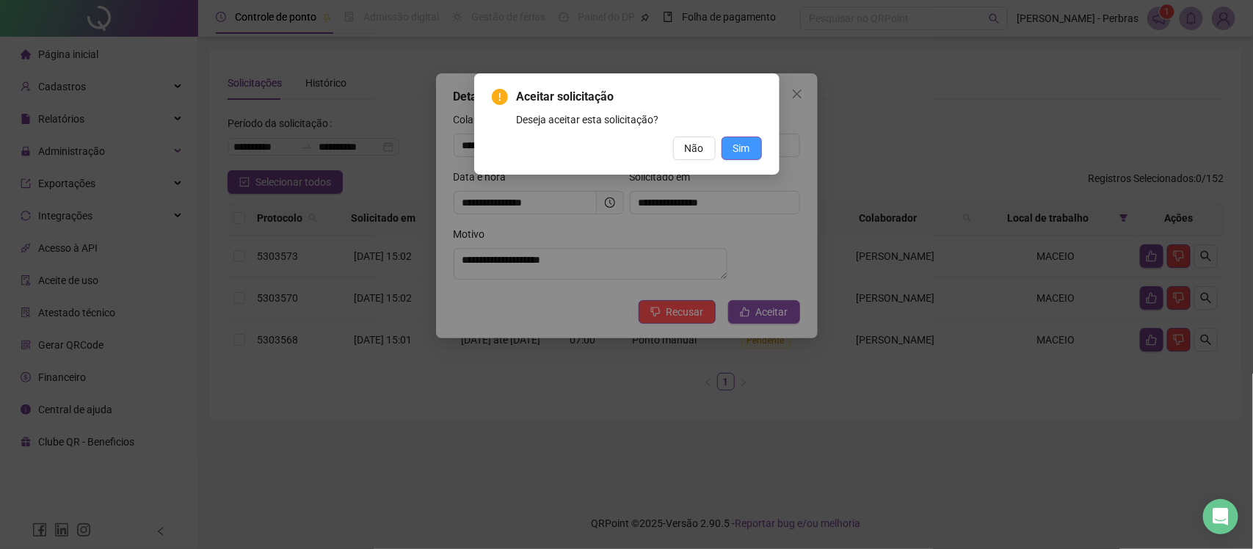
click at [745, 142] on span "Sim" at bounding box center [741, 148] width 17 height 16
click at [742, 148] on span "Sim" at bounding box center [741, 148] width 17 height 16
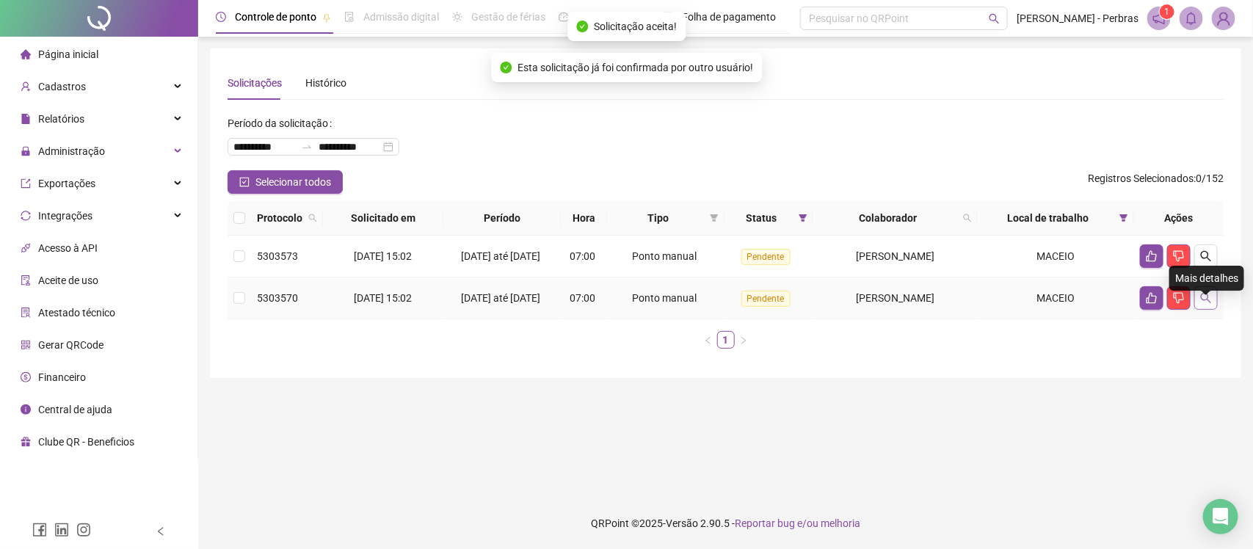
click at [1201, 304] on icon "search" at bounding box center [1206, 298] width 12 height 12
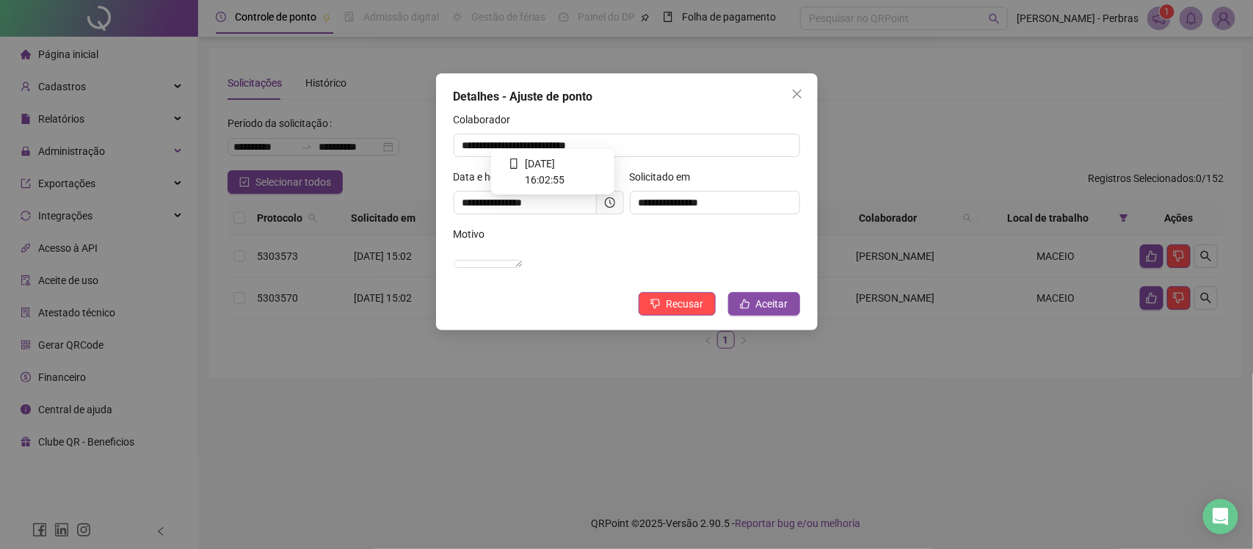
click at [610, 204] on icon "clock-circle" at bounding box center [610, 202] width 10 height 10
click at [772, 312] on span "Aceitar" at bounding box center [772, 304] width 32 height 16
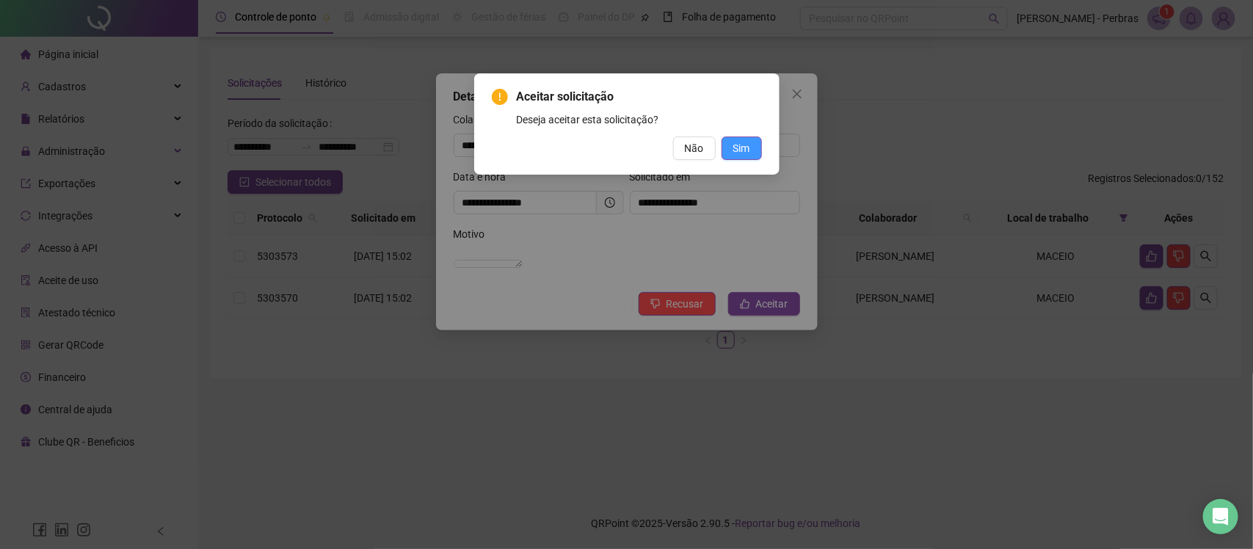
click at [743, 153] on span "Sim" at bounding box center [741, 148] width 17 height 16
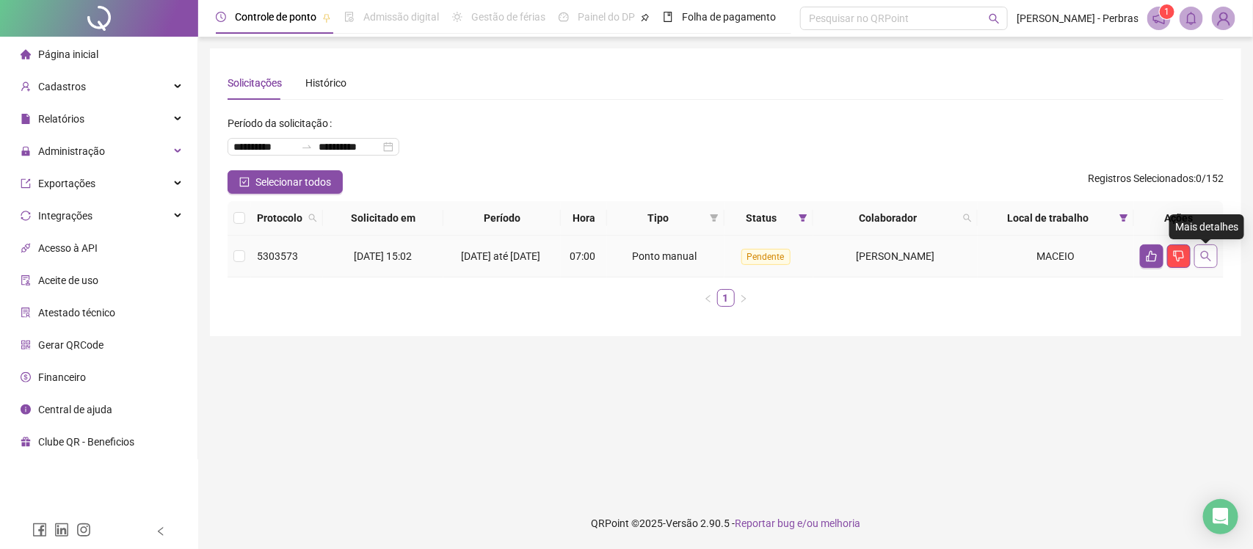
click at [1198, 258] on button "button" at bounding box center [1205, 255] width 23 height 23
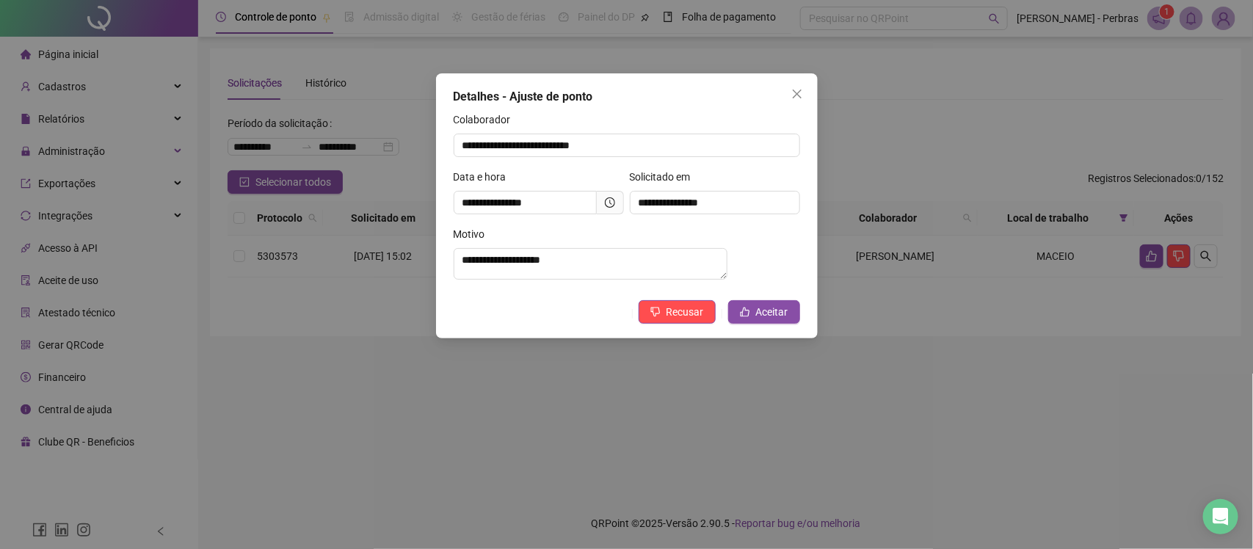
click at [620, 200] on span at bounding box center [610, 202] width 27 height 23
click at [613, 203] on icon "clock-circle" at bounding box center [610, 202] width 10 height 10
click at [771, 324] on button "Aceitar" at bounding box center [764, 311] width 72 height 23
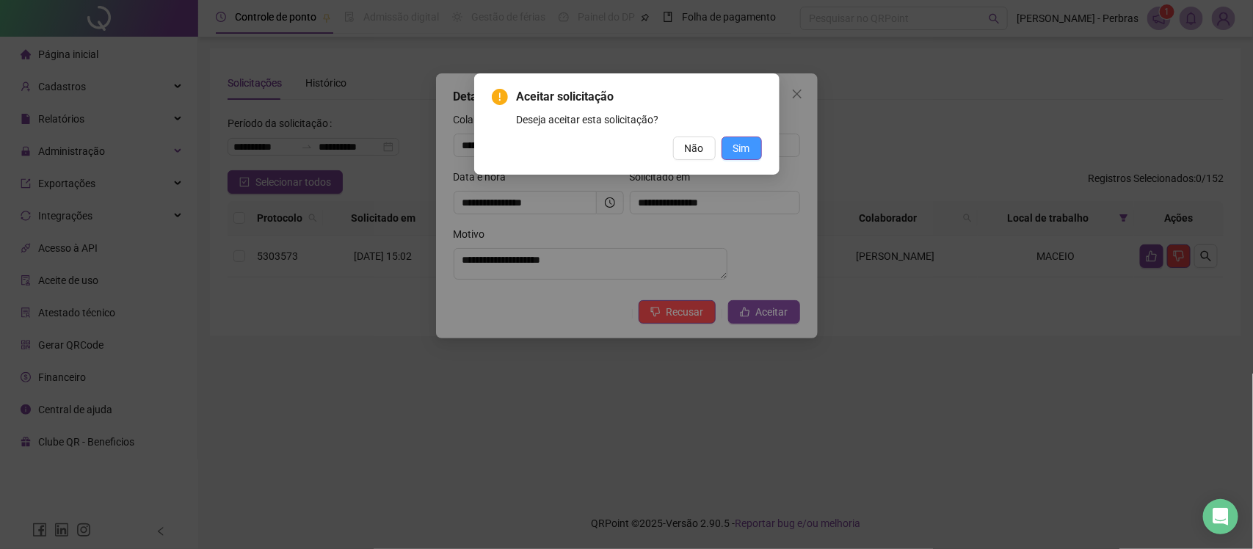
click at [738, 149] on span "Sim" at bounding box center [741, 148] width 17 height 16
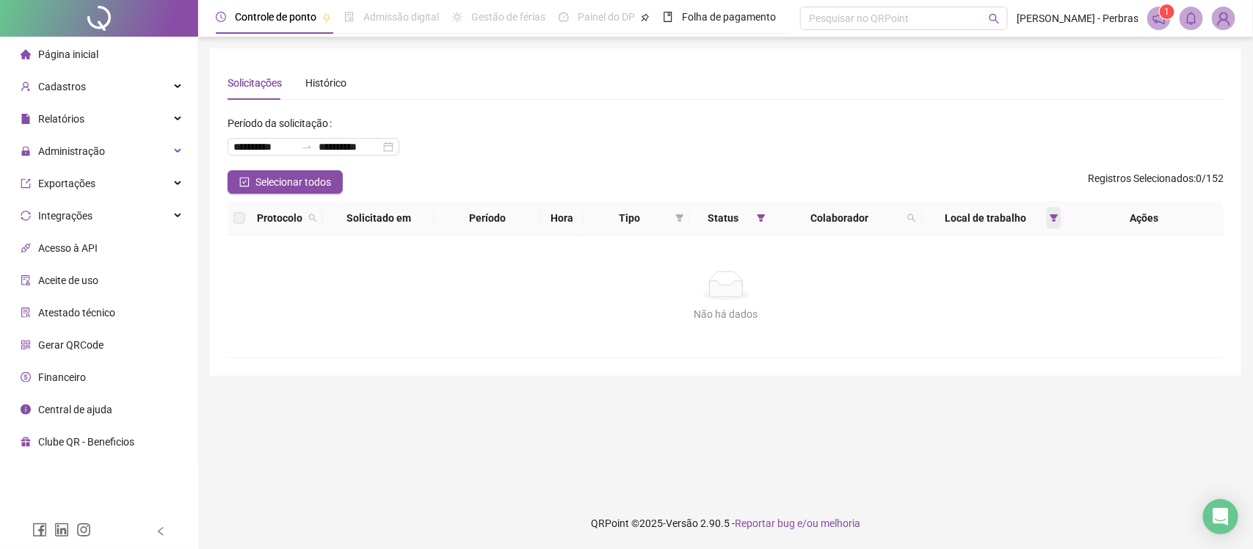
click at [1053, 219] on icon "filter" at bounding box center [1053, 217] width 8 height 7
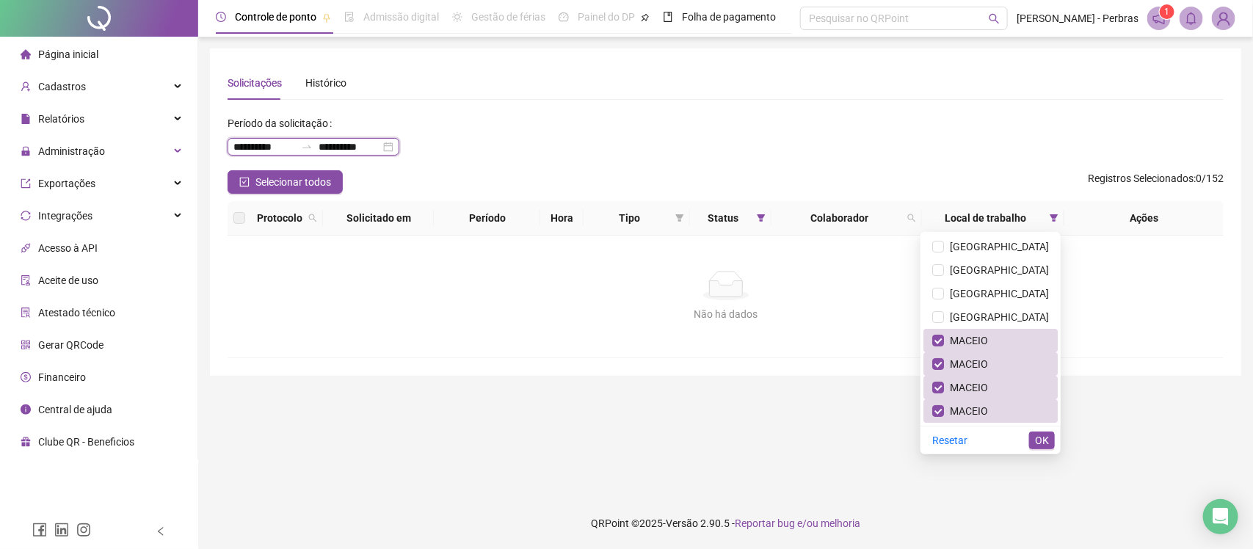
click at [349, 139] on input "**********" at bounding box center [349, 147] width 62 height 16
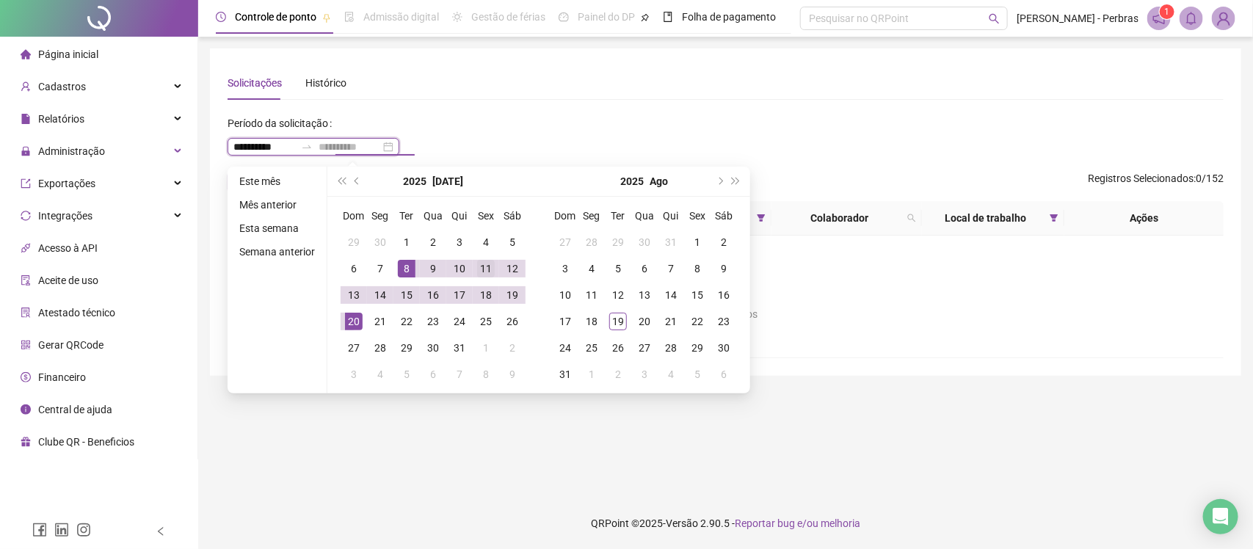
type input "**********"
click at [478, 269] on div "11" at bounding box center [486, 269] width 18 height 18
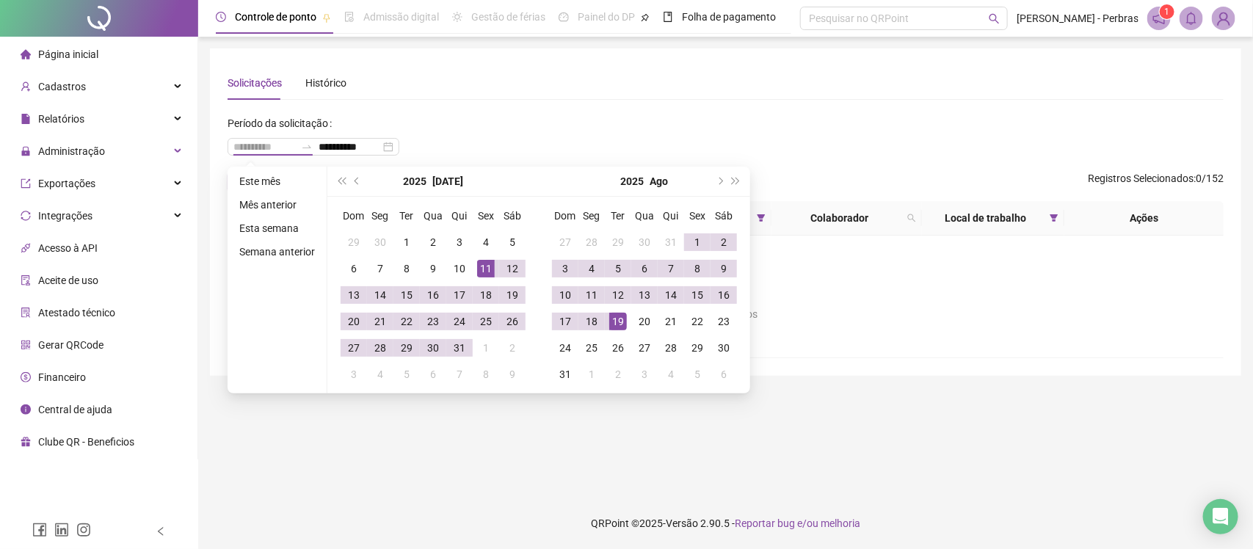
click at [619, 319] on div "19" at bounding box center [618, 322] width 18 height 18
type input "**********"
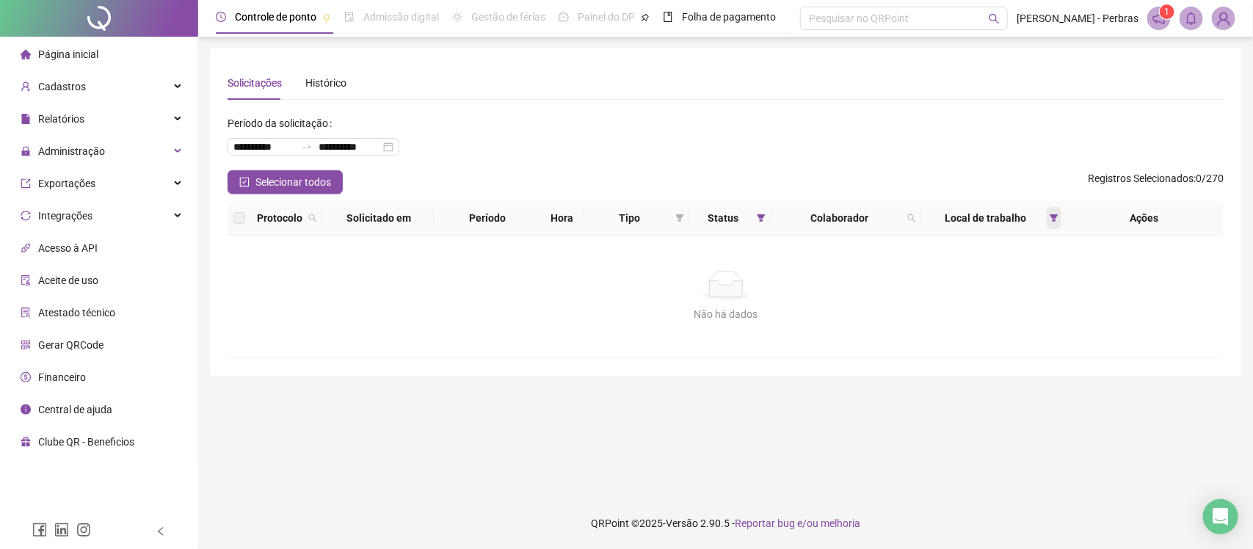
click at [1058, 214] on icon "filter" at bounding box center [1053, 218] width 9 height 9
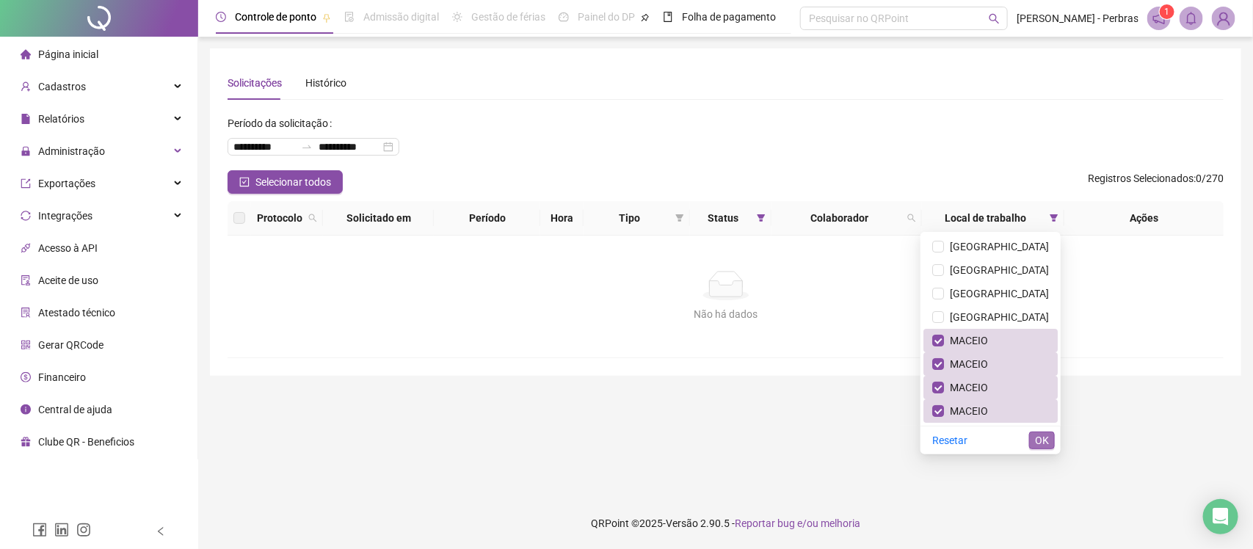
click at [1044, 437] on span "OK" at bounding box center [1042, 440] width 14 height 16
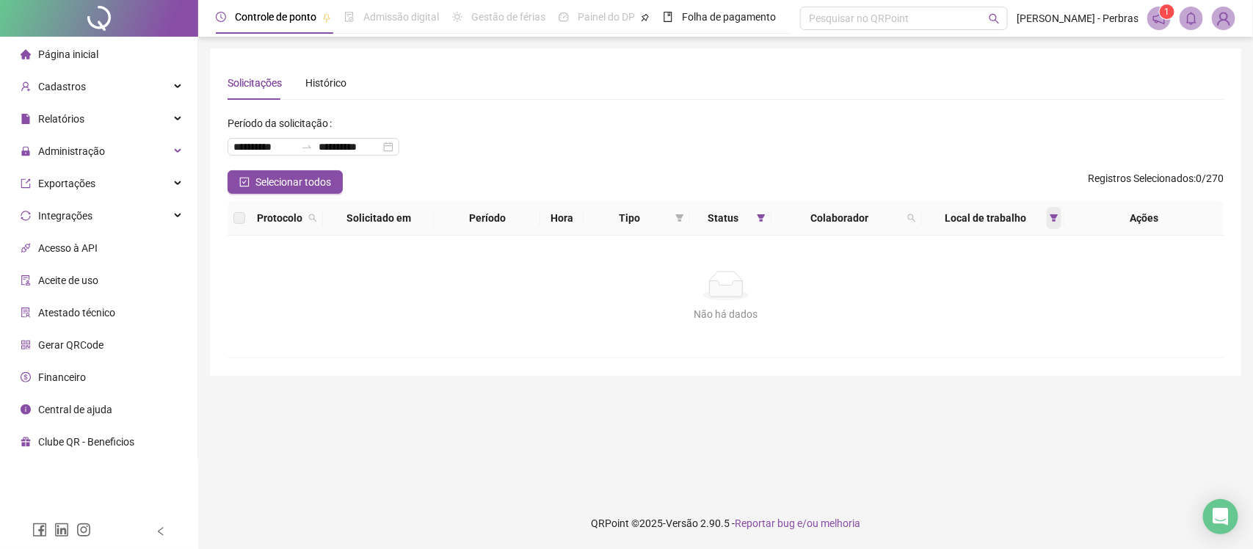
click at [1053, 209] on span at bounding box center [1053, 218] width 15 height 22
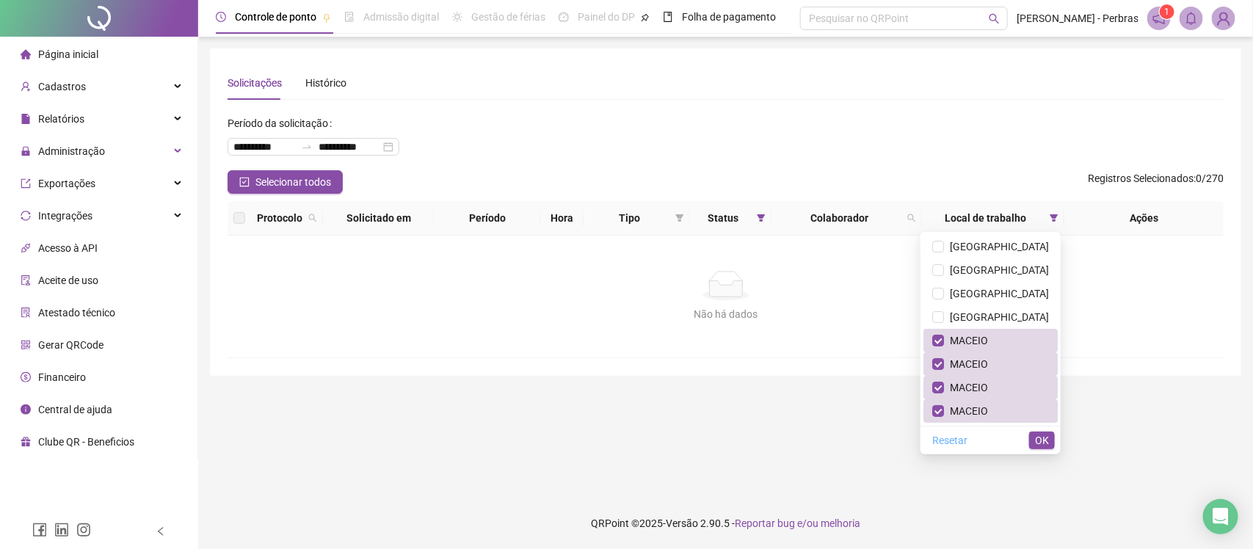
click at [967, 442] on span "Resetar" at bounding box center [949, 440] width 35 height 16
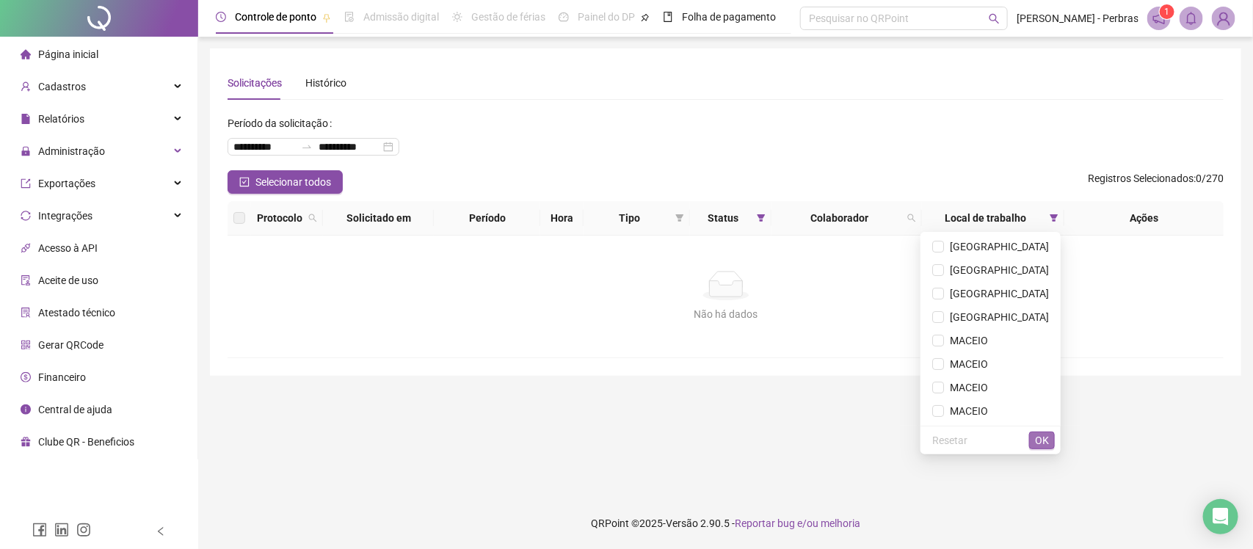
click at [1043, 448] on span "OK" at bounding box center [1042, 440] width 14 height 16
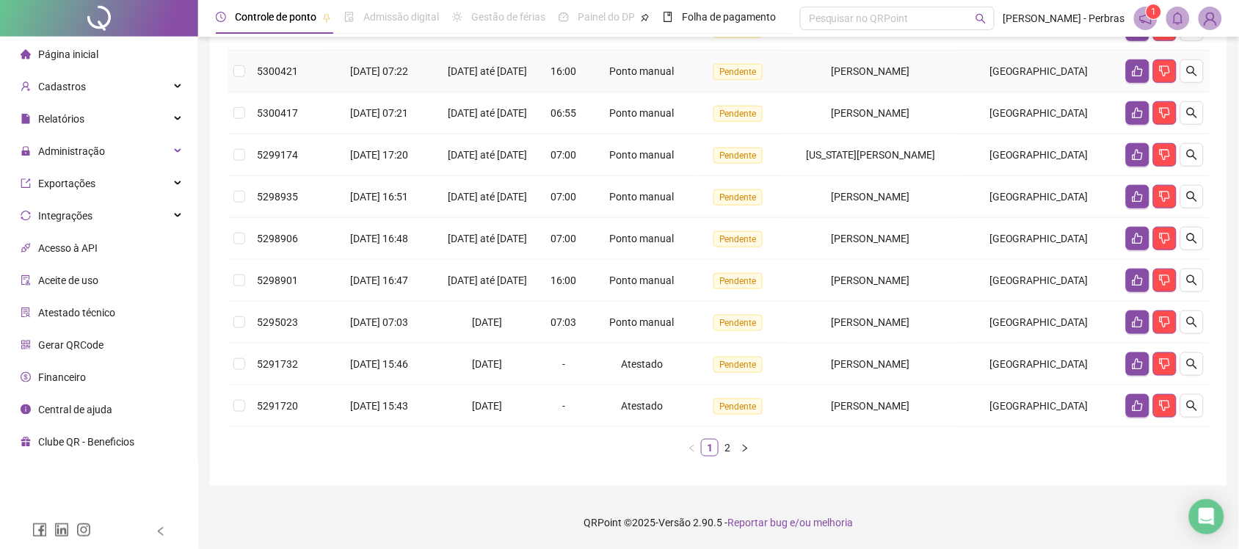
scroll to position [390, 0]
click at [103, 145] on div "Administração" at bounding box center [99, 150] width 192 height 29
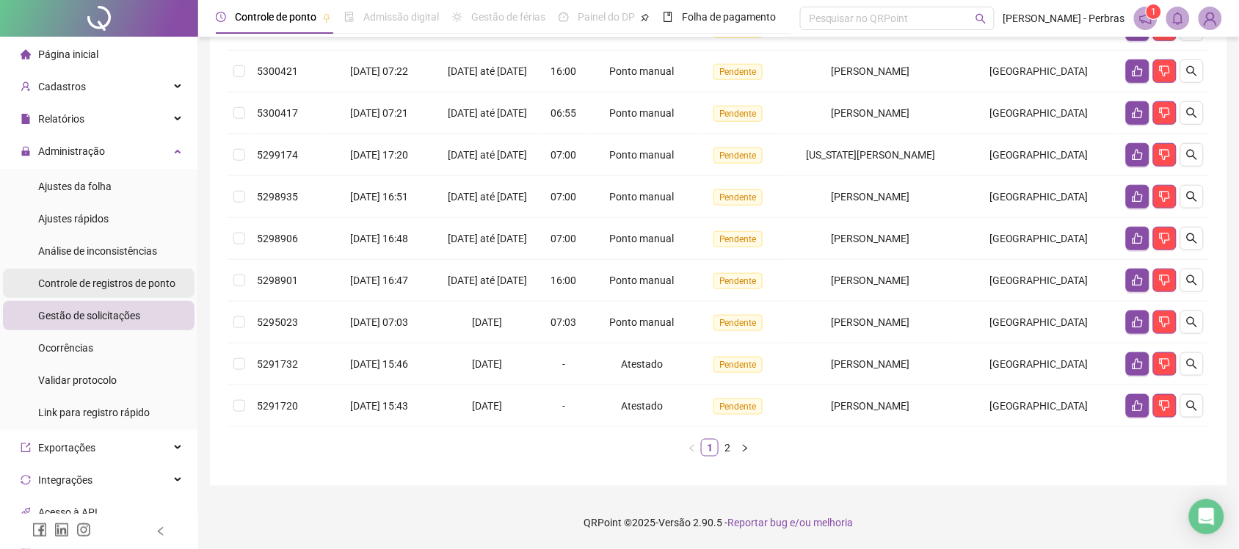
click at [130, 285] on span "Controle de registros de ponto" at bounding box center [106, 283] width 137 height 12
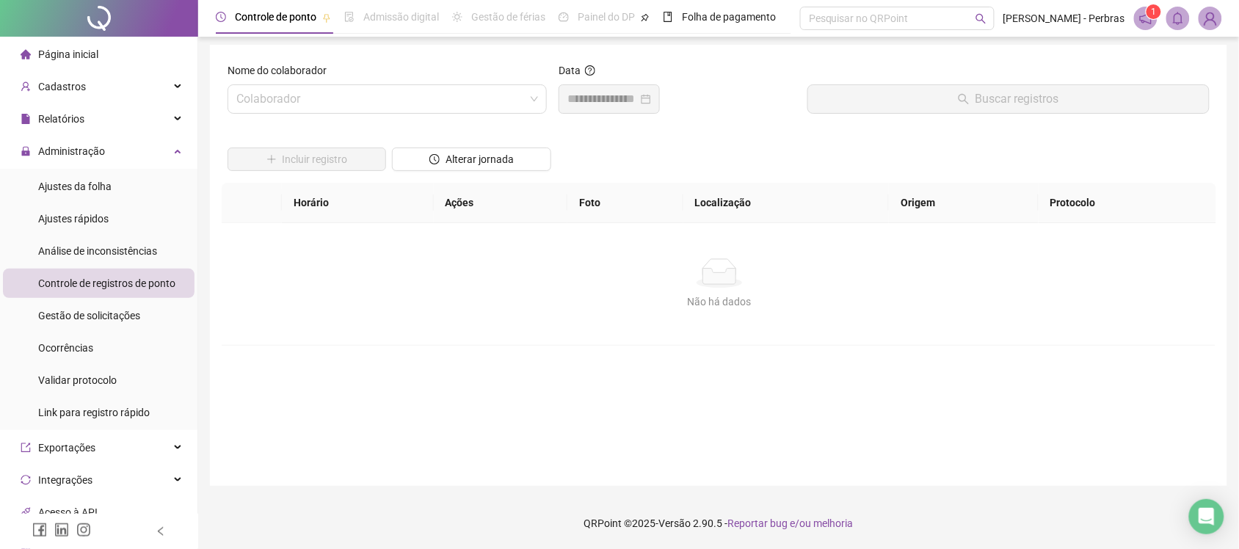
scroll to position [4, 0]
click at [357, 100] on input "search" at bounding box center [380, 99] width 288 height 28
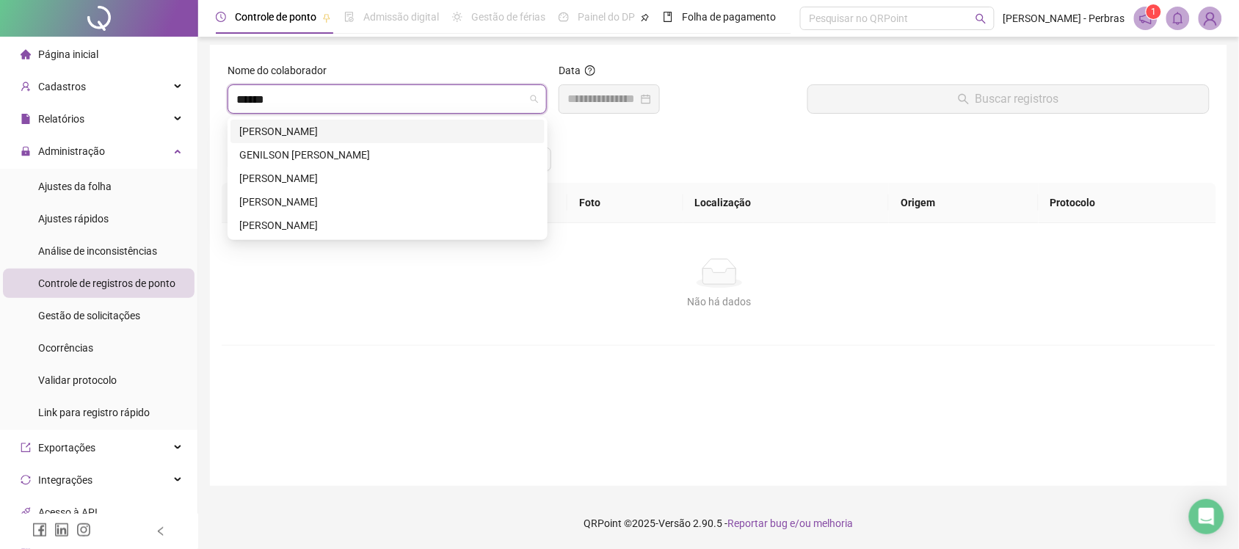
type input "*******"
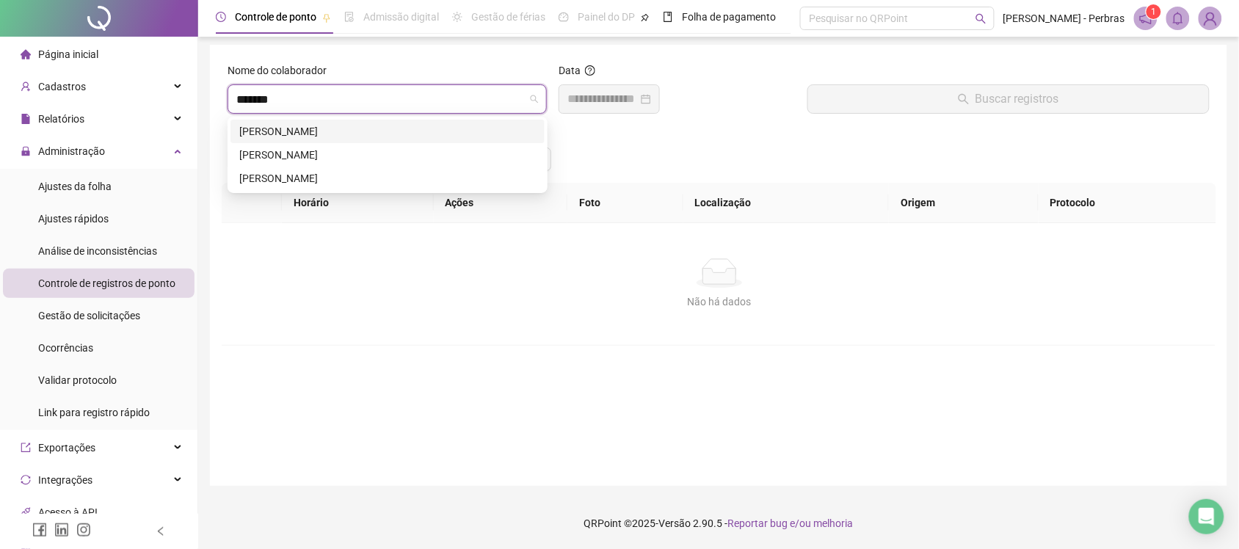
click at [306, 127] on div "JOSE DELANE DE LIMA PINHEIRO" at bounding box center [387, 131] width 296 height 16
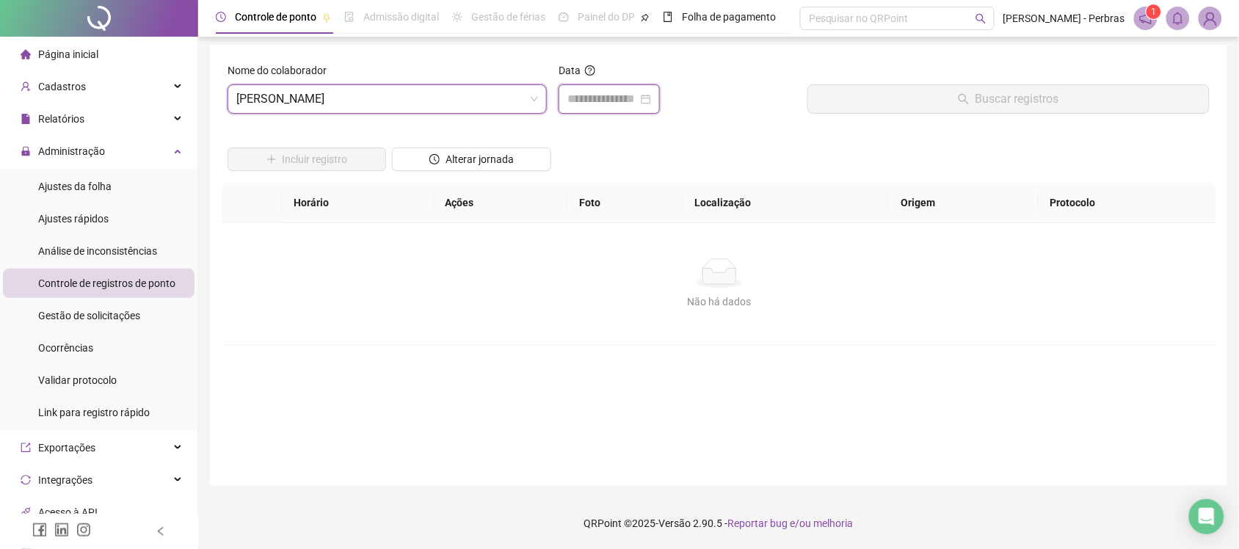
click at [610, 92] on input at bounding box center [602, 99] width 70 height 18
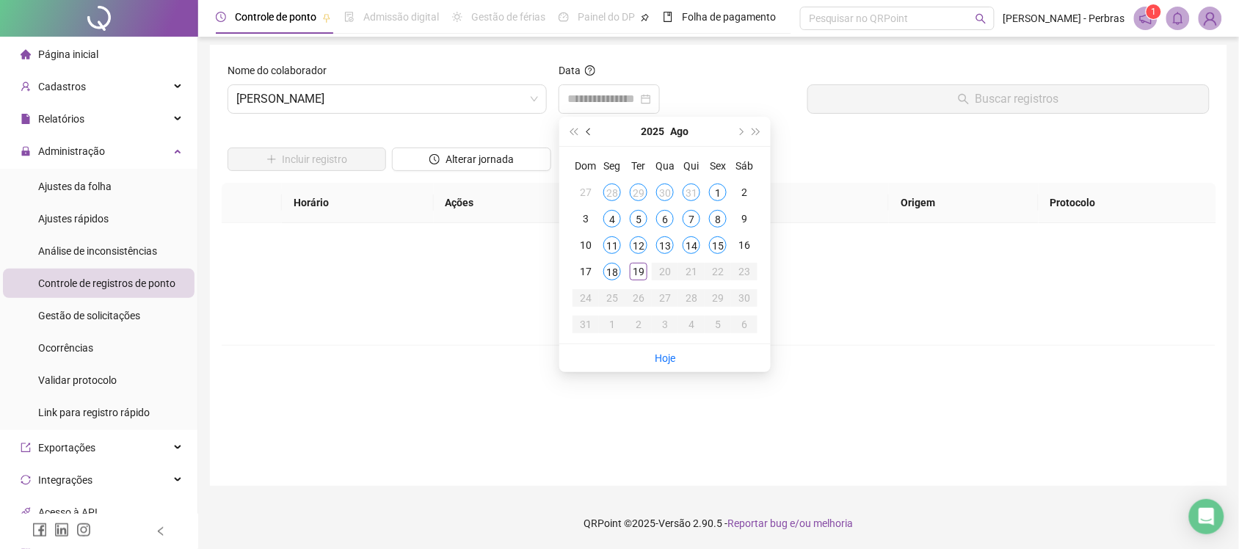
click at [592, 123] on button "prev-year" at bounding box center [589, 131] width 16 height 29
type input "**********"
click at [609, 276] on div "21" at bounding box center [612, 272] width 18 height 18
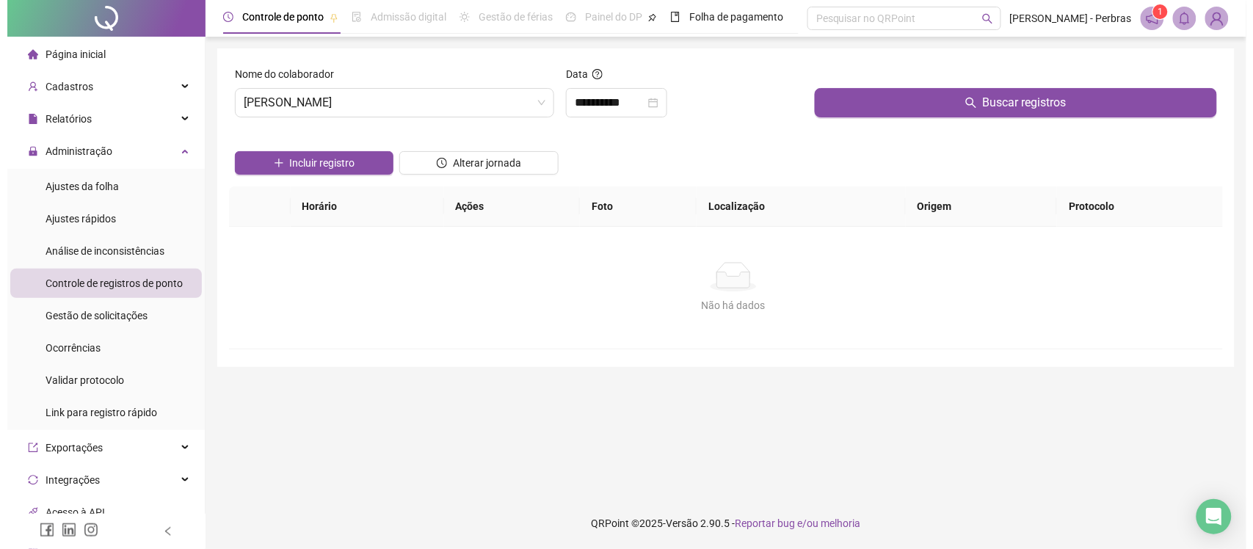
scroll to position [0, 0]
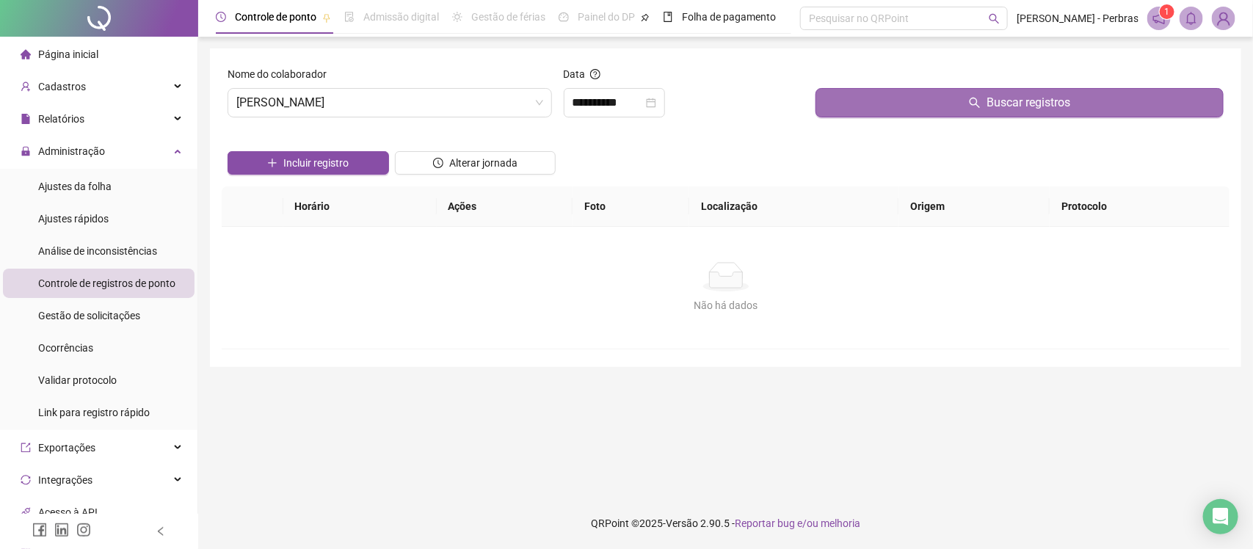
click at [894, 94] on button "Buscar registros" at bounding box center [1019, 102] width 408 height 29
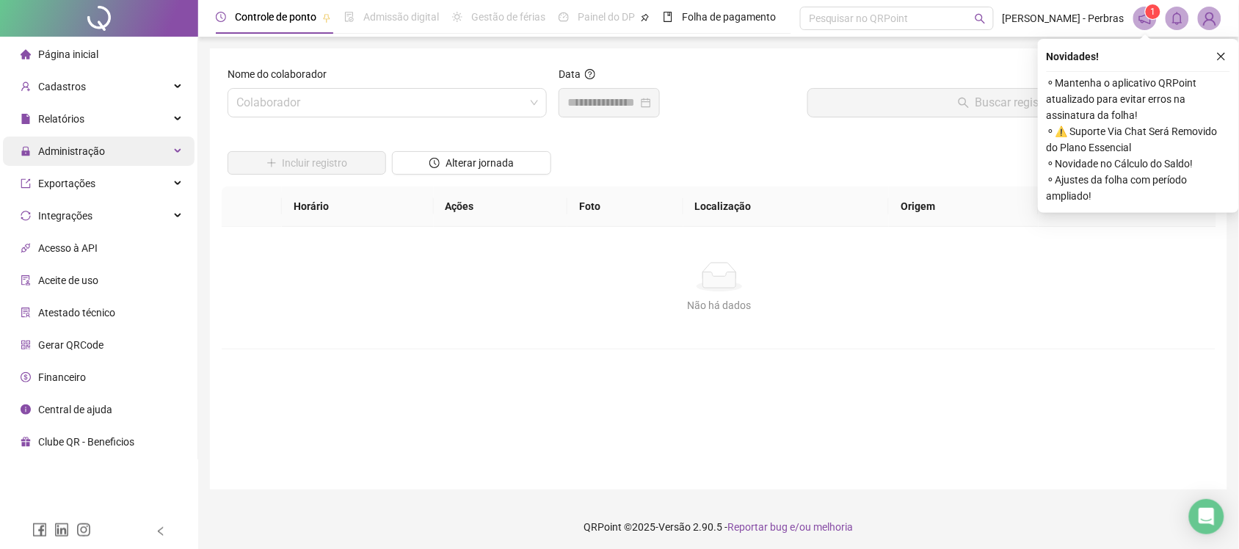
click at [115, 149] on div "Administração" at bounding box center [99, 150] width 192 height 29
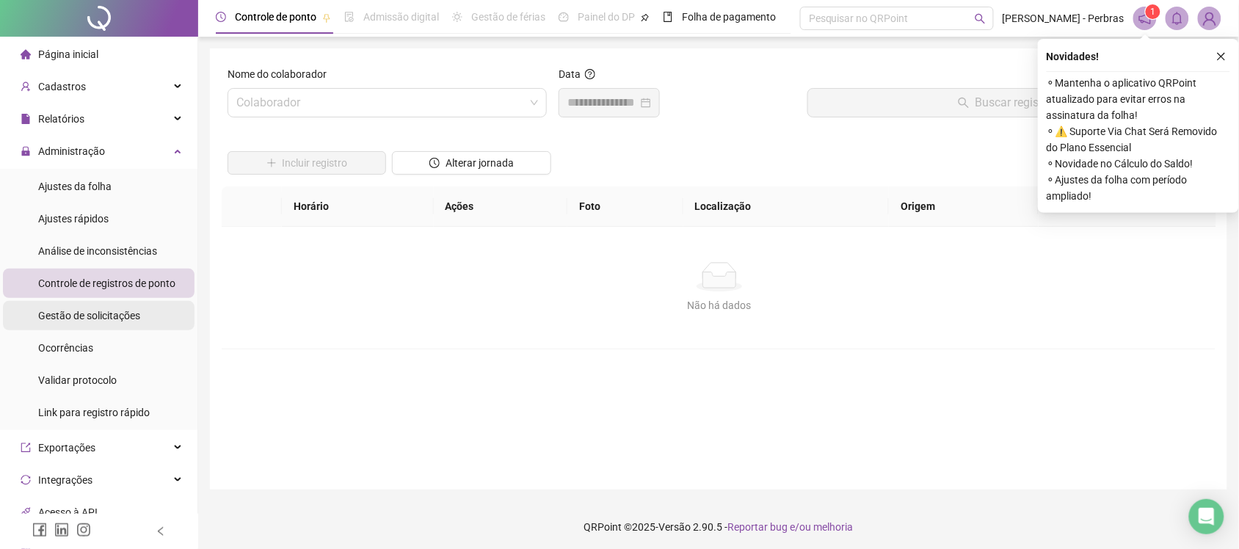
click at [110, 318] on span "Gestão de solicitações" at bounding box center [89, 316] width 102 height 12
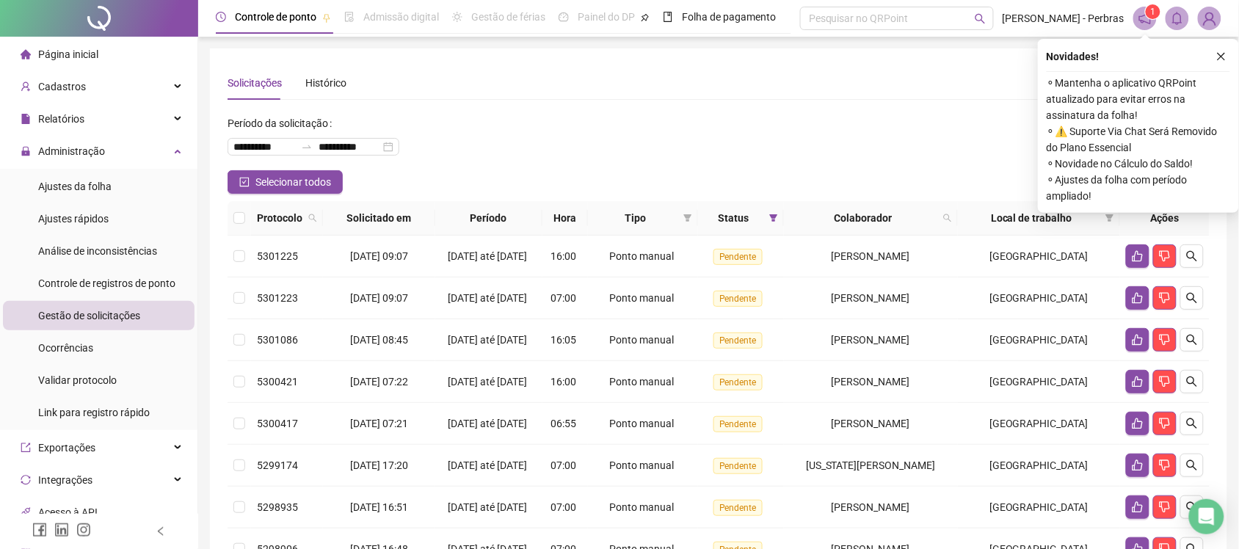
click at [1212, 49] on div "Novidades !" at bounding box center [1137, 57] width 183 height 18
click at [1219, 54] on icon "close" at bounding box center [1221, 57] width 8 height 8
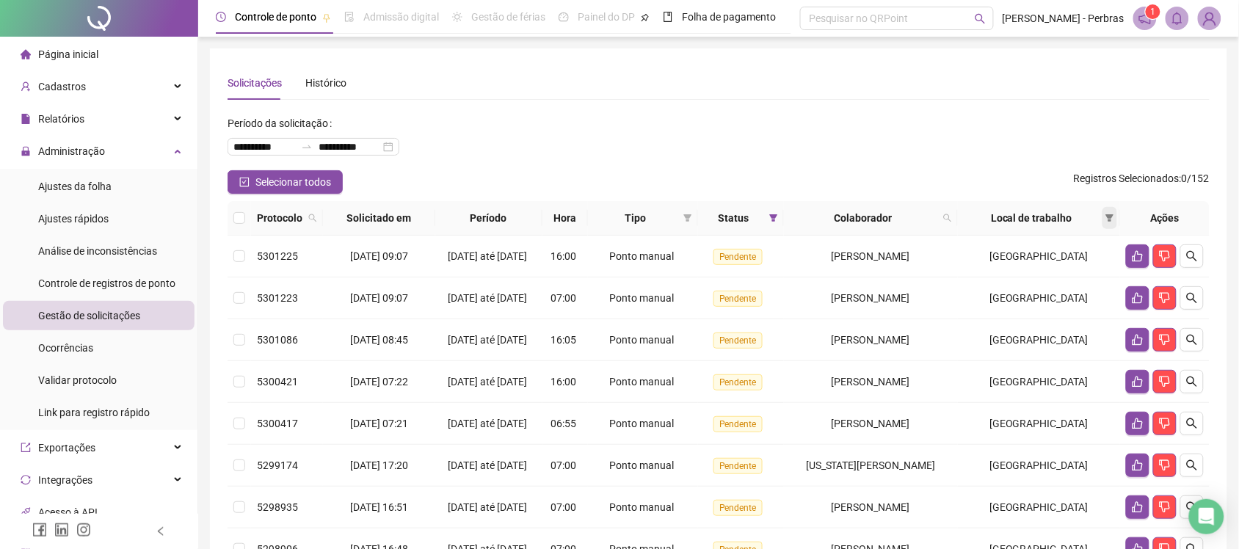
click at [1110, 215] on icon "filter" at bounding box center [1110, 217] width 8 height 7
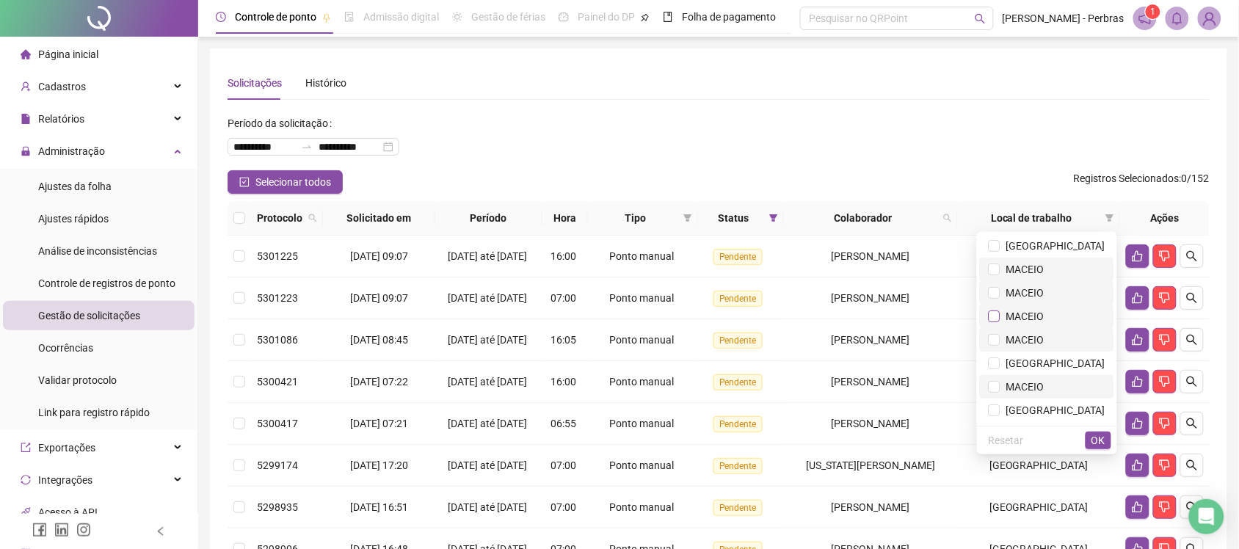
scroll to position [183, 0]
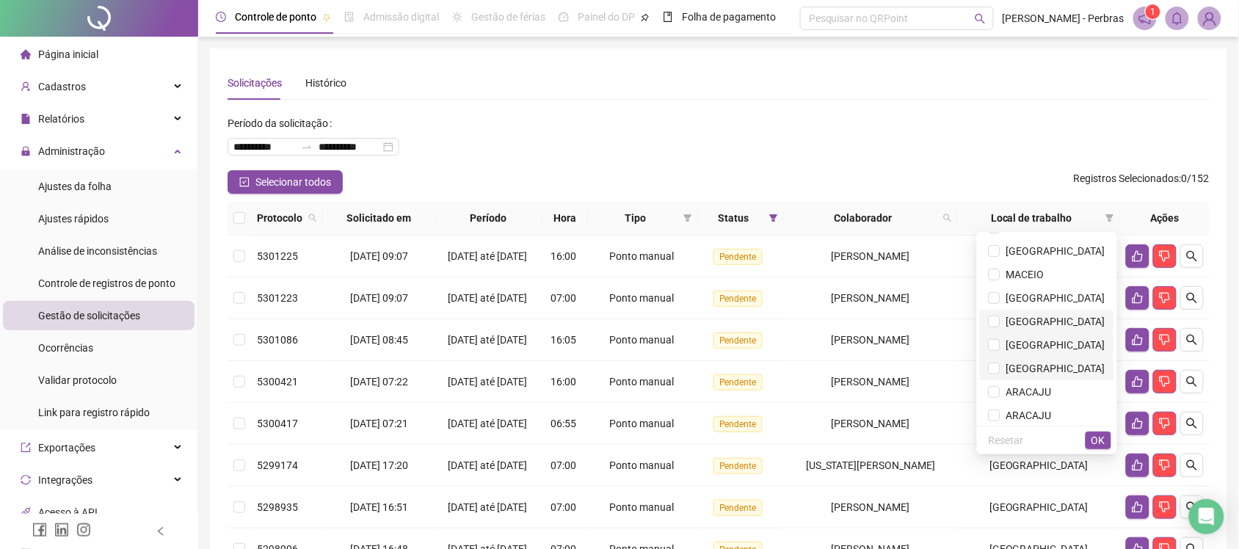
click at [1073, 324] on span "[GEOGRAPHIC_DATA]" at bounding box center [1052, 322] width 105 height 12
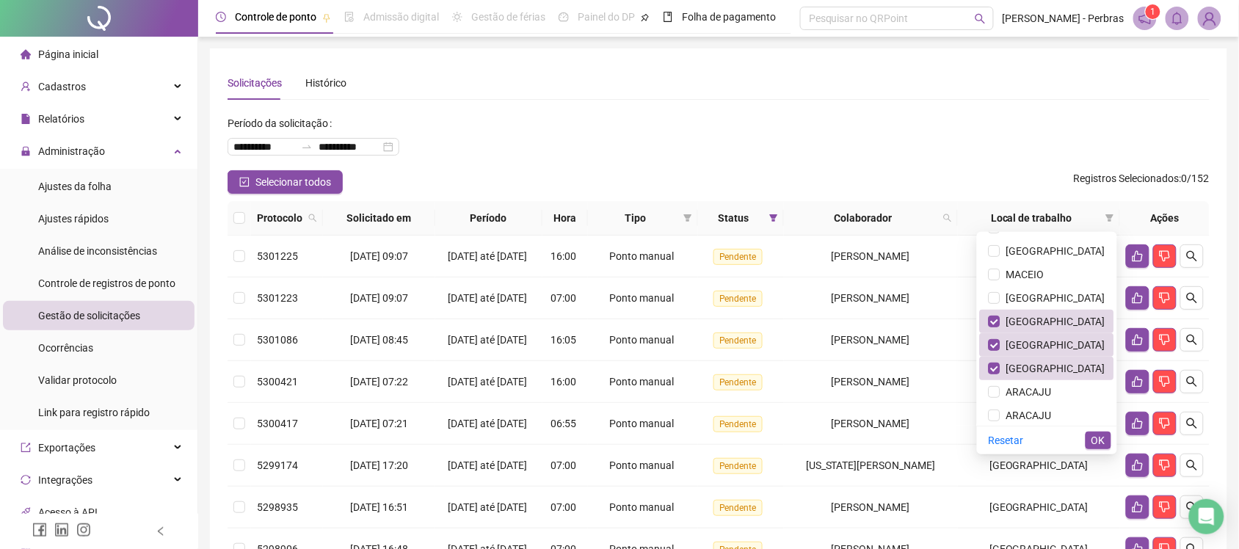
click at [1102, 438] on span "OK" at bounding box center [1098, 440] width 14 height 16
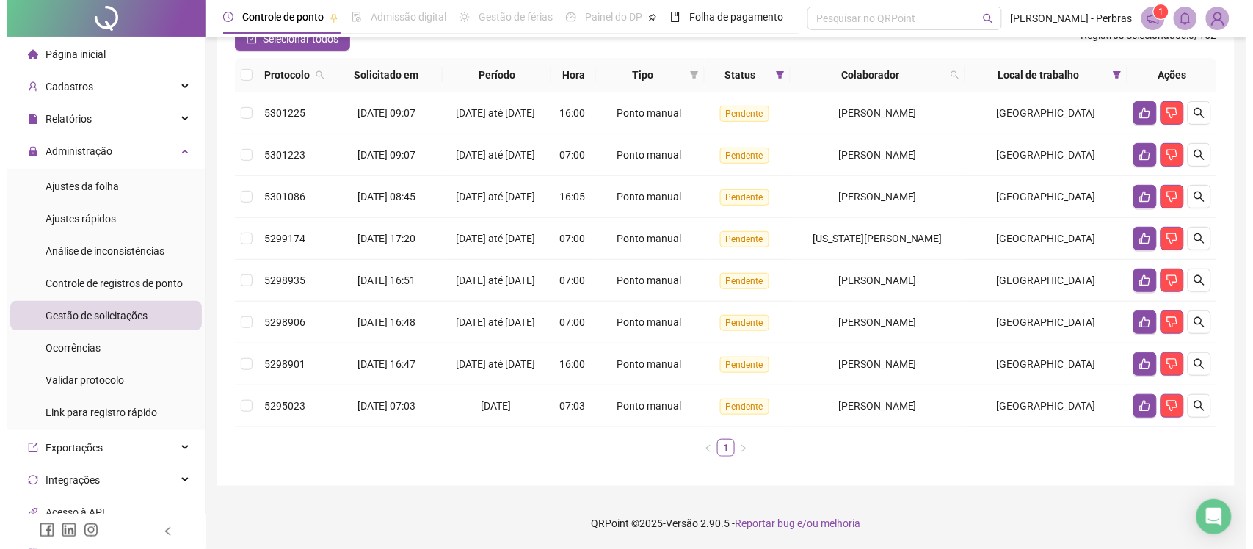
scroll to position [205, 0]
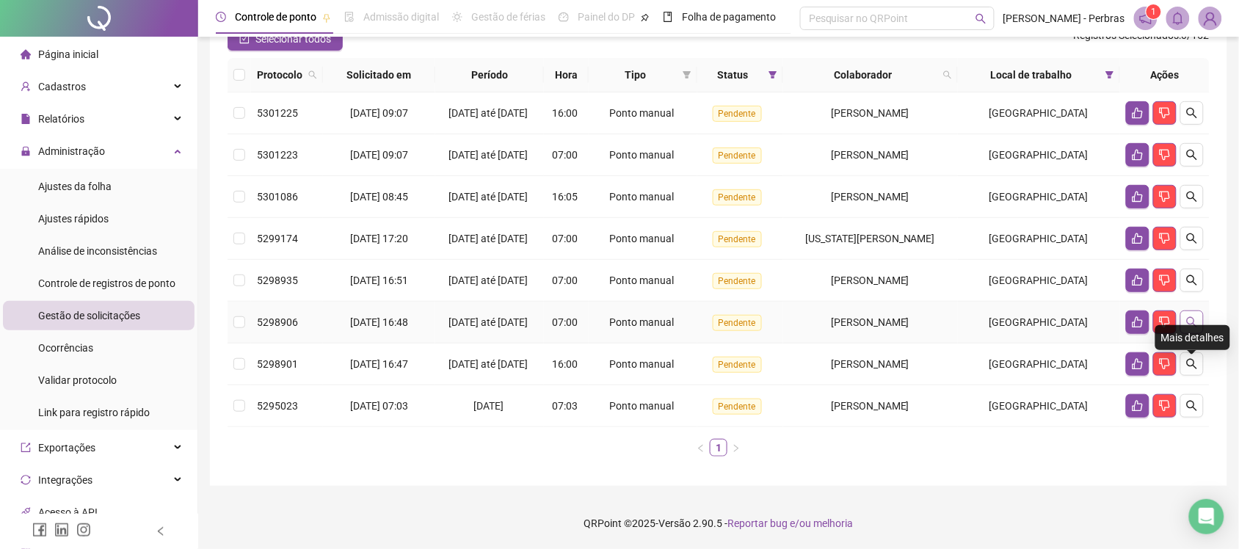
click at [1196, 316] on icon "search" at bounding box center [1192, 322] width 12 height 12
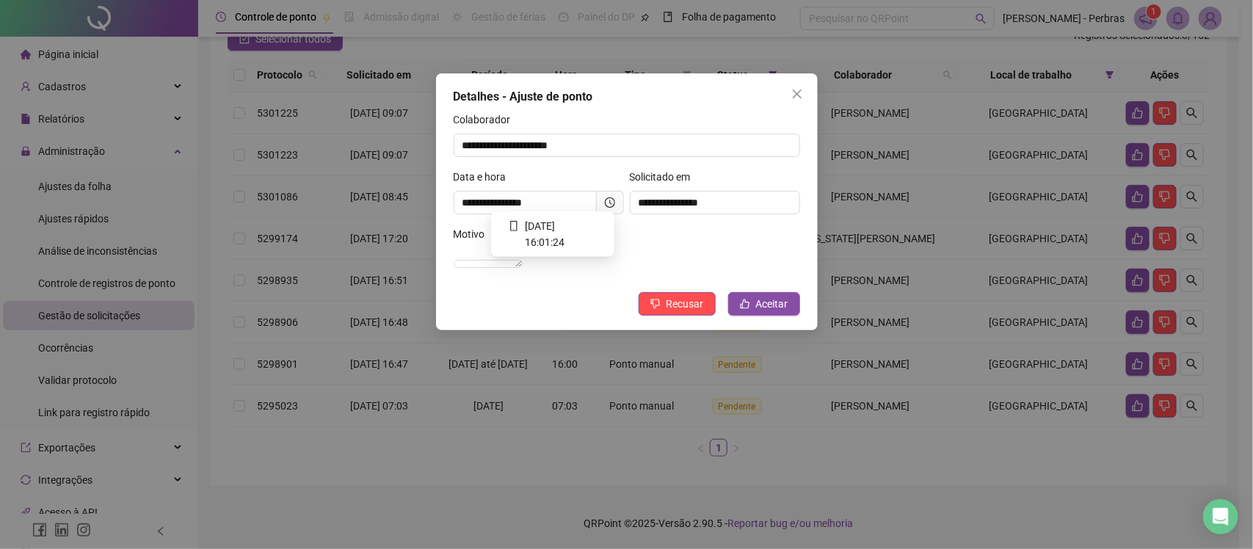
click at [613, 202] on icon "clock-circle" at bounding box center [610, 202] width 10 height 10
click at [776, 312] on span "Aceitar" at bounding box center [772, 304] width 32 height 16
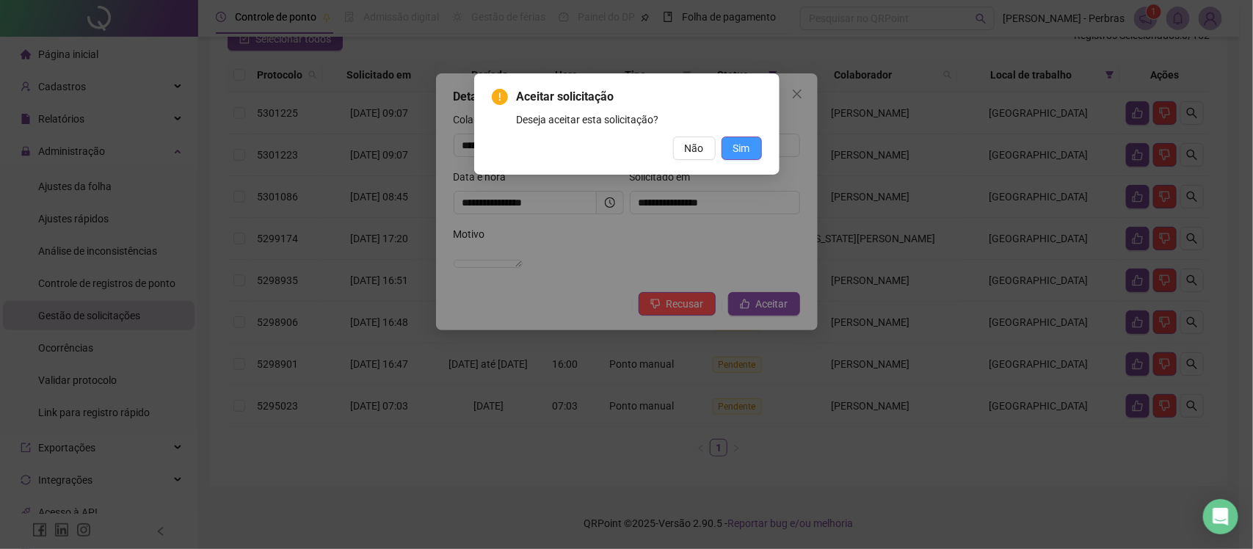
click at [742, 142] on span "Sim" at bounding box center [741, 148] width 17 height 16
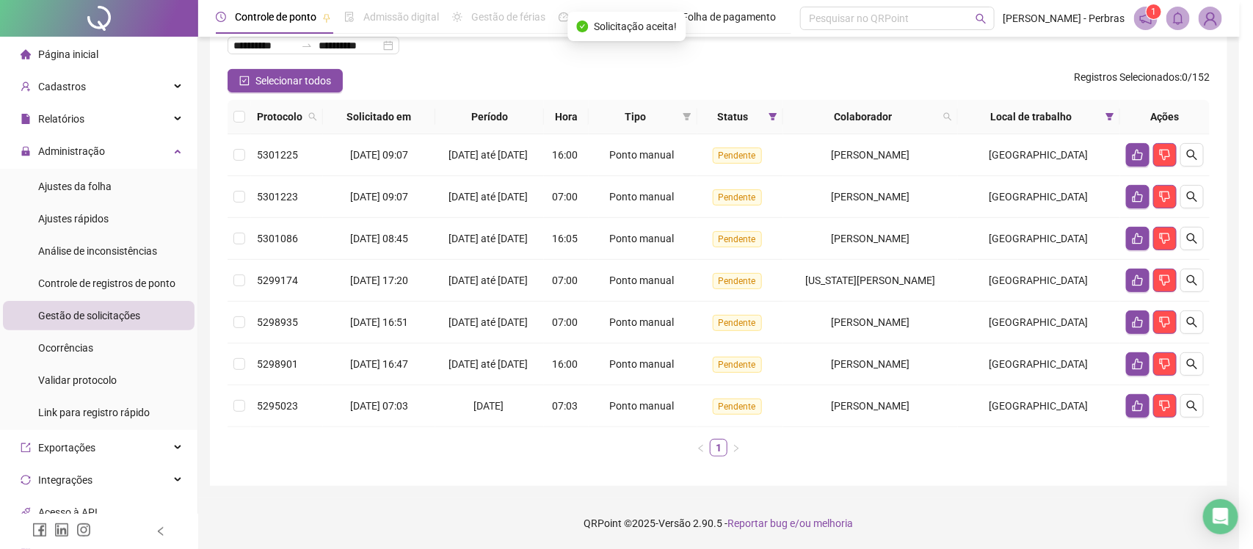
scroll to position [155, 0]
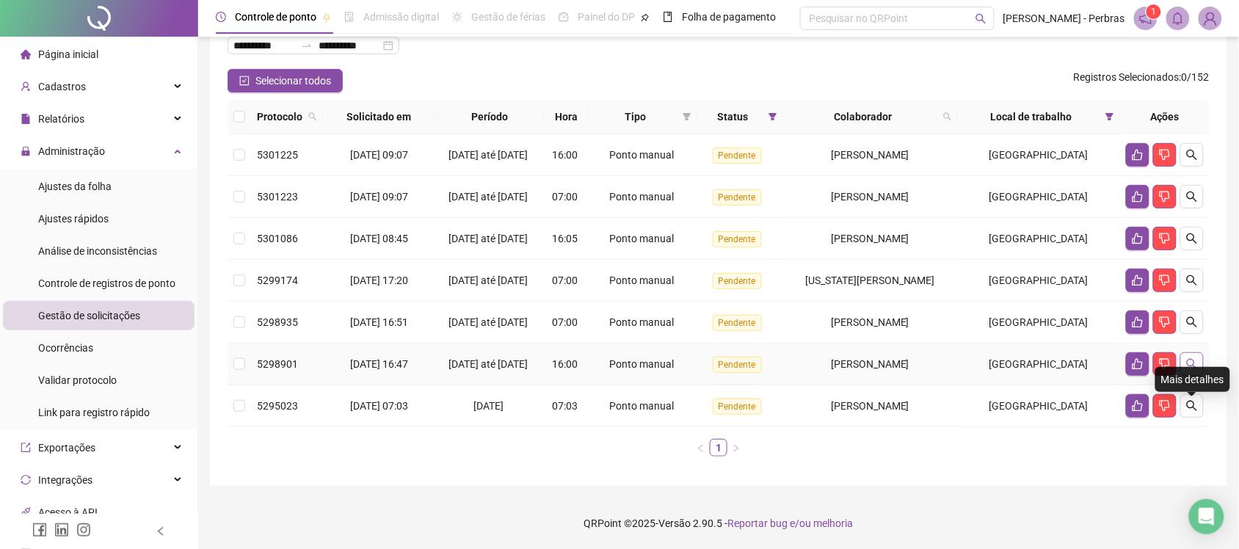
click at [1198, 358] on icon "search" at bounding box center [1192, 364] width 12 height 12
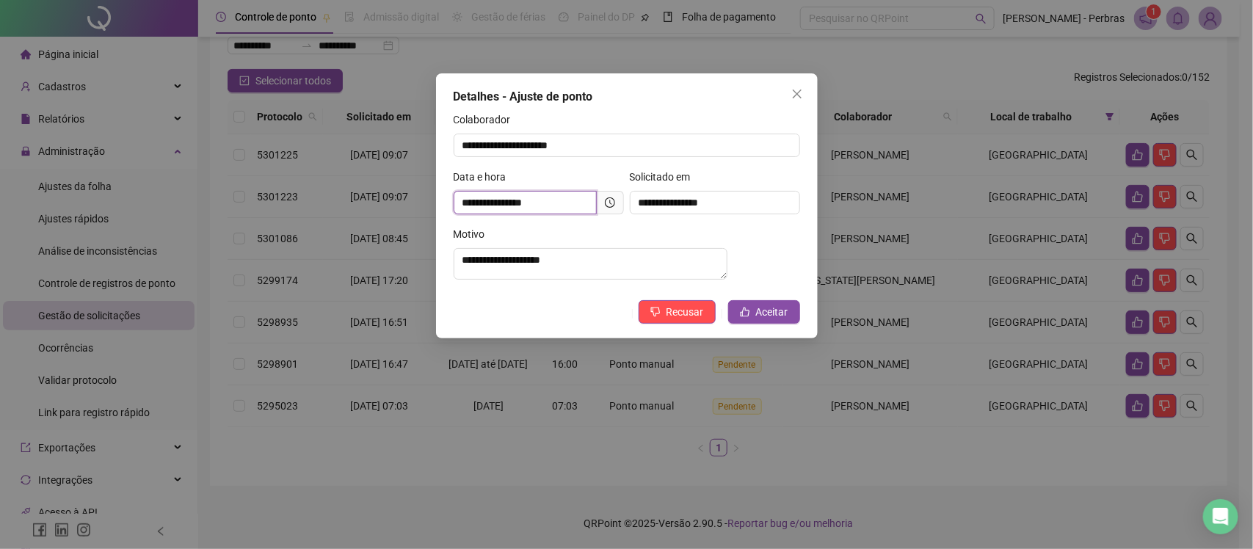
click at [594, 200] on input "**********" at bounding box center [525, 202] width 143 height 23
click at [609, 197] on icon "clock-circle" at bounding box center [610, 202] width 10 height 10
click at [771, 320] on span "Aceitar" at bounding box center [772, 312] width 32 height 16
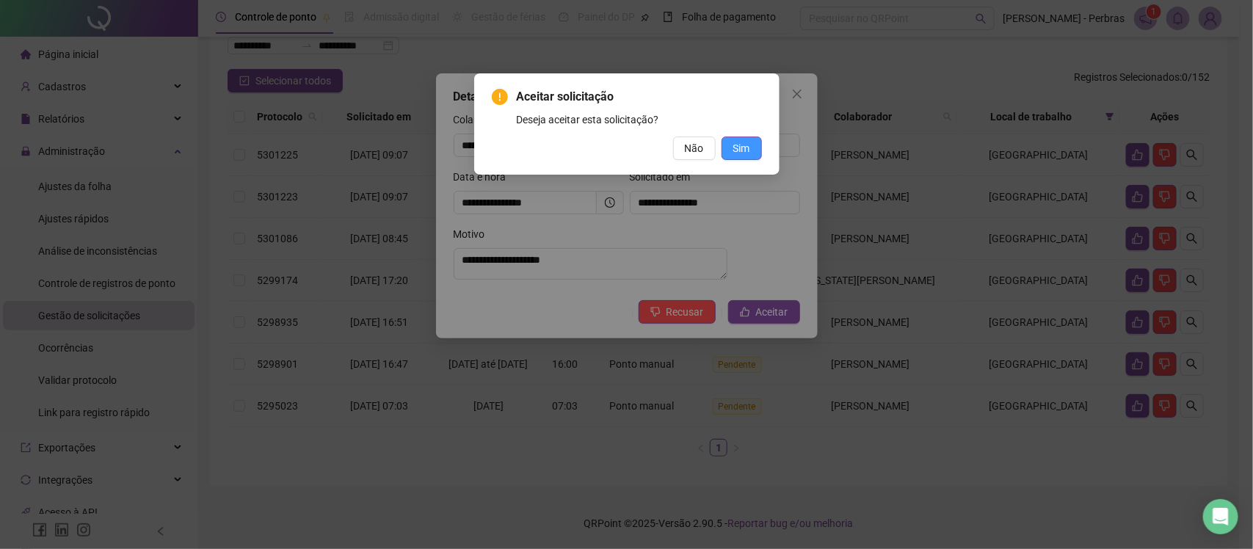
click at [738, 142] on span "Sim" at bounding box center [741, 148] width 17 height 16
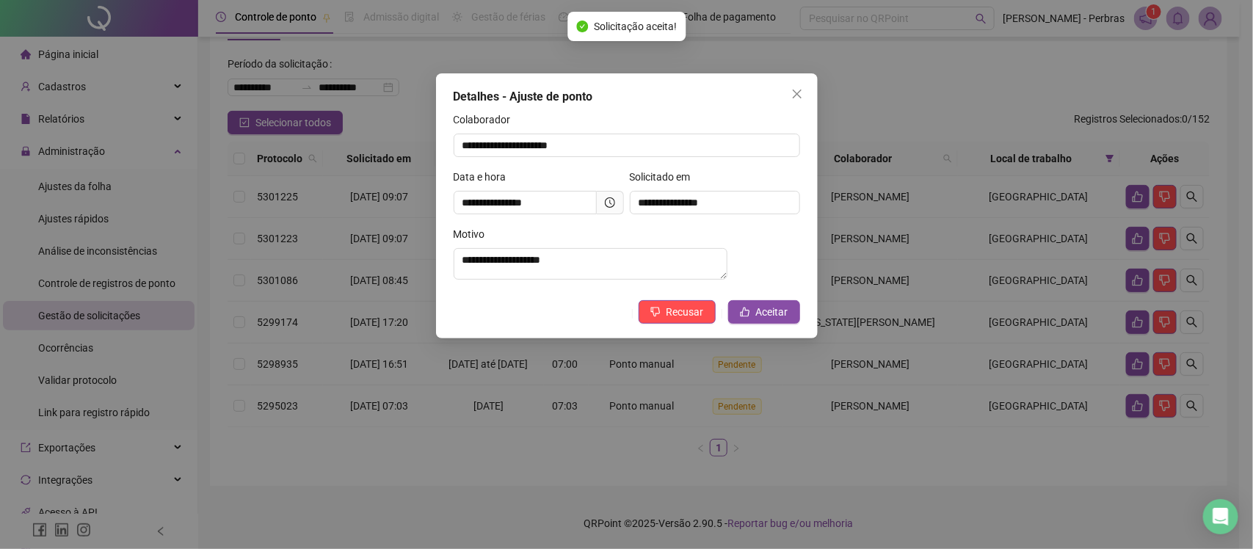
scroll to position [103, 0]
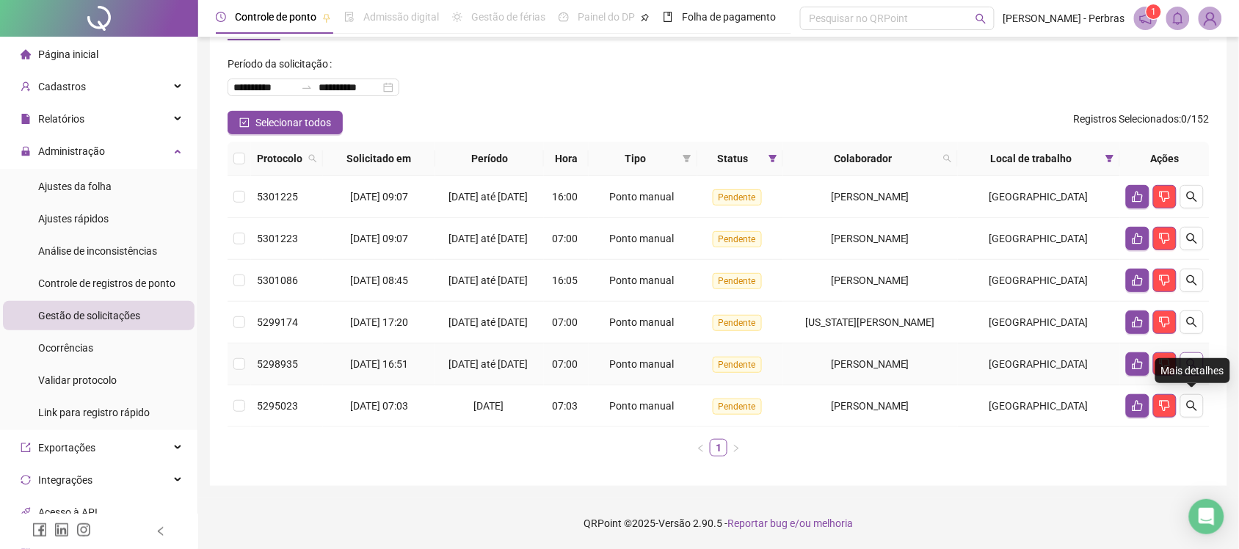
click at [1194, 360] on icon "search" at bounding box center [1192, 364] width 10 height 10
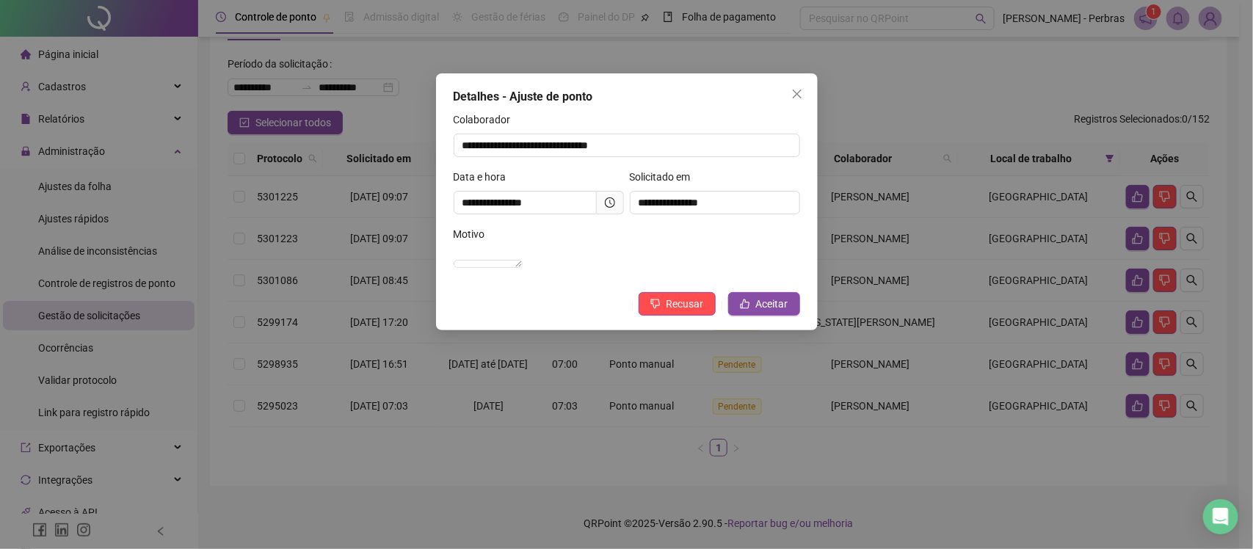
click at [611, 203] on icon "clock-circle" at bounding box center [610, 202] width 10 height 10
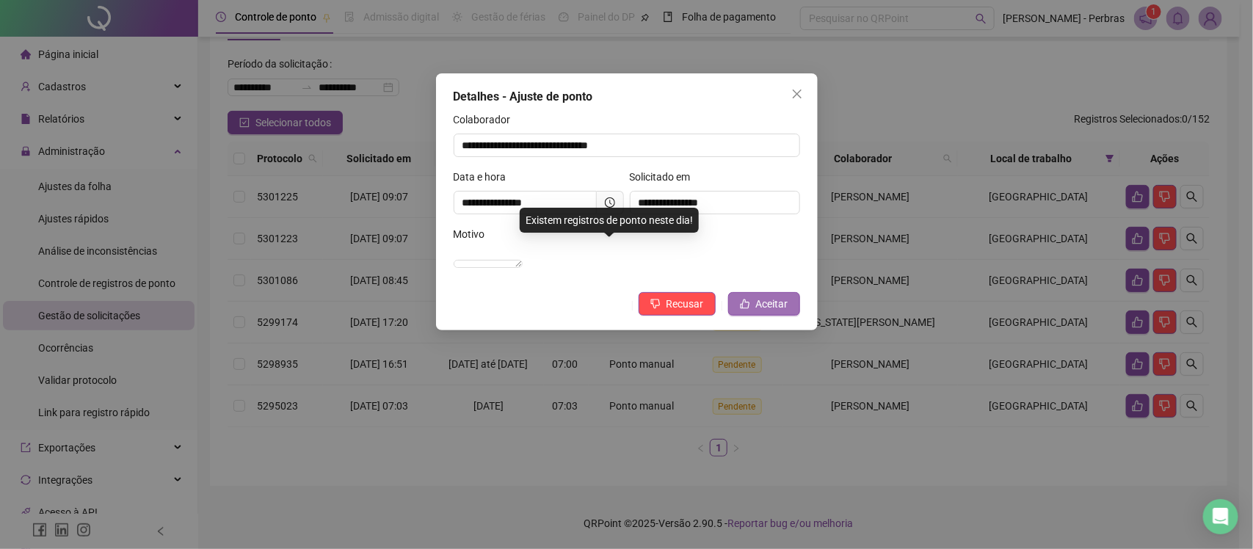
click at [764, 312] on span "Aceitar" at bounding box center [772, 304] width 32 height 16
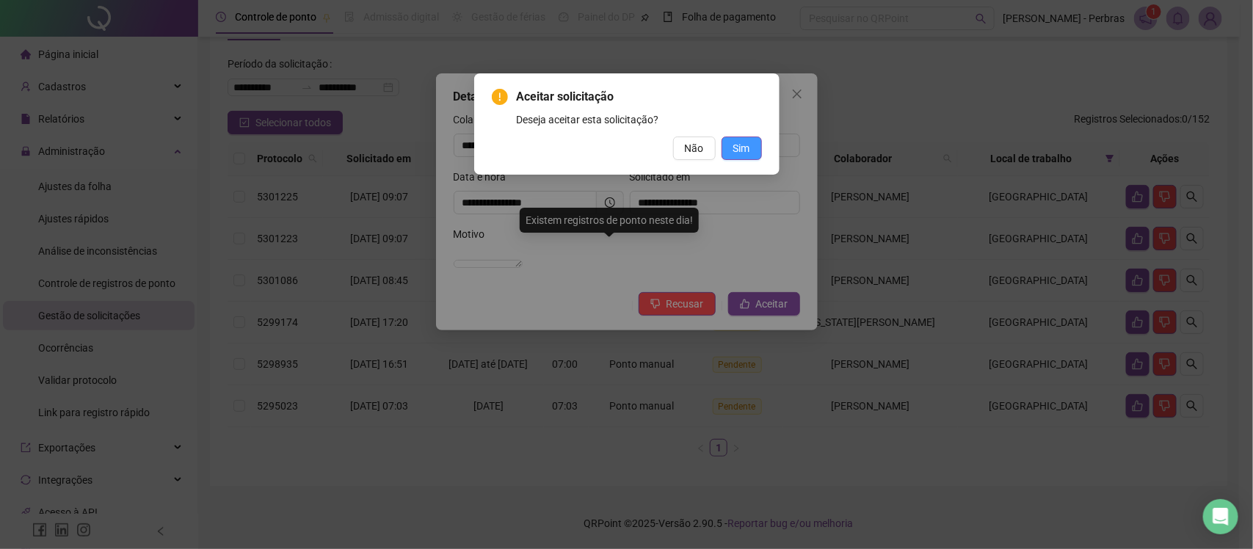
click at [739, 143] on span "Sim" at bounding box center [741, 148] width 17 height 16
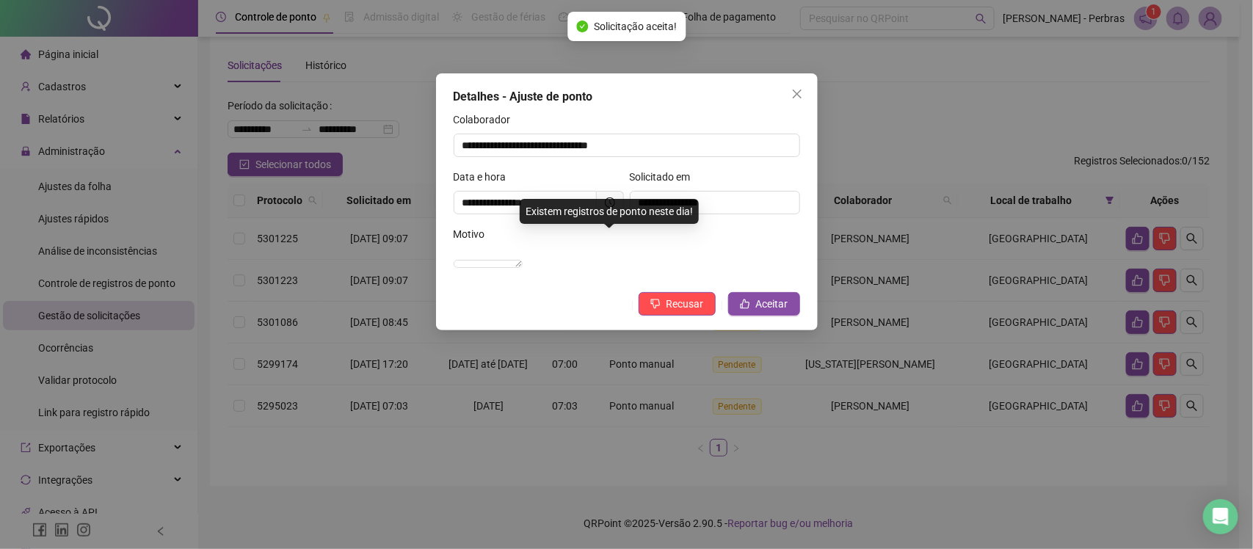
scroll to position [53, 0]
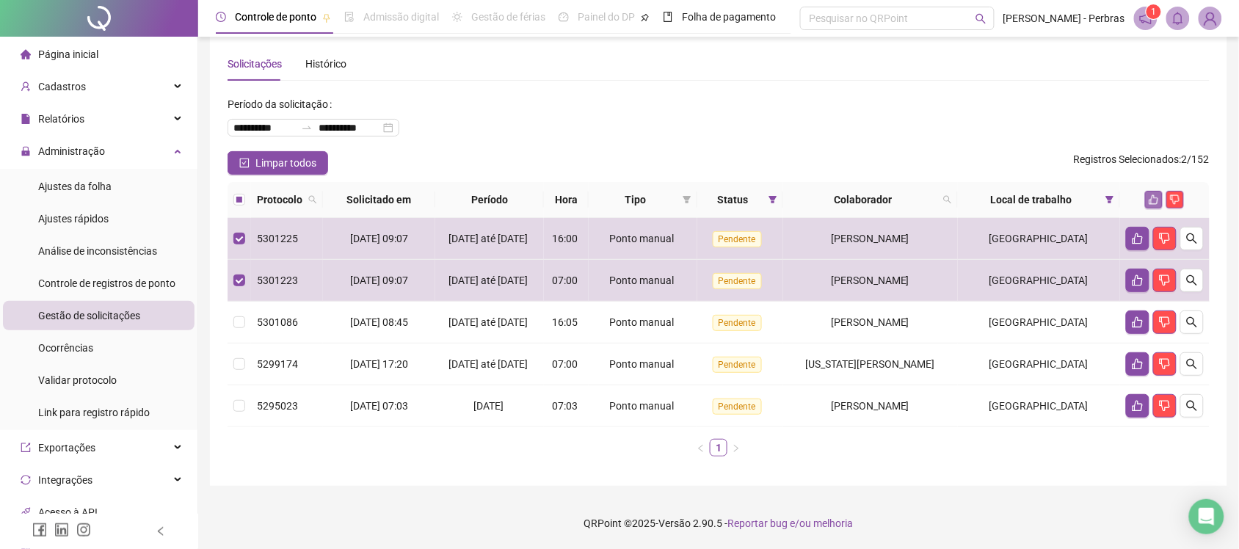
click at [1156, 191] on button "button" at bounding box center [1154, 200] width 18 height 18
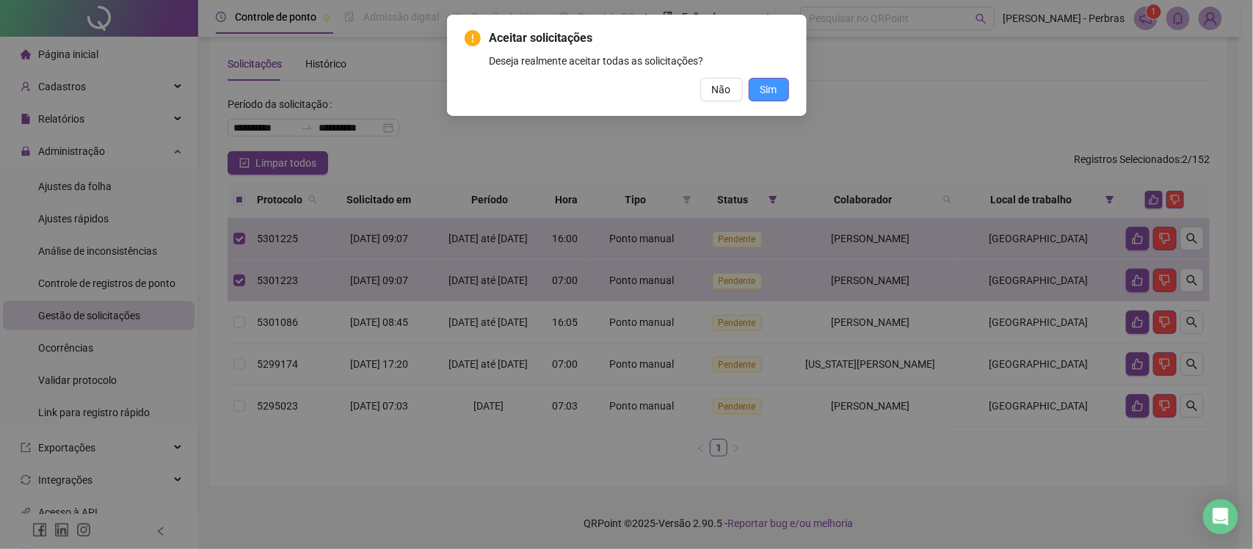
click at [774, 87] on span "Sim" at bounding box center [768, 89] width 17 height 16
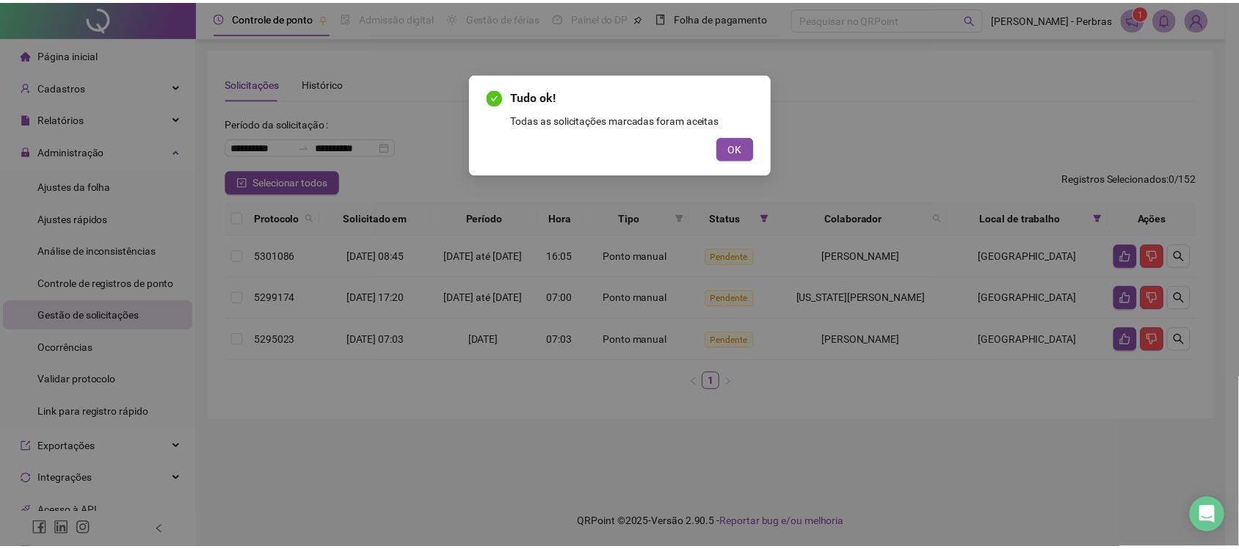
scroll to position [0, 0]
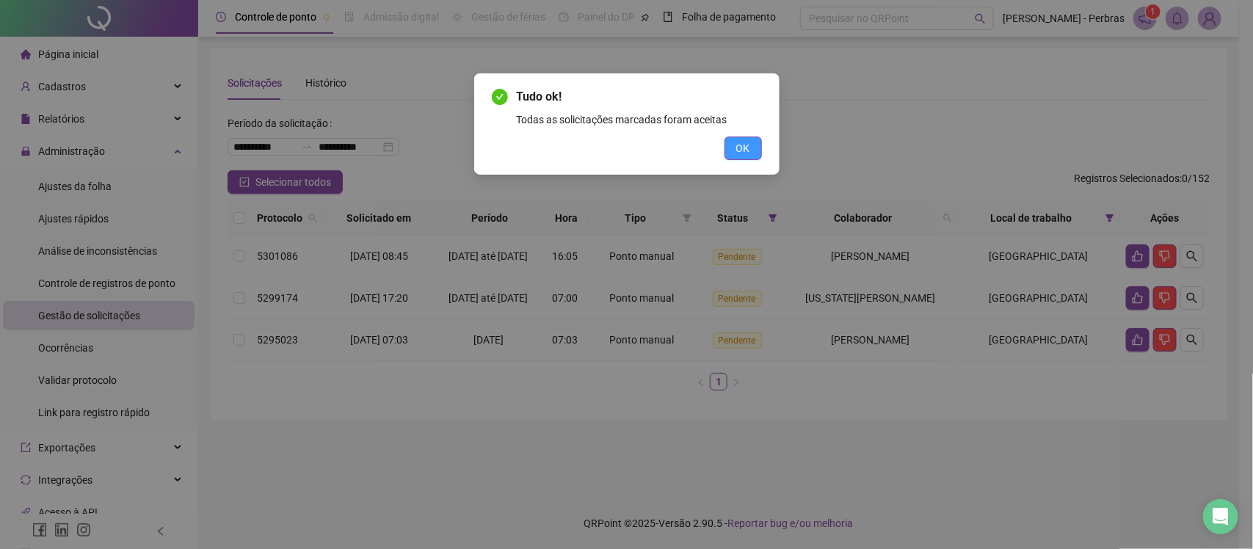
click at [738, 151] on span "OK" at bounding box center [743, 148] width 14 height 16
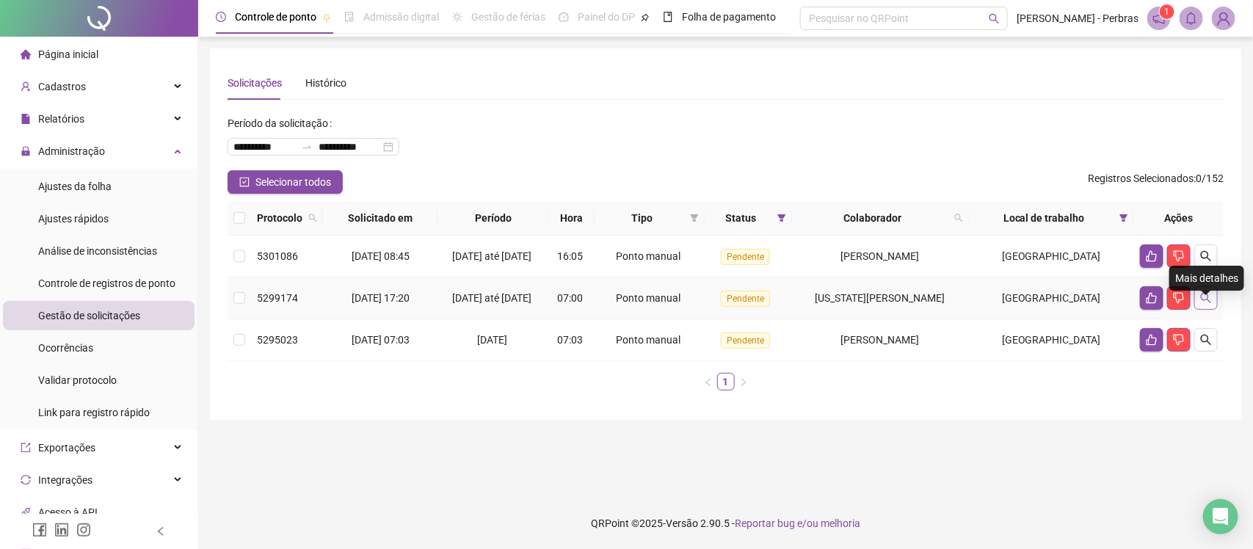
click at [1211, 304] on icon "search" at bounding box center [1206, 298] width 12 height 12
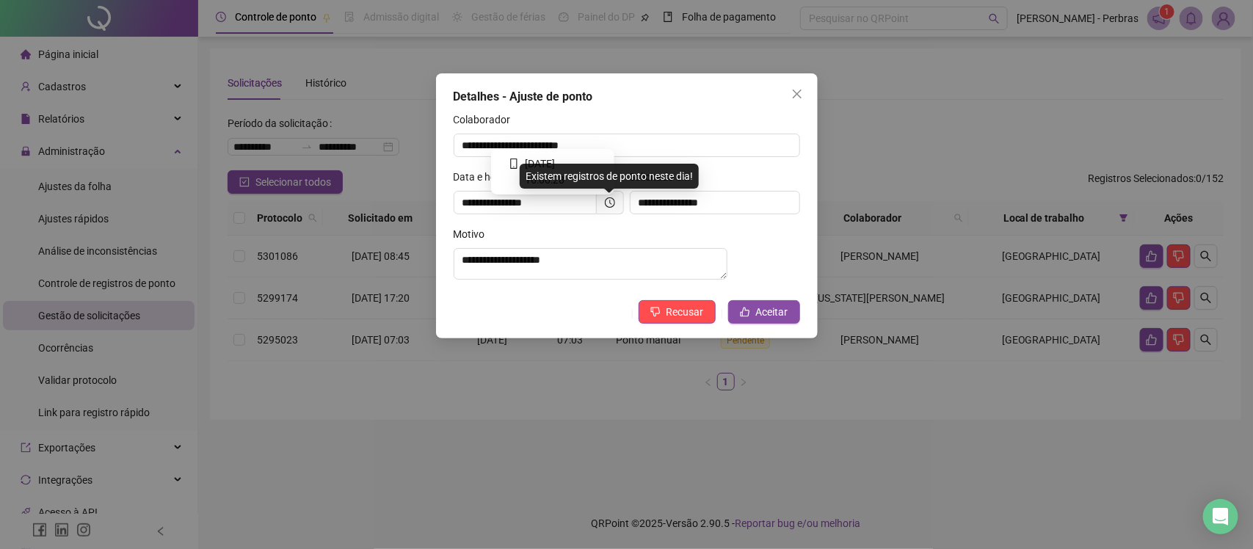
click at [608, 202] on icon "clock-circle" at bounding box center [610, 202] width 10 height 10
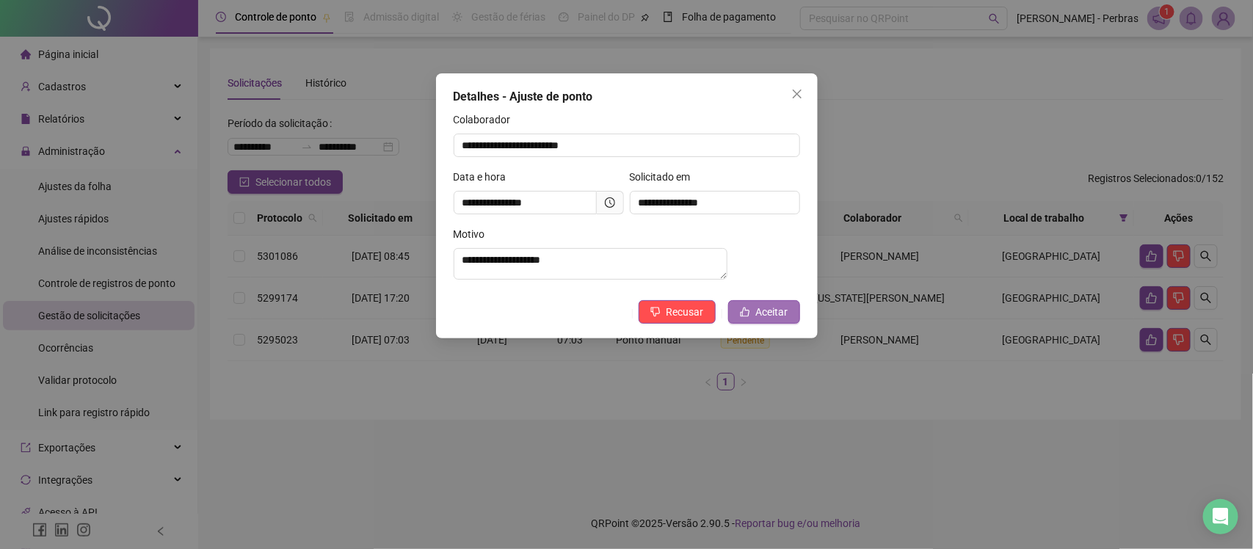
click at [753, 313] on button "Aceitar" at bounding box center [764, 311] width 72 height 23
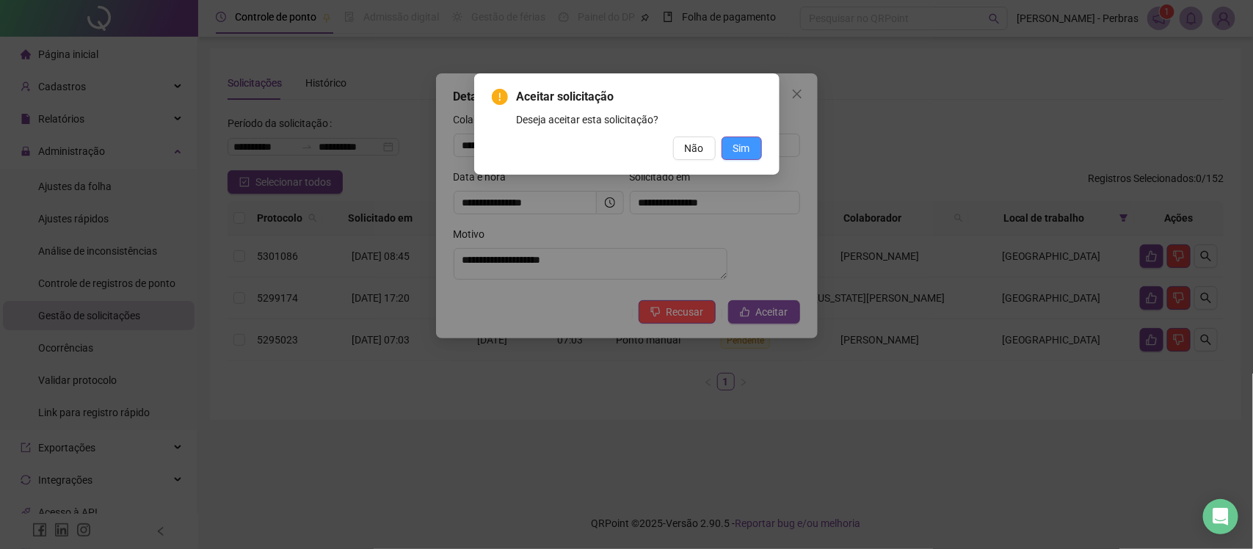
click at [741, 138] on button "Sim" at bounding box center [741, 147] width 40 height 23
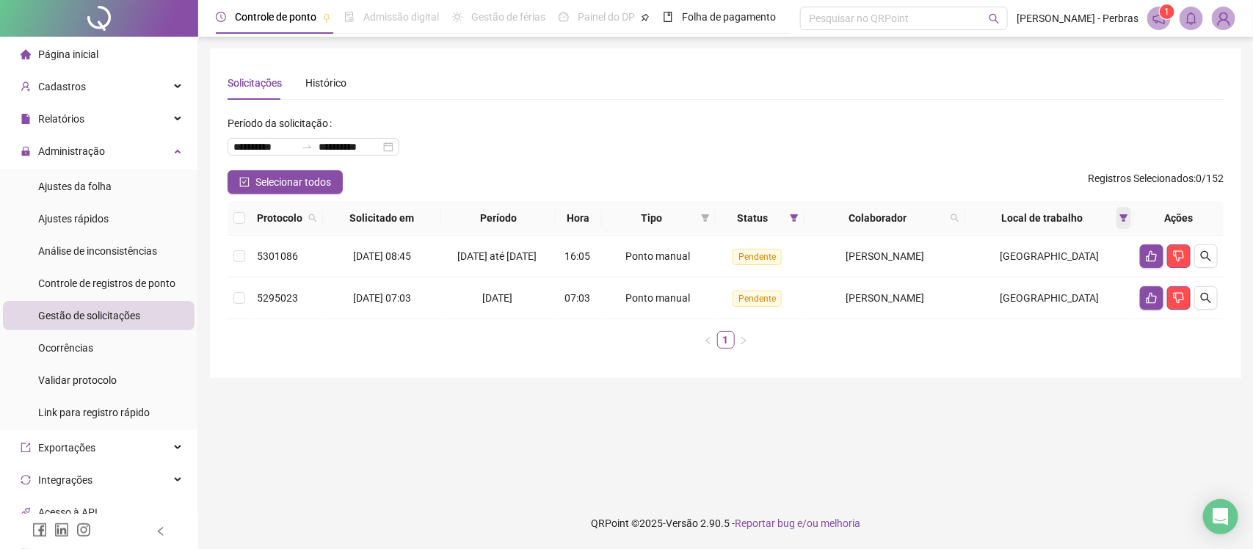
click at [1124, 211] on span at bounding box center [1123, 218] width 15 height 22
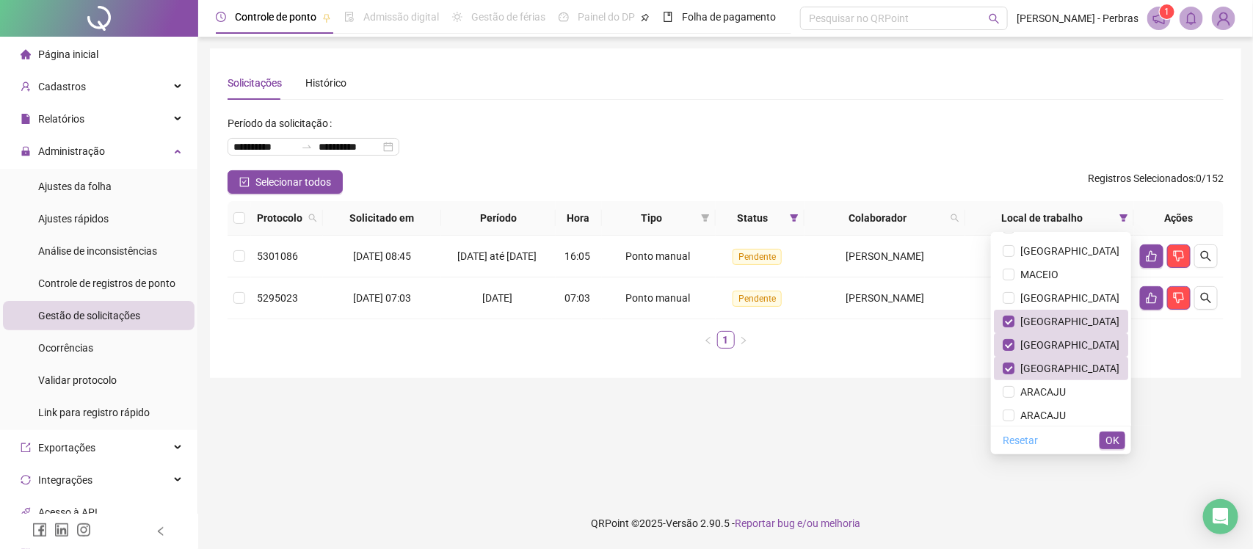
click at [1038, 439] on span "Resetar" at bounding box center [1019, 440] width 35 height 16
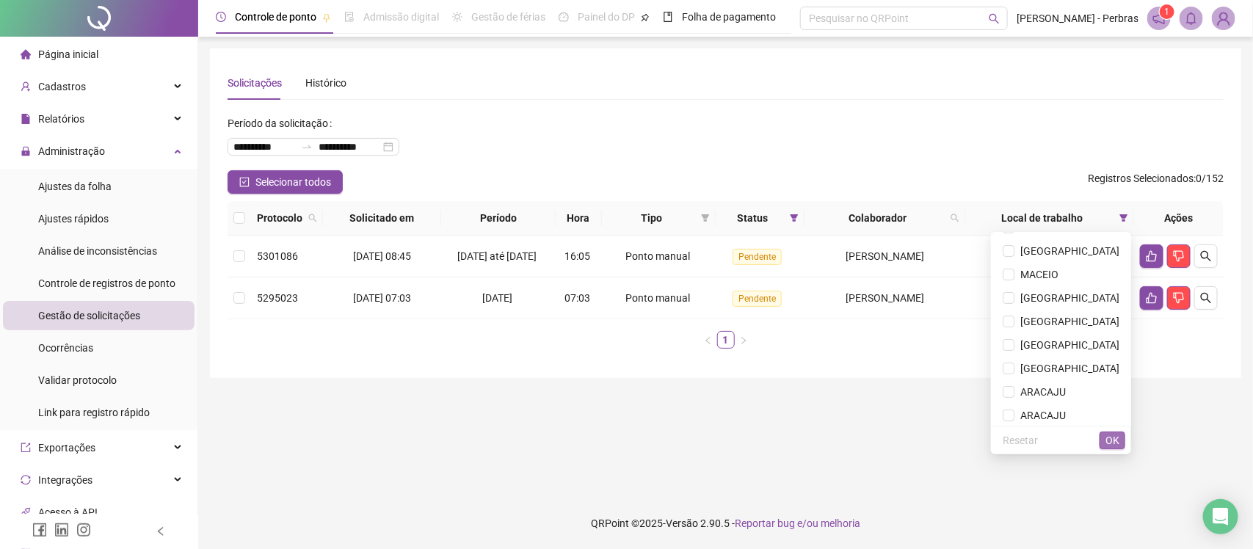
click at [1108, 441] on span "OK" at bounding box center [1112, 440] width 14 height 16
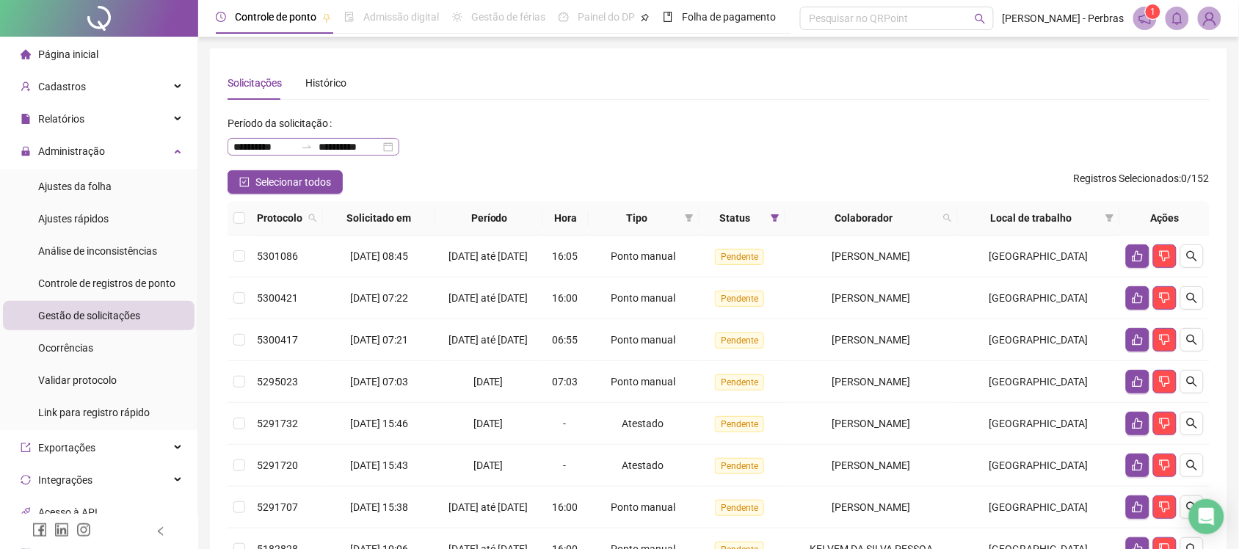
click at [399, 148] on div "**********" at bounding box center [313, 147] width 172 height 18
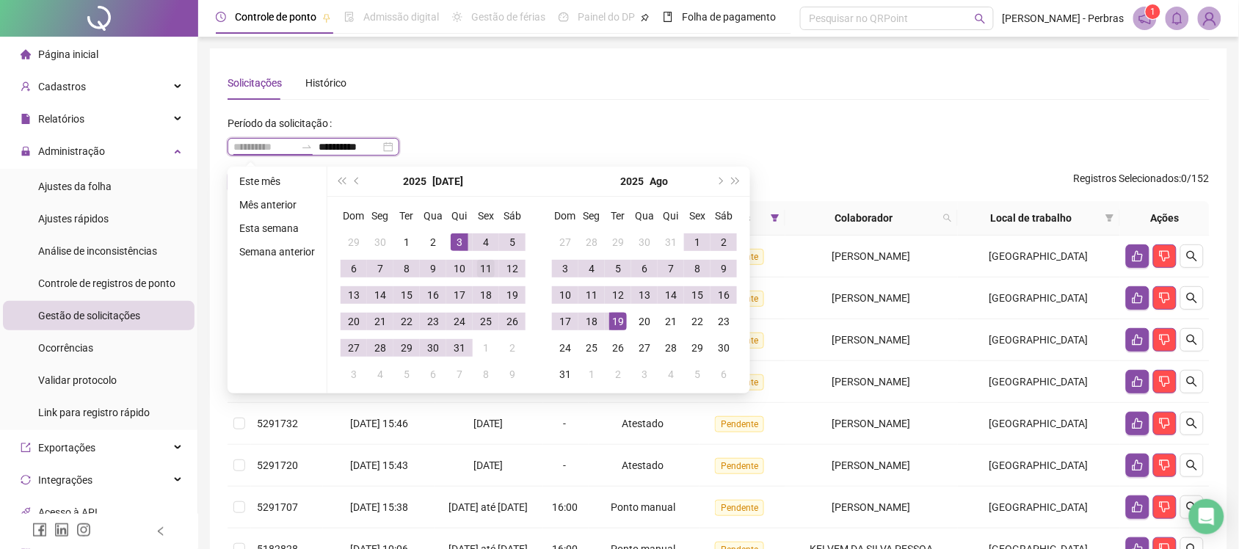
type input "**********"
click at [489, 266] on div "11" at bounding box center [486, 269] width 18 height 18
type input "**********"
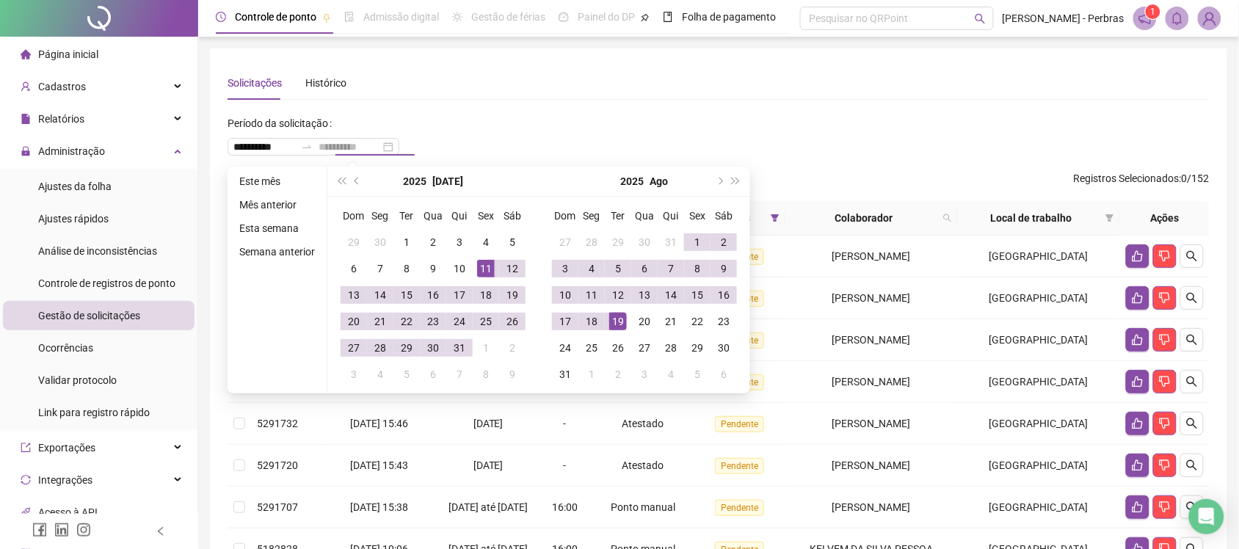
click at [618, 324] on div "19" at bounding box center [618, 322] width 18 height 18
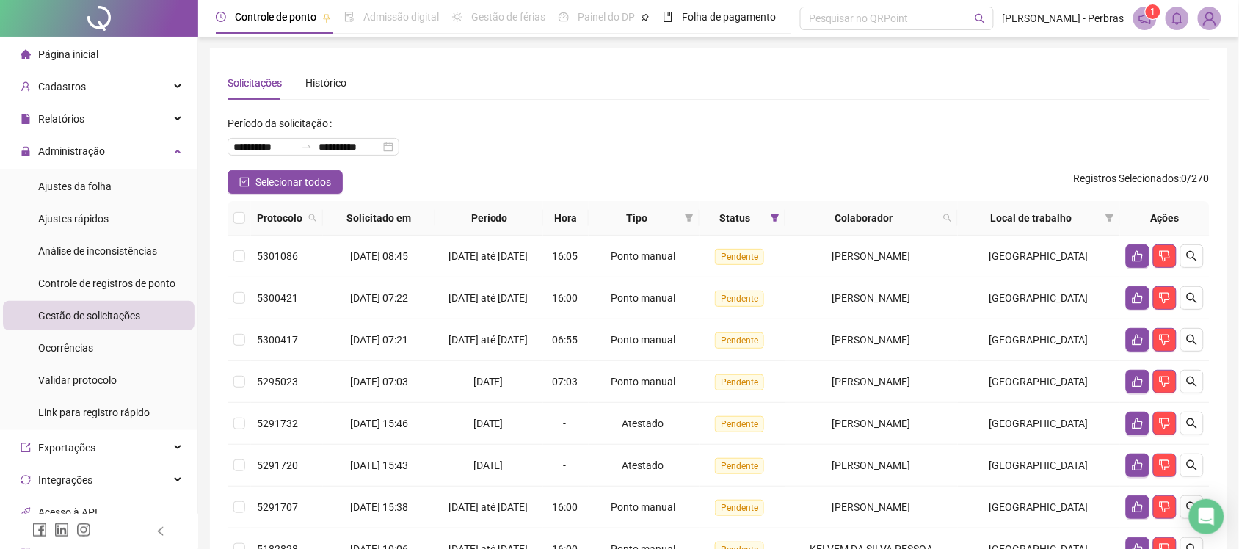
click at [649, 126] on div "**********" at bounding box center [718, 141] width 982 height 59
click at [861, 140] on div "**********" at bounding box center [718, 141] width 982 height 59
click at [985, 106] on div "**********" at bounding box center [718, 359] width 982 height 587
click at [1212, 521] on icon "Open Intercom Messenger" at bounding box center [1206, 516] width 19 height 19
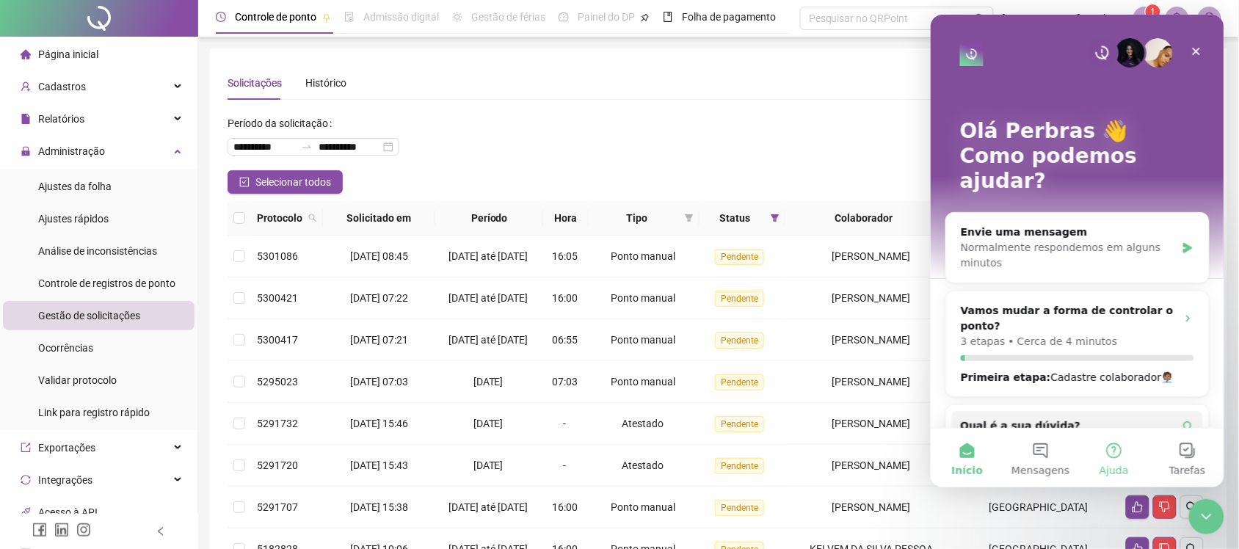
click at [1114, 451] on button "Ajuda" at bounding box center [1113, 457] width 73 height 59
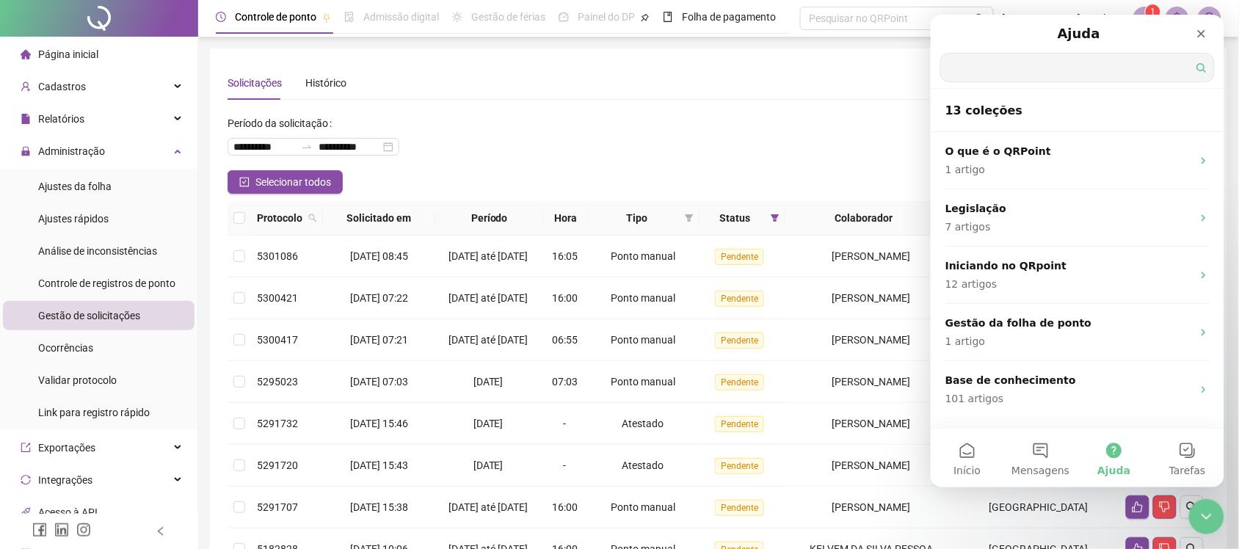
click at [983, 68] on input "Qual é a sua dúvida?" at bounding box center [1076, 67] width 273 height 28
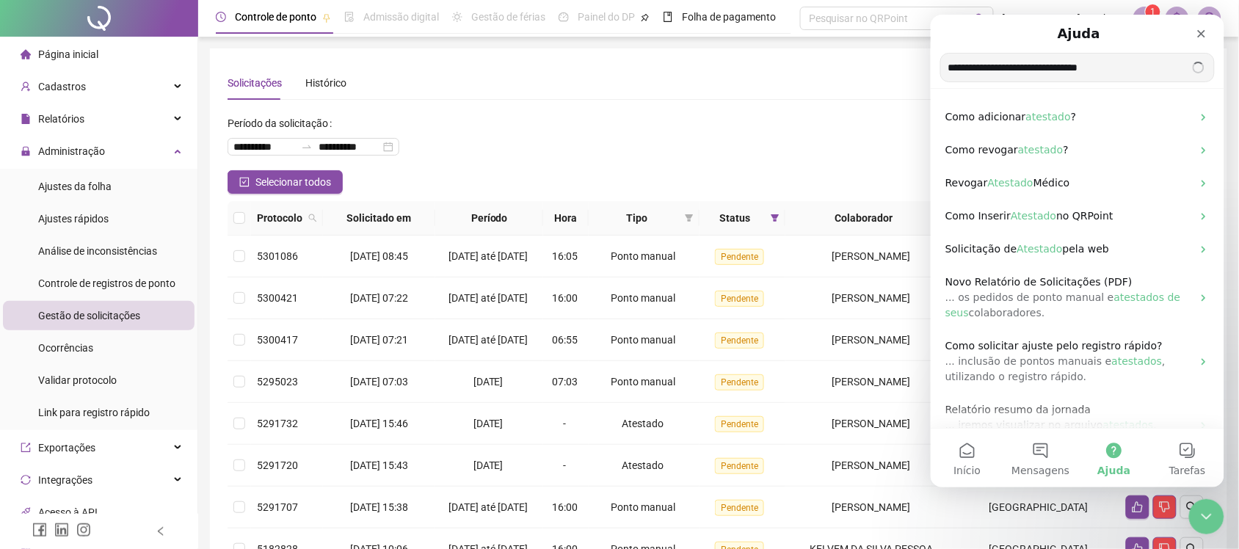
type input "**********"
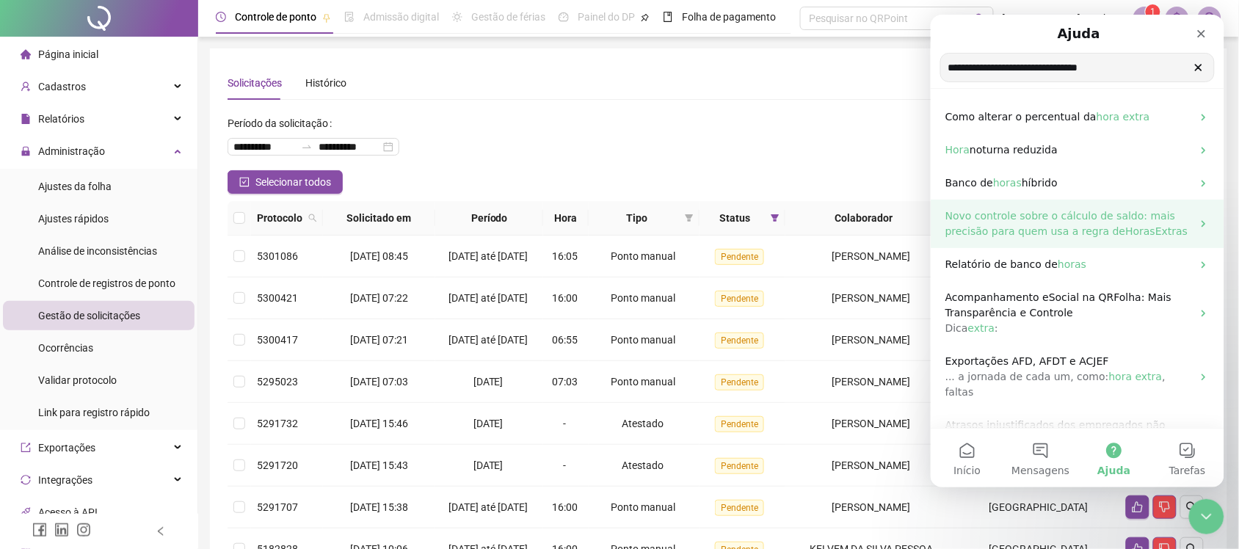
scroll to position [110, 0]
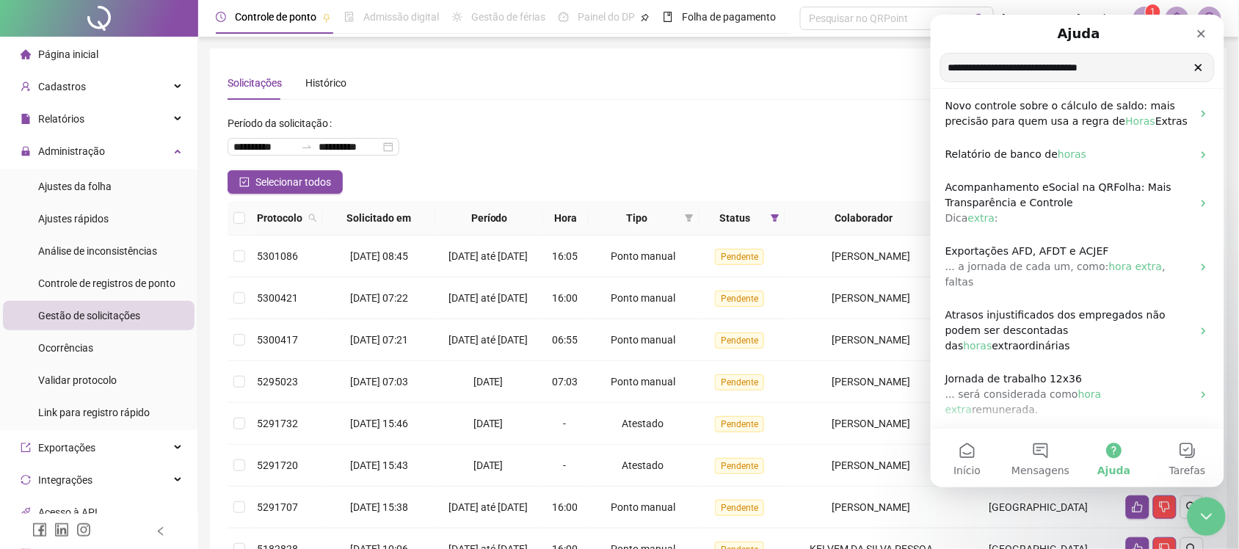
click at [1206, 517] on icon "Encerramento do Messenger da Intercom" at bounding box center [1204, 515] width 18 height 18
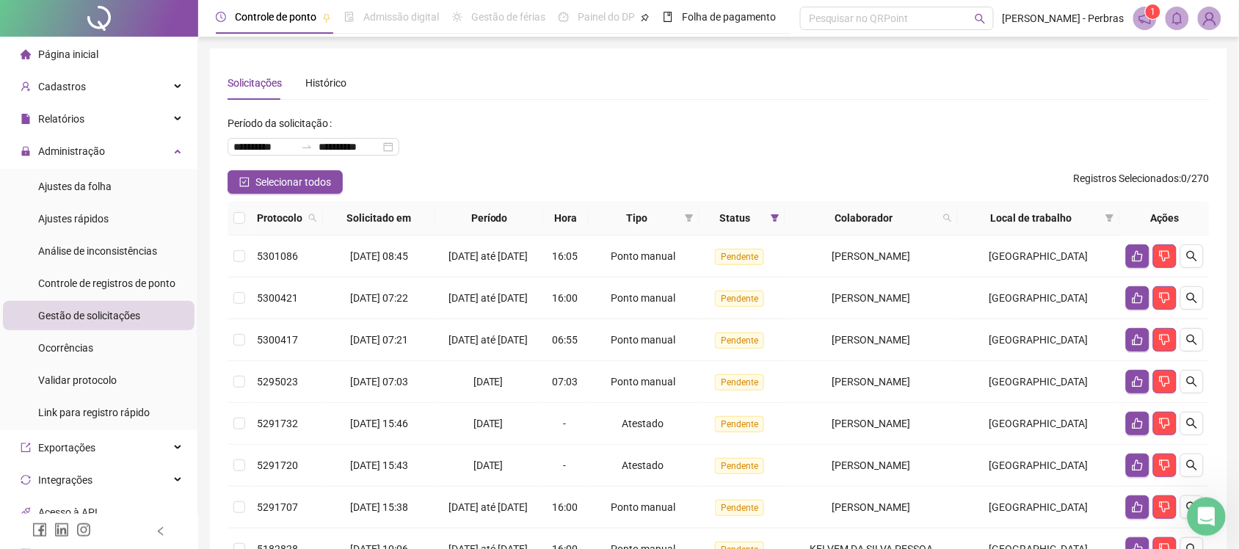
scroll to position [0, 0]
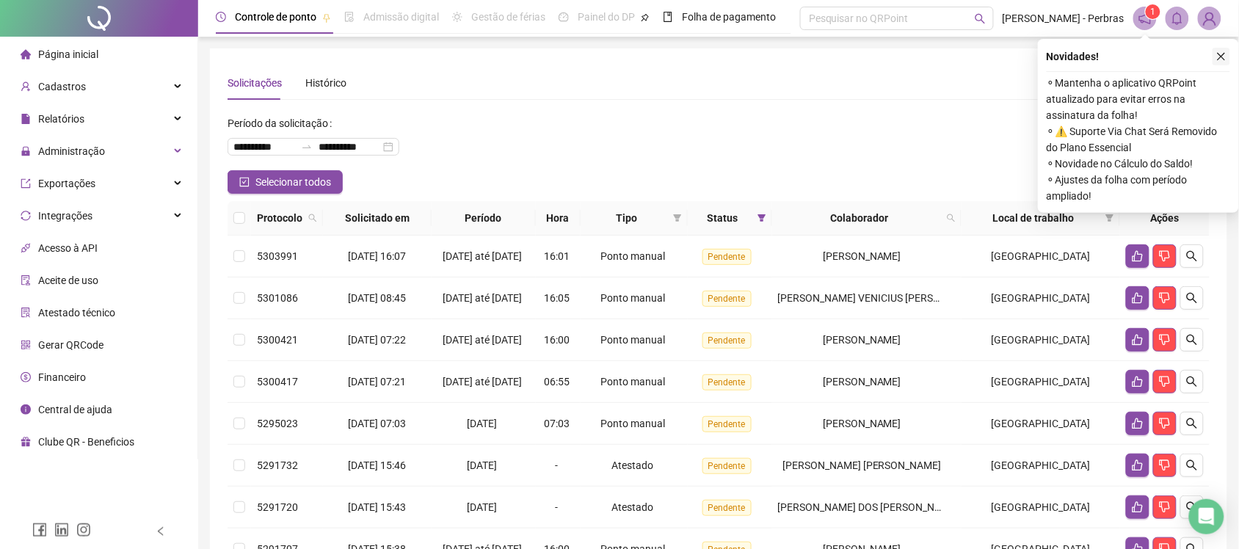
click at [1223, 51] on icon "close" at bounding box center [1221, 56] width 10 height 10
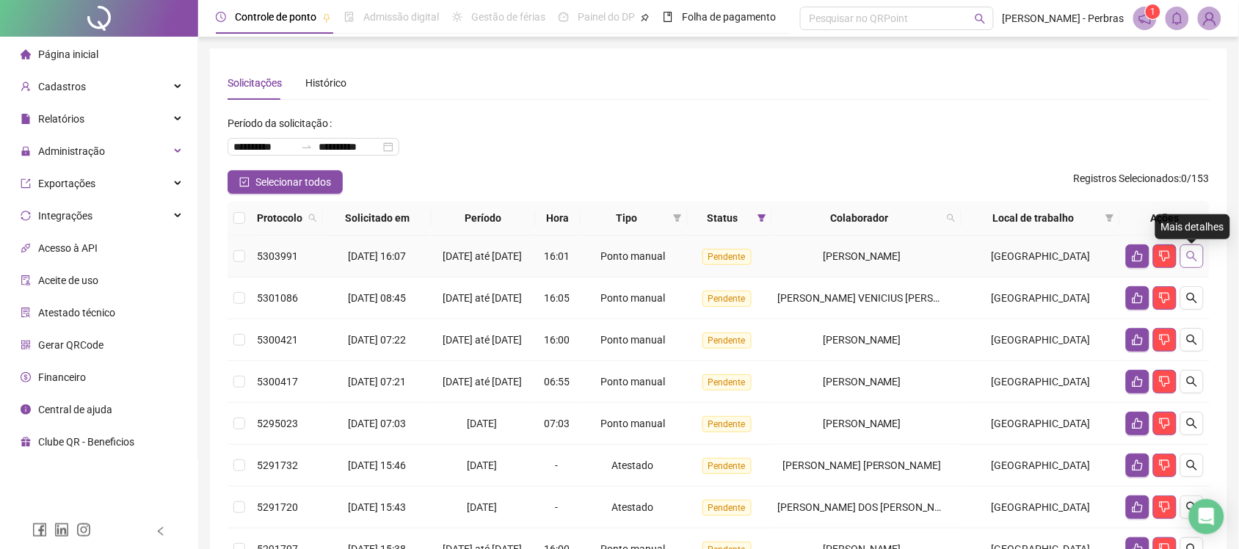
click at [1195, 261] on icon "search" at bounding box center [1192, 256] width 12 height 12
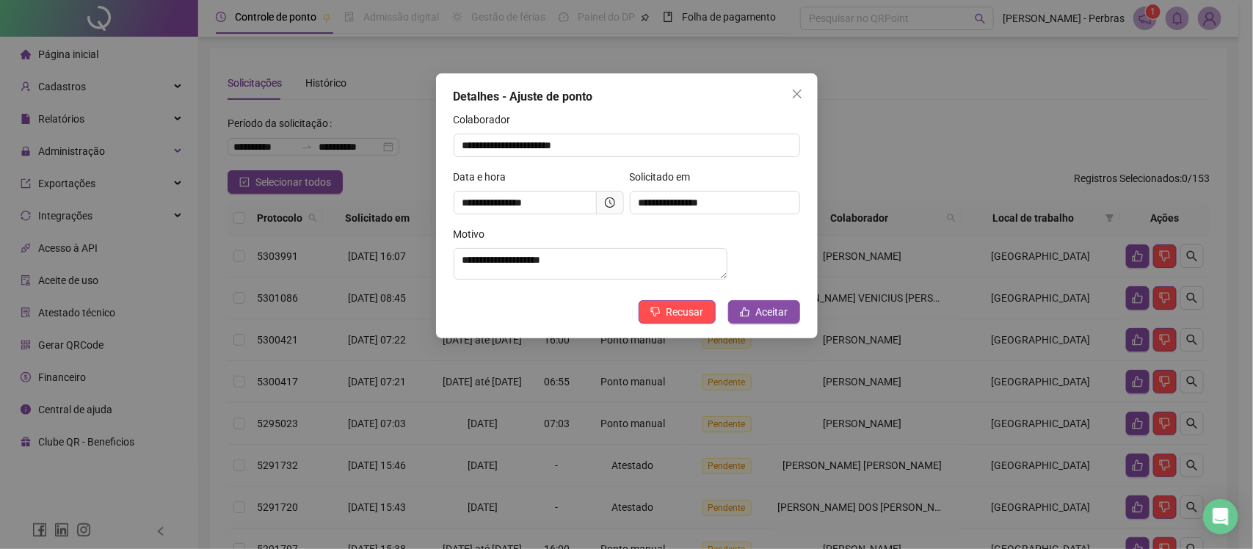
click at [606, 202] on icon "clock-circle" at bounding box center [610, 202] width 10 height 10
click at [769, 320] on span "Aceitar" at bounding box center [772, 312] width 32 height 16
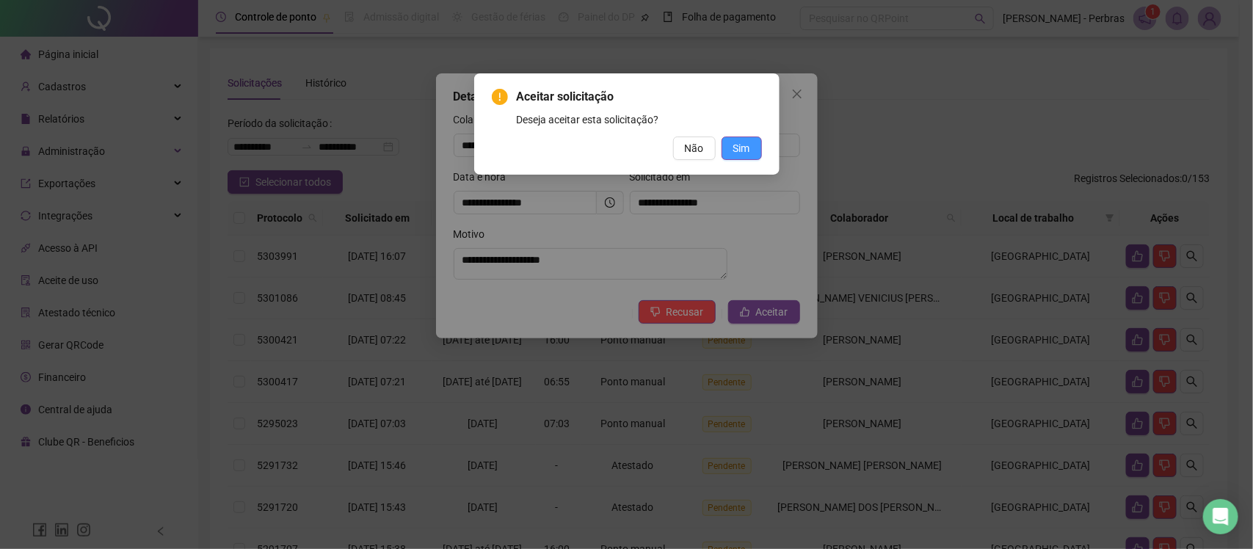
click at [752, 159] on button "Sim" at bounding box center [741, 147] width 40 height 23
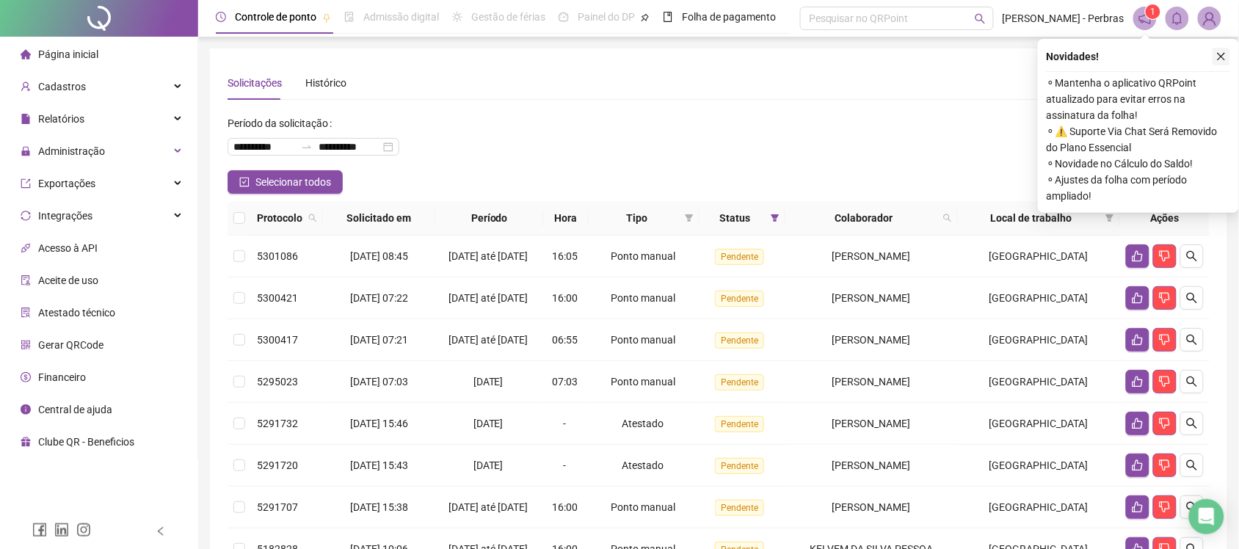
click at [1224, 51] on icon "close" at bounding box center [1221, 56] width 10 height 10
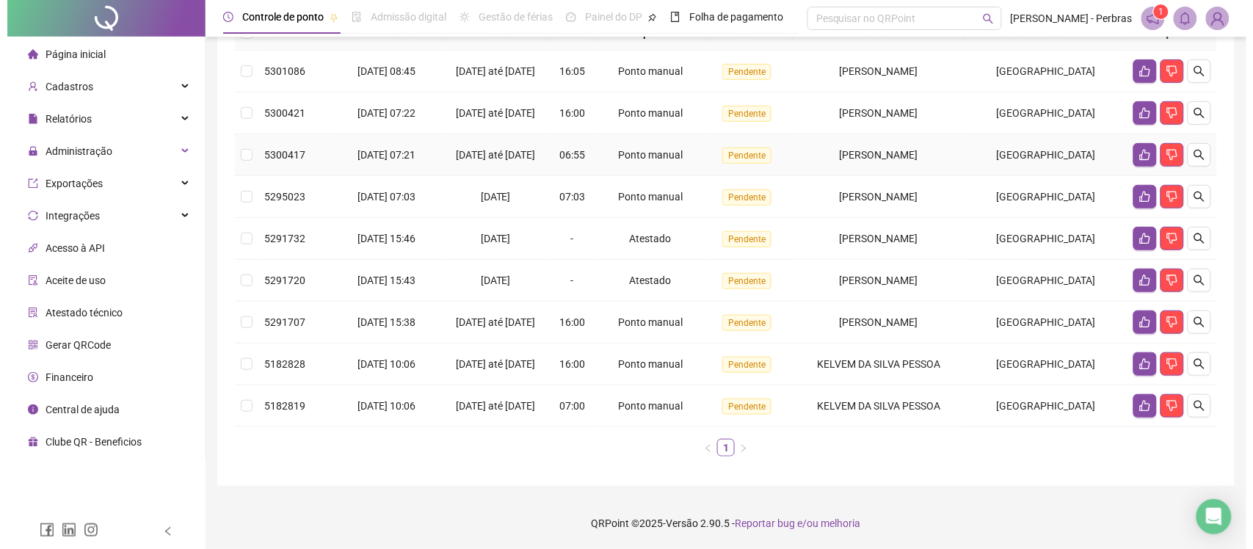
scroll to position [239, 0]
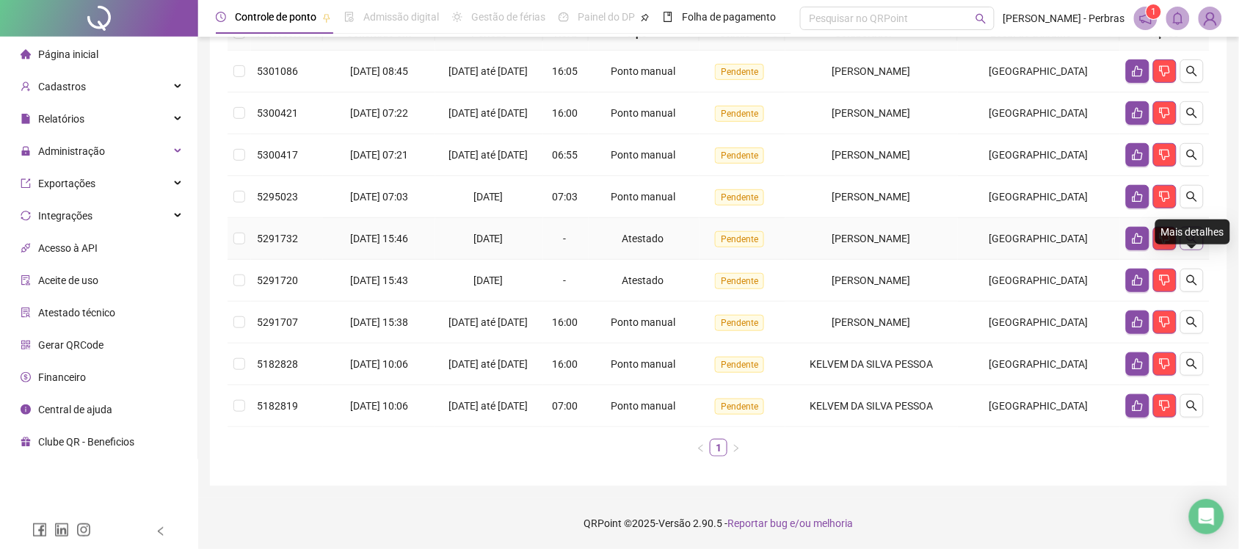
click at [1193, 233] on icon "search" at bounding box center [1192, 238] width 10 height 10
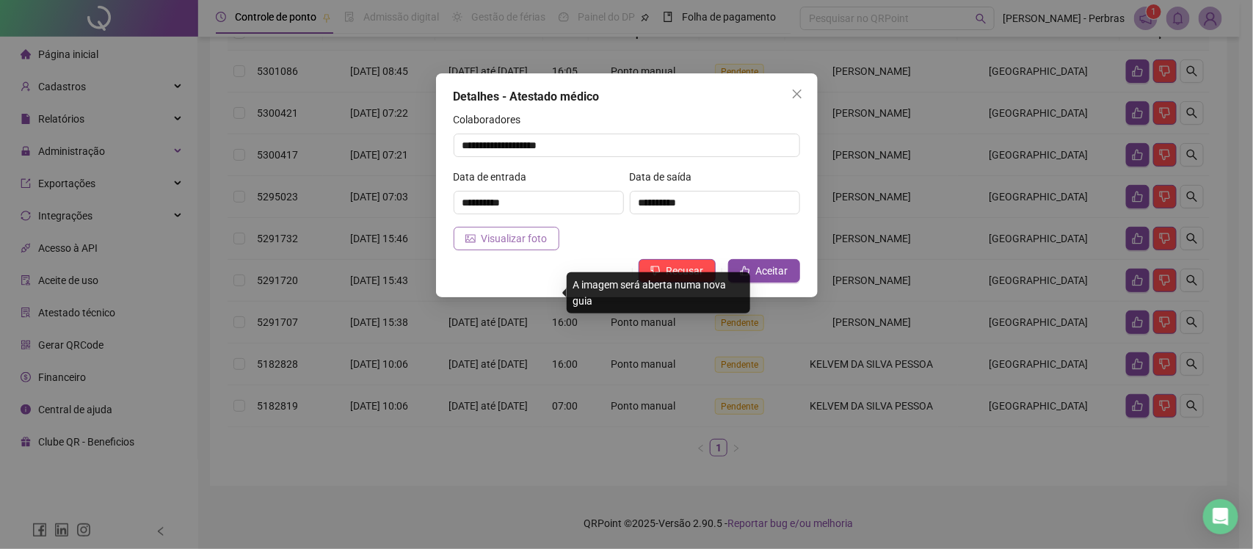
click at [504, 239] on span "Visualizar foto" at bounding box center [514, 238] width 66 height 16
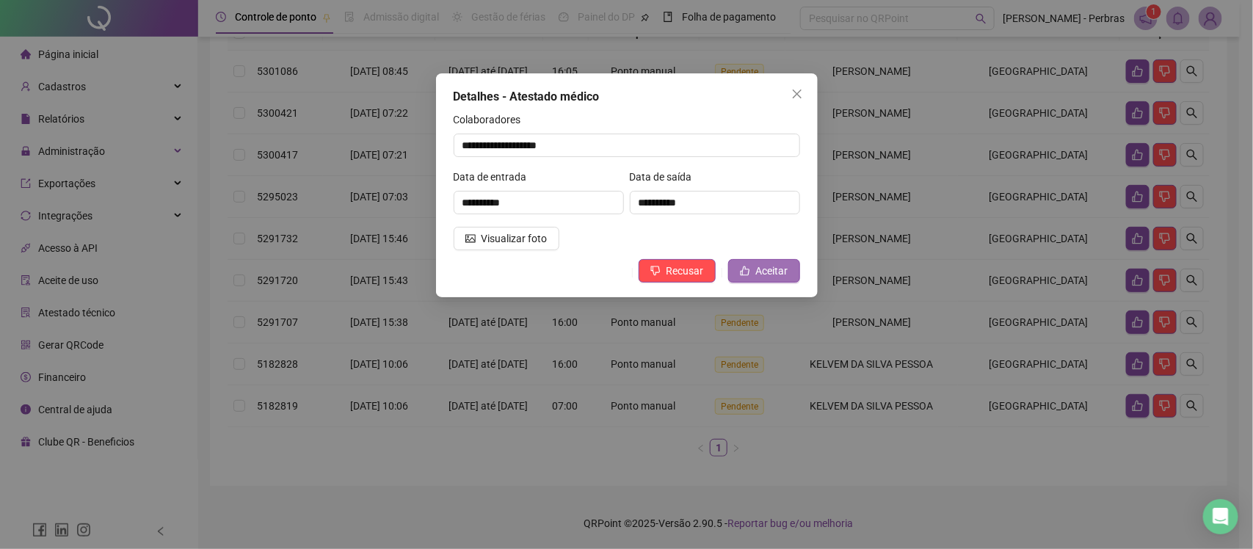
click at [765, 268] on span "Aceitar" at bounding box center [772, 271] width 32 height 16
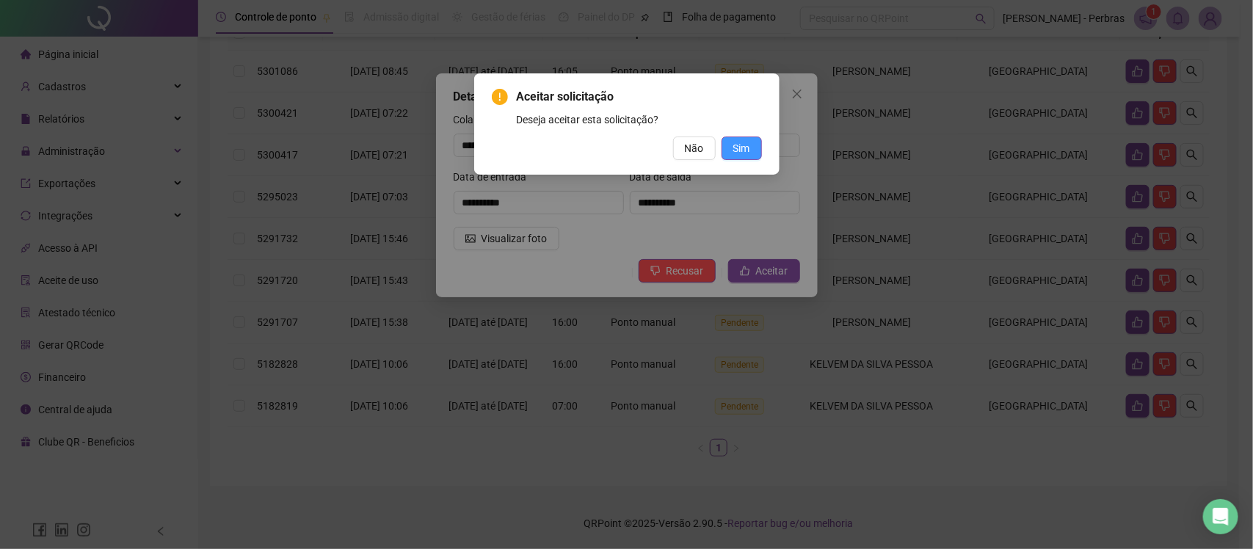
click at [752, 145] on button "Sim" at bounding box center [741, 147] width 40 height 23
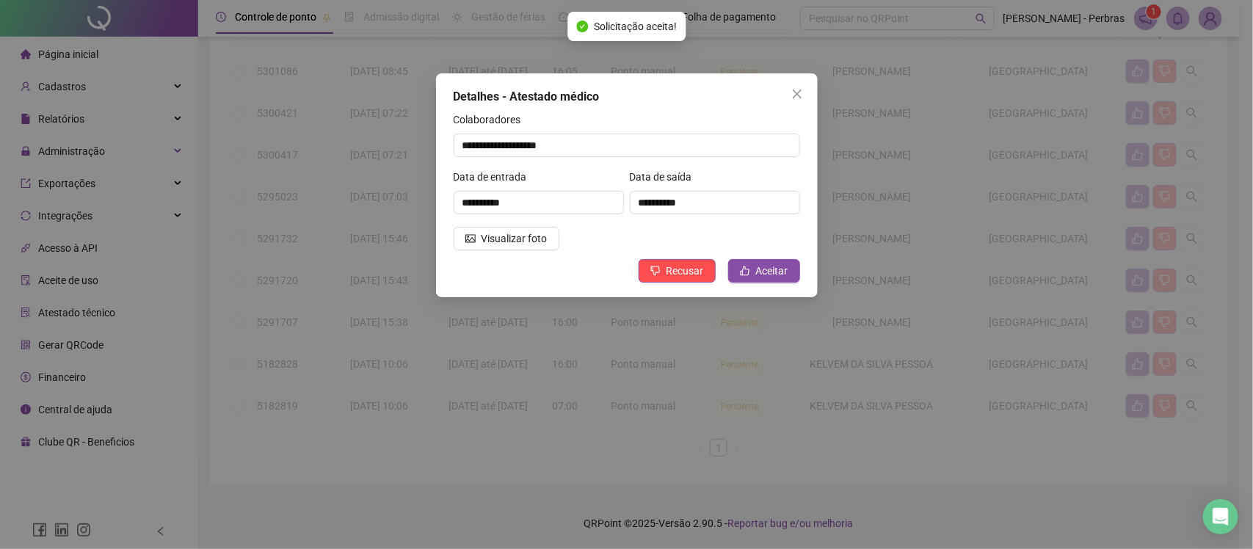
scroll to position [196, 0]
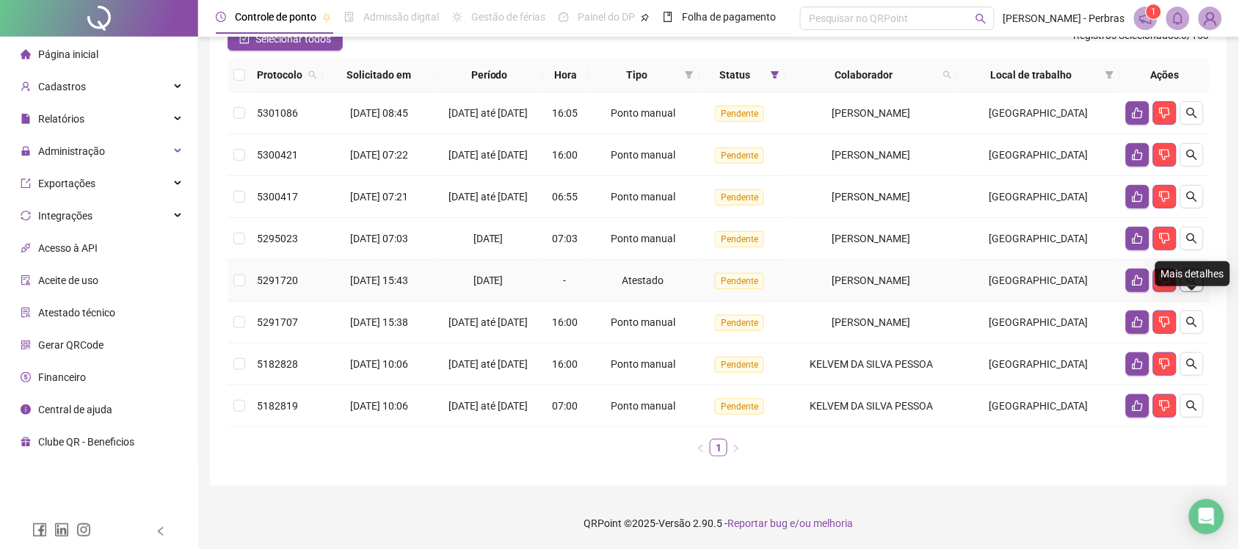
click at [1194, 275] on icon "search" at bounding box center [1192, 280] width 10 height 10
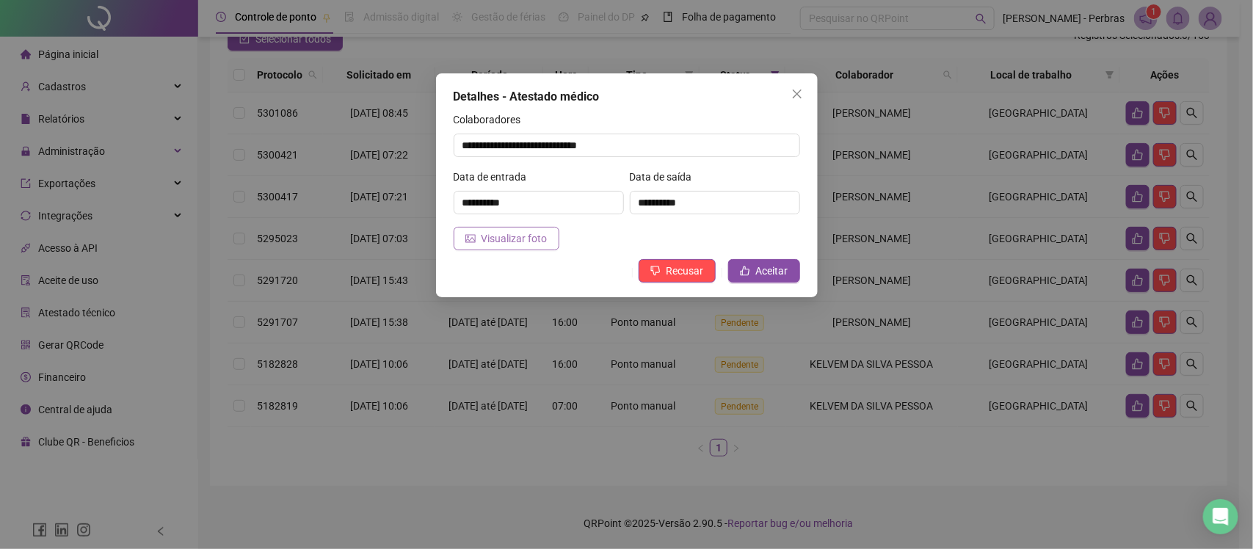
click at [525, 230] on span "Visualizar foto" at bounding box center [514, 238] width 66 height 16
click at [769, 266] on span "Aceitar" at bounding box center [772, 271] width 32 height 16
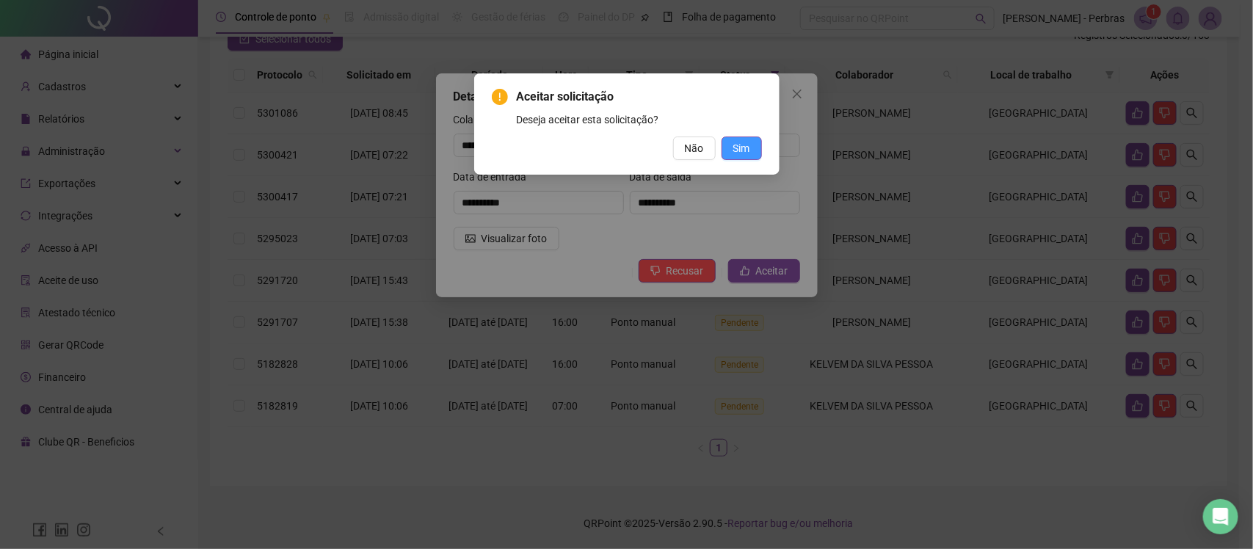
click at [743, 153] on span "Sim" at bounding box center [741, 148] width 17 height 16
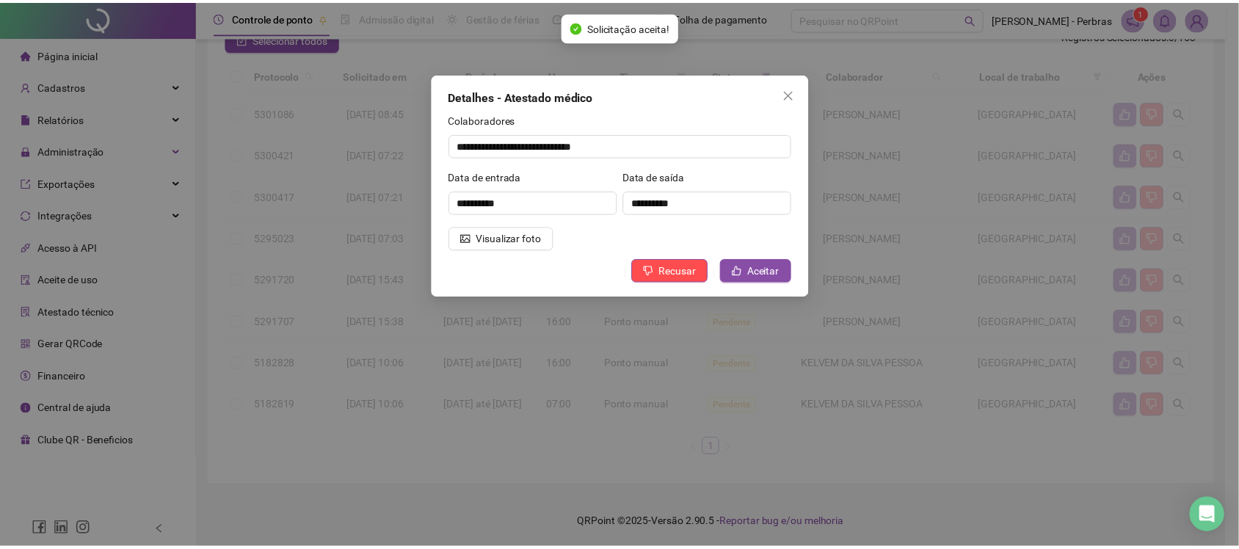
scroll to position [155, 0]
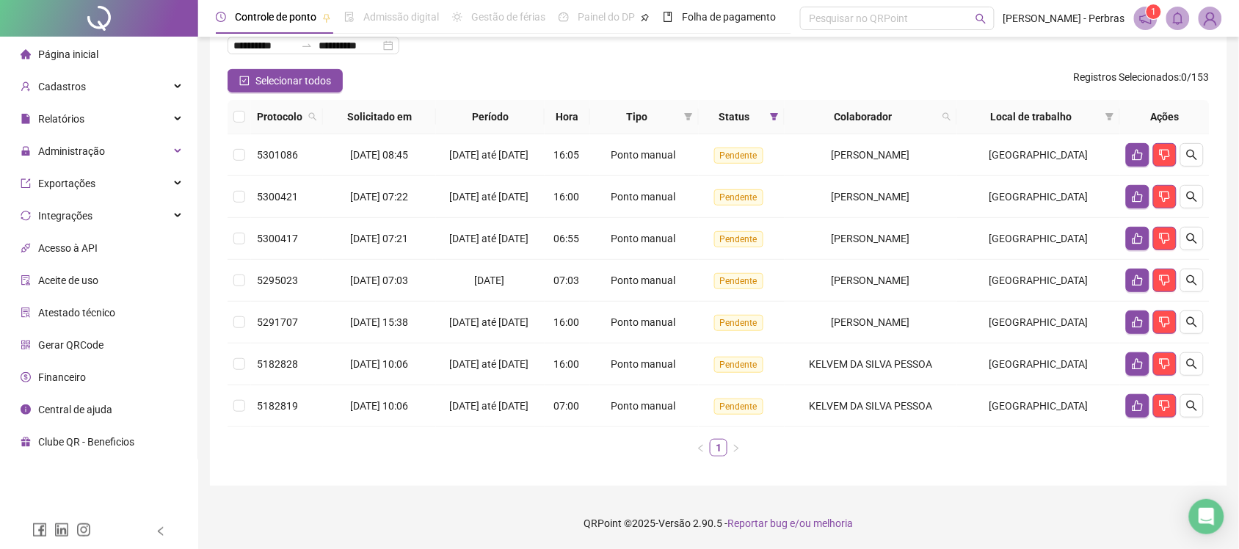
click at [536, 485] on div "**********" at bounding box center [718, 216] width 1017 height 539
click at [490, 478] on div "**********" at bounding box center [718, 216] width 1017 height 539
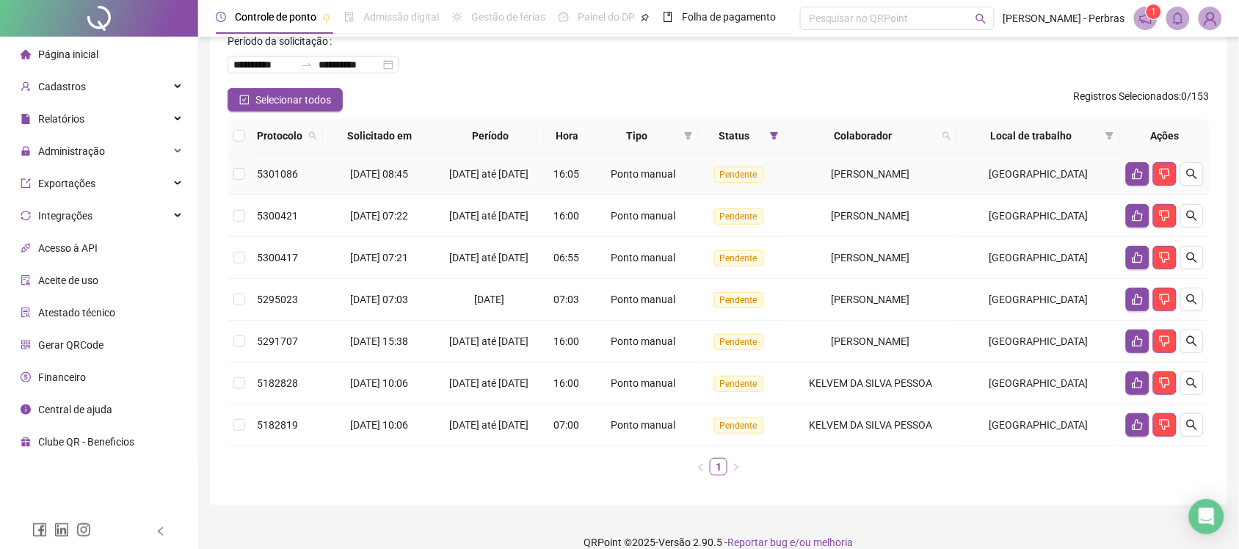
scroll to position [0, 0]
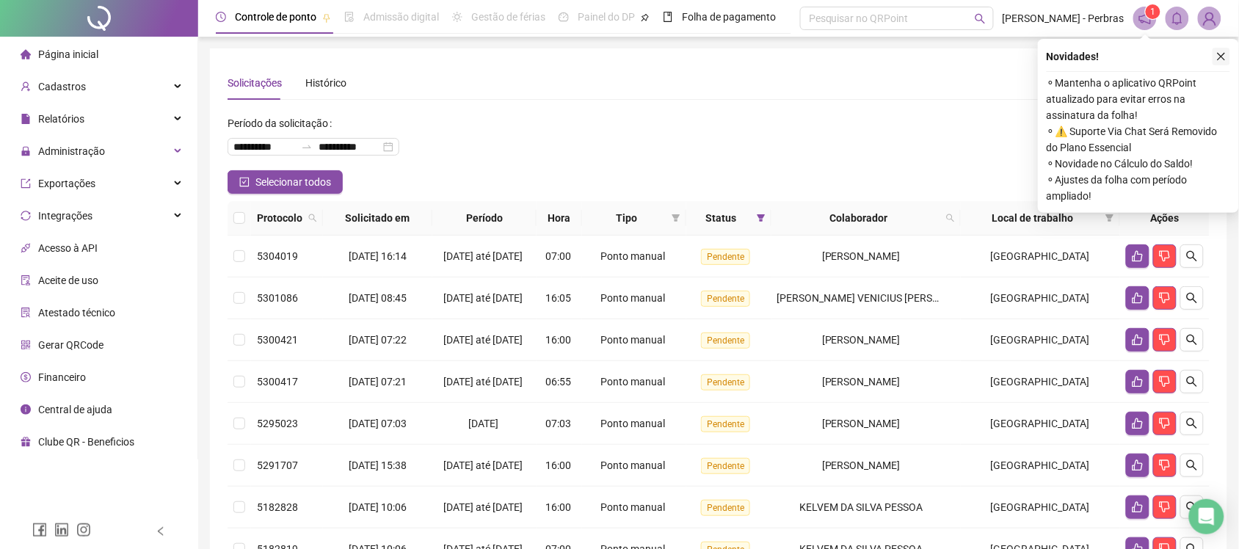
click at [1220, 54] on icon "close" at bounding box center [1221, 56] width 10 height 10
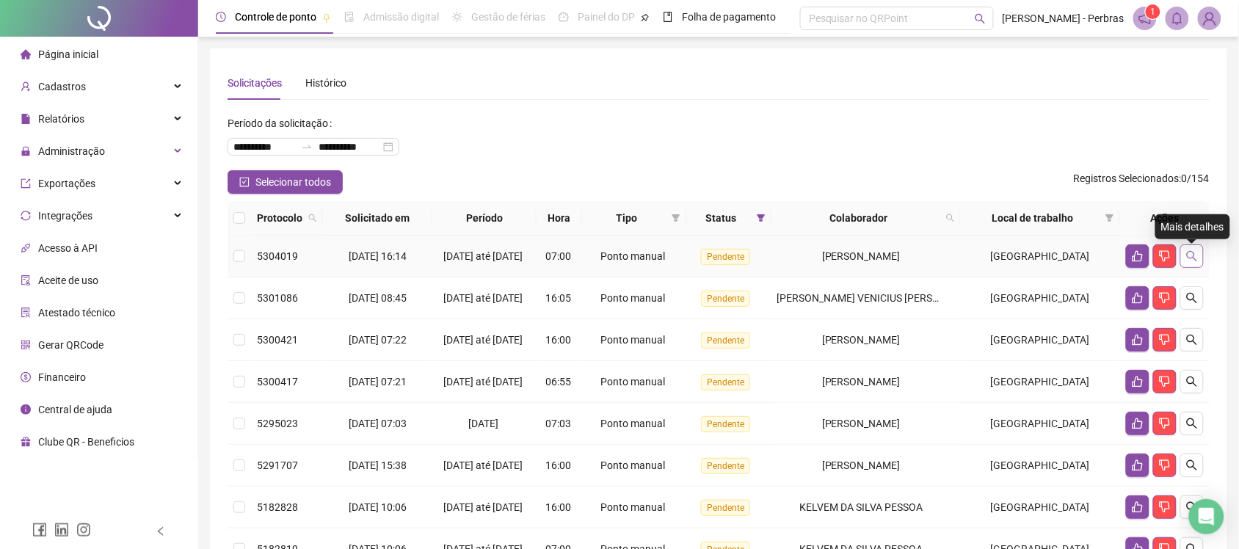
click at [1197, 258] on icon "search" at bounding box center [1192, 256] width 12 height 12
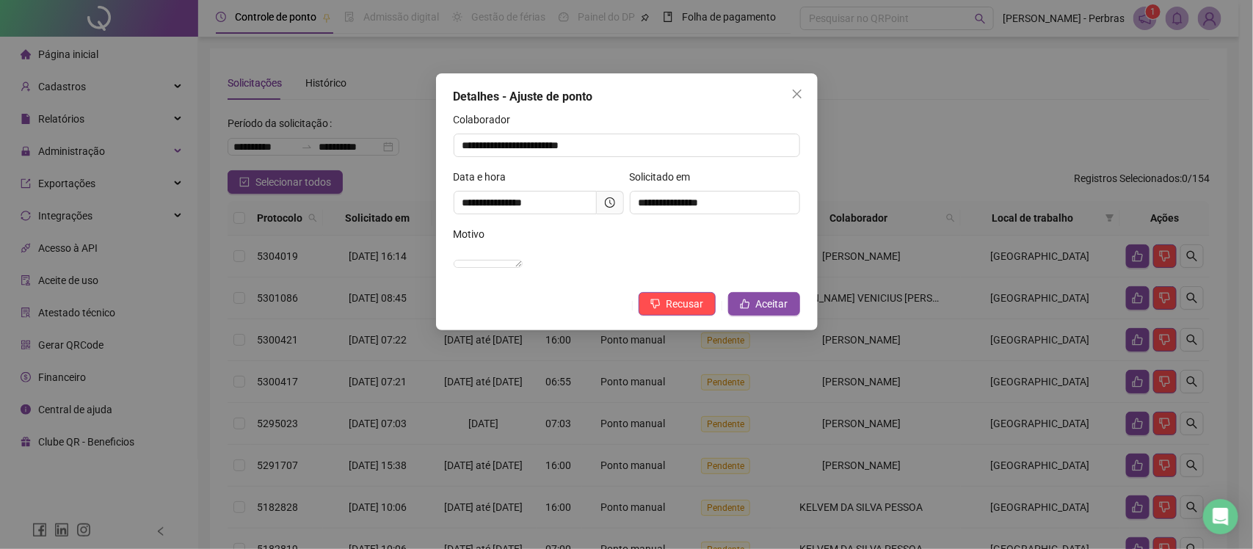
click at [607, 200] on icon "clock-circle" at bounding box center [610, 202] width 10 height 10
click at [605, 200] on icon "clock-circle" at bounding box center [610, 202] width 10 height 10
click at [613, 203] on icon "clock-circle" at bounding box center [610, 202] width 10 height 10
click at [771, 312] on span "Aceitar" at bounding box center [772, 304] width 32 height 16
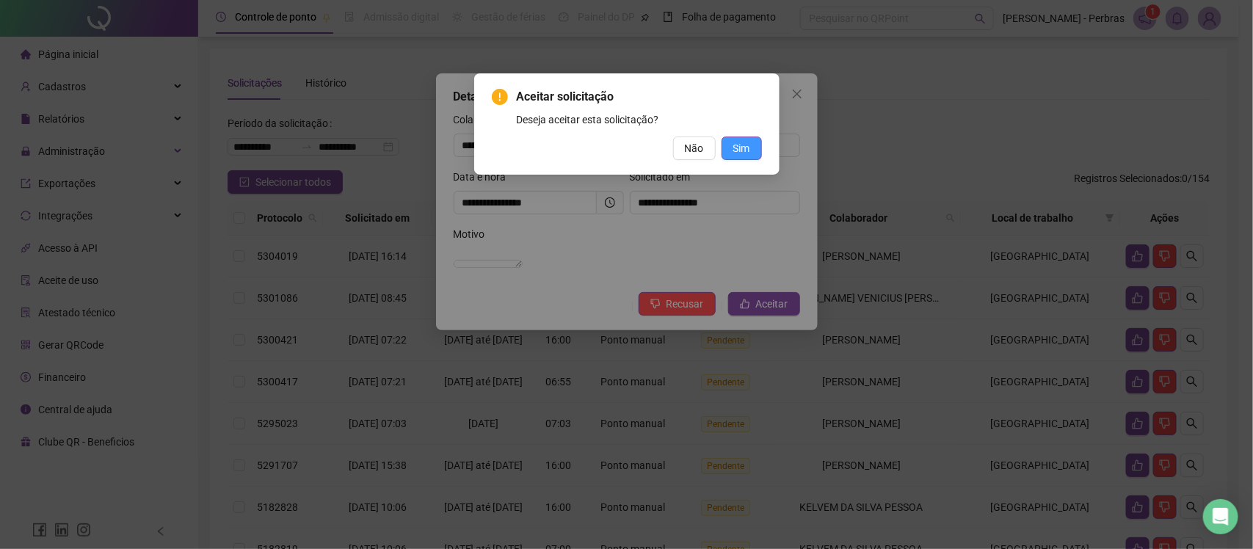
click at [738, 142] on span "Sim" at bounding box center [741, 148] width 17 height 16
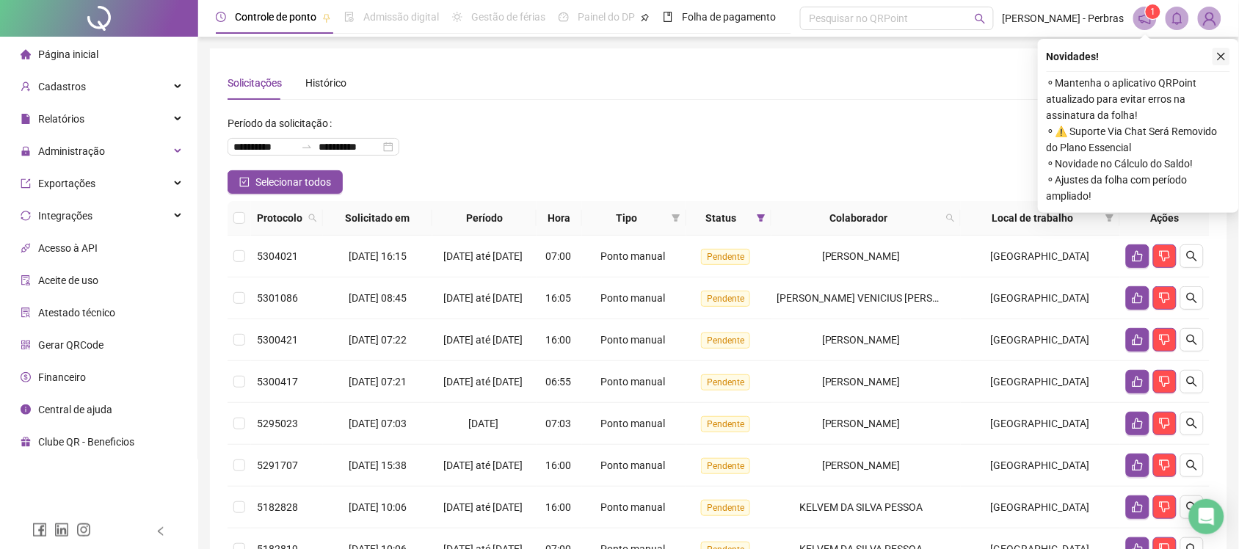
click at [1224, 55] on icon "close" at bounding box center [1221, 56] width 10 height 10
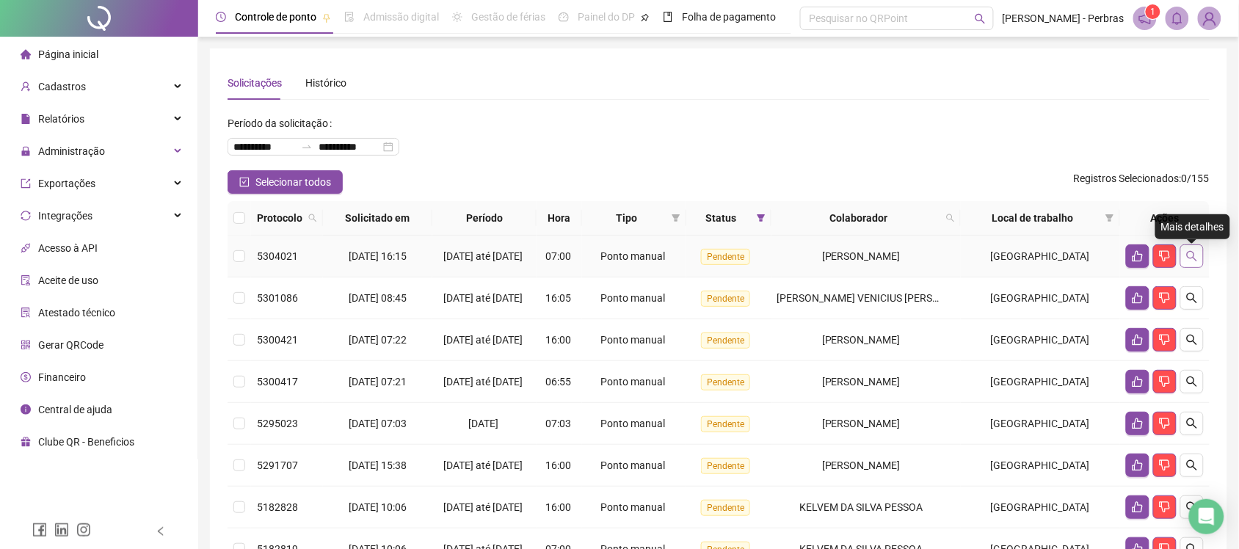
click at [1191, 261] on icon "search" at bounding box center [1192, 256] width 10 height 10
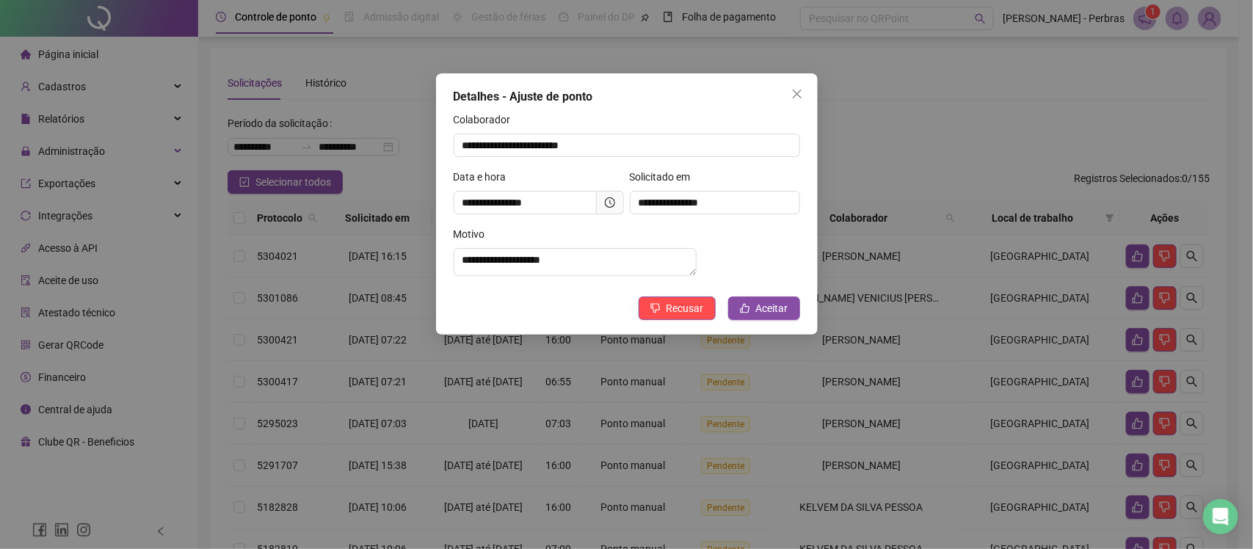
click at [609, 199] on icon "clock-circle" at bounding box center [610, 202] width 10 height 10
click at [763, 316] on span "Aceitar" at bounding box center [772, 308] width 32 height 16
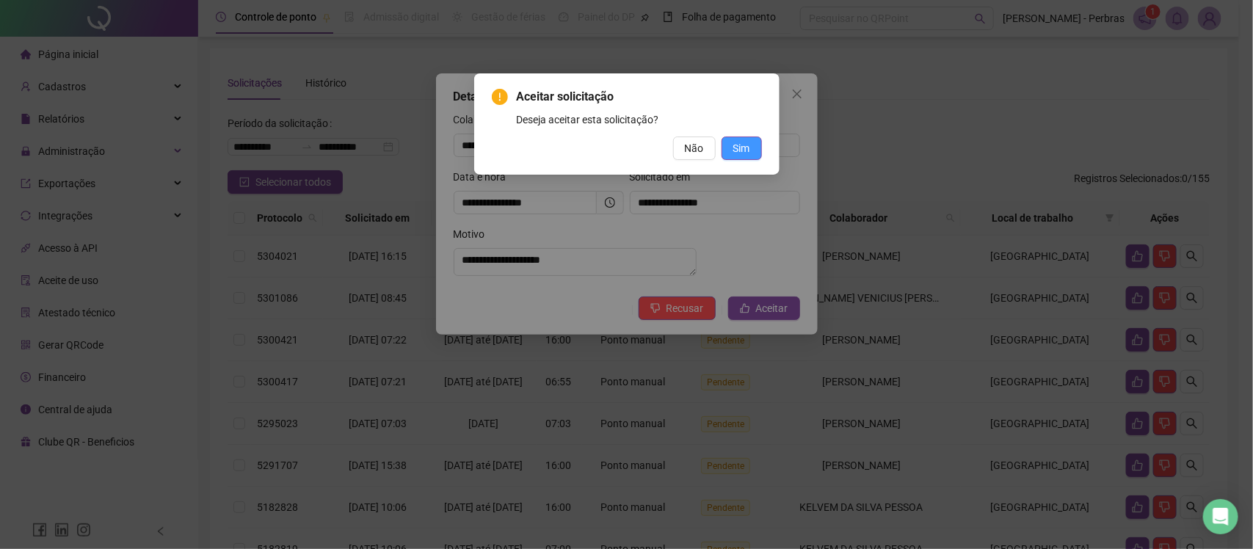
click at [736, 145] on span "Sim" at bounding box center [741, 148] width 17 height 16
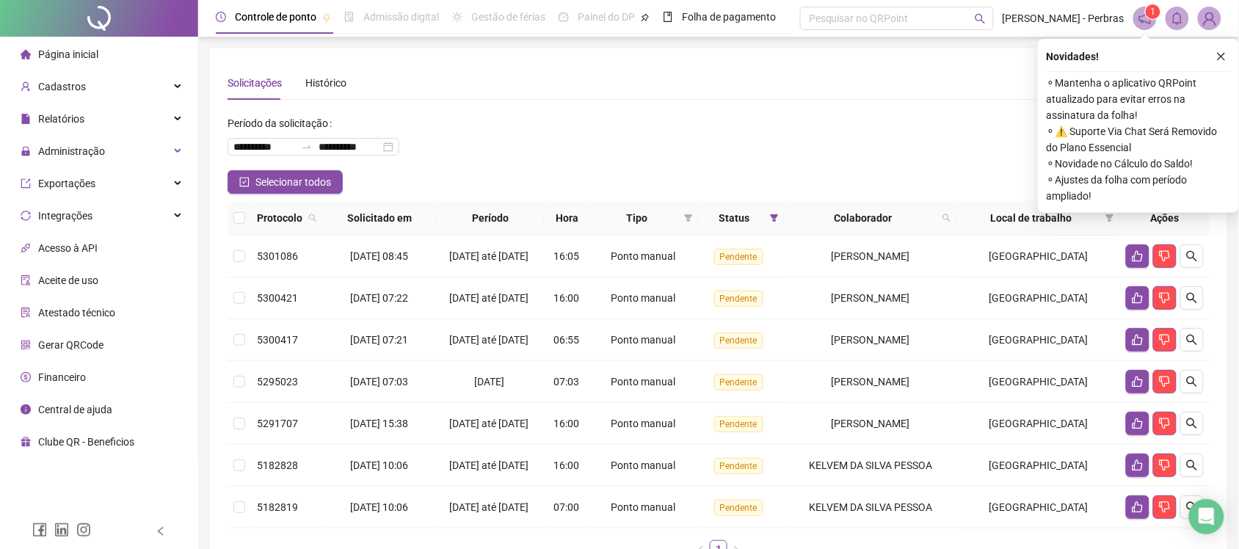
drag, startPoint x: 1223, startPoint y: 54, endPoint x: 1197, endPoint y: 66, distance: 28.6
click at [1222, 54] on icon "close" at bounding box center [1221, 56] width 10 height 10
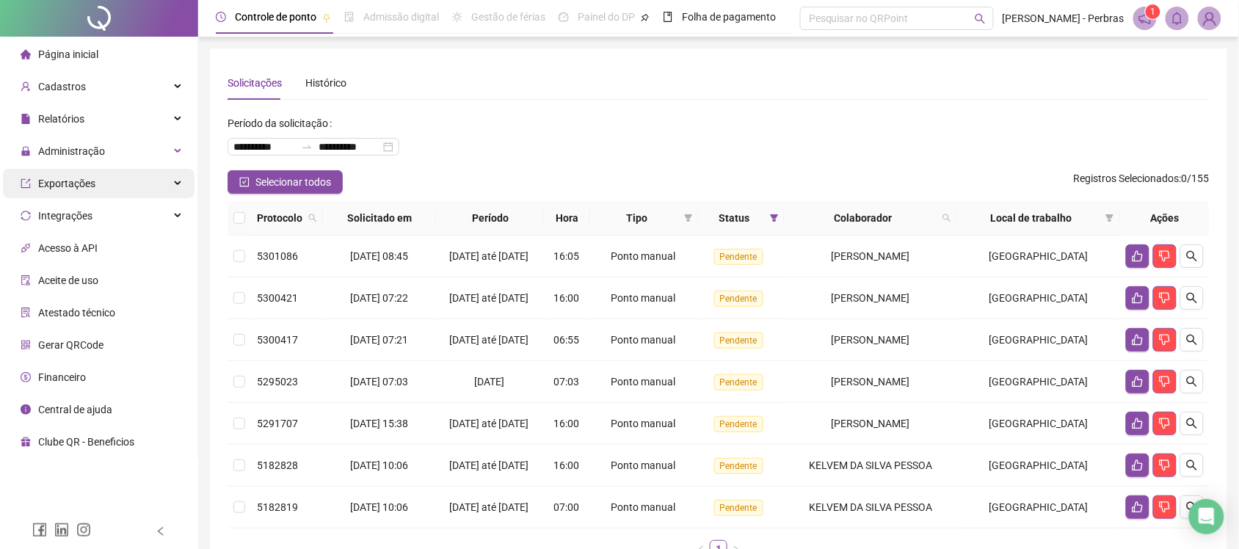
click at [140, 185] on div "Exportações" at bounding box center [99, 183] width 192 height 29
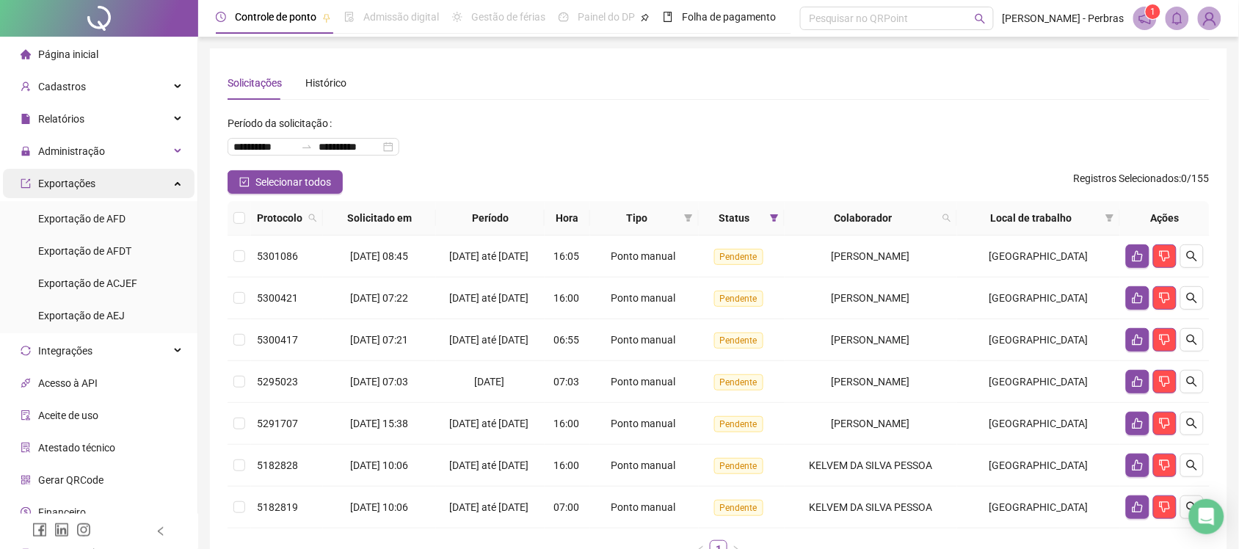
click at [144, 183] on div "Exportações" at bounding box center [99, 183] width 192 height 29
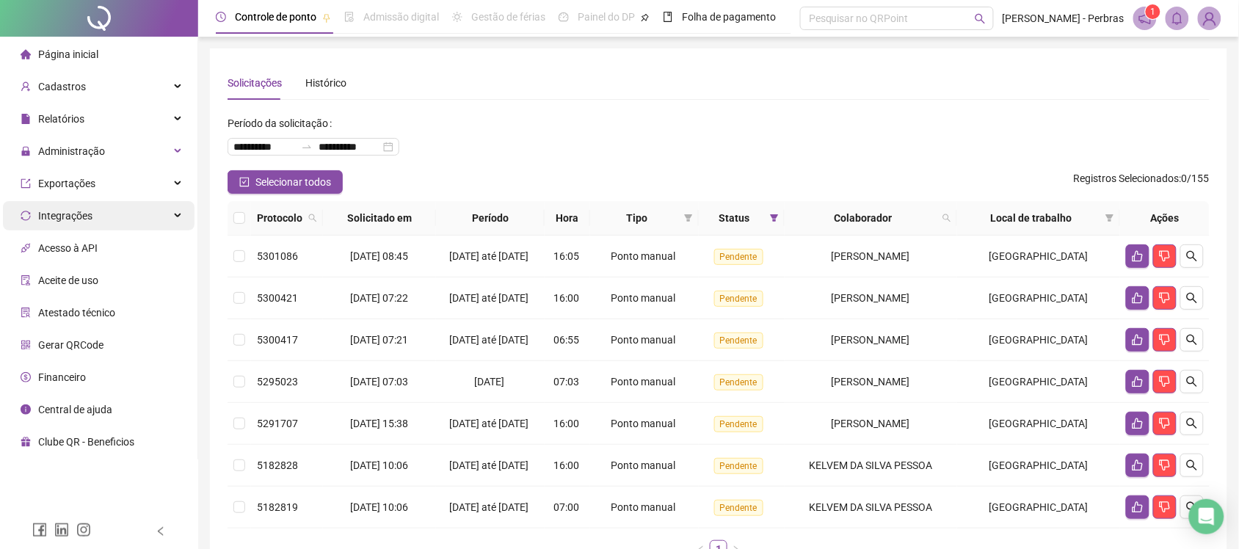
click at [130, 211] on div "Integrações" at bounding box center [99, 215] width 192 height 29
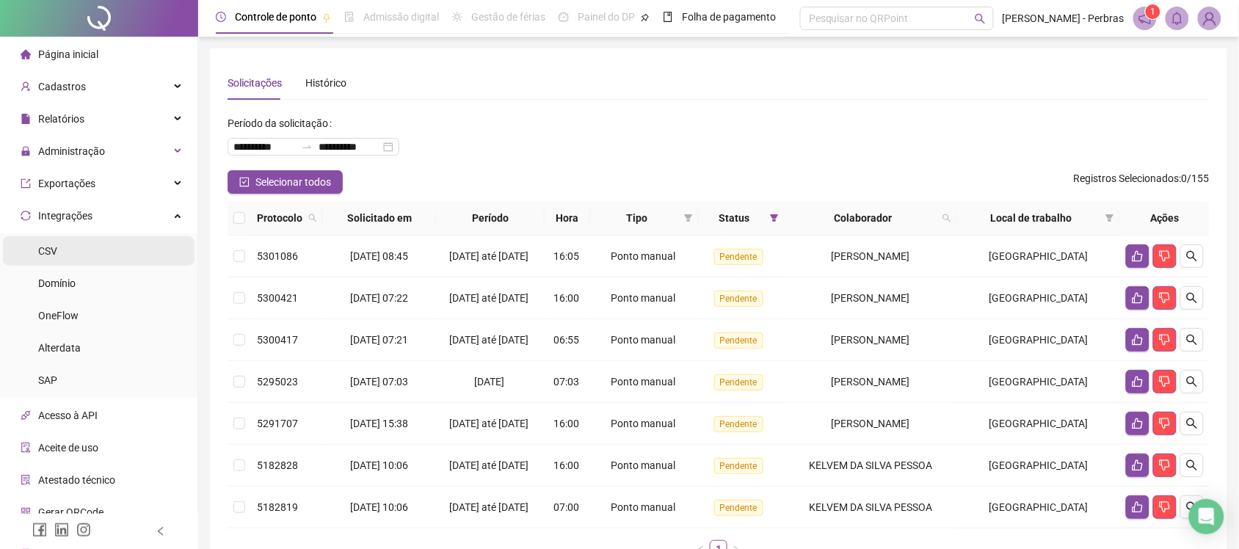
click at [57, 251] on li "CSV" at bounding box center [99, 250] width 192 height 29
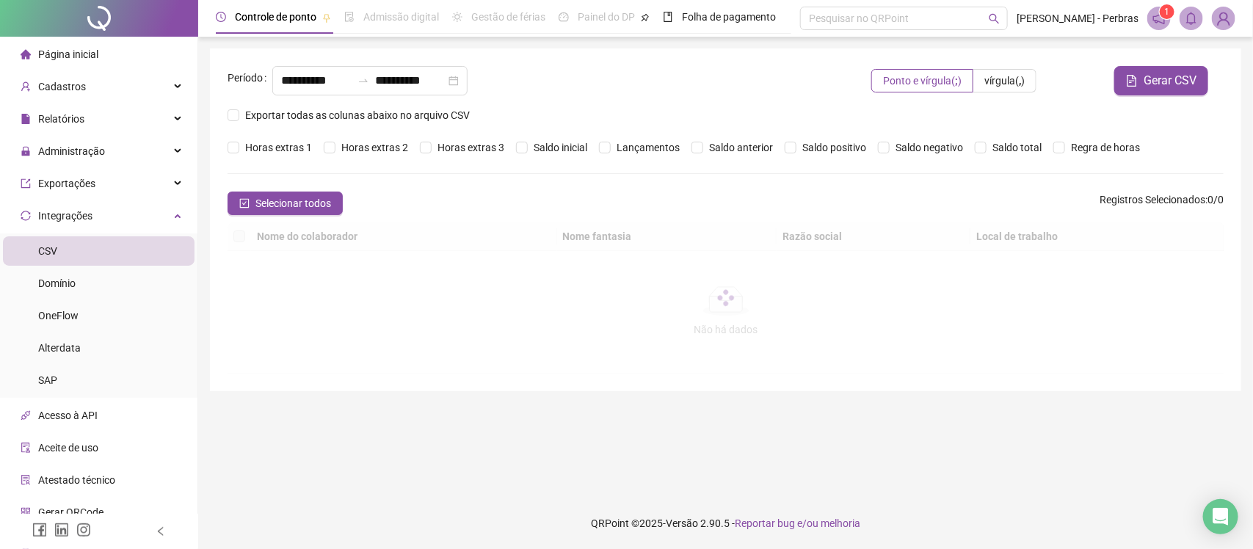
type input "**********"
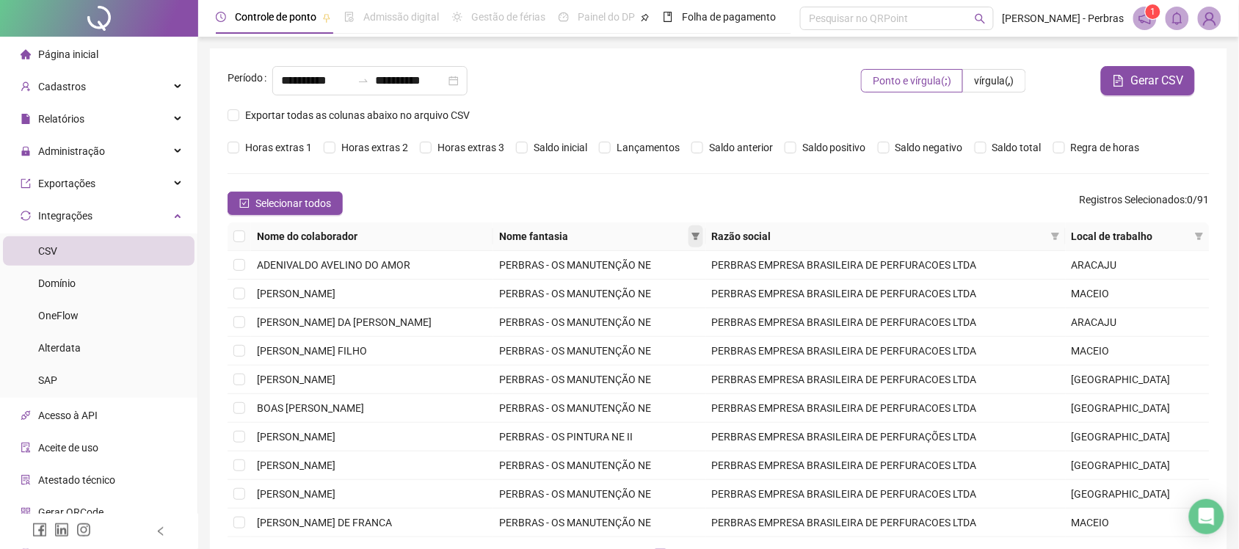
click at [699, 235] on icon "filter" at bounding box center [695, 236] width 8 height 7
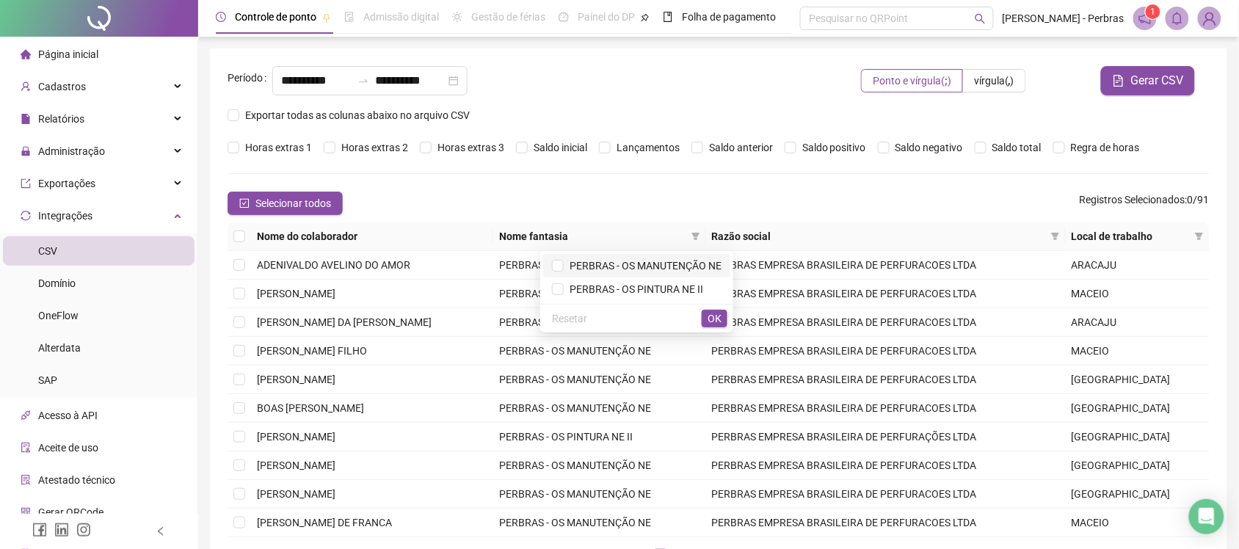
click at [694, 264] on span "PERBRAS - OS MANUTENÇÃO NE" at bounding box center [643, 266] width 158 height 12
click at [712, 323] on span "OK" at bounding box center [714, 318] width 14 height 16
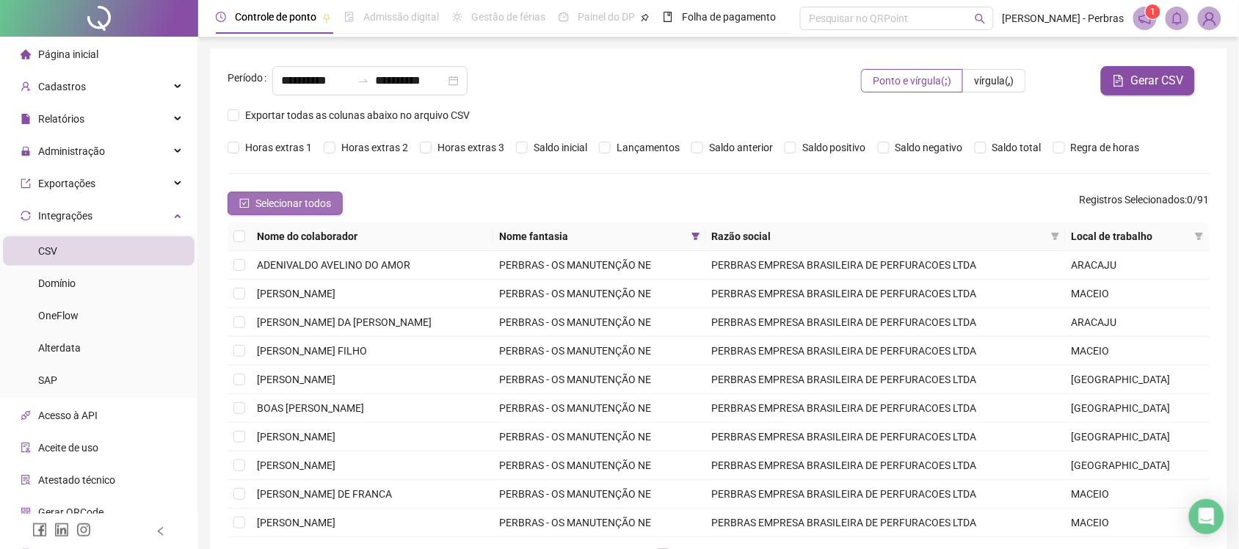
click at [283, 202] on span "Selecionar todos" at bounding box center [293, 203] width 76 height 16
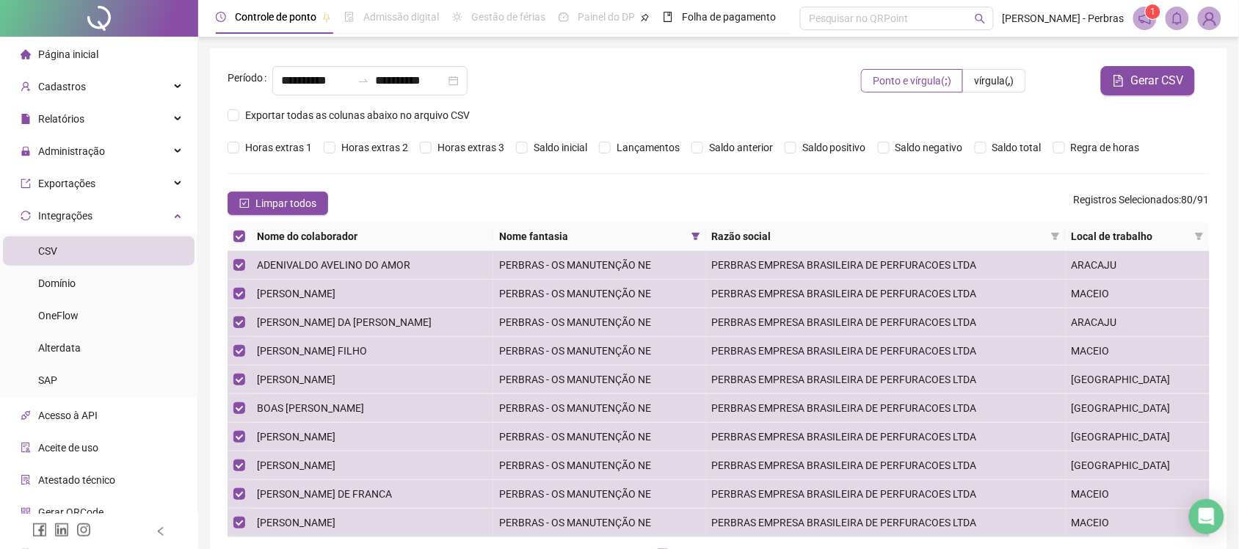
click at [351, 107] on div "**********" at bounding box center [513, 86] width 572 height 41
click at [349, 116] on span "Exportar todas as colunas abaixo no arquivo CSV" at bounding box center [357, 115] width 236 height 16
click at [1157, 78] on span "Gerar CSV" at bounding box center [1156, 81] width 53 height 18
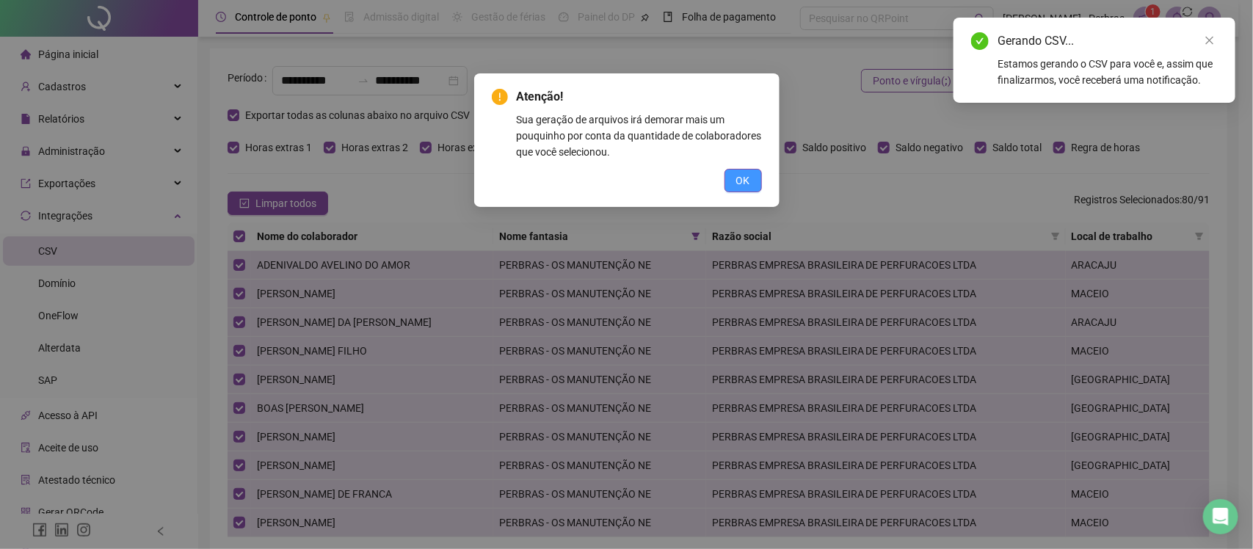
click at [732, 172] on button "OK" at bounding box center [742, 180] width 37 height 23
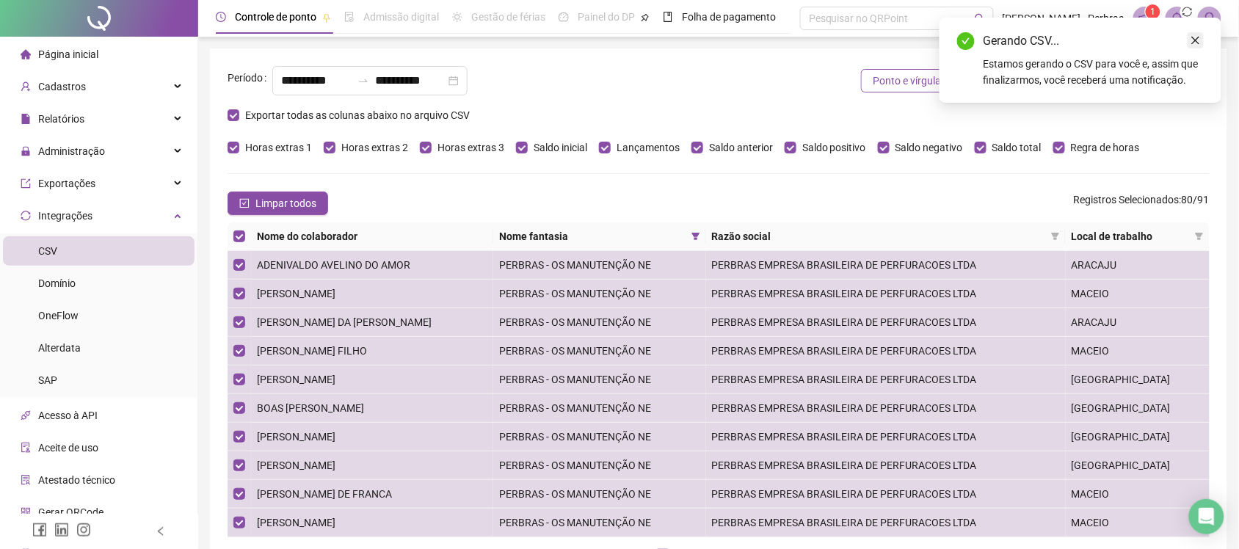
click at [1195, 42] on icon "close" at bounding box center [1195, 40] width 10 height 10
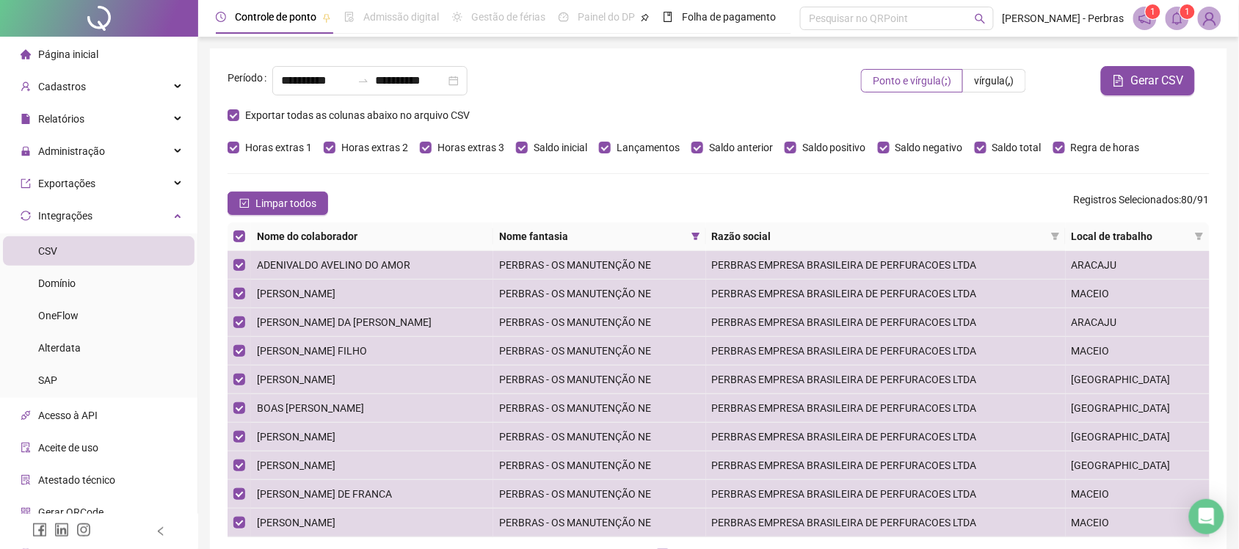
click at [1187, 15] on span "1" at bounding box center [1187, 12] width 5 height 10
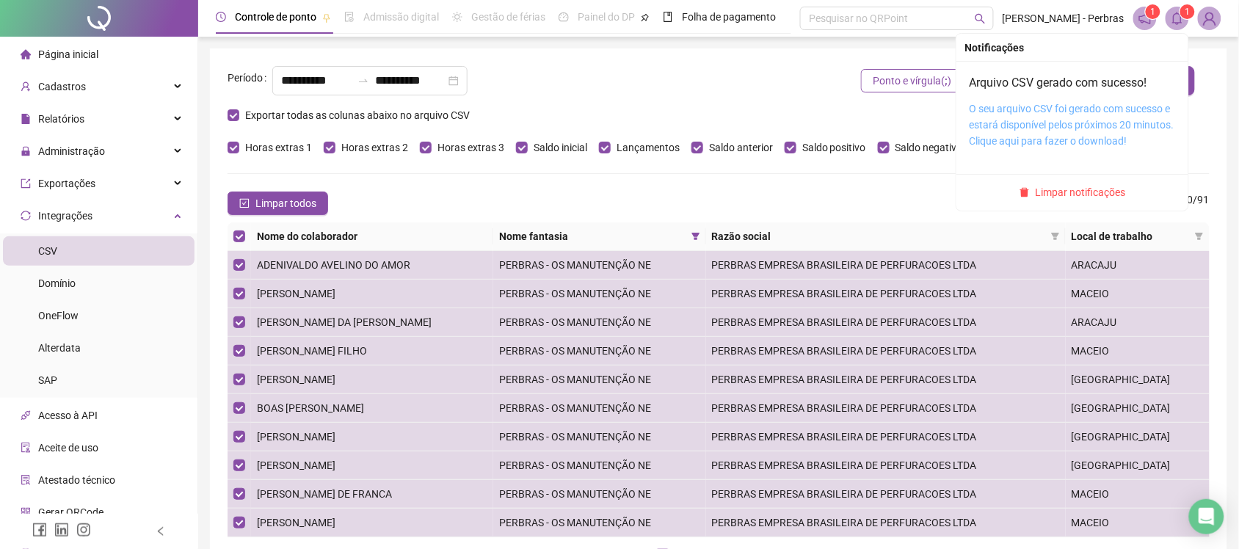
click at [1057, 122] on link "O seu arquivo CSV foi gerado com sucesso e estará disponível pelos próximos 20 …" at bounding box center [1071, 125] width 205 height 44
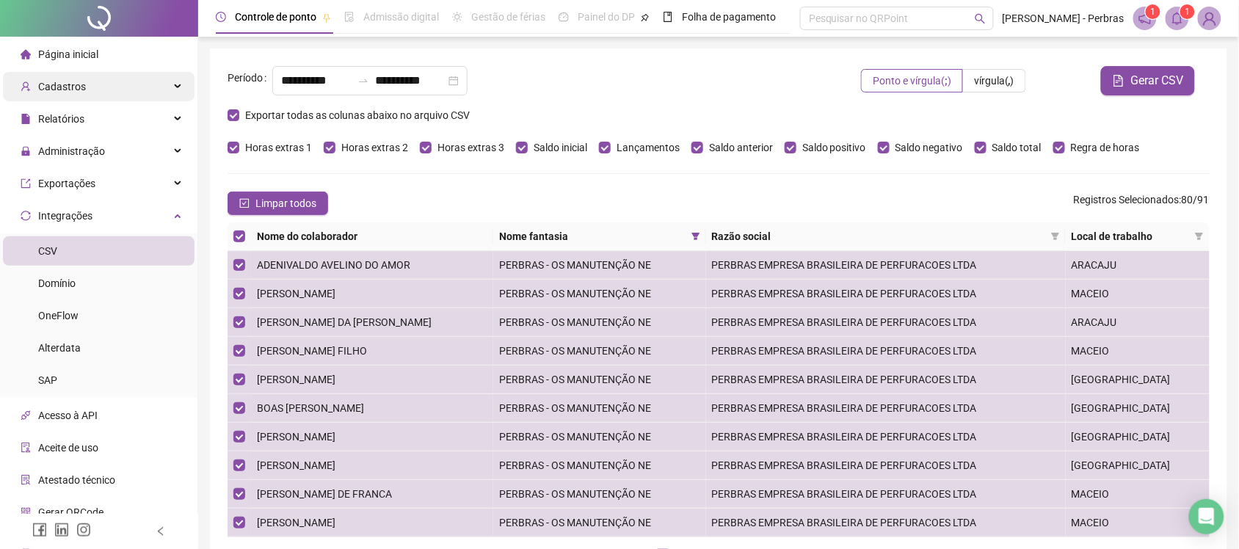
click at [100, 90] on div "Cadastros" at bounding box center [99, 86] width 192 height 29
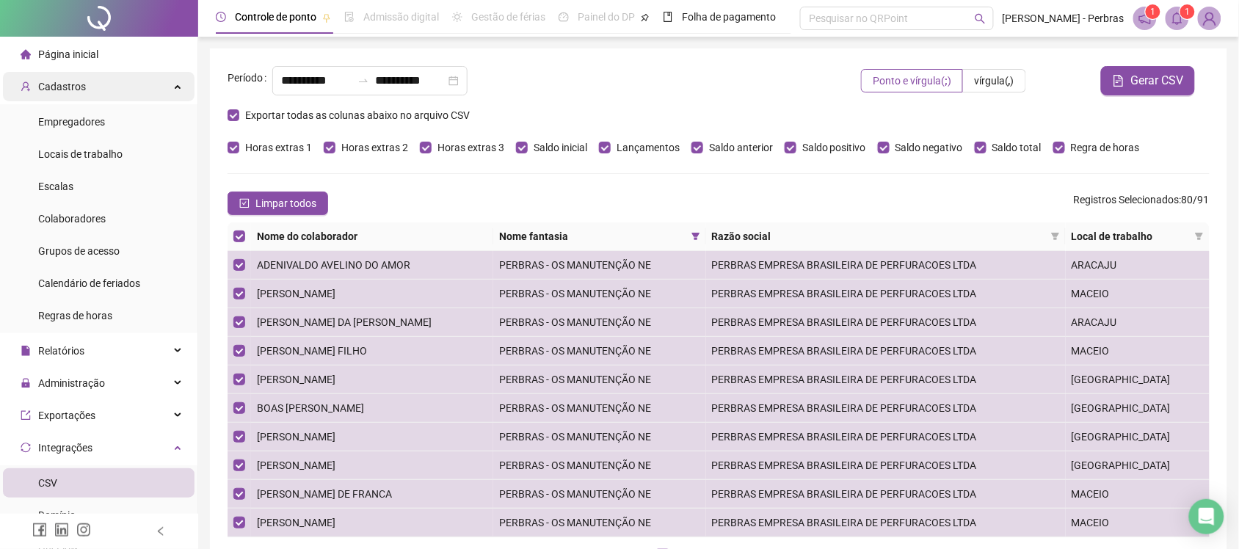
click at [127, 74] on div "Cadastros" at bounding box center [99, 86] width 192 height 29
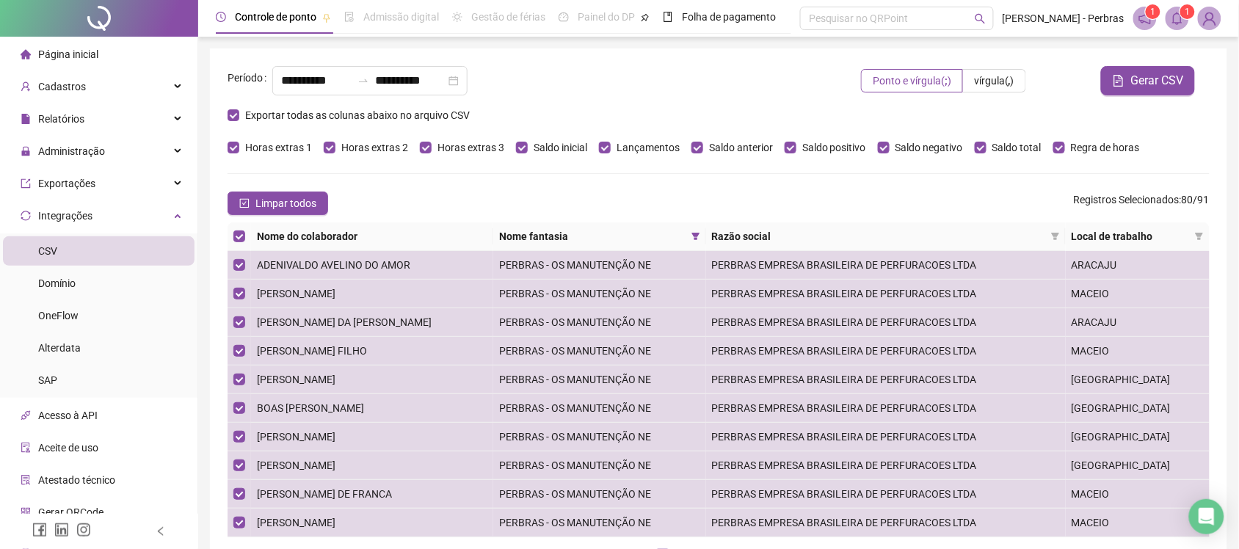
click at [111, 134] on ul "Página inicial Cadastros Empregadores Locais de trabalho Escalas Colaboradores …" at bounding box center [99, 332] width 198 height 590
click at [117, 123] on div "Relatórios" at bounding box center [99, 118] width 192 height 29
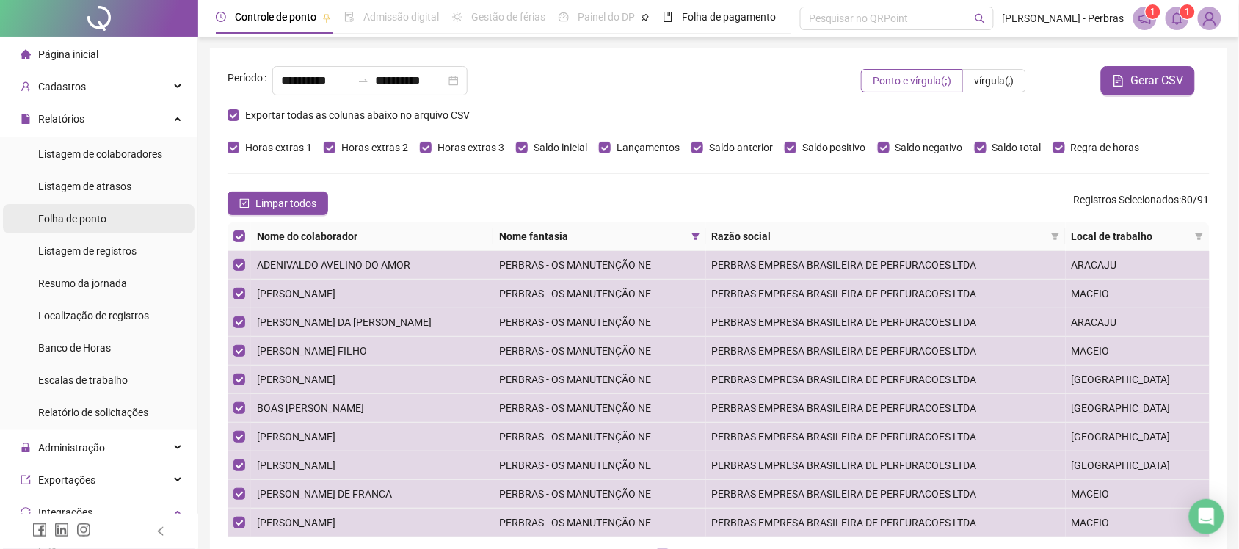
click at [61, 225] on span "Folha de ponto" at bounding box center [72, 219] width 68 height 12
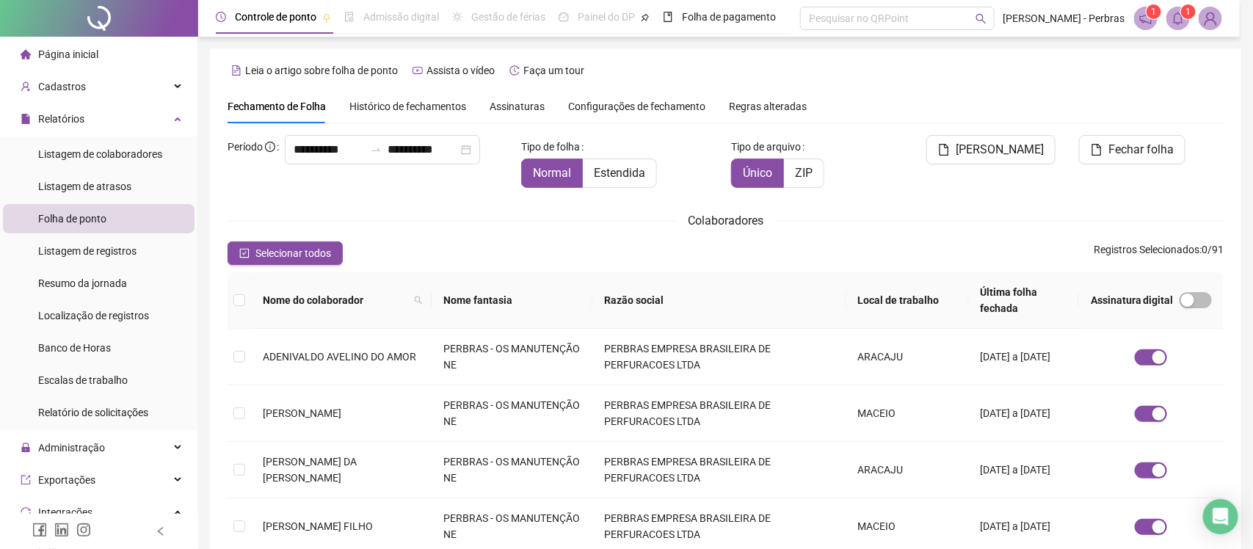
type input "**********"
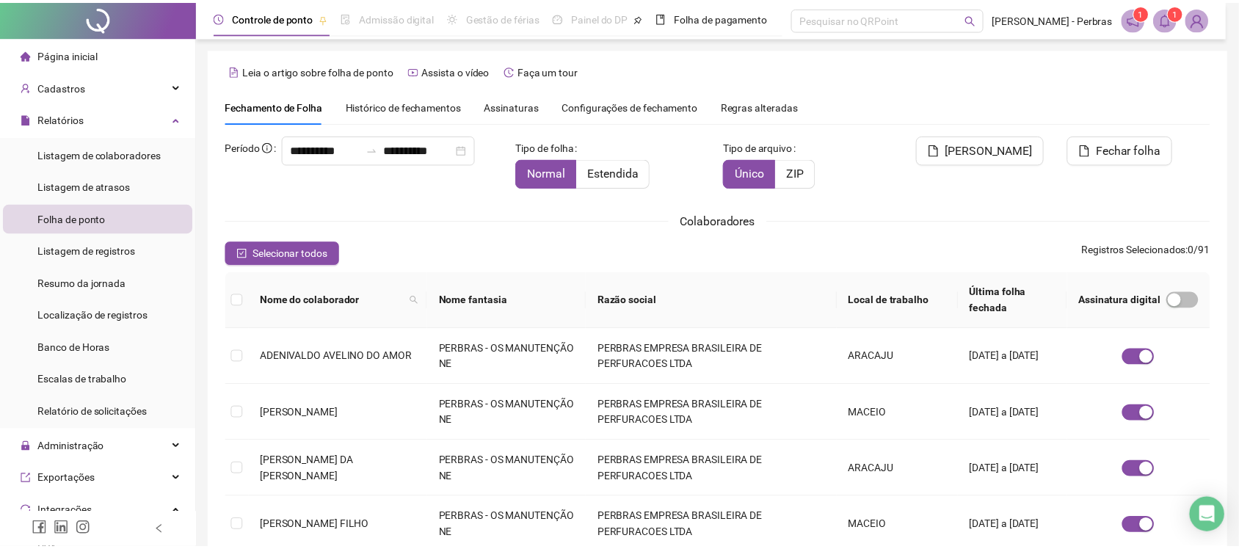
scroll to position [26, 0]
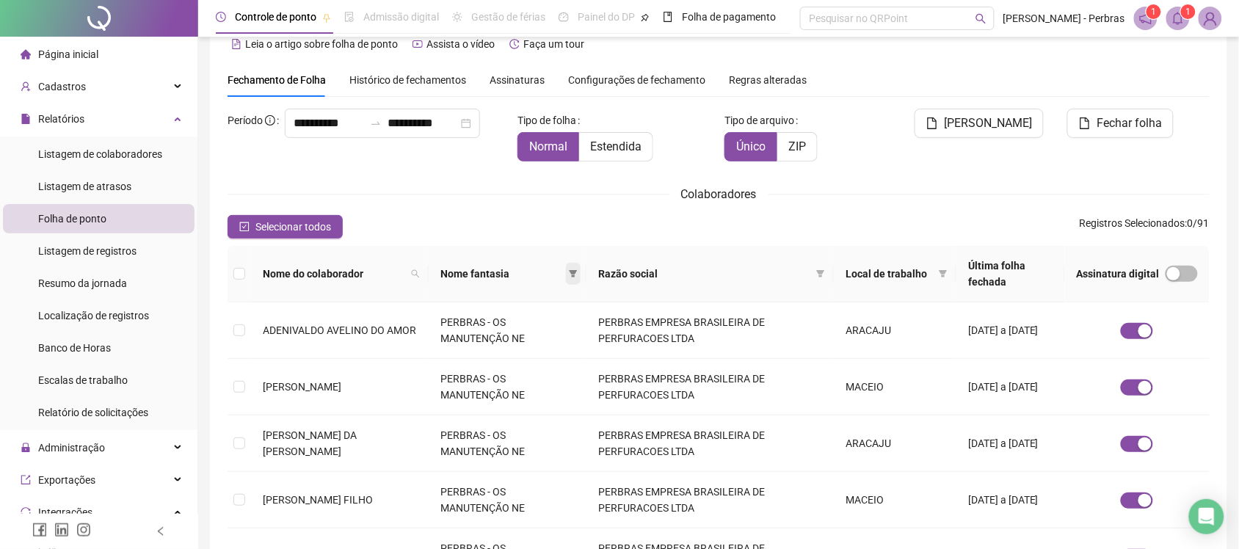
click at [578, 269] on icon "filter" at bounding box center [573, 273] width 9 height 9
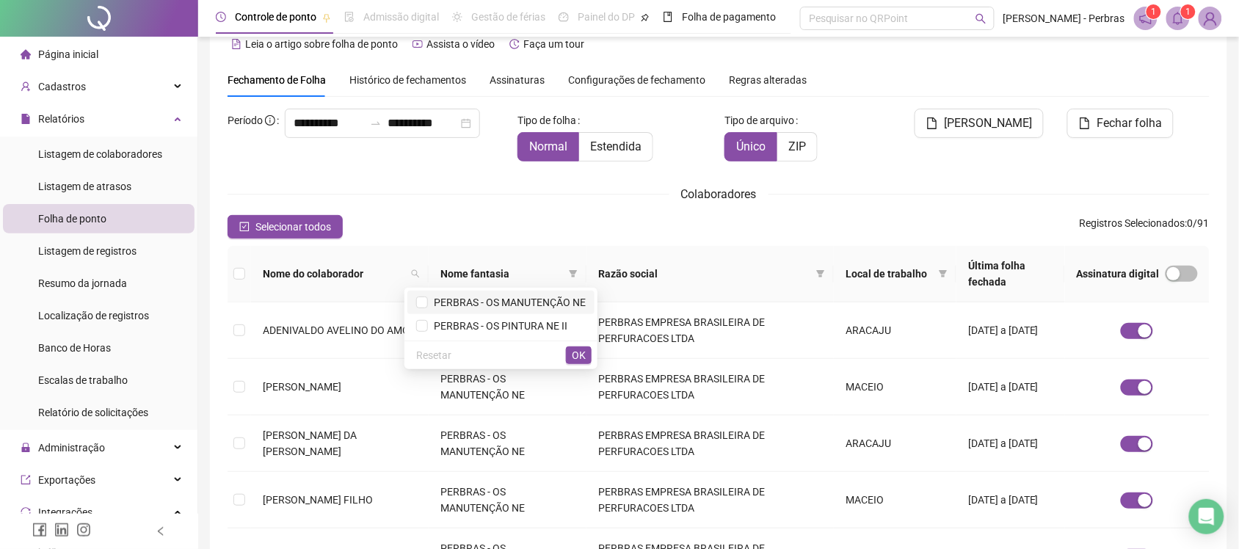
click at [555, 298] on span "PERBRAS - OS MANUTENÇÃO NE" at bounding box center [507, 302] width 158 height 12
click at [578, 353] on span "OK" at bounding box center [579, 355] width 14 height 16
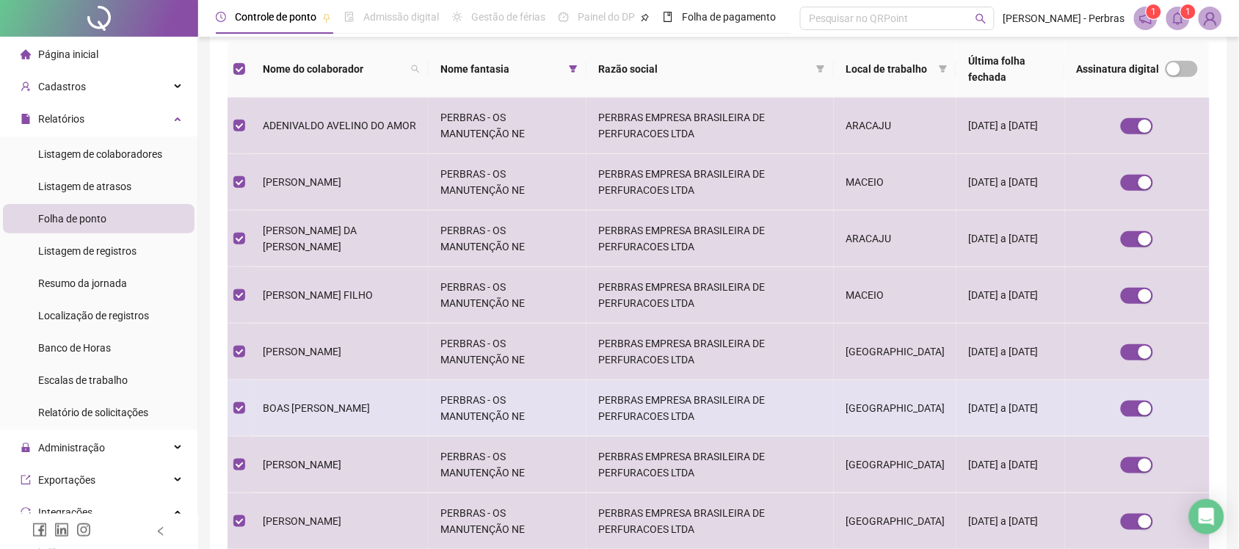
scroll to position [0, 0]
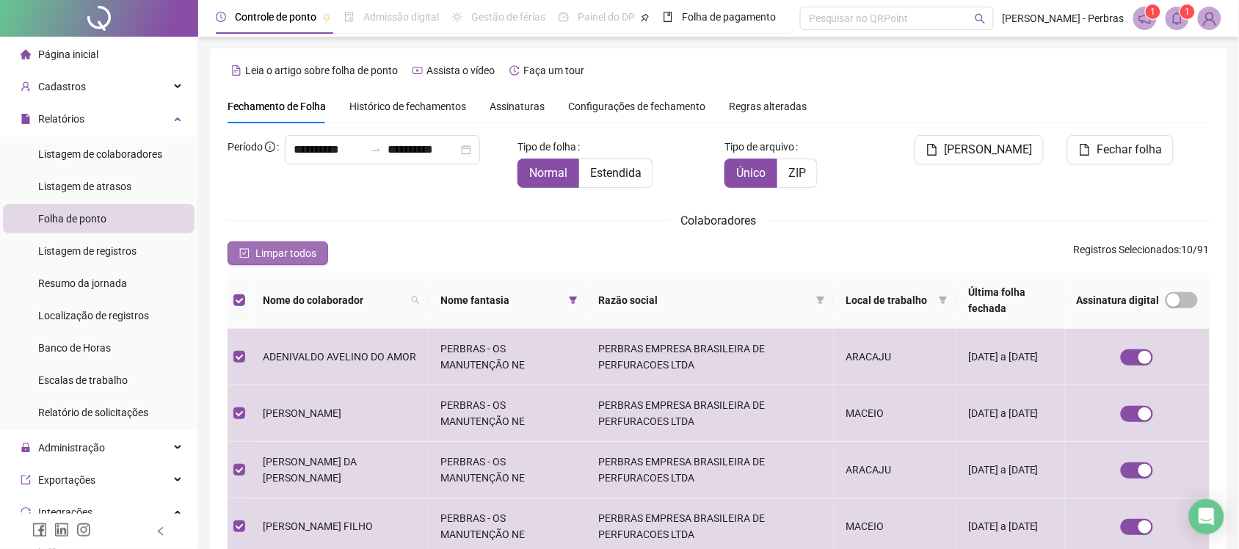
click at [269, 248] on span "Limpar todos" at bounding box center [285, 253] width 61 height 16
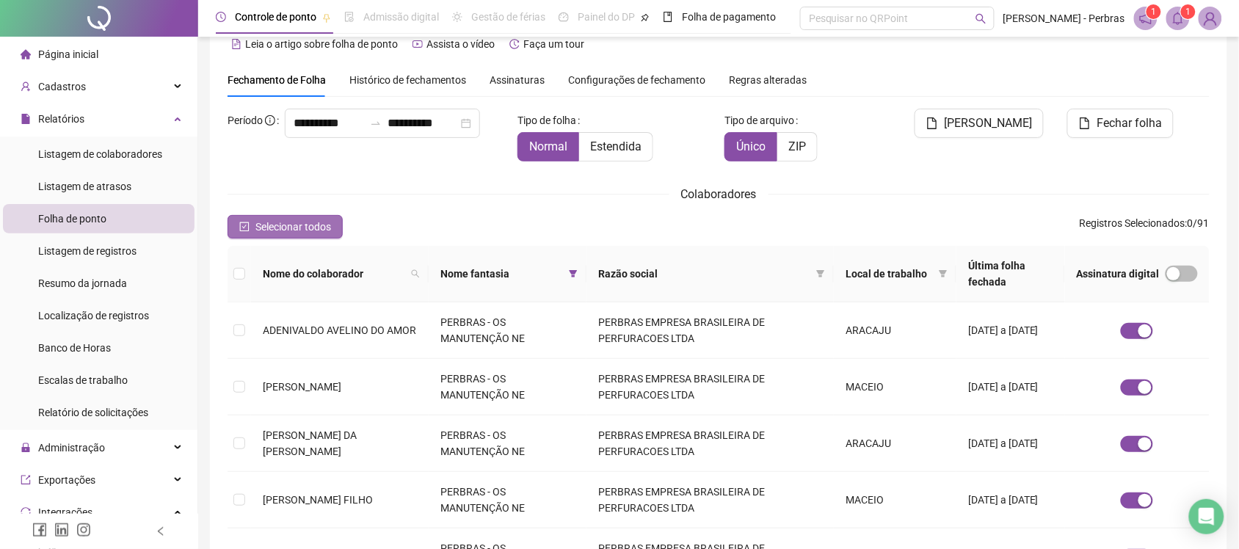
click at [269, 248] on th "Nome do colaborador" at bounding box center [340, 274] width 178 height 57
click at [283, 230] on span "Selecionar todos" at bounding box center [293, 227] width 76 height 16
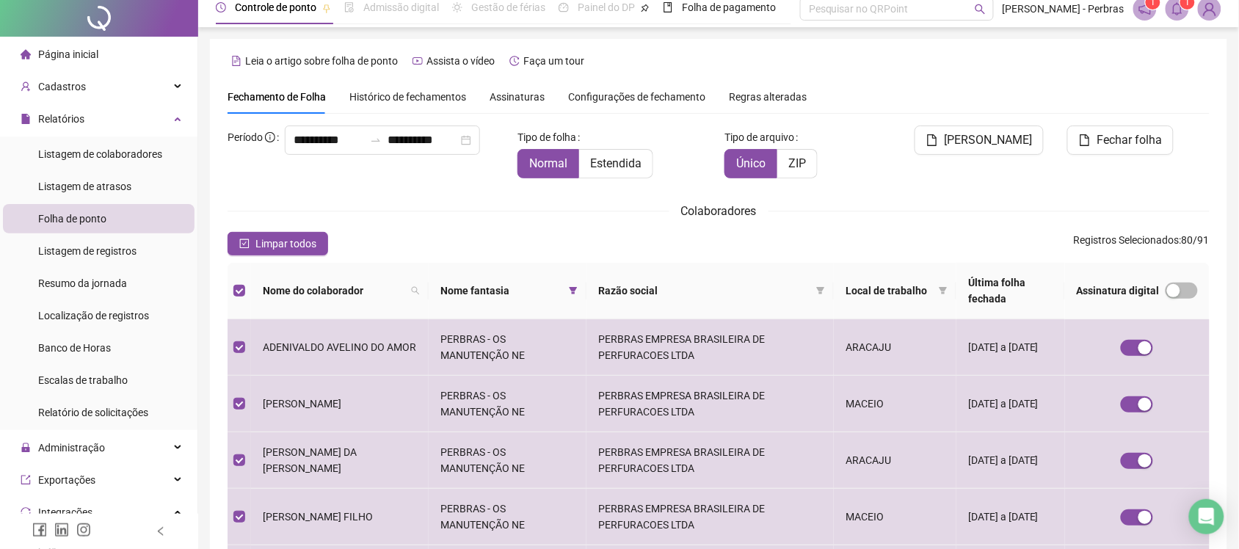
scroll to position [0, 0]
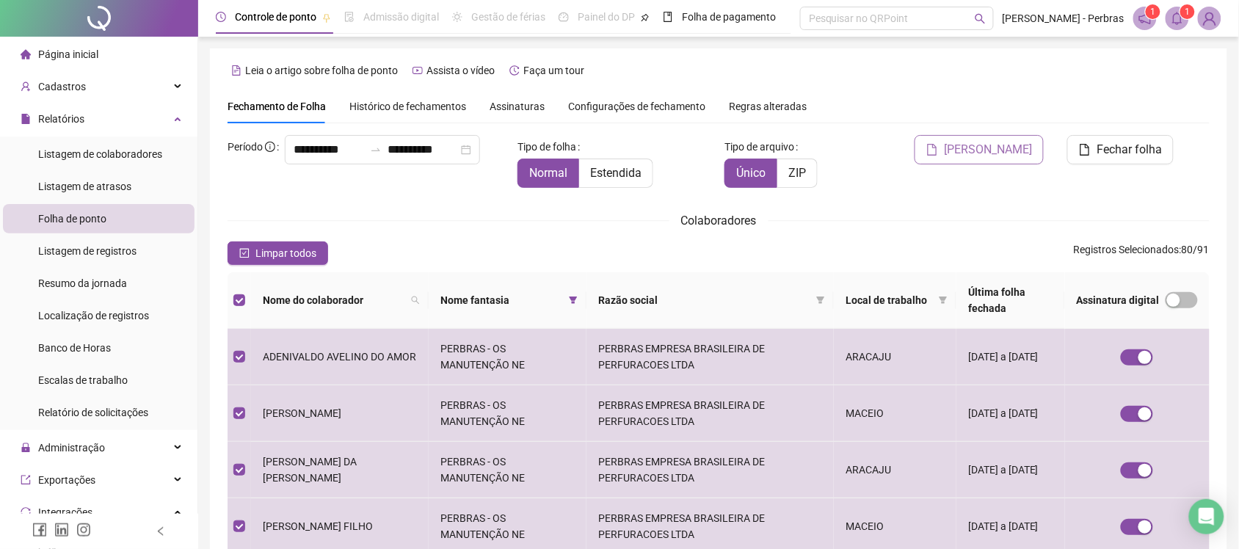
click at [978, 152] on span "[PERSON_NAME]" at bounding box center [988, 150] width 88 height 18
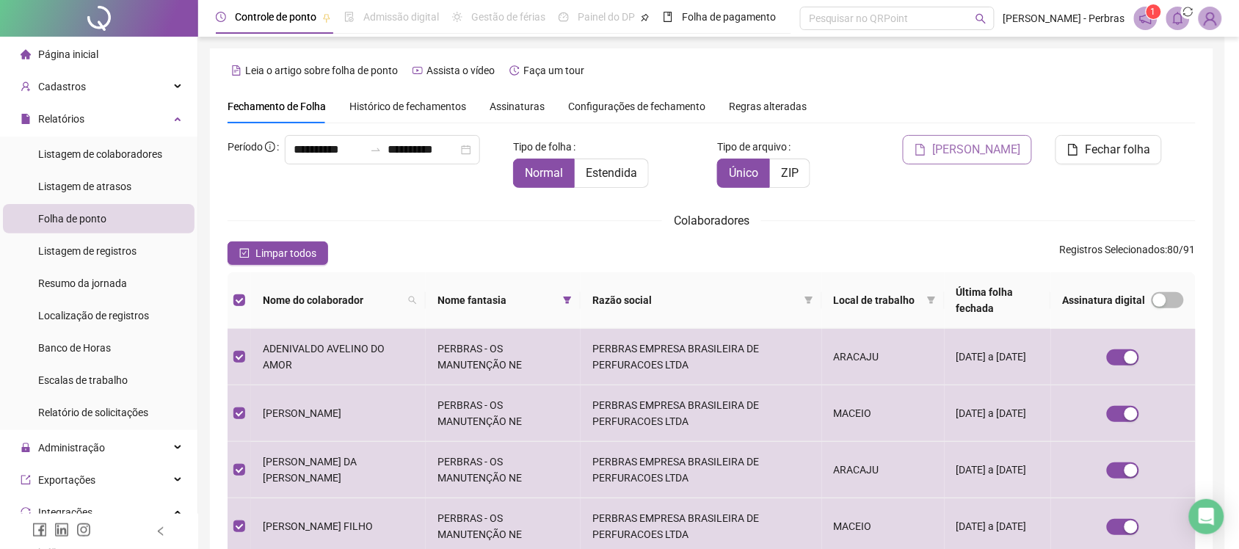
scroll to position [26, 0]
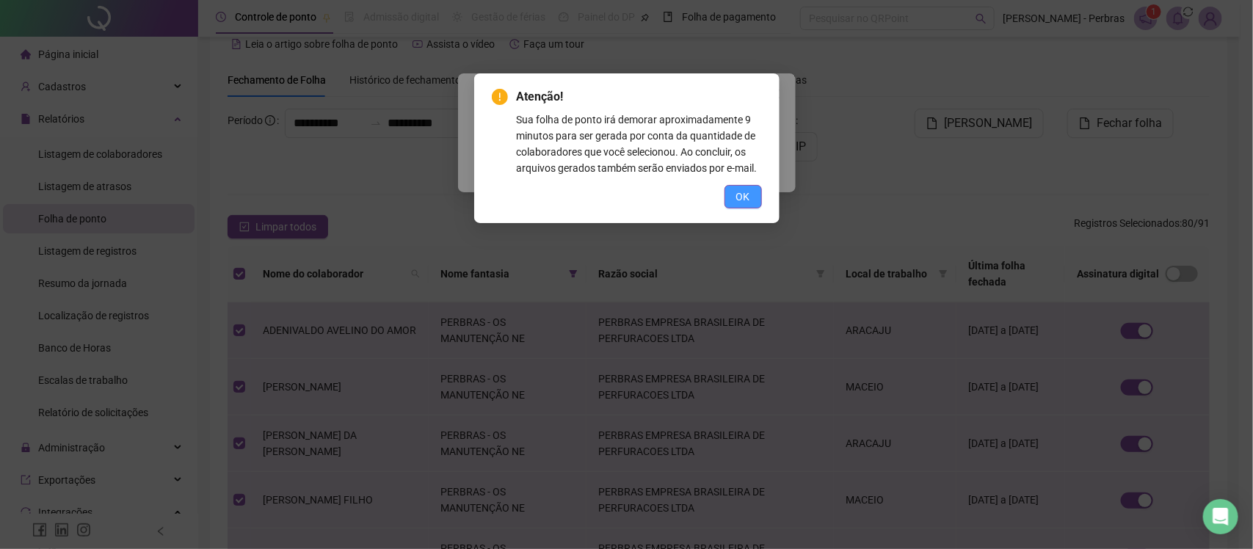
click at [734, 193] on button "OK" at bounding box center [742, 196] width 37 height 23
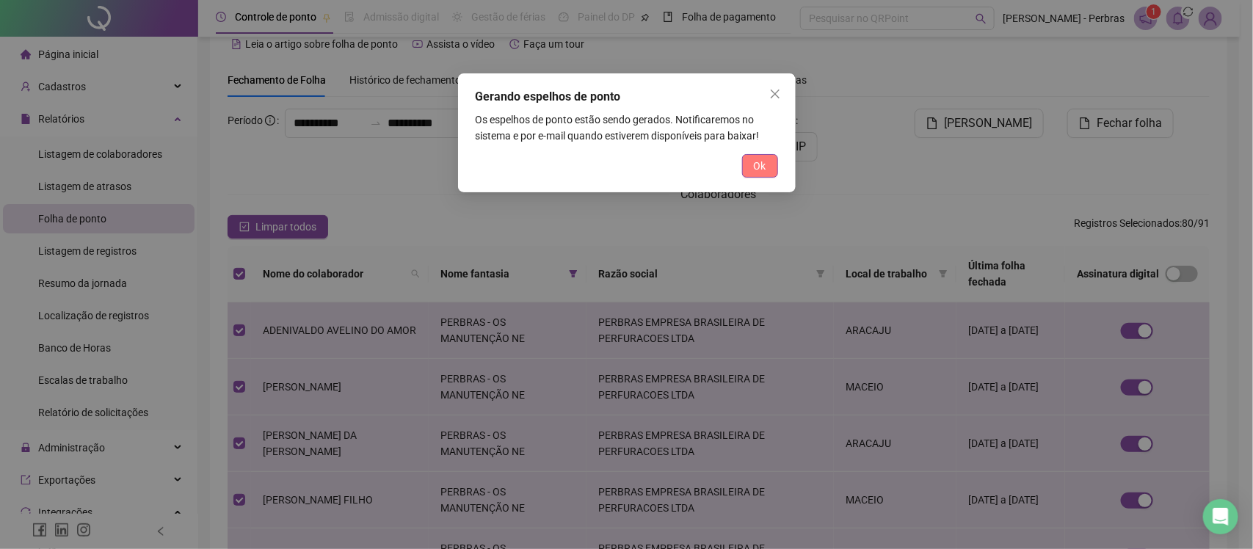
click at [767, 160] on button "Ok" at bounding box center [760, 165] width 36 height 23
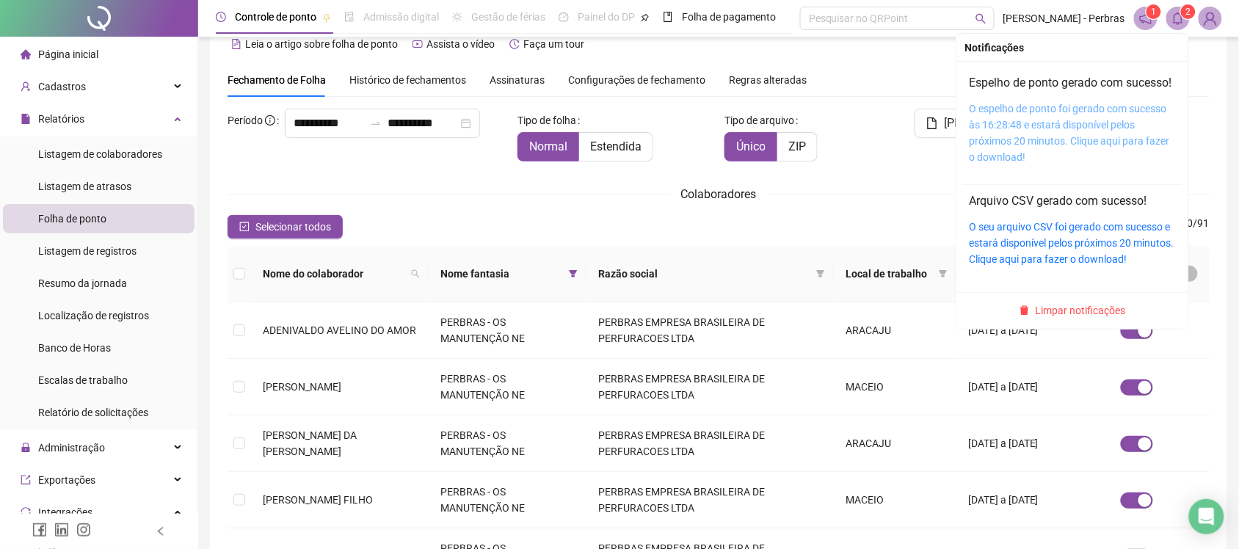
click at [1072, 154] on link "O espelho de ponto foi gerado com sucesso às 16:28:48 e estará disponível pelos…" at bounding box center [1069, 133] width 200 height 60
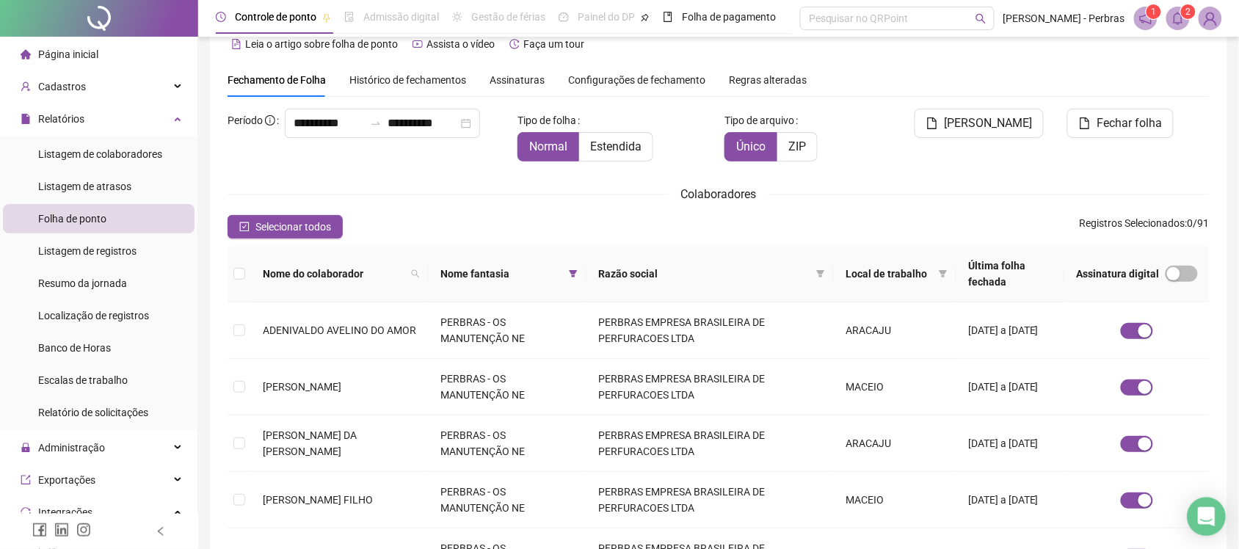
click at [1211, 525] on div "Open Intercom Messenger" at bounding box center [1206, 517] width 39 height 39
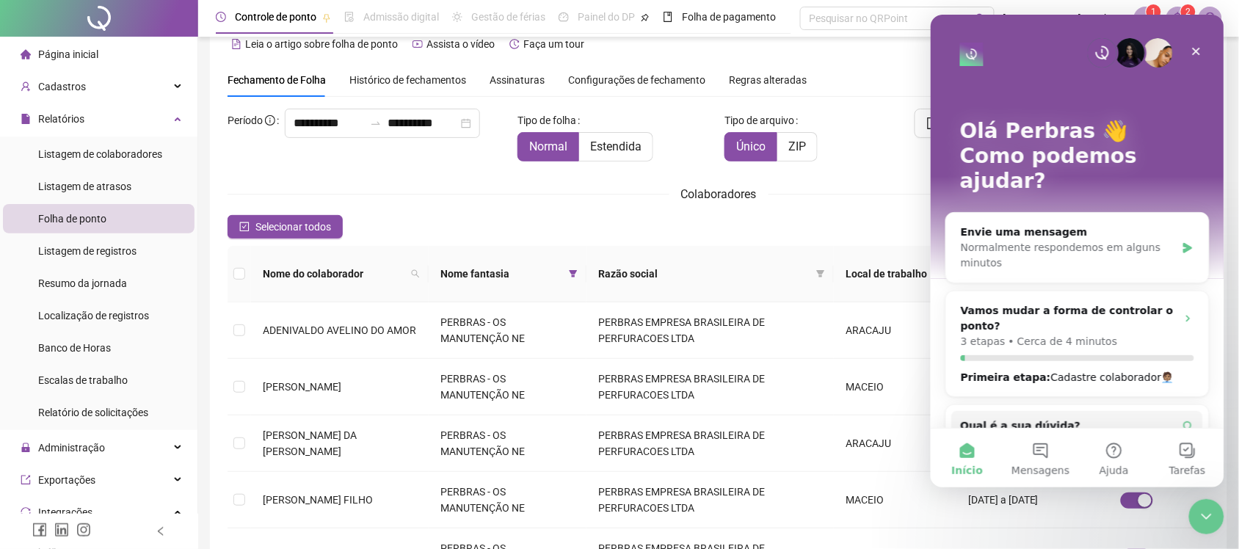
scroll to position [0, 0]
click at [872, 119] on div "Tipo de arquivo Único ZIP" at bounding box center [801, 135] width 154 height 53
click at [1194, 49] on icon "Fechar" at bounding box center [1196, 51] width 8 height 8
